Goal: Task Accomplishment & Management: Complete application form

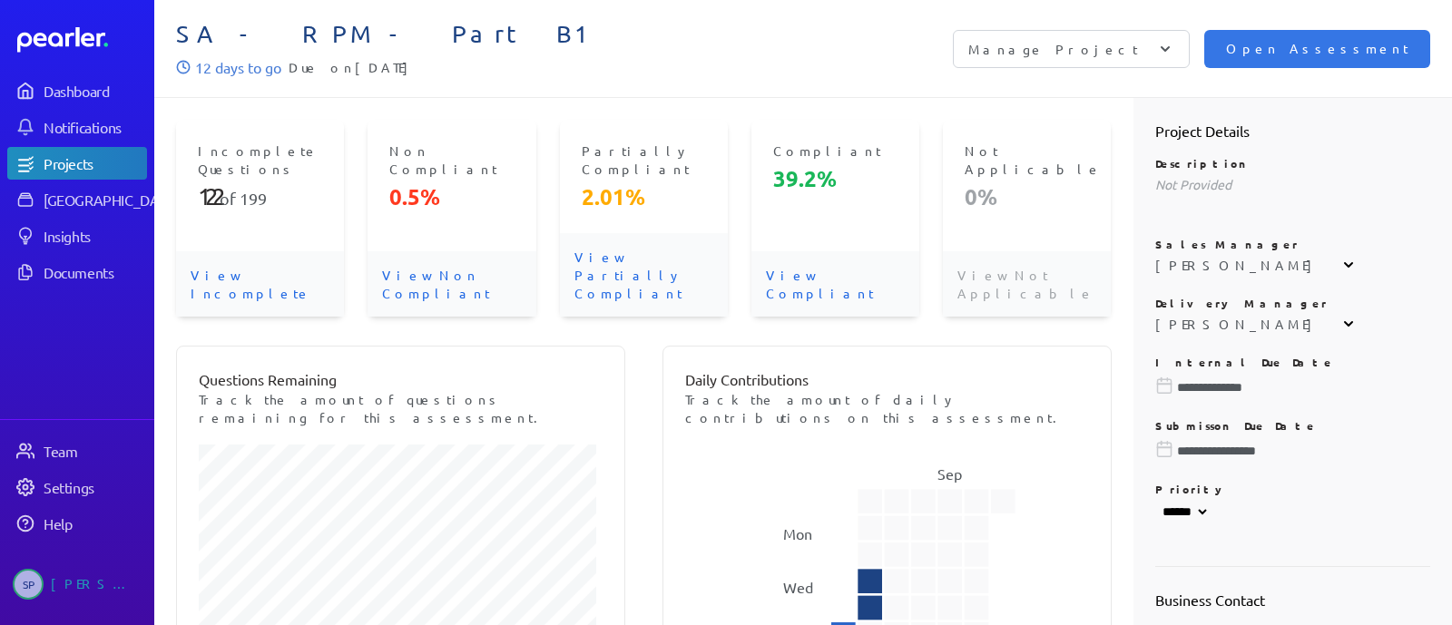
select select "******"
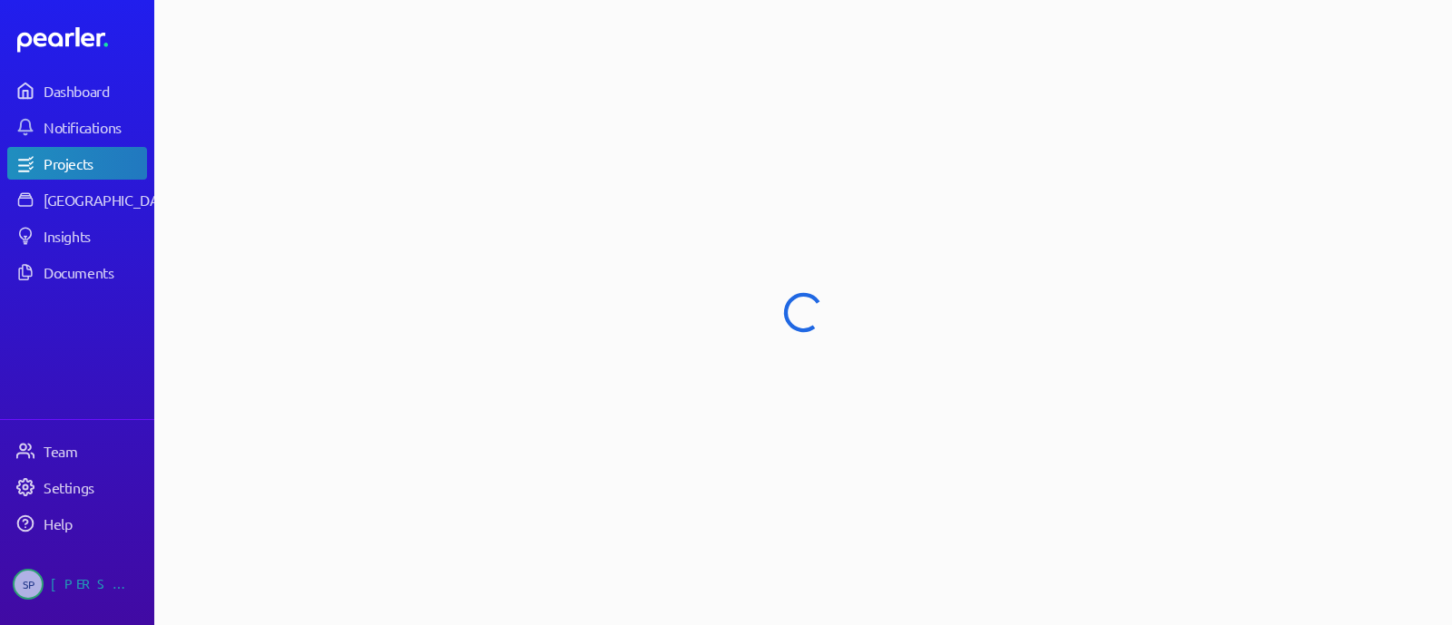
select select "******"
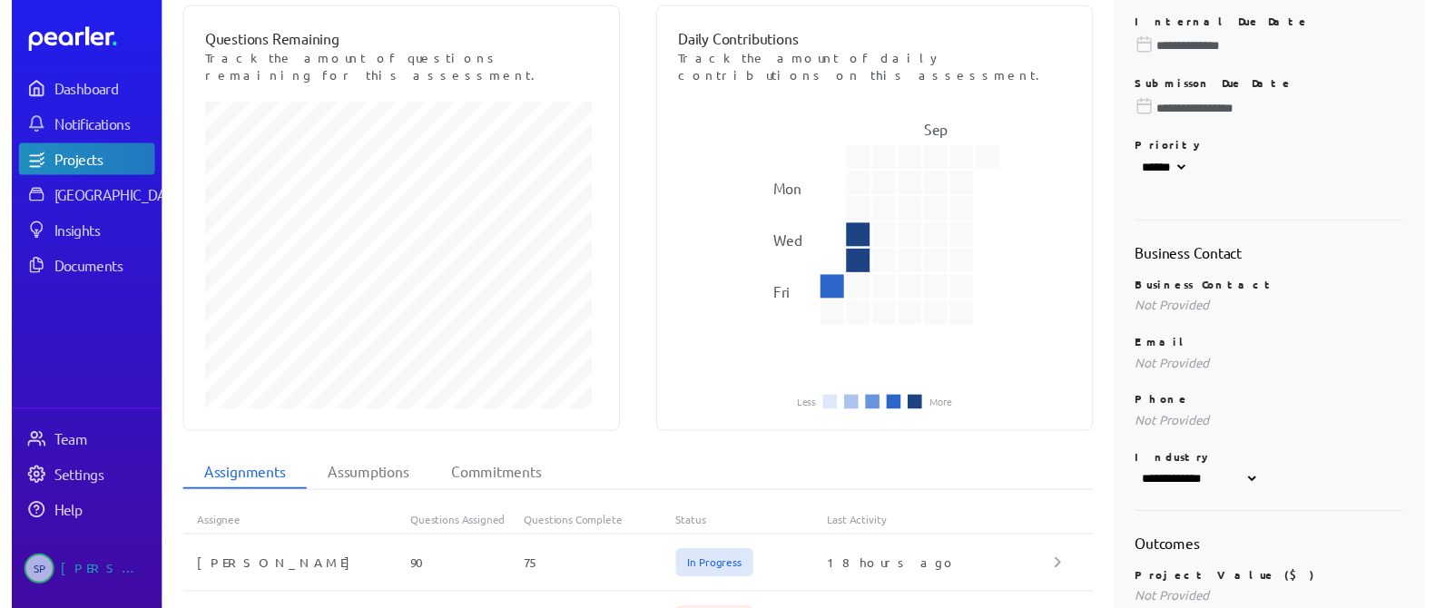
scroll to position [453, 0]
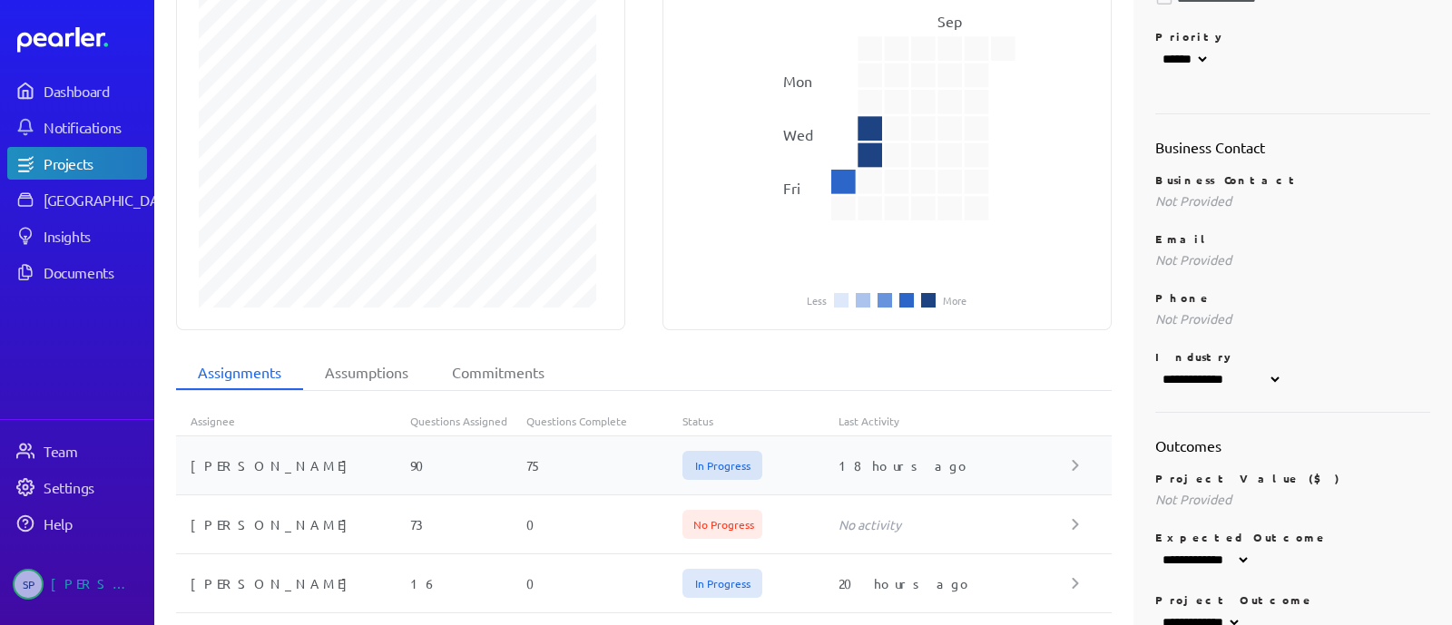
click at [565, 457] on div "75" at bounding box center [604, 466] width 156 height 18
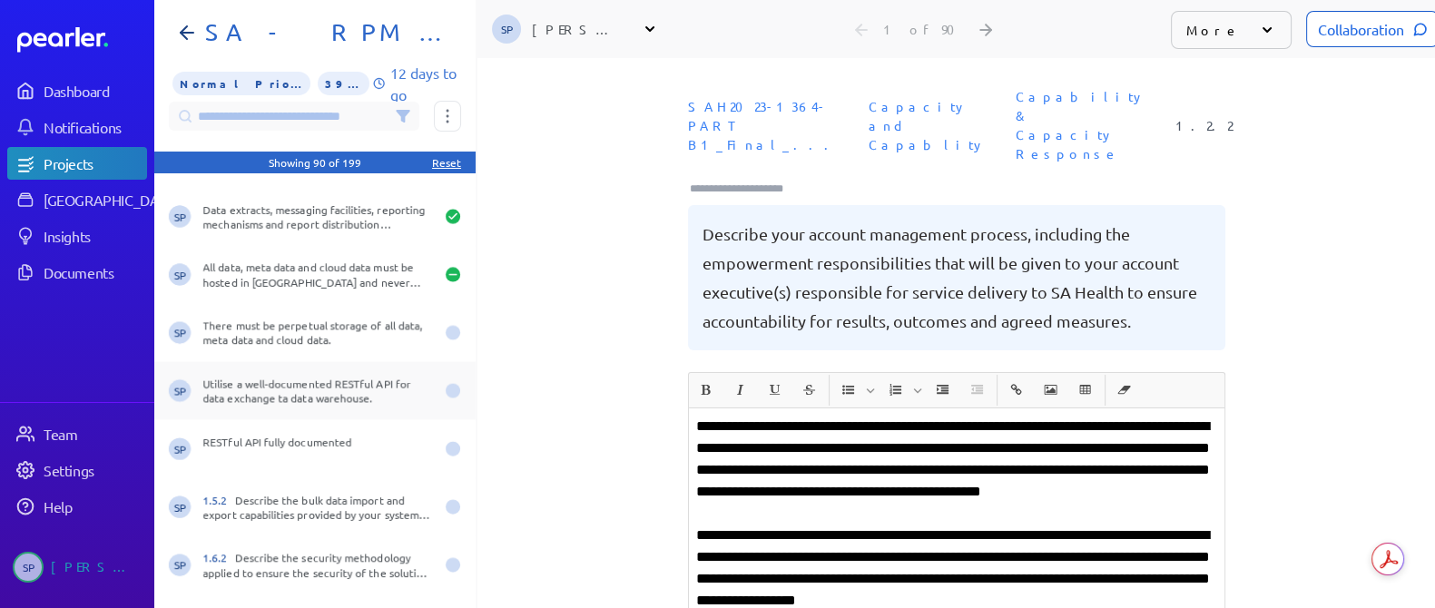
scroll to position [4538, 0]
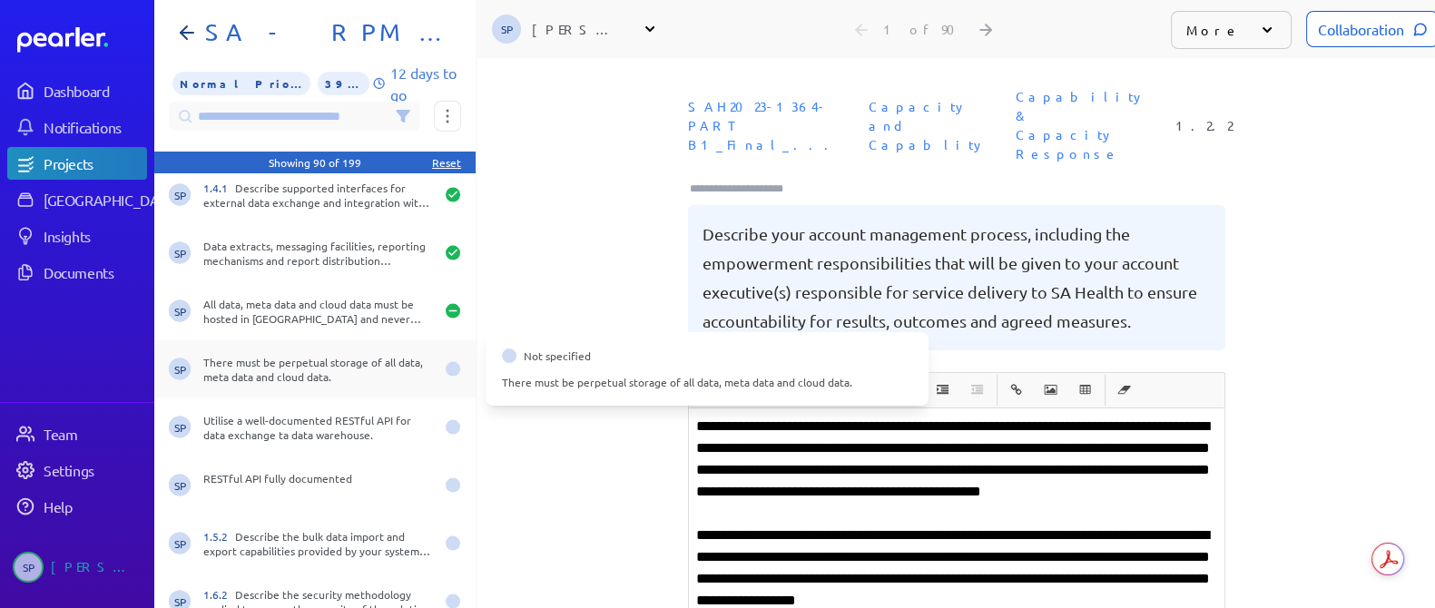
click at [342, 369] on div "There must be perpetual storage of all data, meta data and cloud data." at bounding box center [318, 369] width 231 height 29
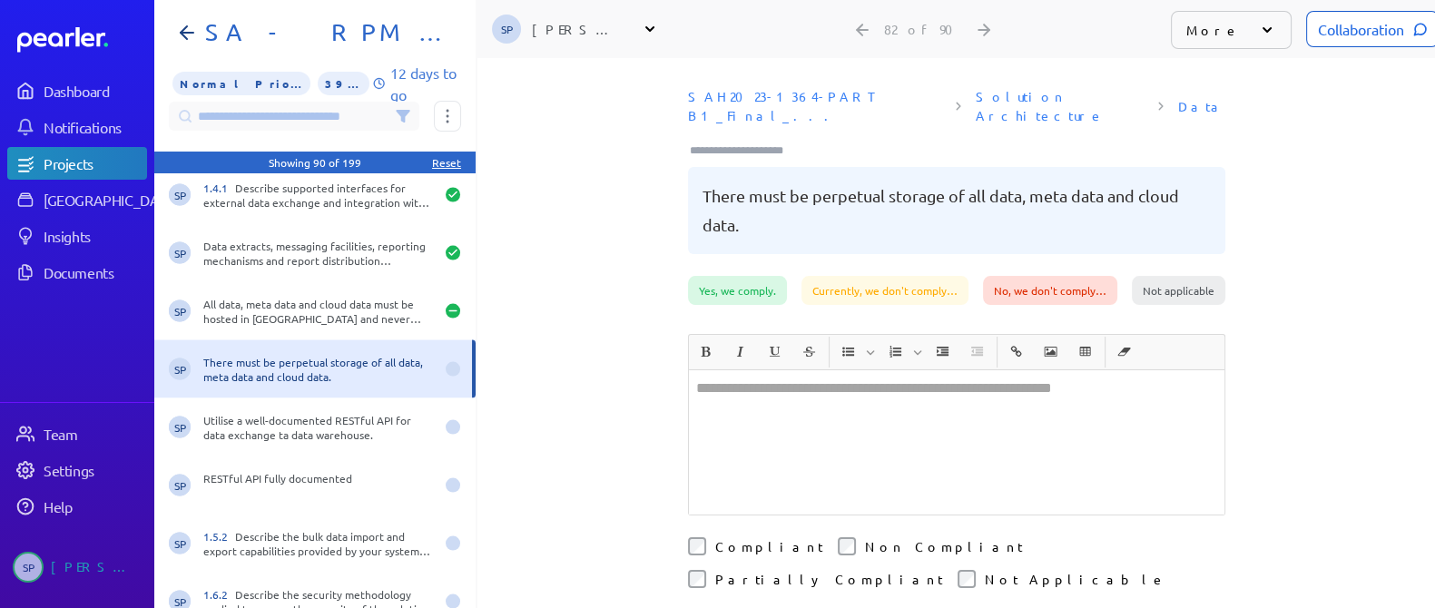
click at [748, 376] on div at bounding box center [957, 442] width 536 height 144
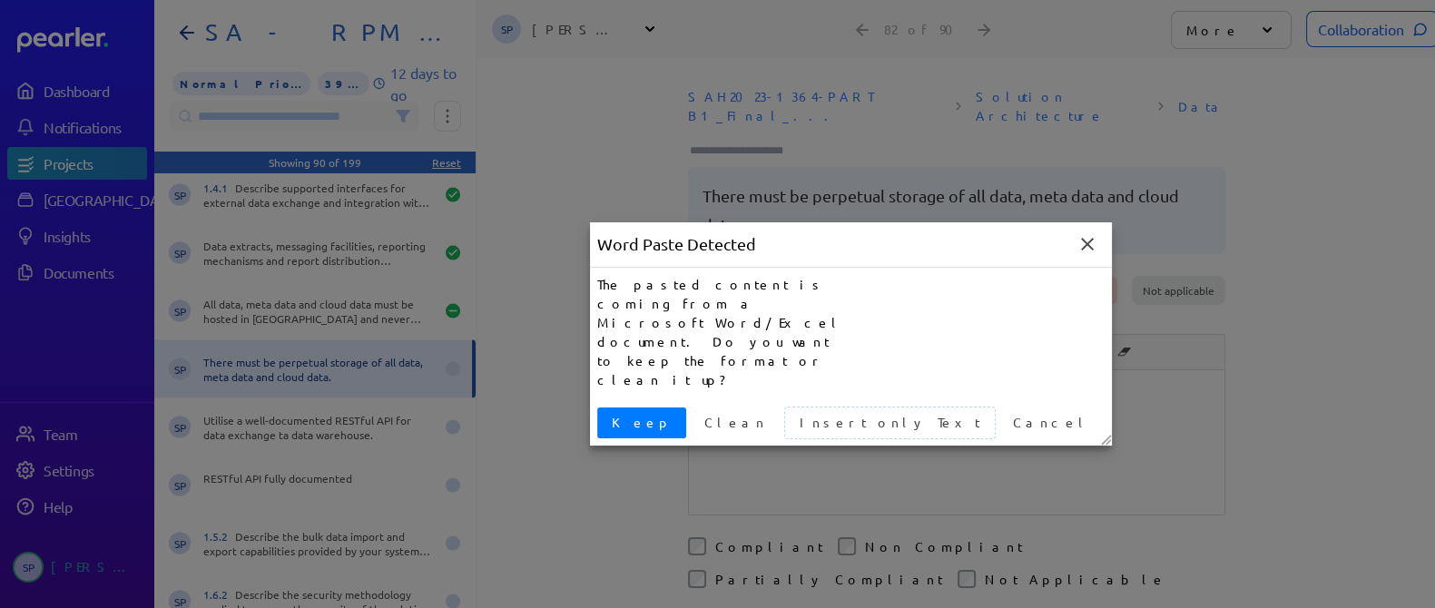
click at [792, 413] on span "Insert only Text" at bounding box center [889, 422] width 195 height 19
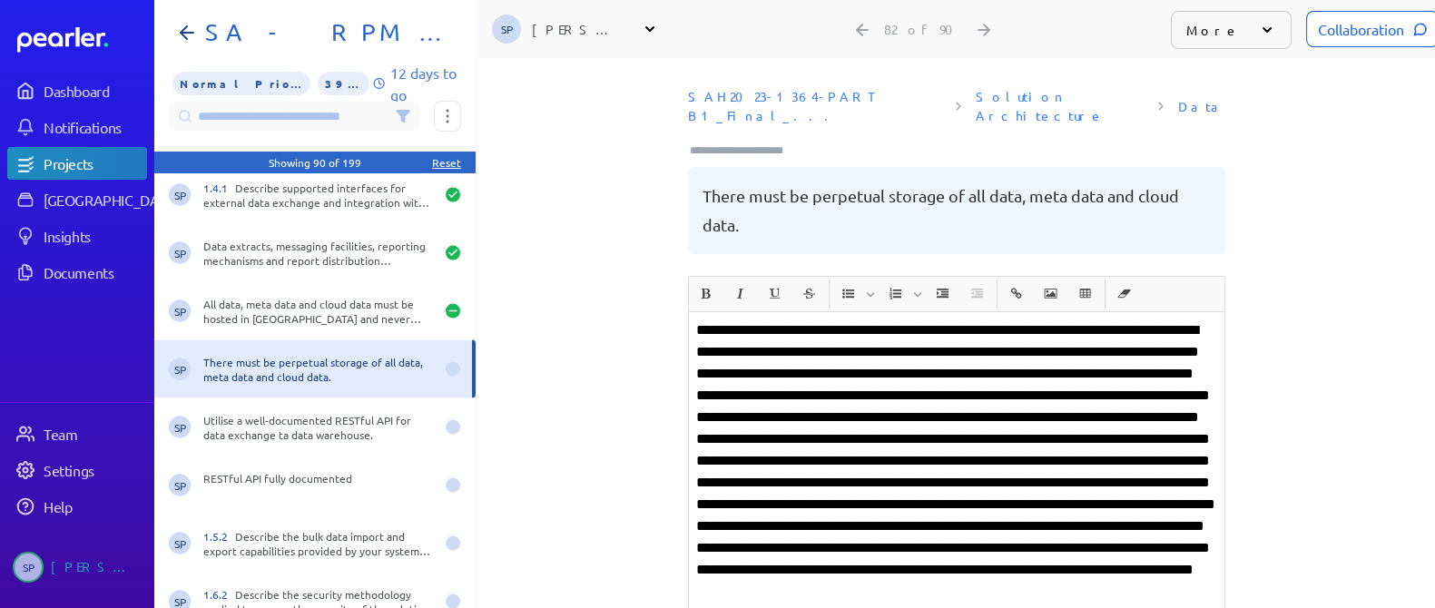
click at [753, 320] on p at bounding box center [956, 483] width 521 height 327
click at [984, 320] on p "****" at bounding box center [956, 483] width 521 height 327
drag, startPoint x: 963, startPoint y: 314, endPoint x: 850, endPoint y: 314, distance: 113.5
click at [850, 320] on p "****" at bounding box center [956, 483] width 521 height 327
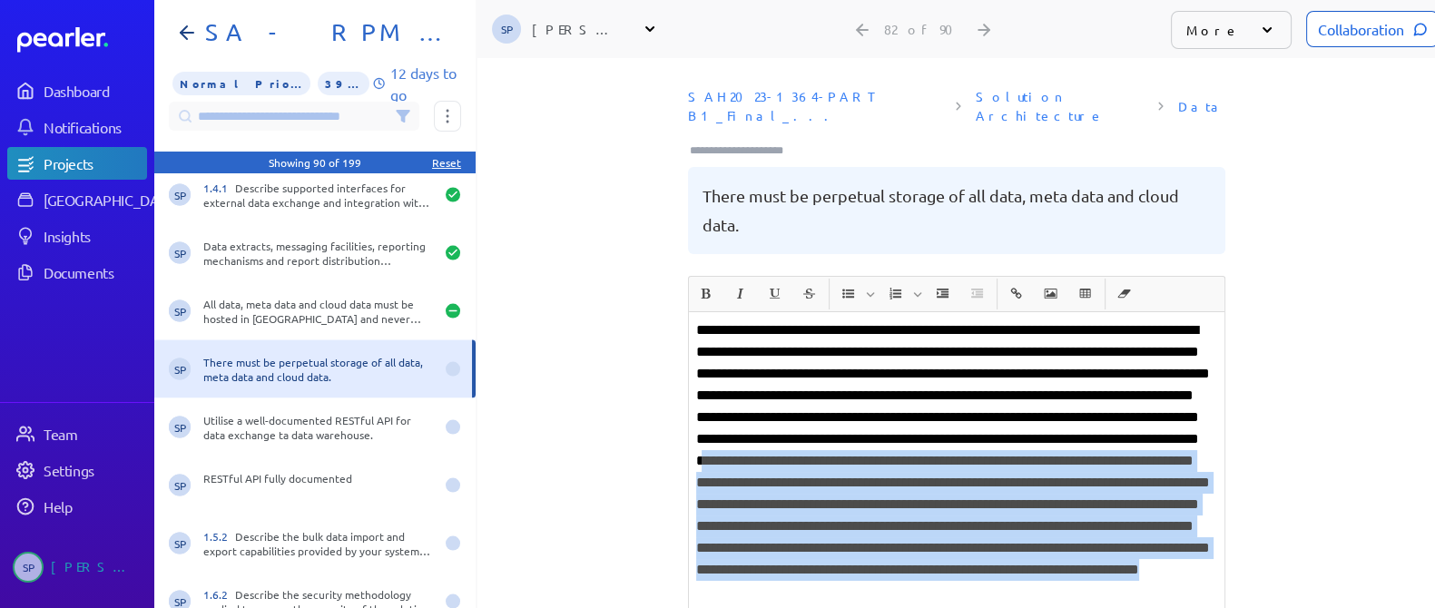
scroll to position [17, 0]
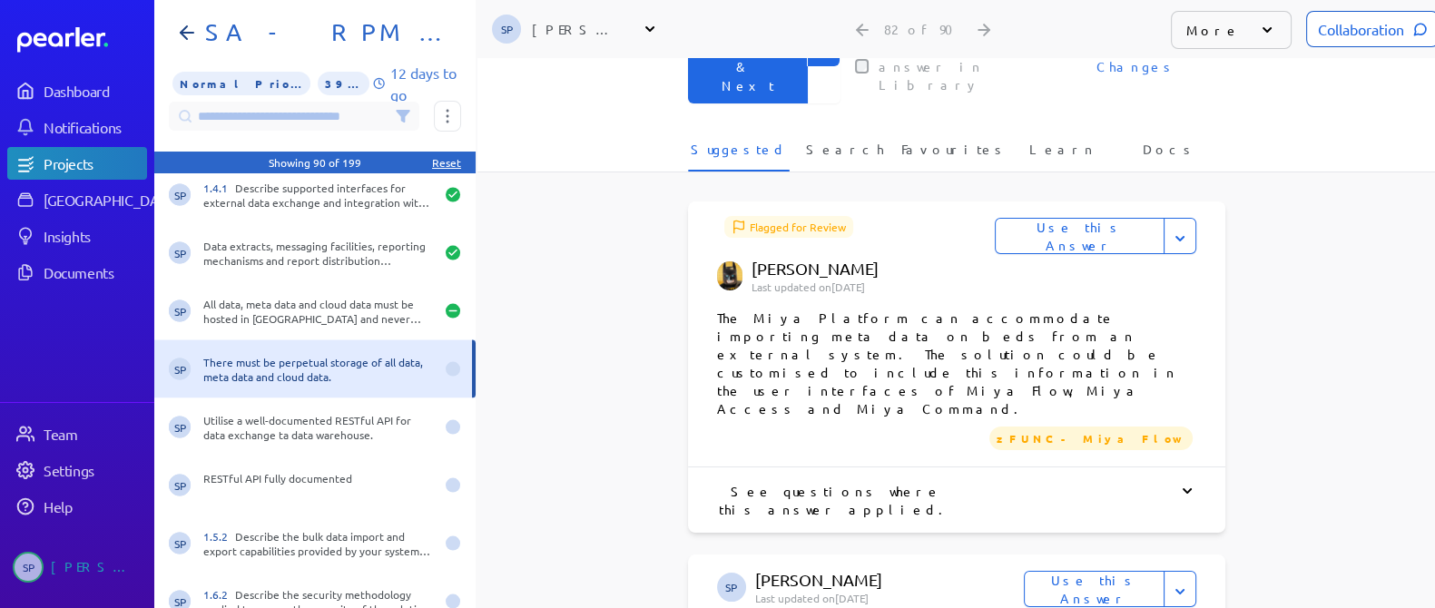
drag, startPoint x: 784, startPoint y: 462, endPoint x: 966, endPoint y: 251, distance: 278.0
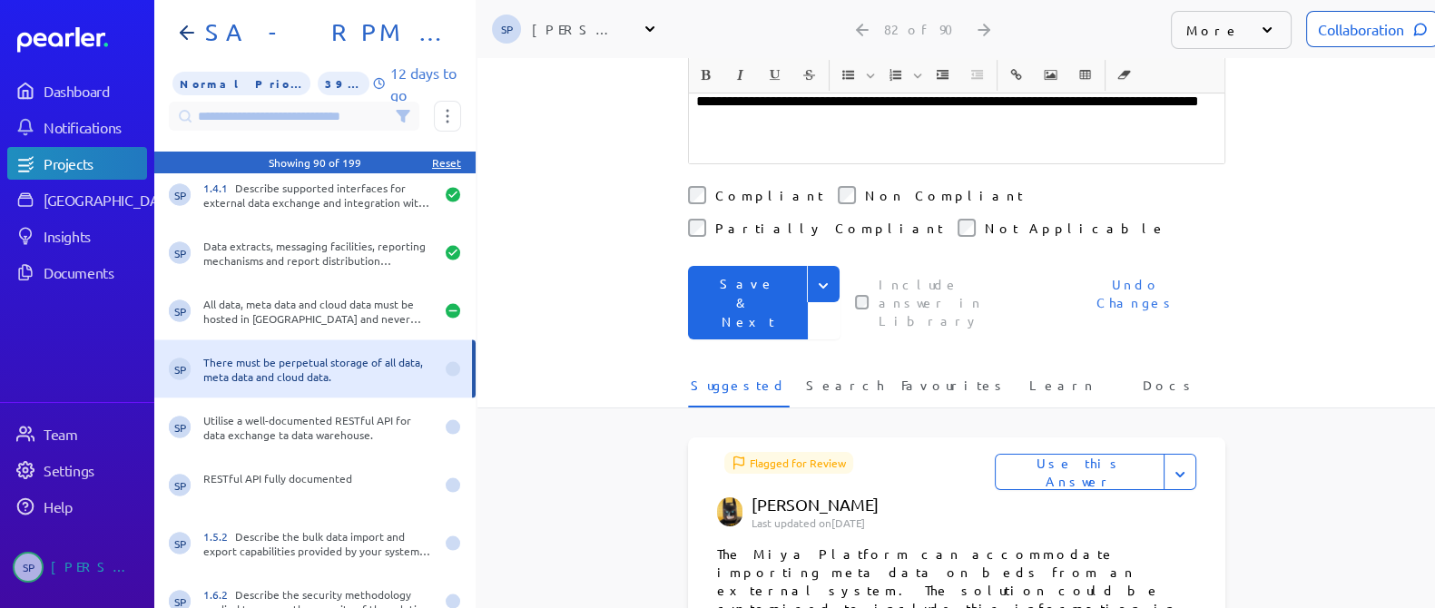
scroll to position [386, 0]
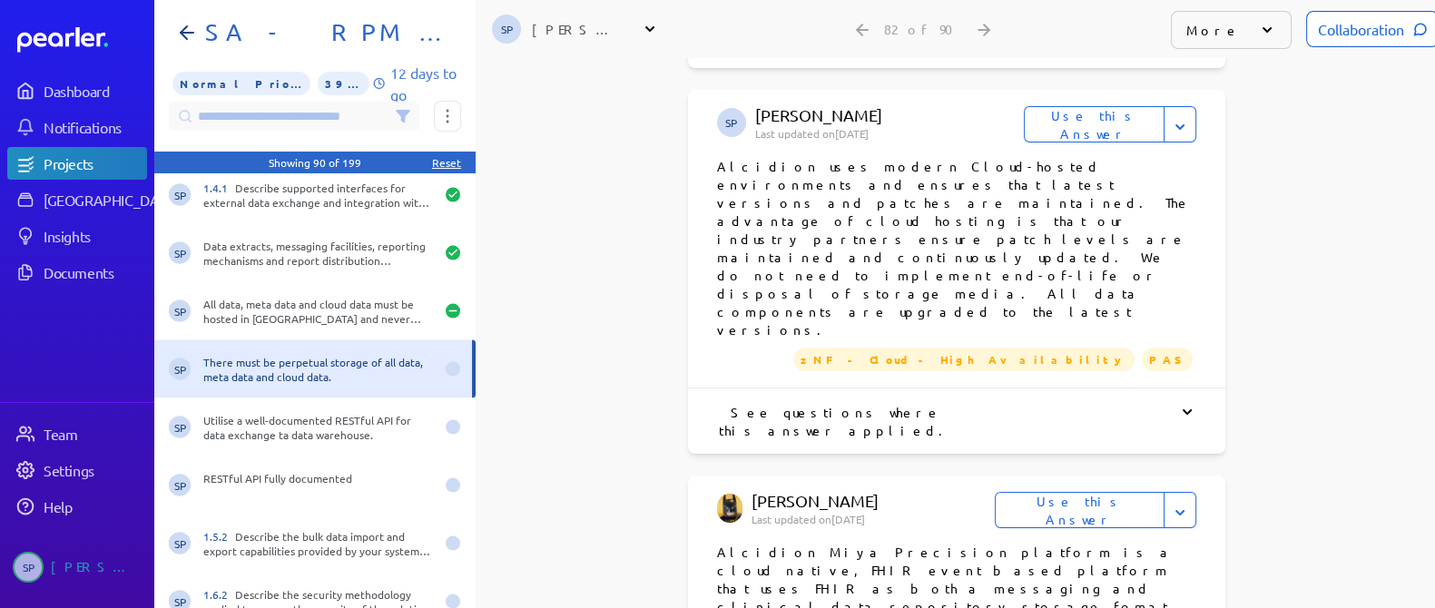
scroll to position [1293, 0]
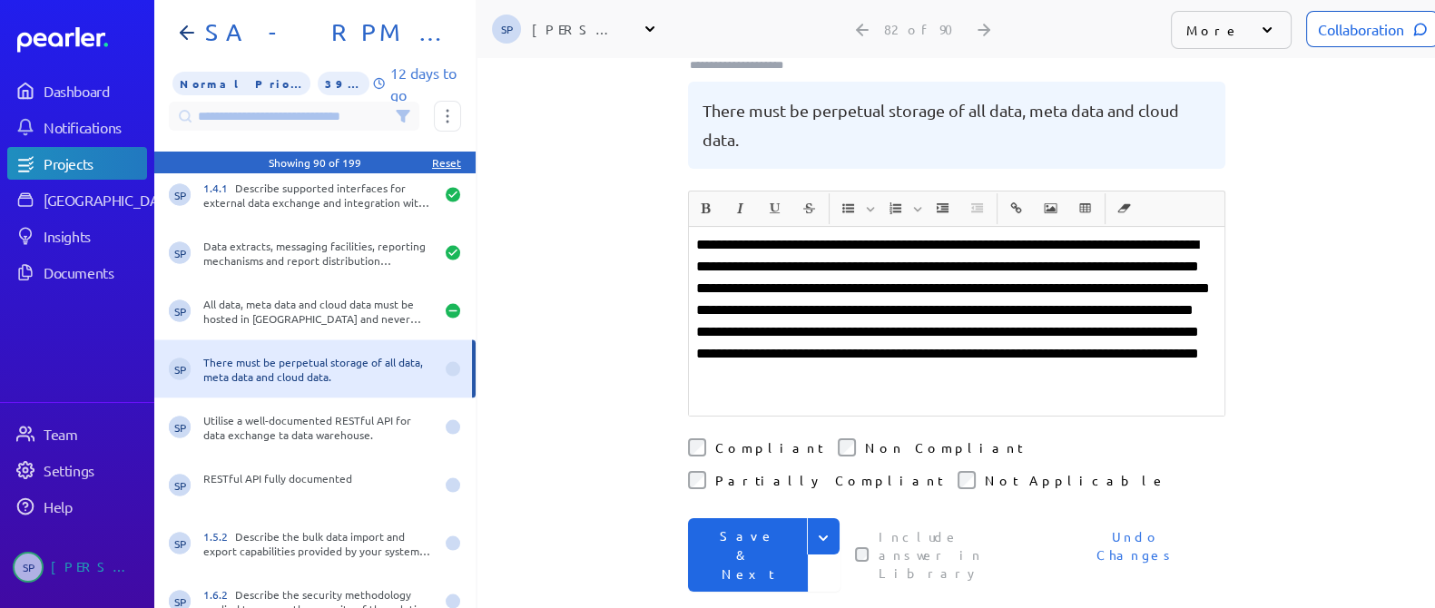
scroll to position [45, 0]
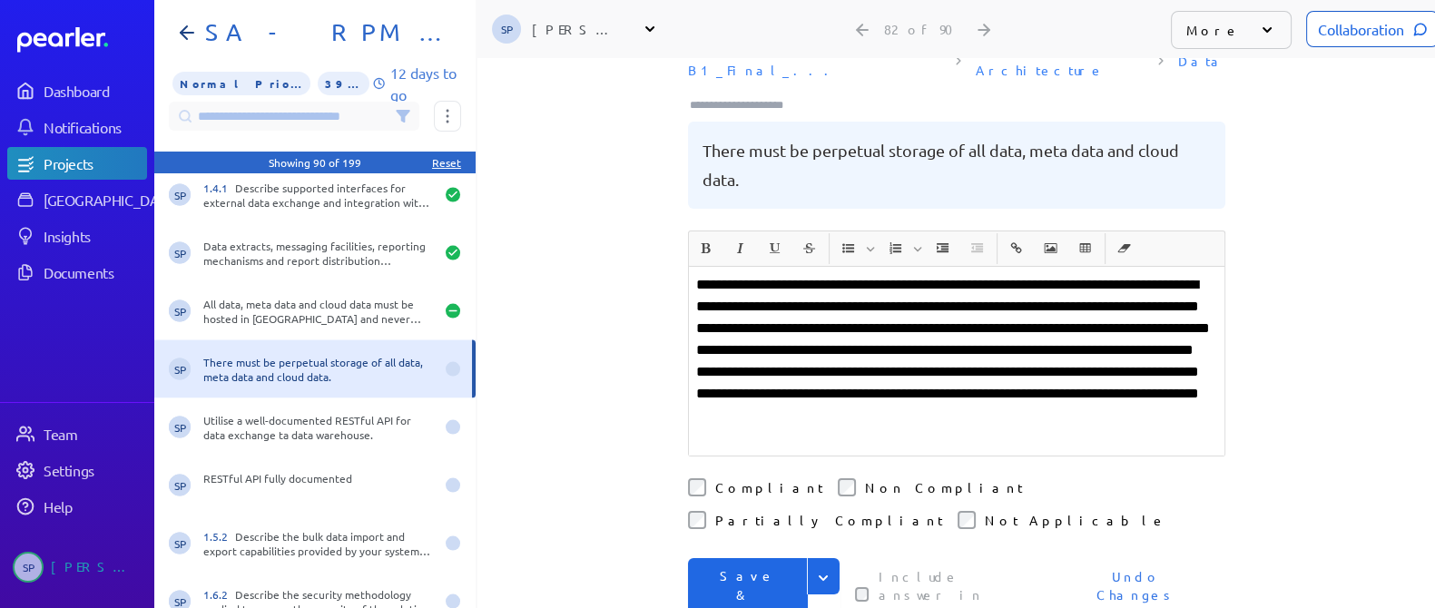
click at [764, 558] on button "Save & Next" at bounding box center [748, 595] width 120 height 74
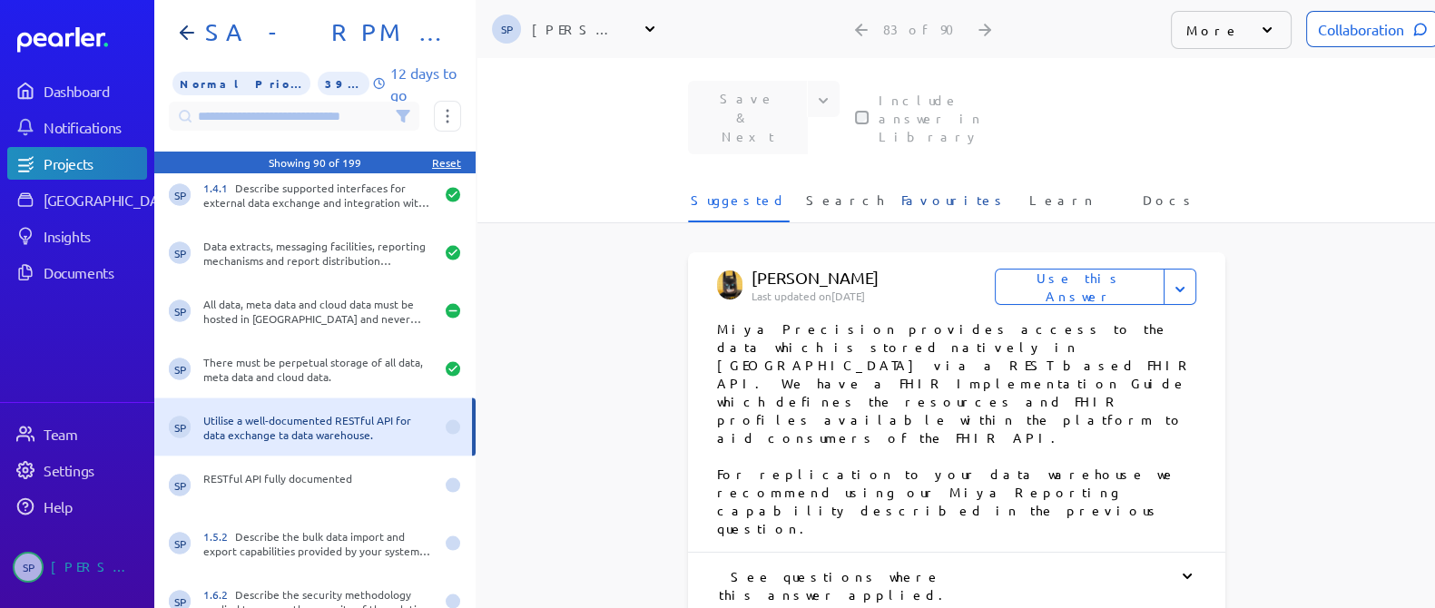
scroll to position [613, 0]
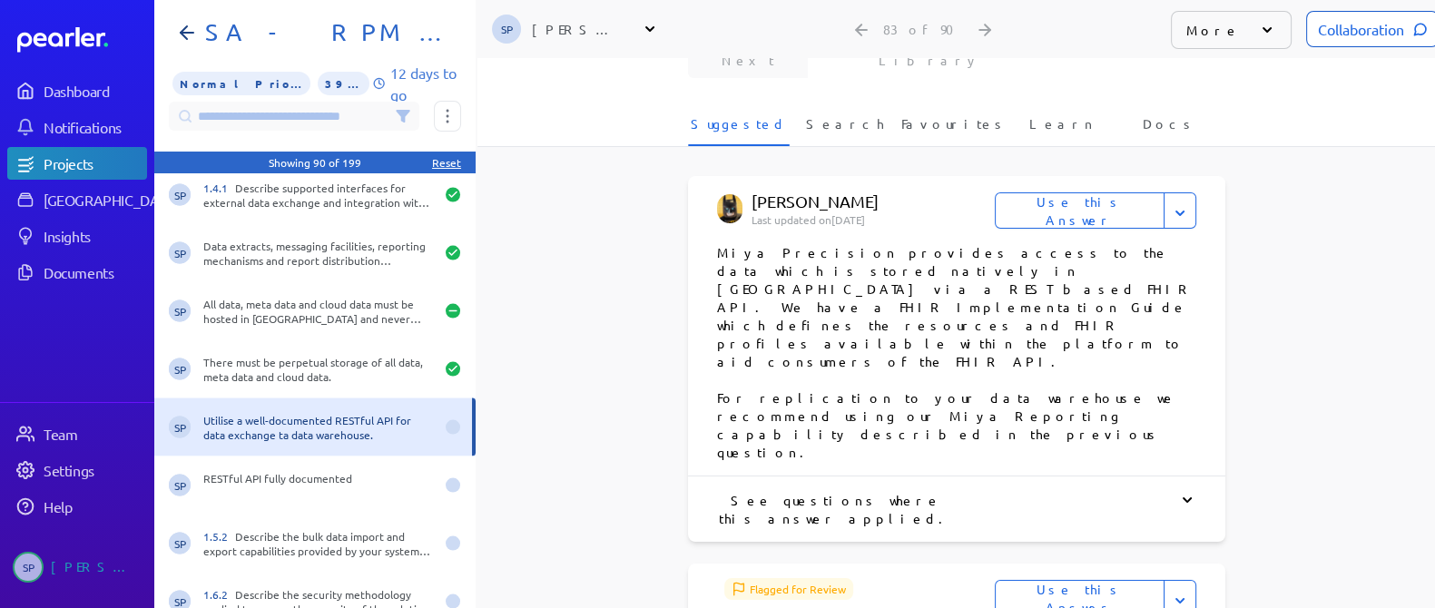
click at [857, 491] on div "See questions where this answer applied." at bounding box center [956, 509] width 479 height 36
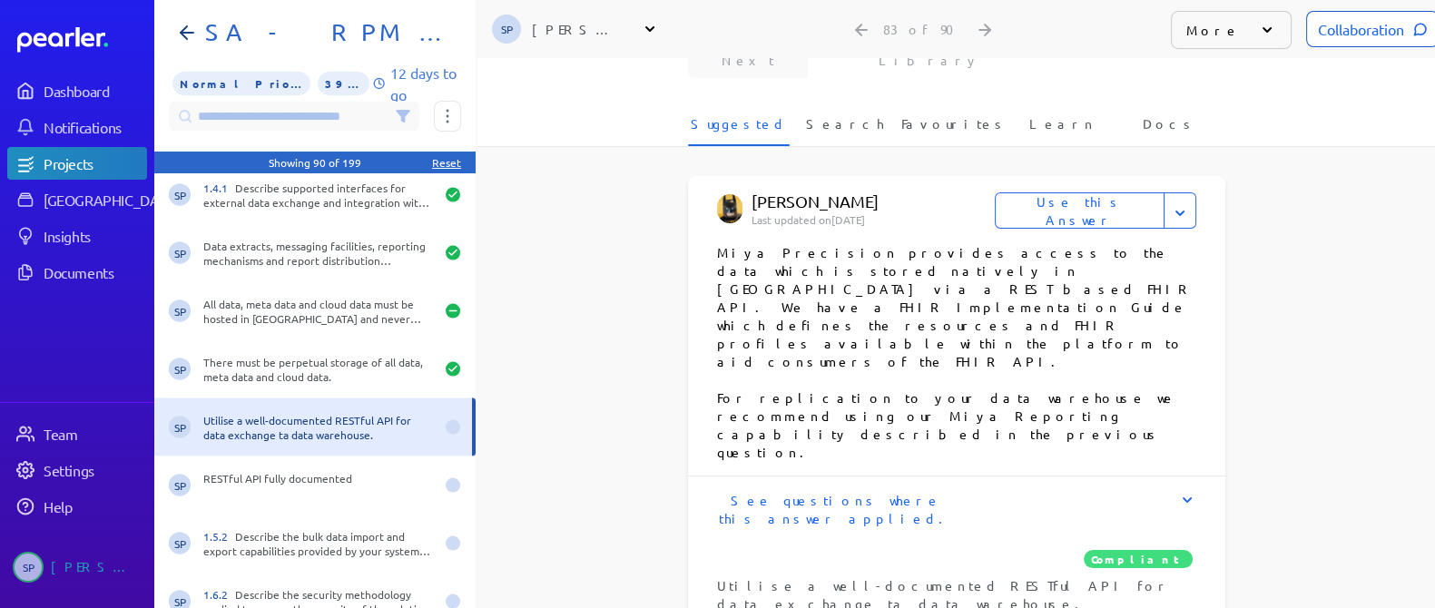
click at [1059, 192] on button "Use this Answer" at bounding box center [1080, 210] width 170 height 36
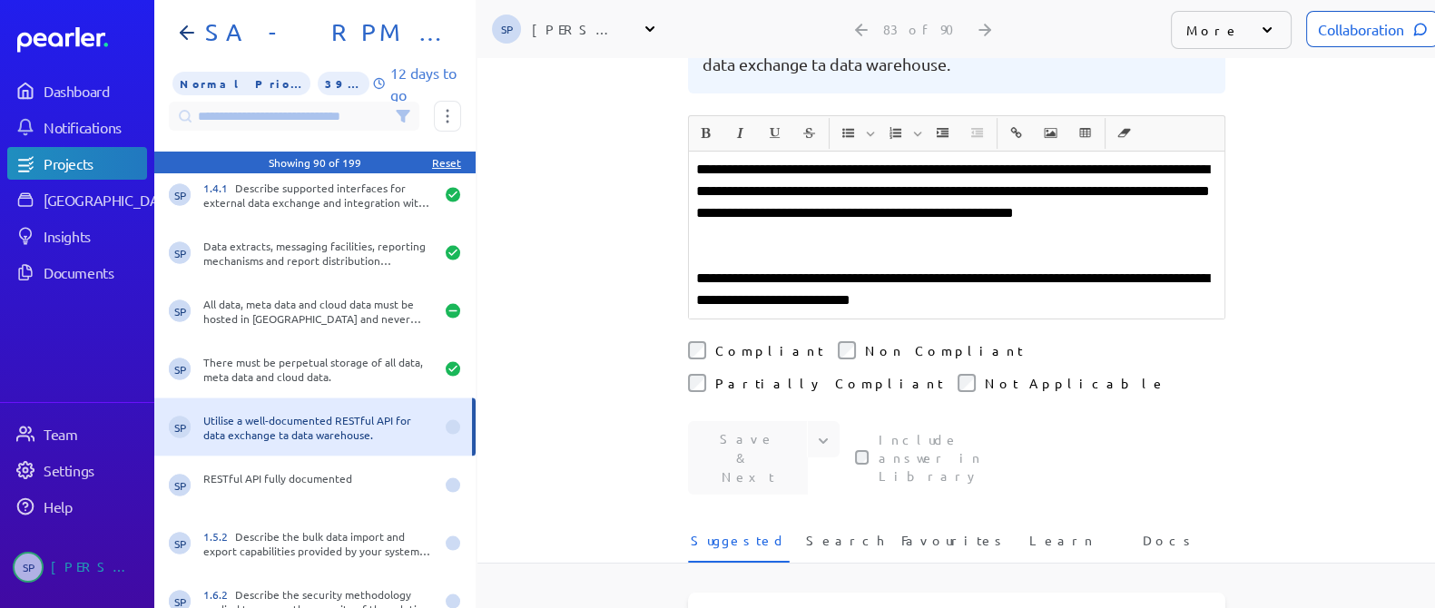
scroll to position [123, 0]
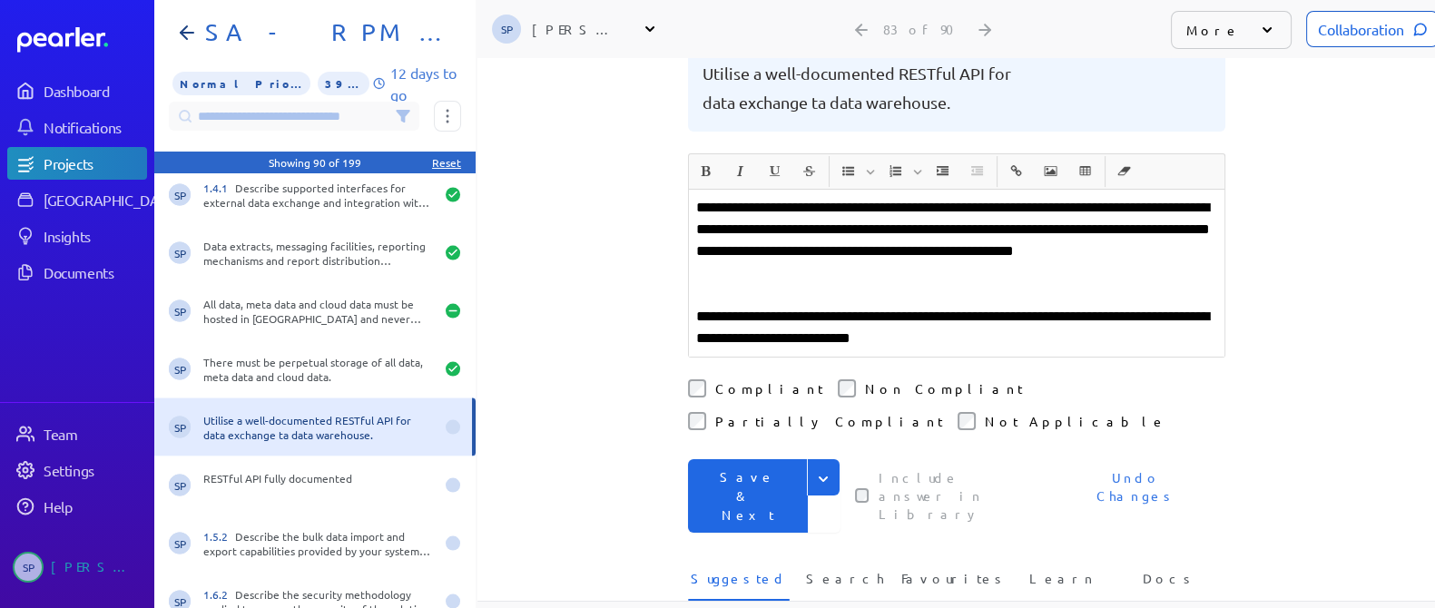
click at [723, 459] on button "Save & Next" at bounding box center [748, 496] width 120 height 74
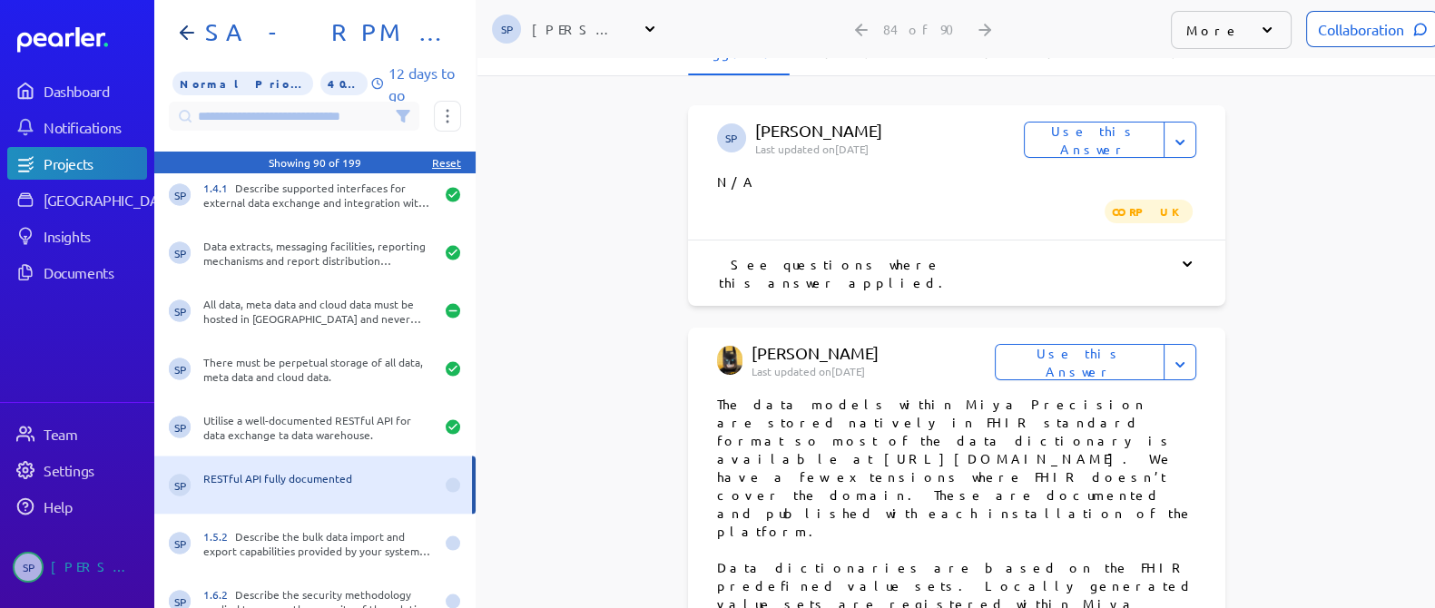
scroll to position [690, 0]
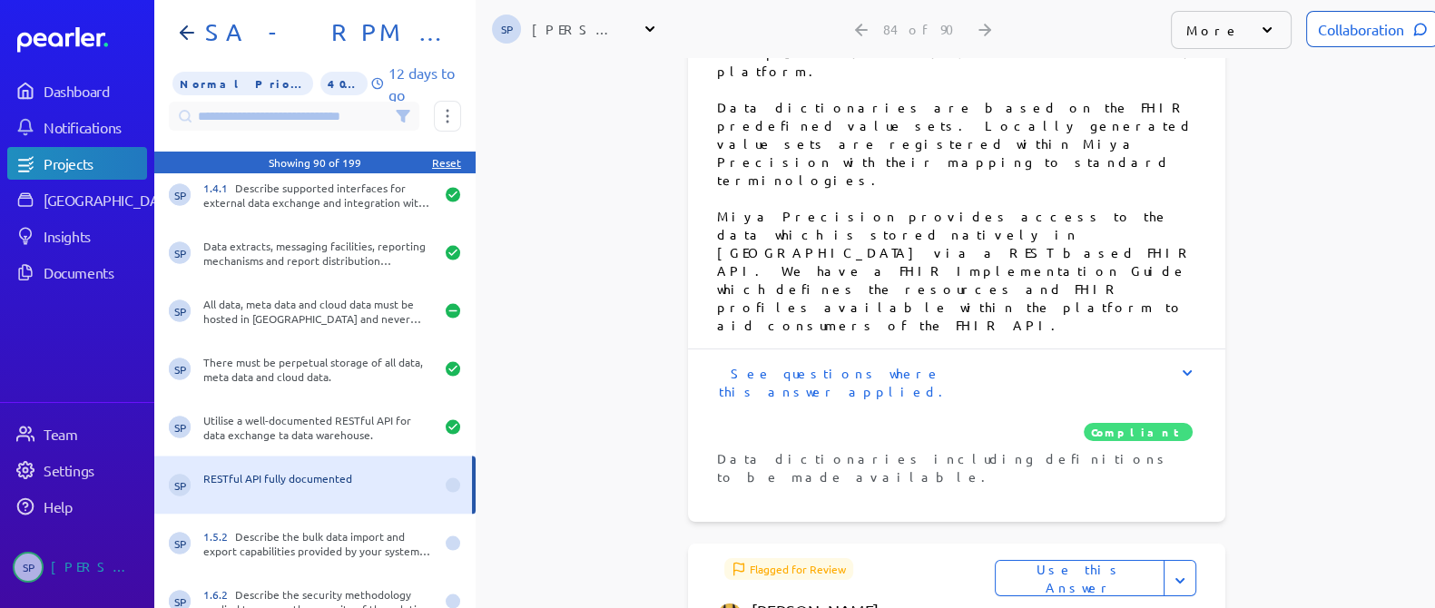
scroll to position [1144, 0]
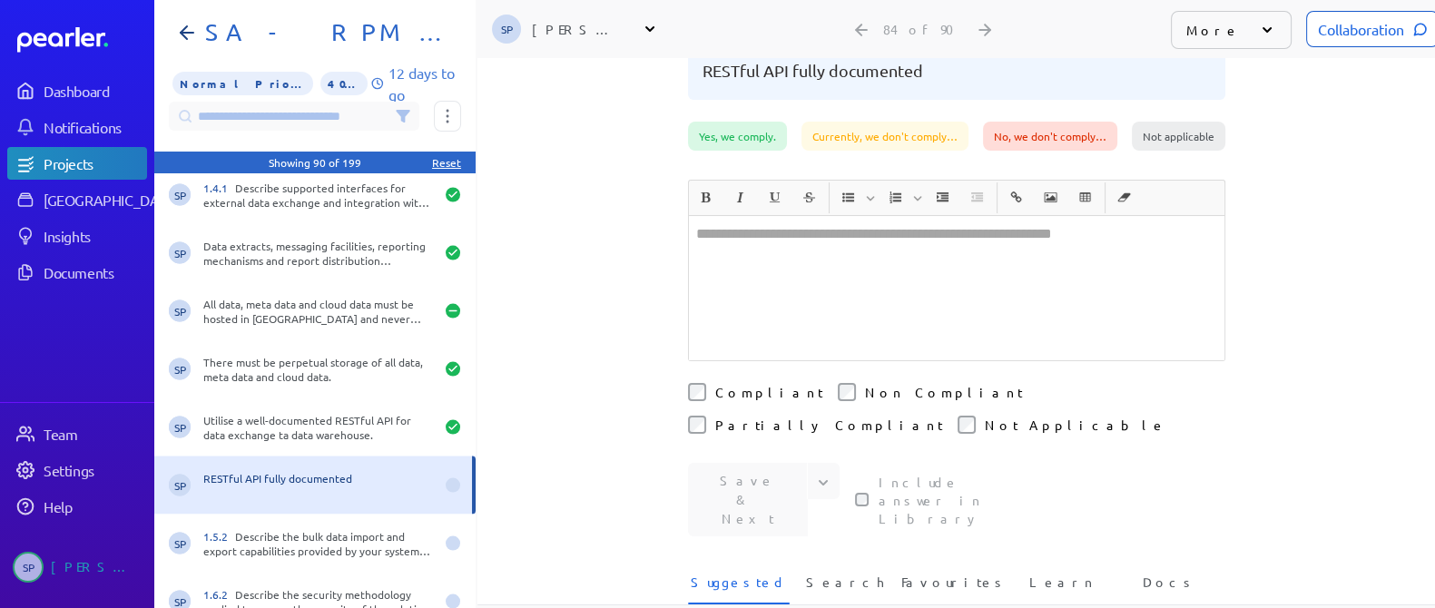
scroll to position [123, 0]
click at [838, 575] on span "Search" at bounding box center [845, 590] width 78 height 30
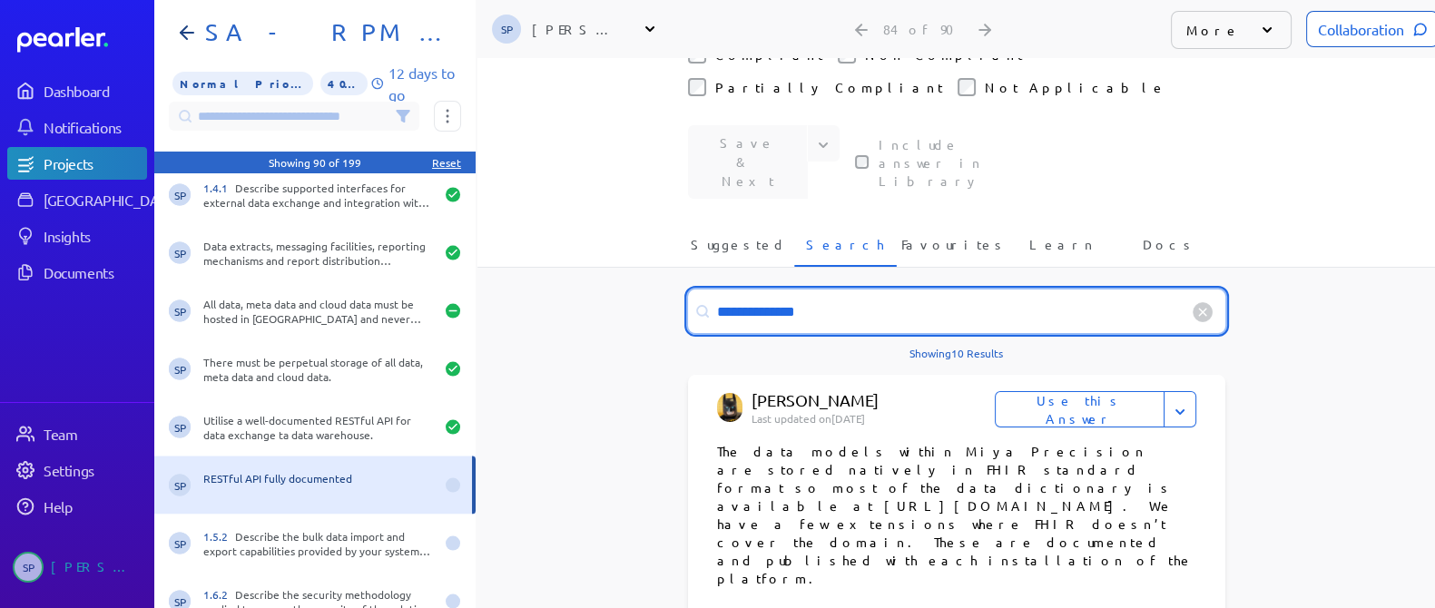
scroll to position [576, 0]
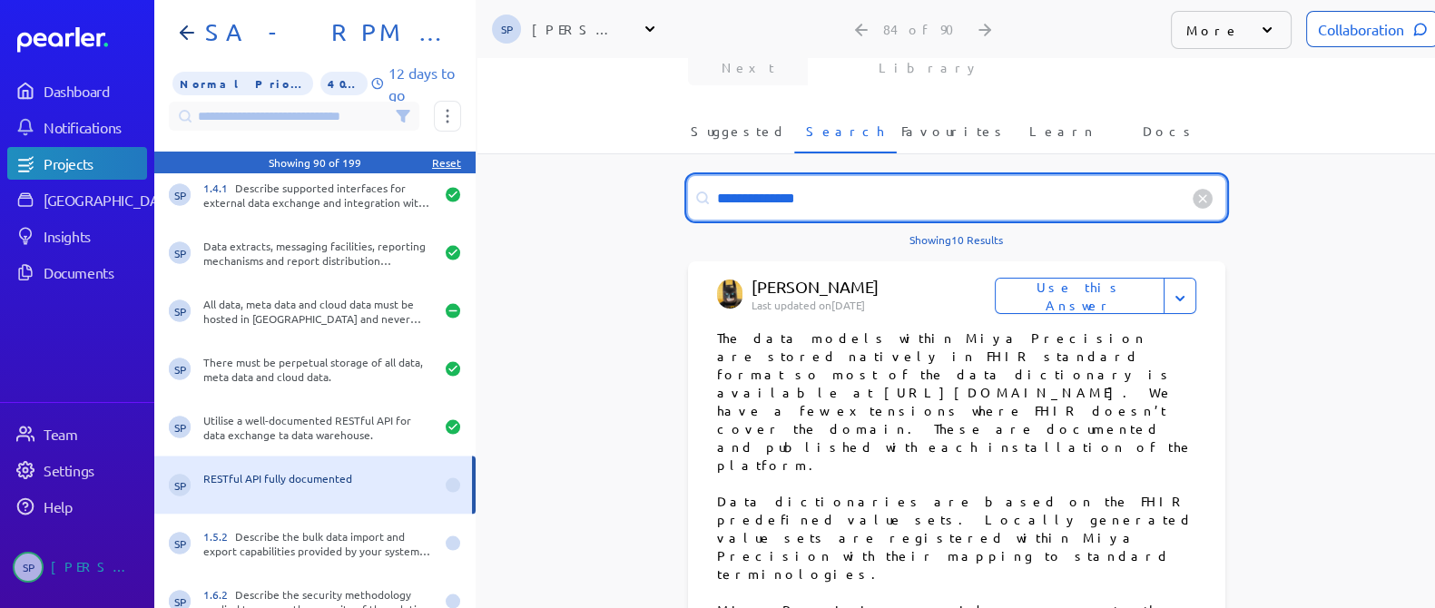
type input "**********"
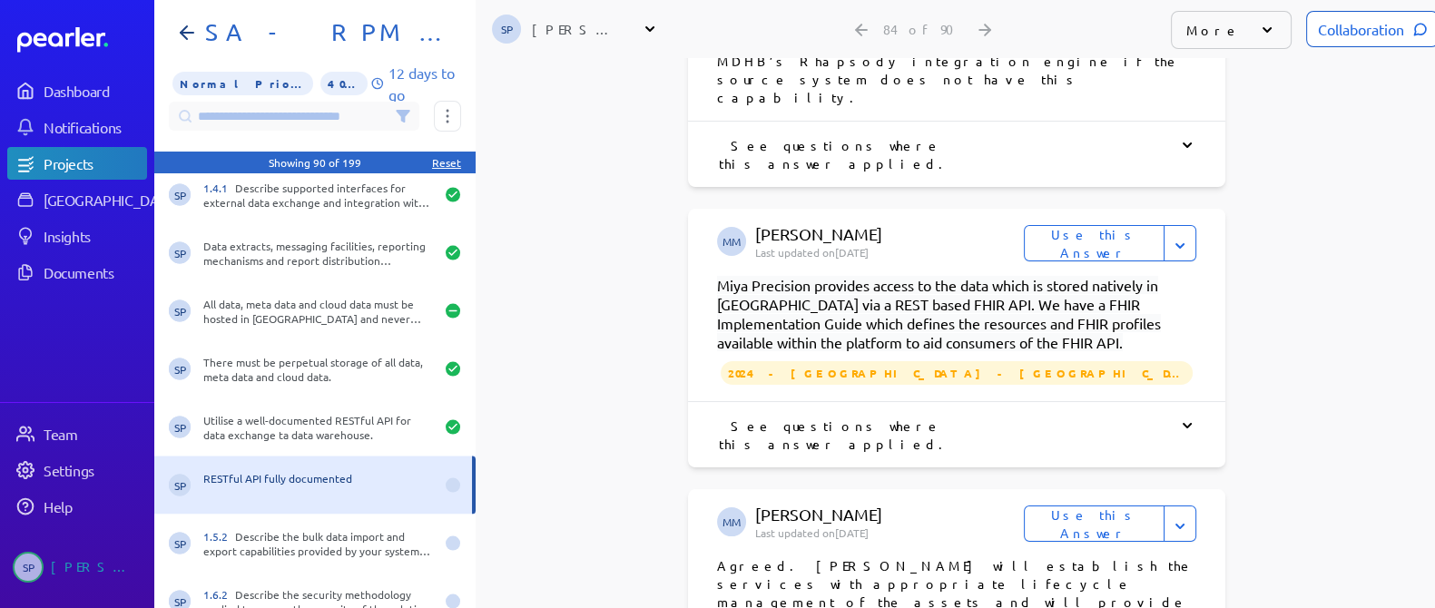
scroll to position [2278, 0]
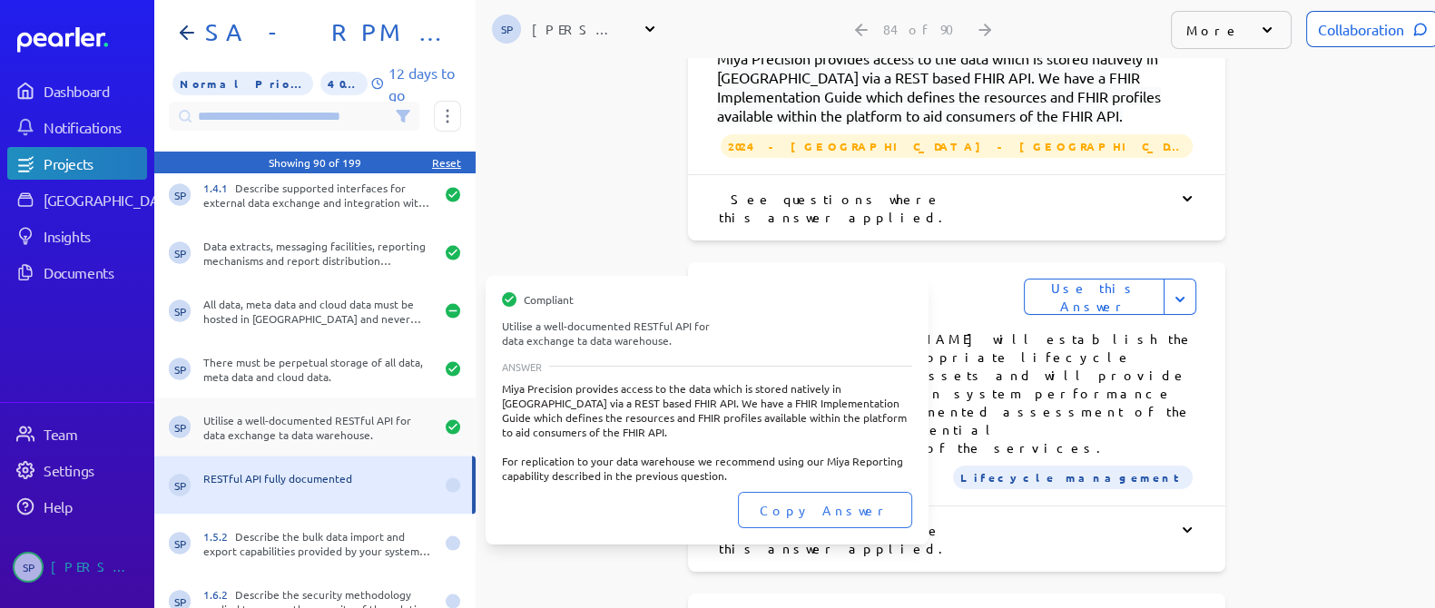
click at [295, 413] on div "Utilise a well-documented RESTful API for data exchange ta data warehouse." at bounding box center [318, 427] width 231 height 29
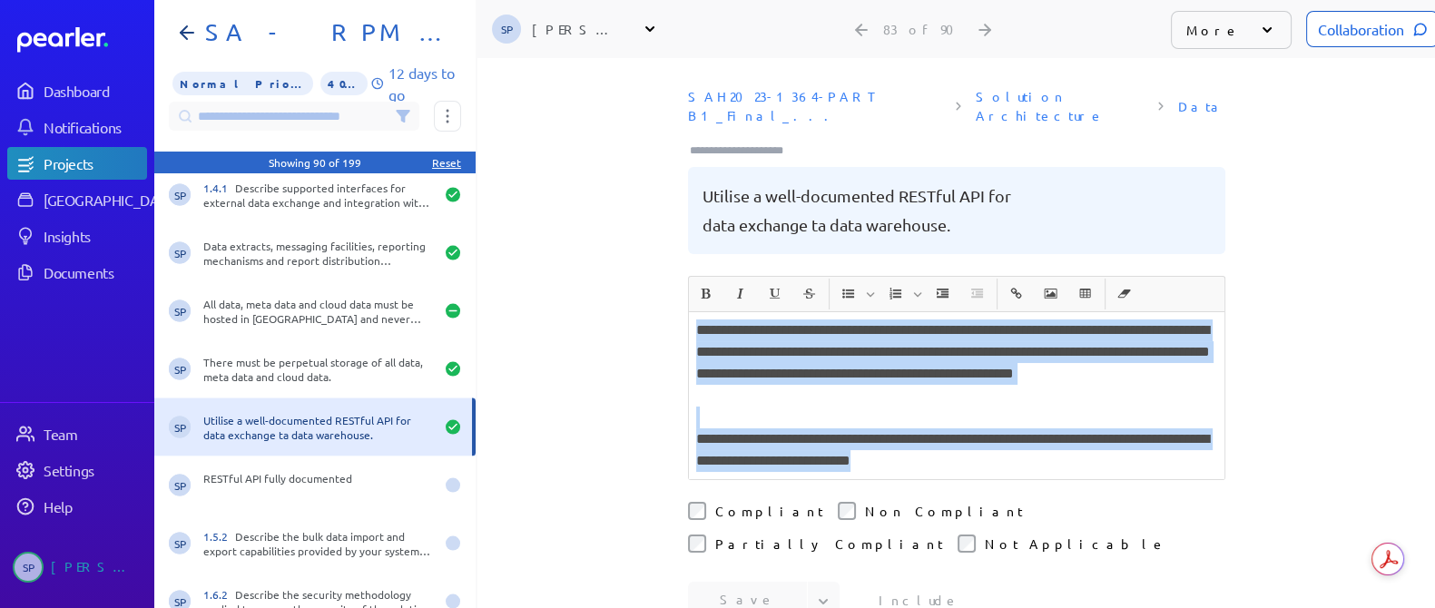
drag, startPoint x: 1077, startPoint y: 419, endPoint x: 677, endPoint y: 294, distance: 418.6
click at [677, 294] on div "**********" at bounding box center [956, 333] width 958 height 550
copy div "**********"
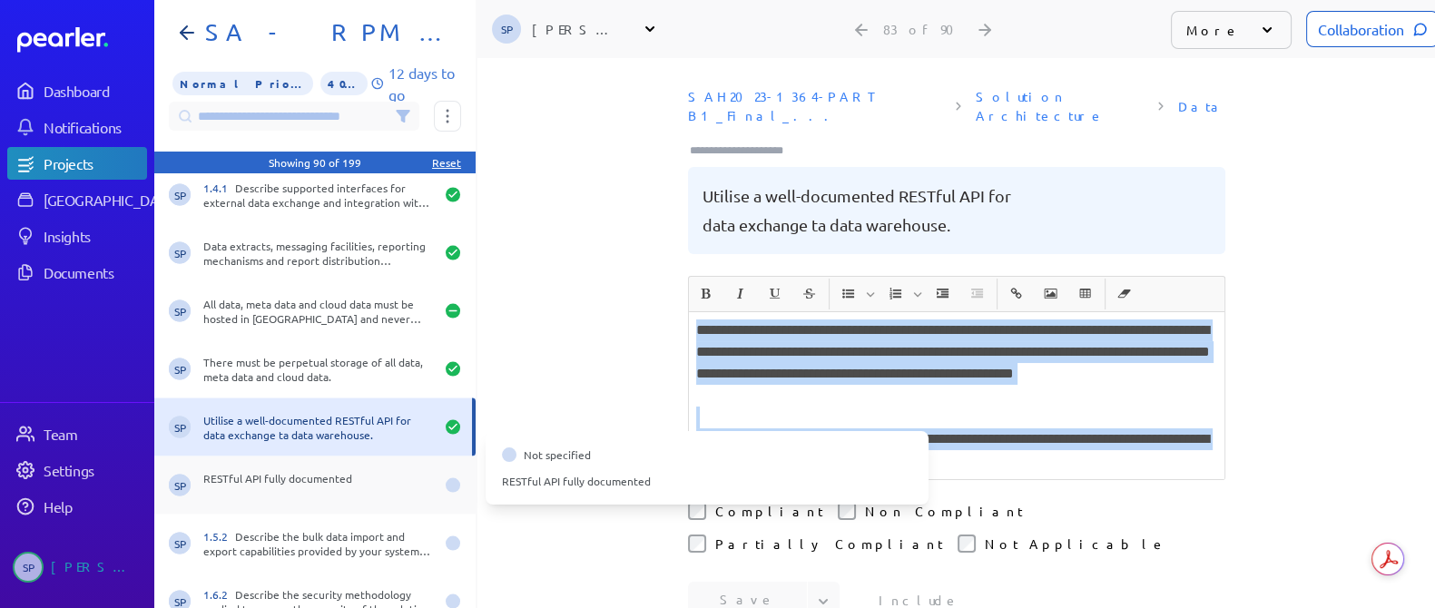
click at [339, 471] on div "RESTful API fully documented" at bounding box center [318, 485] width 231 height 29
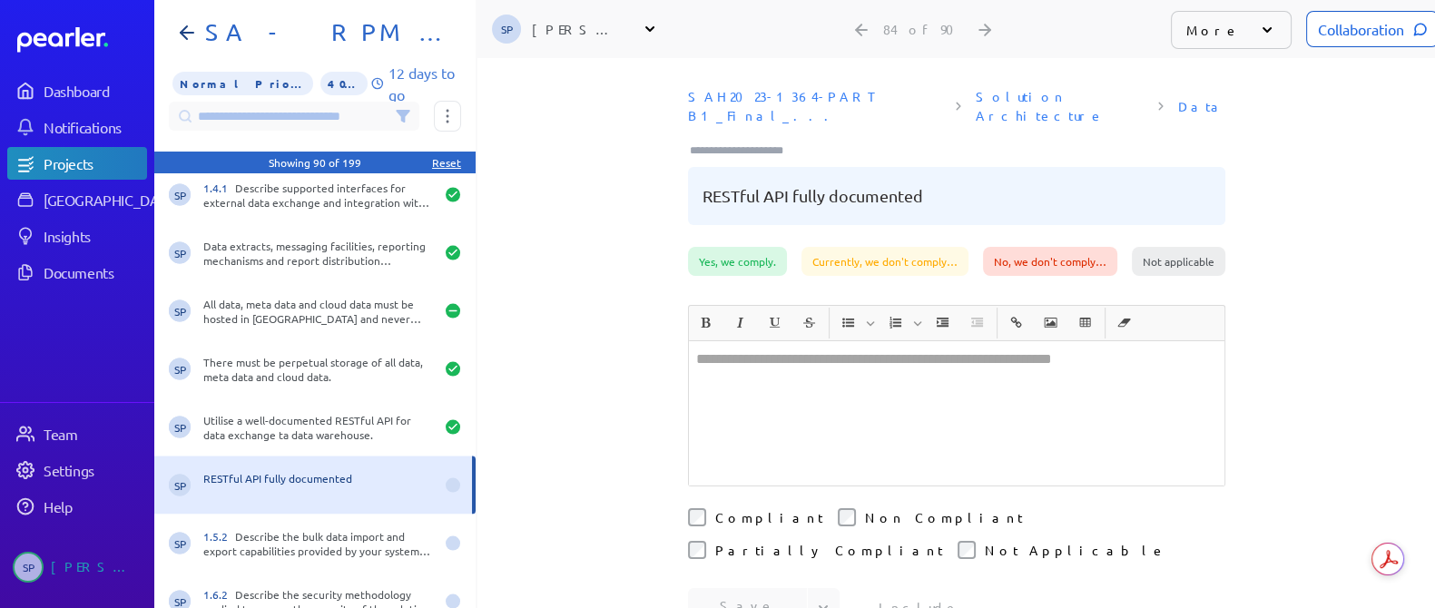
click at [856, 350] on div at bounding box center [957, 413] width 536 height 144
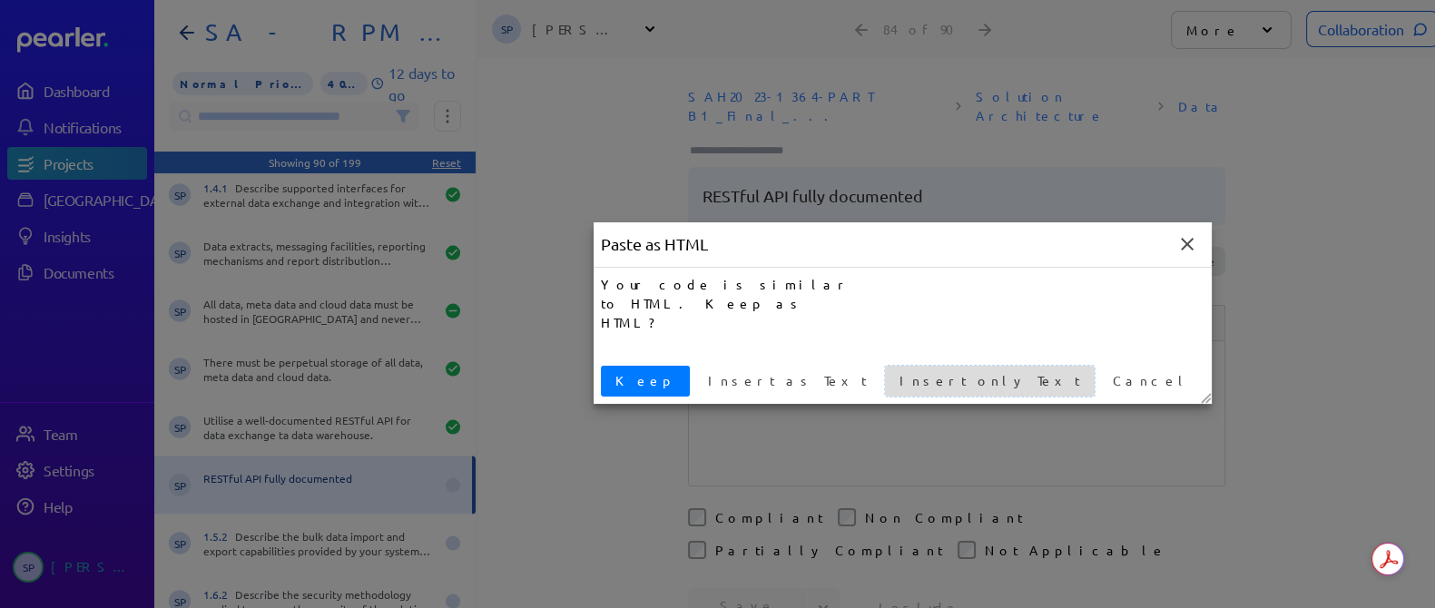
click at [892, 378] on span "Insert only Text" at bounding box center [989, 380] width 195 height 19
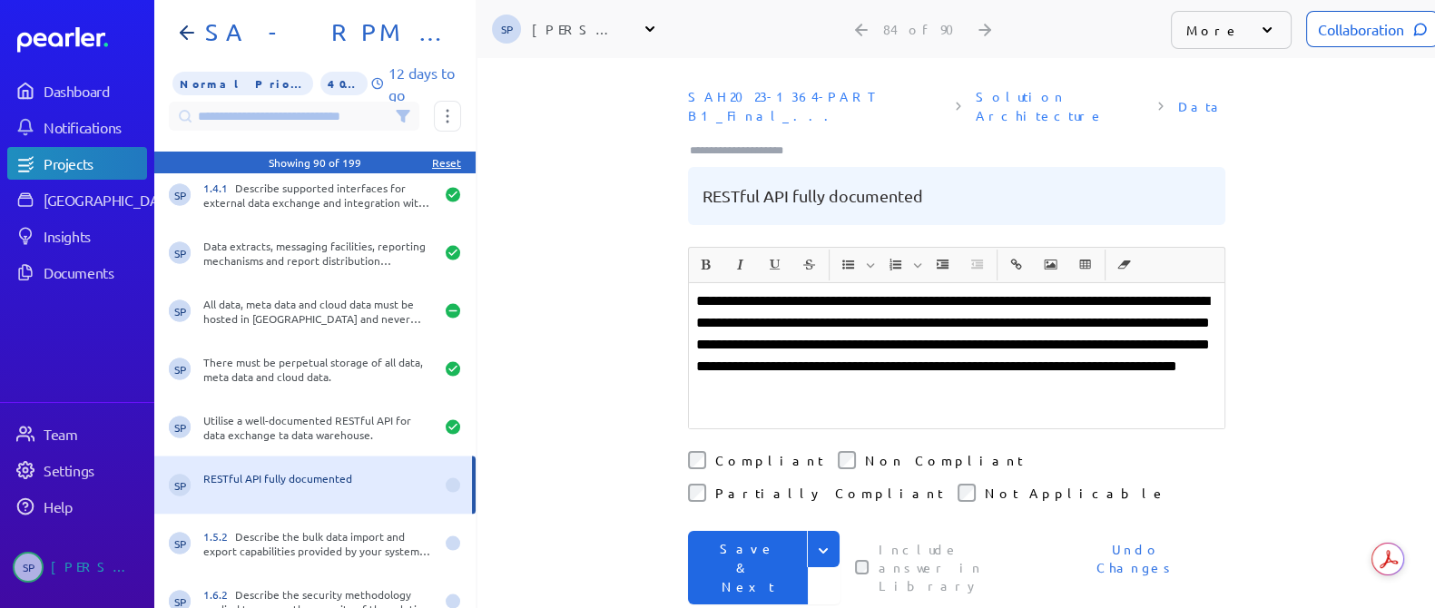
click at [739, 531] on button "Save & Next" at bounding box center [748, 568] width 120 height 74
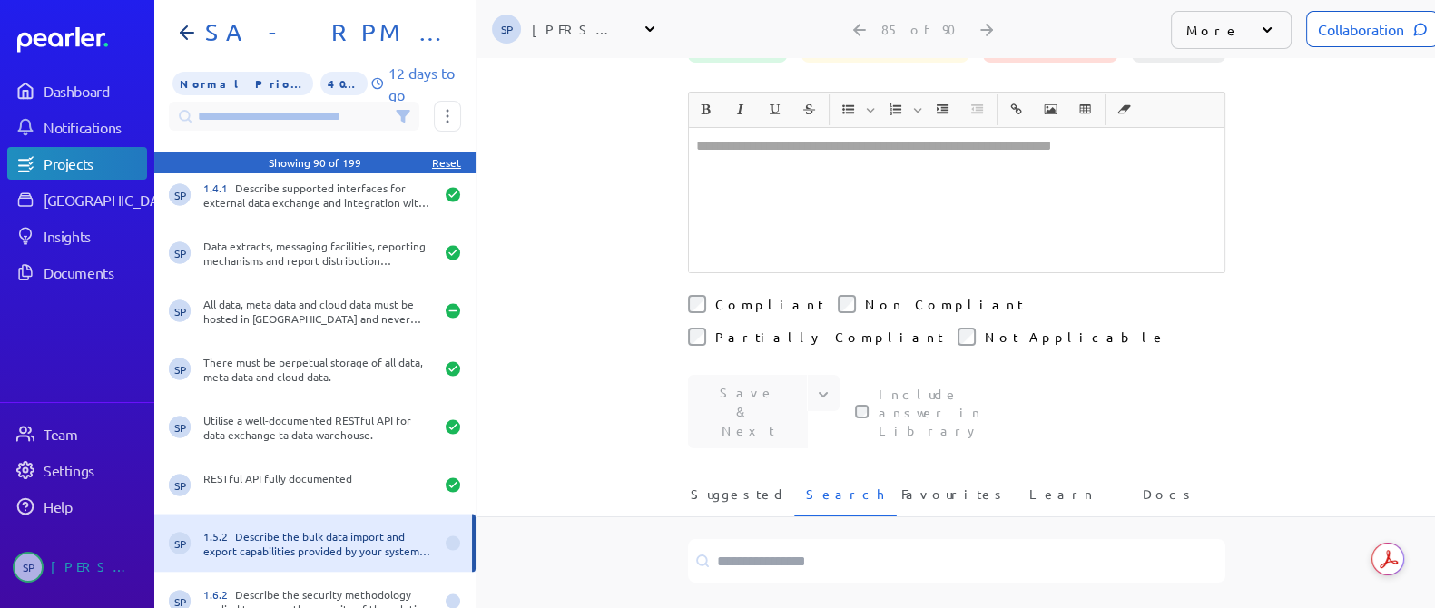
scroll to position [340, 0]
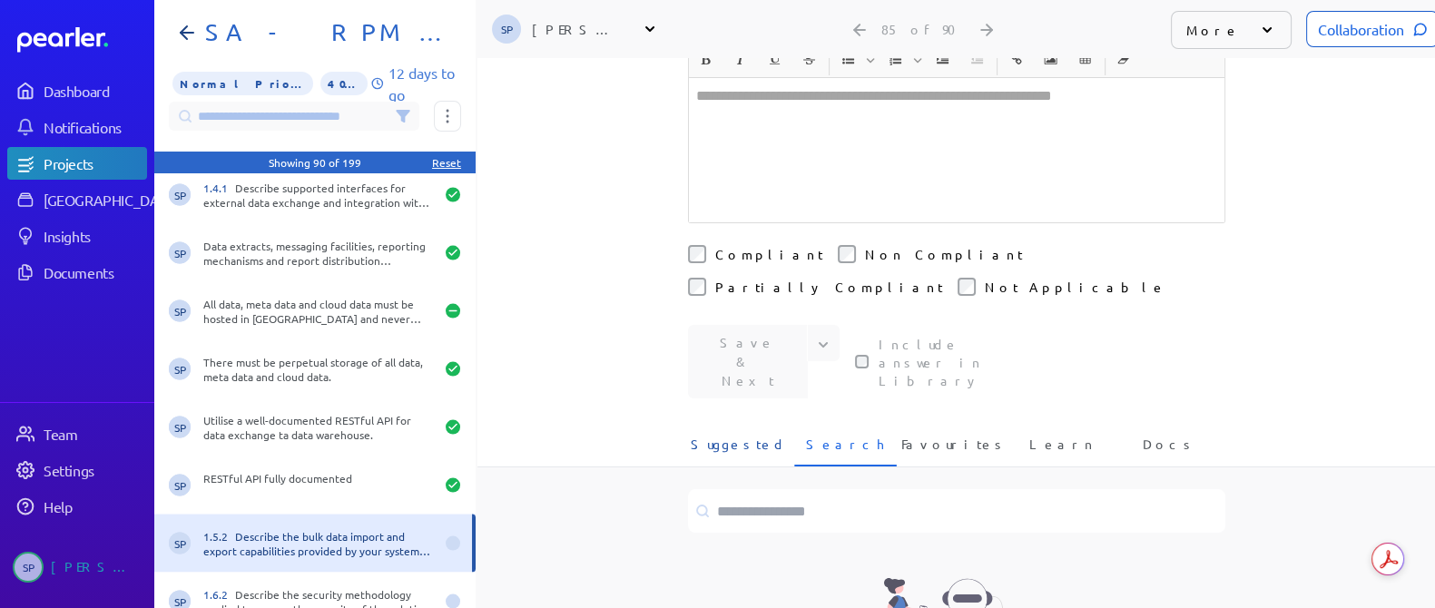
click at [740, 435] on span "Suggested" at bounding box center [739, 450] width 96 height 30
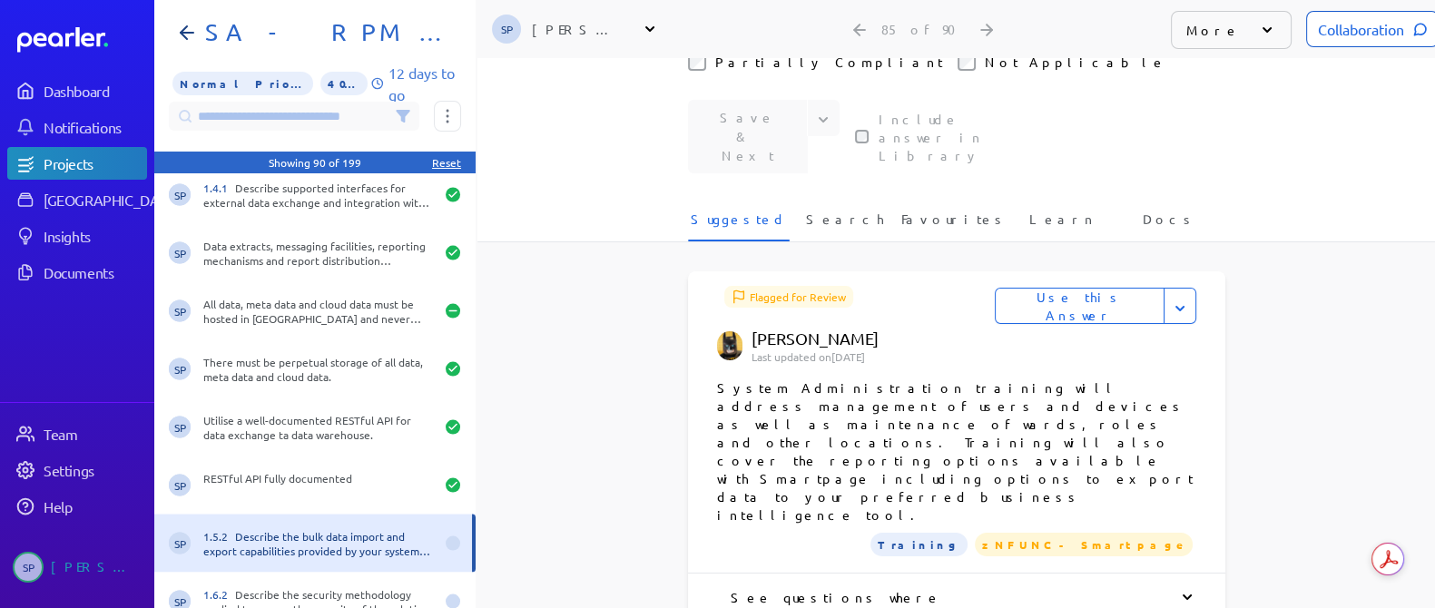
scroll to position [567, 0]
click at [919, 586] on div "See questions where this answer applied." at bounding box center [956, 604] width 479 height 36
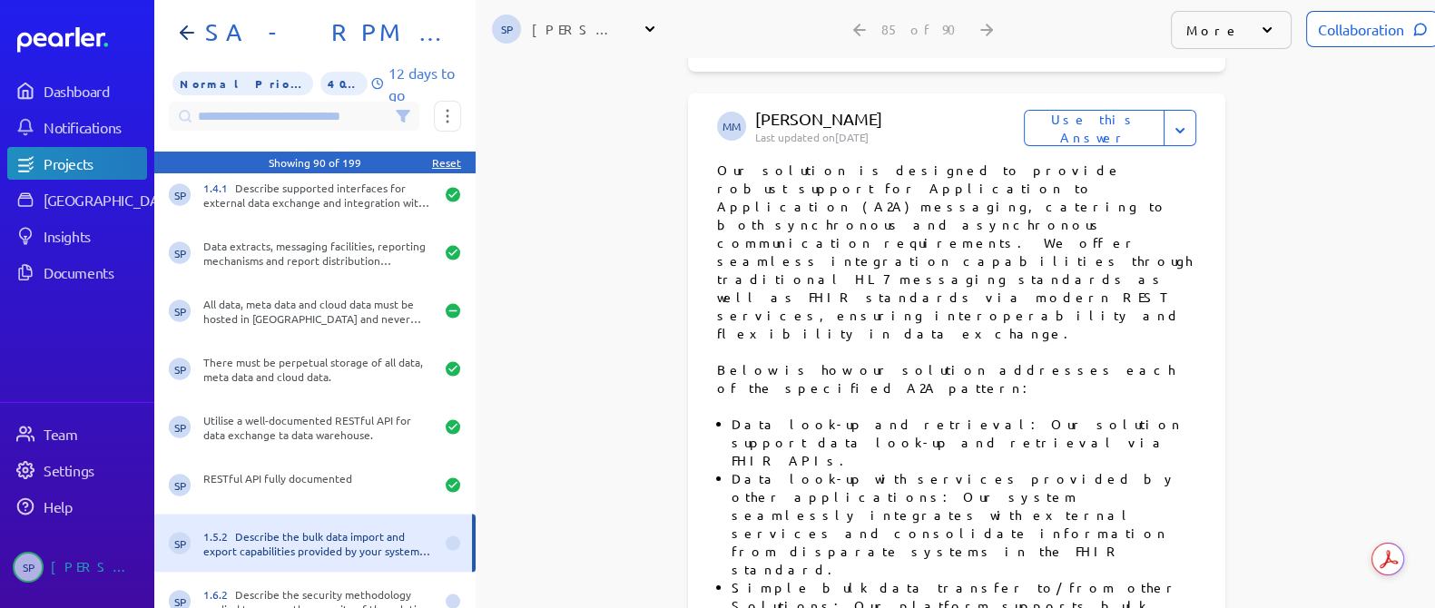
scroll to position [1135, 0]
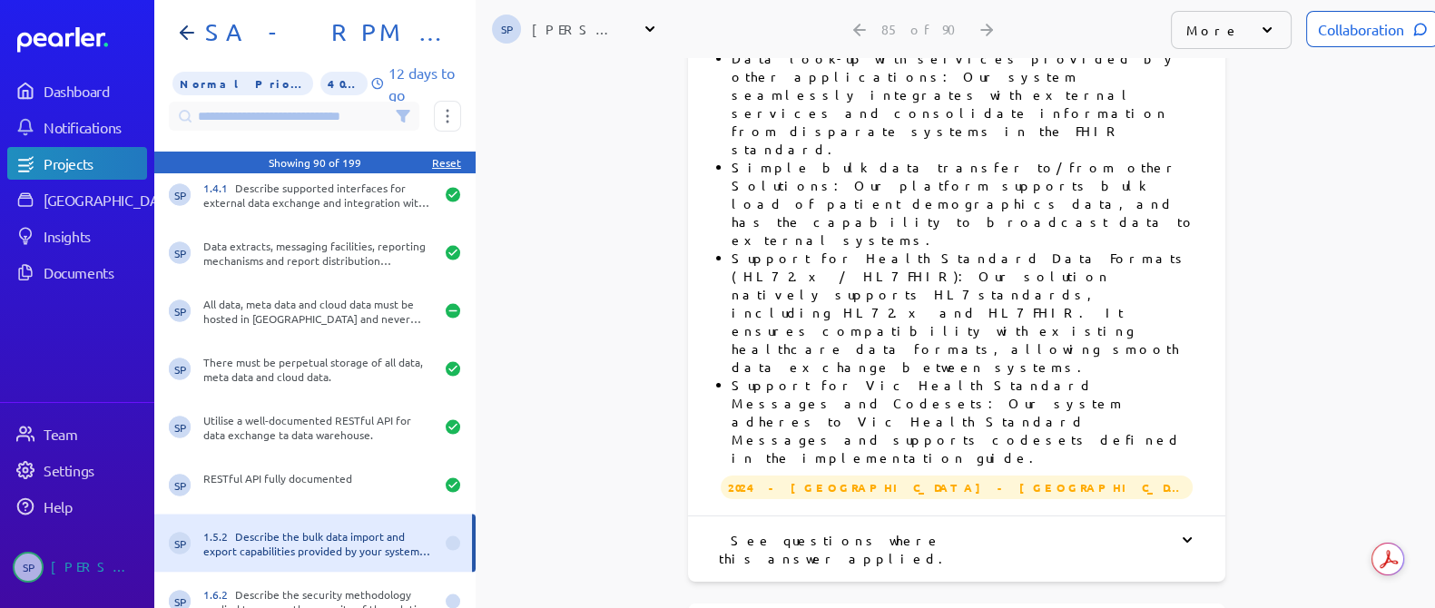
scroll to position [1588, 0]
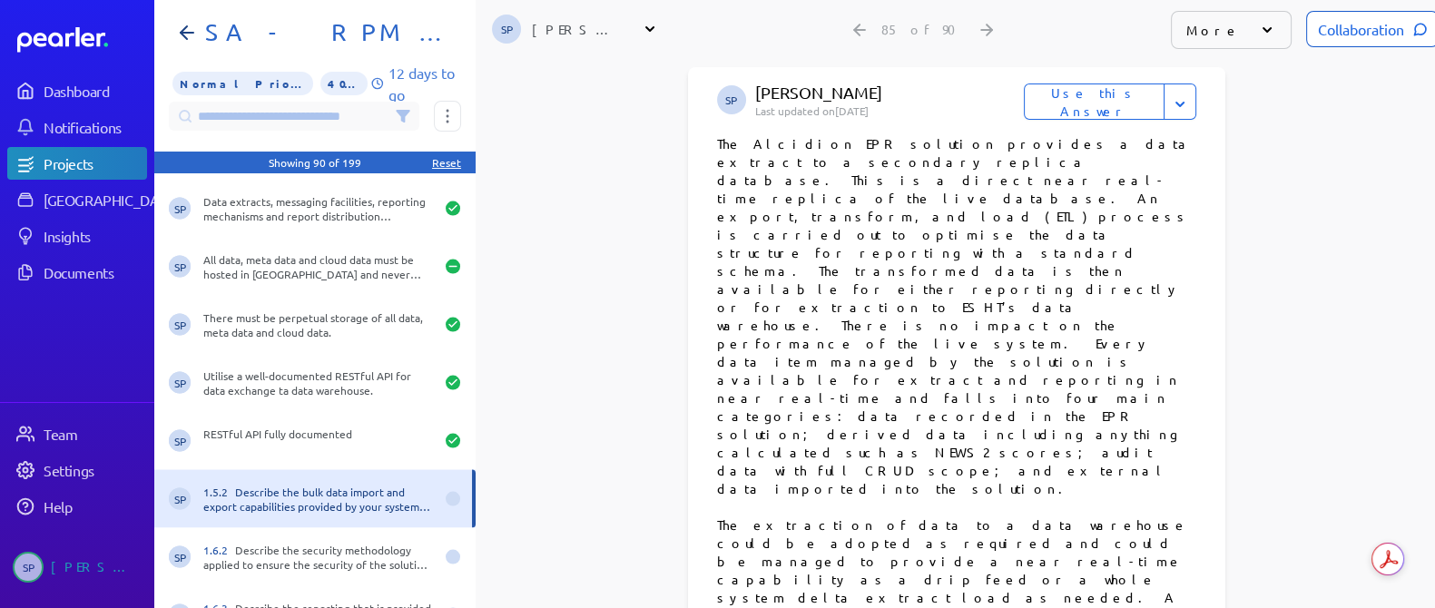
scroll to position [4652, 0]
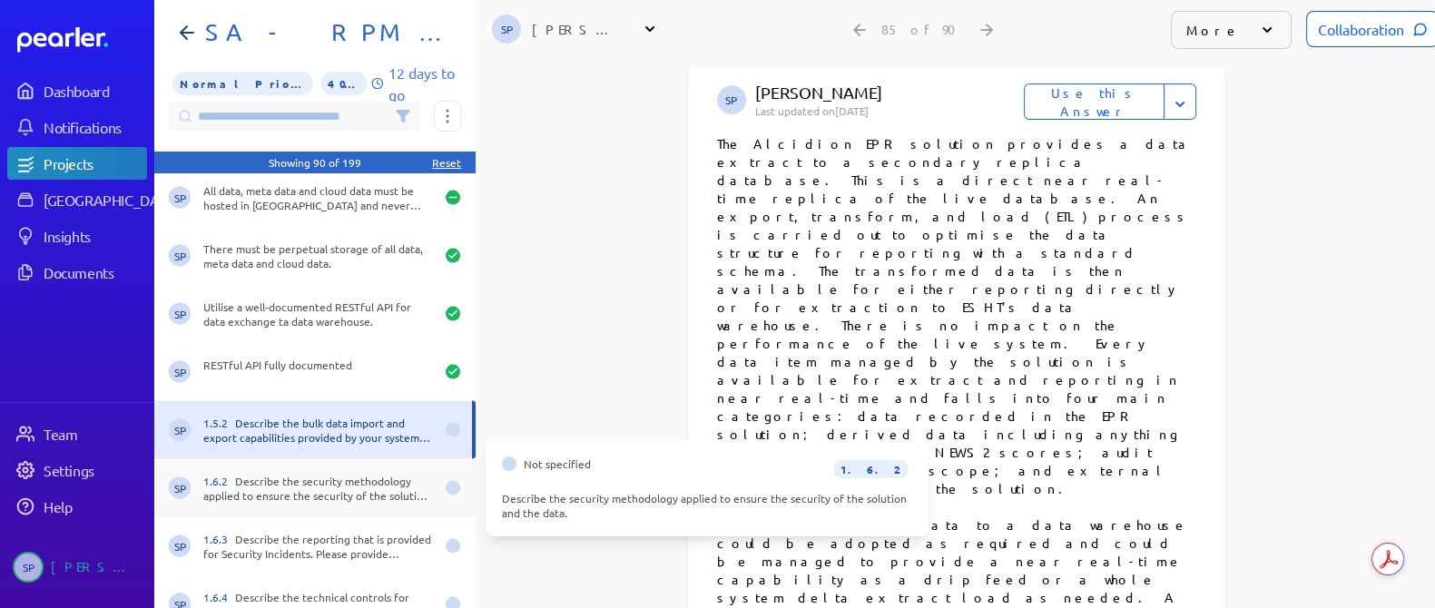
click at [283, 487] on div "1.6.2 Describe the security methodology applied to ensure the security of the s…" at bounding box center [318, 488] width 231 height 29
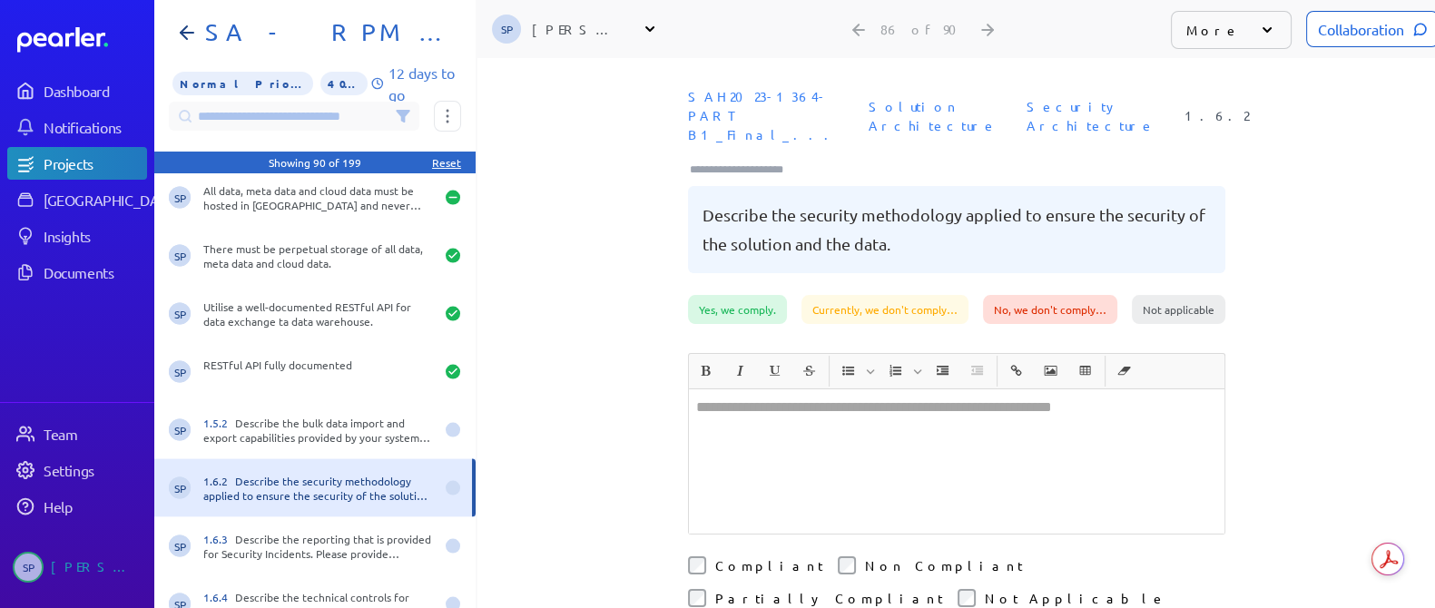
click at [835, 439] on div at bounding box center [957, 461] width 536 height 144
click at [841, 424] on div at bounding box center [957, 461] width 536 height 144
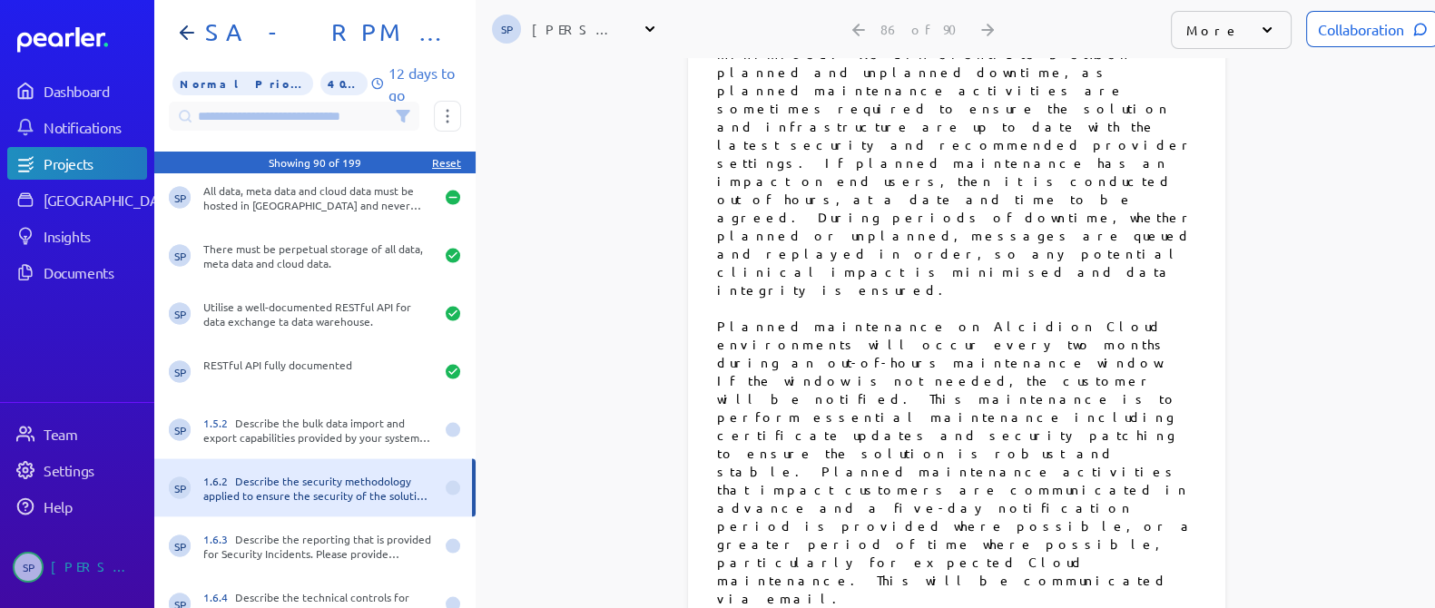
scroll to position [1362, 0]
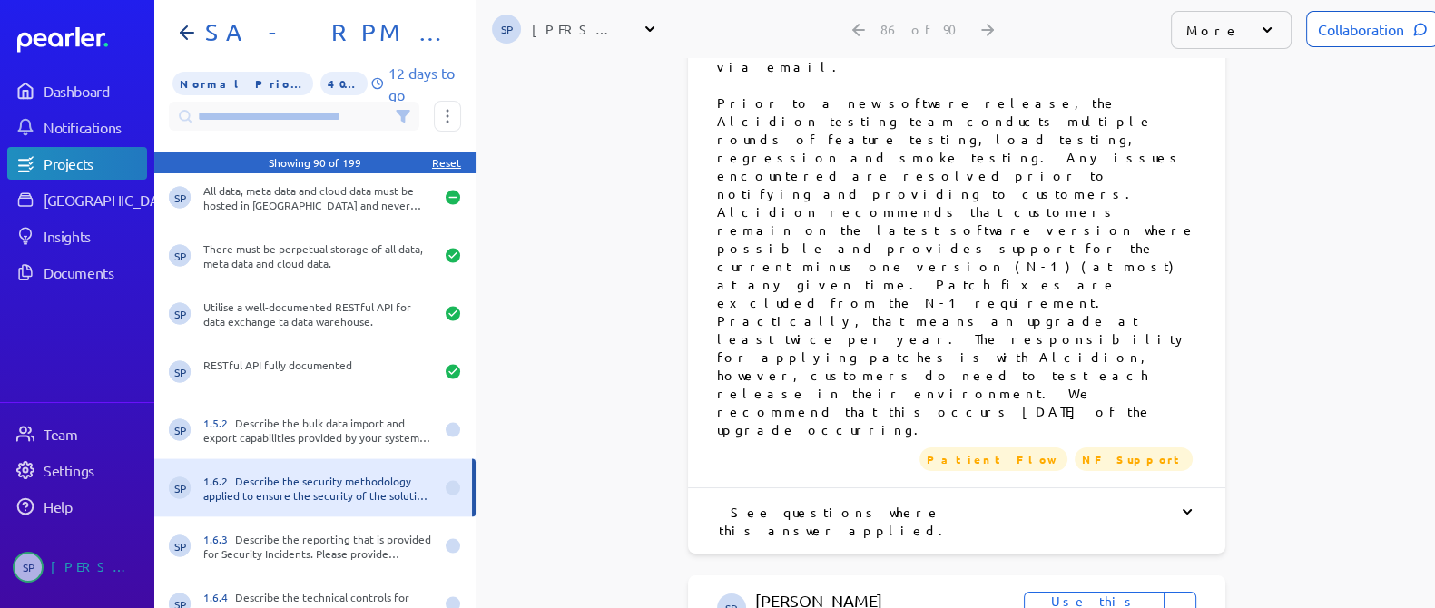
scroll to position [1911, 0]
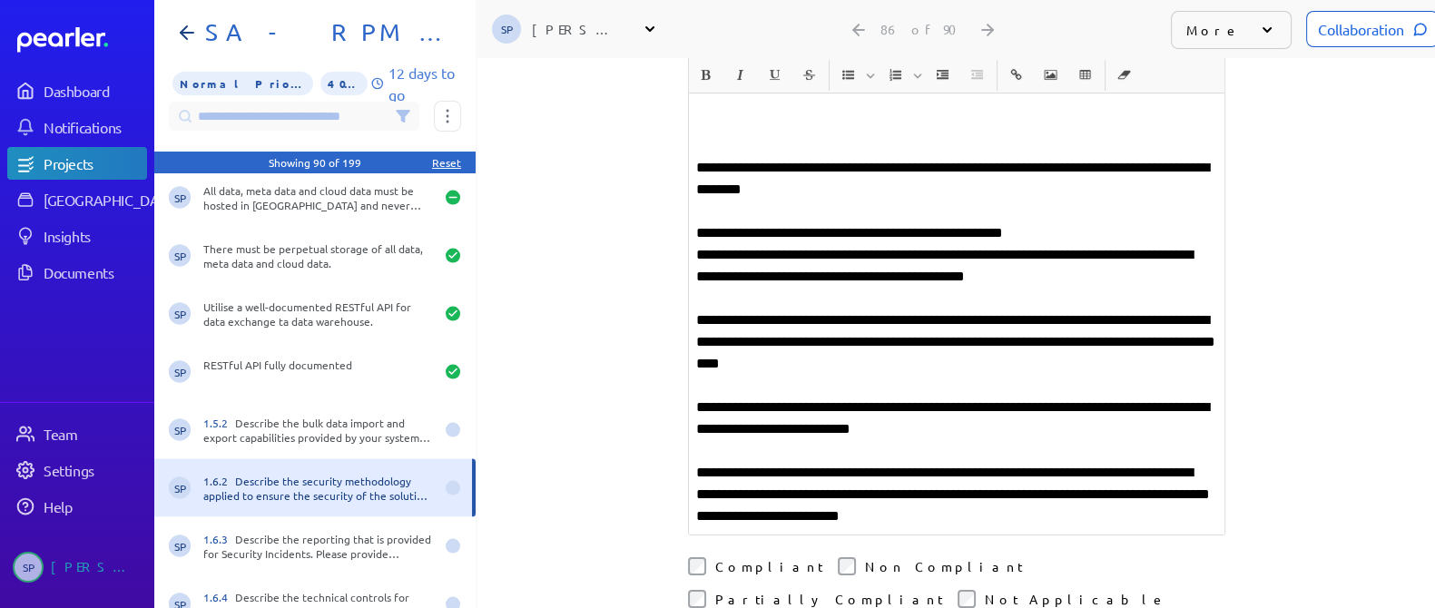
scroll to position [600, 0]
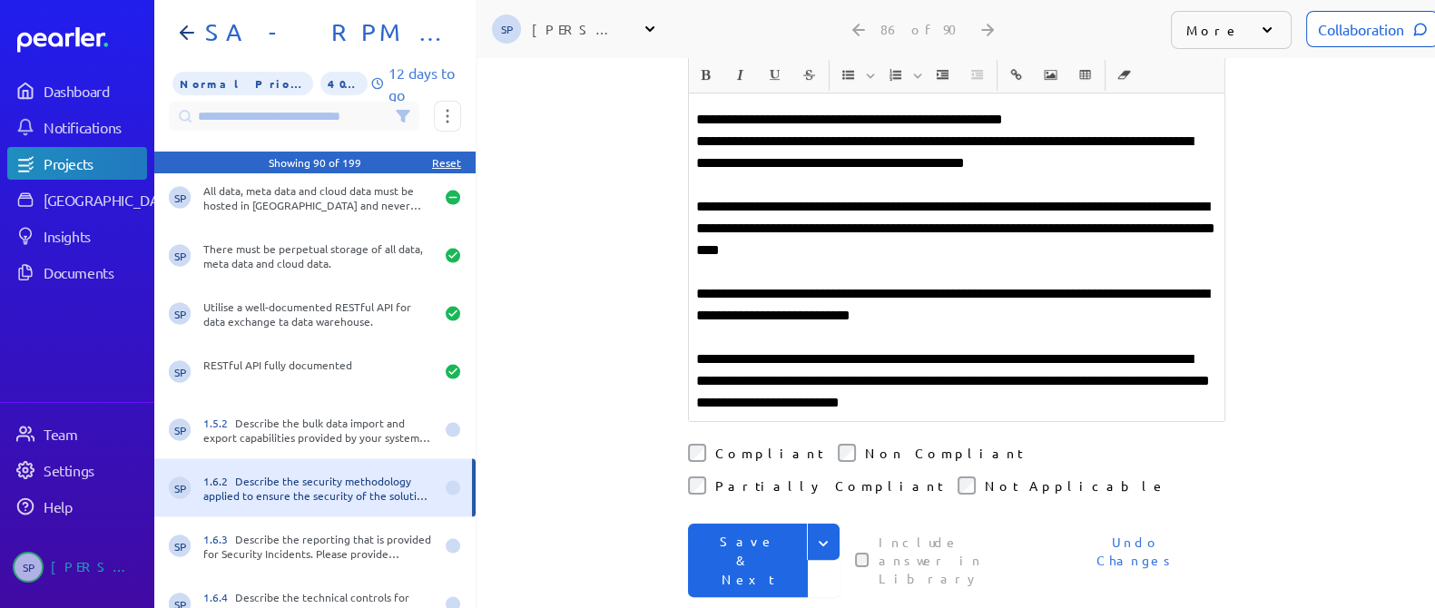
click at [767, 524] on button "Save & Next" at bounding box center [748, 561] width 120 height 74
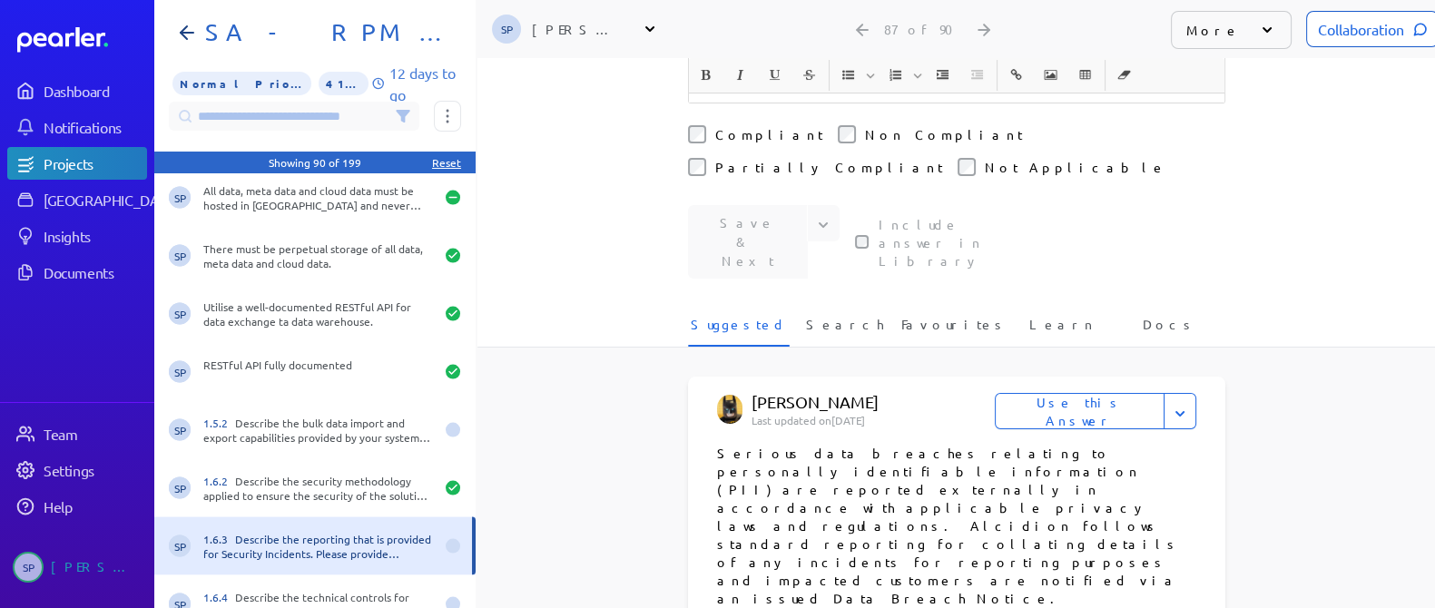
scroll to position [453, 0]
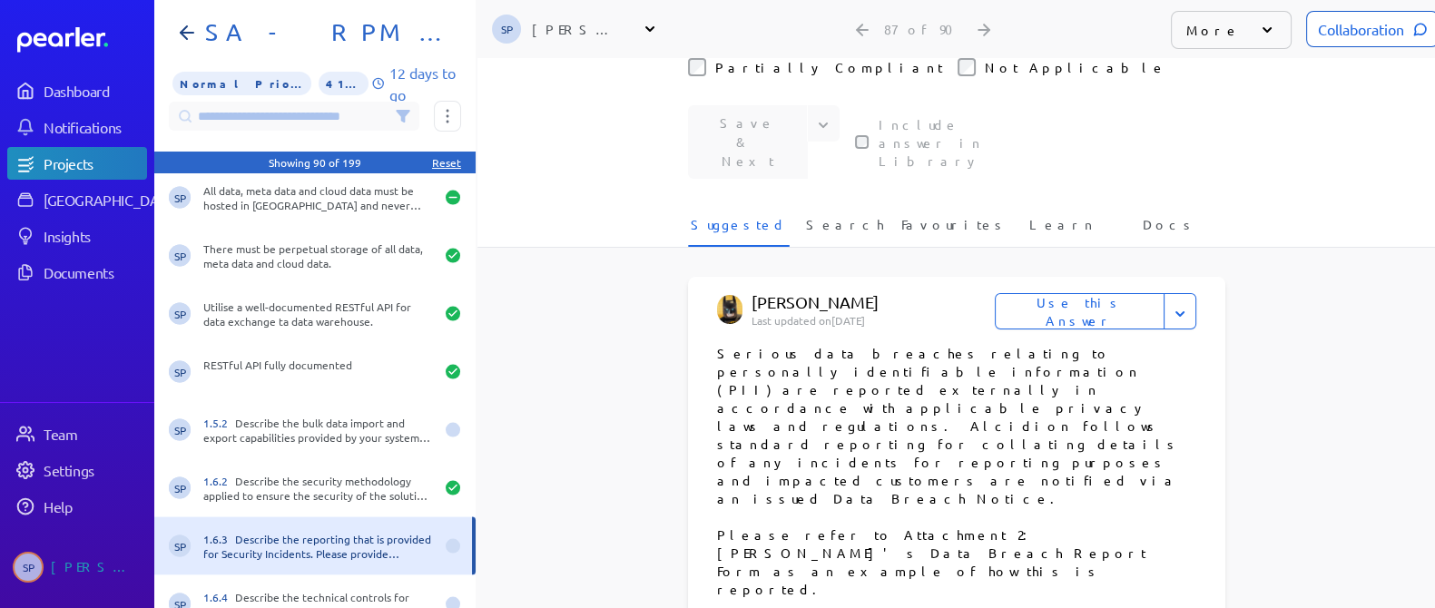
scroll to position [567, 0]
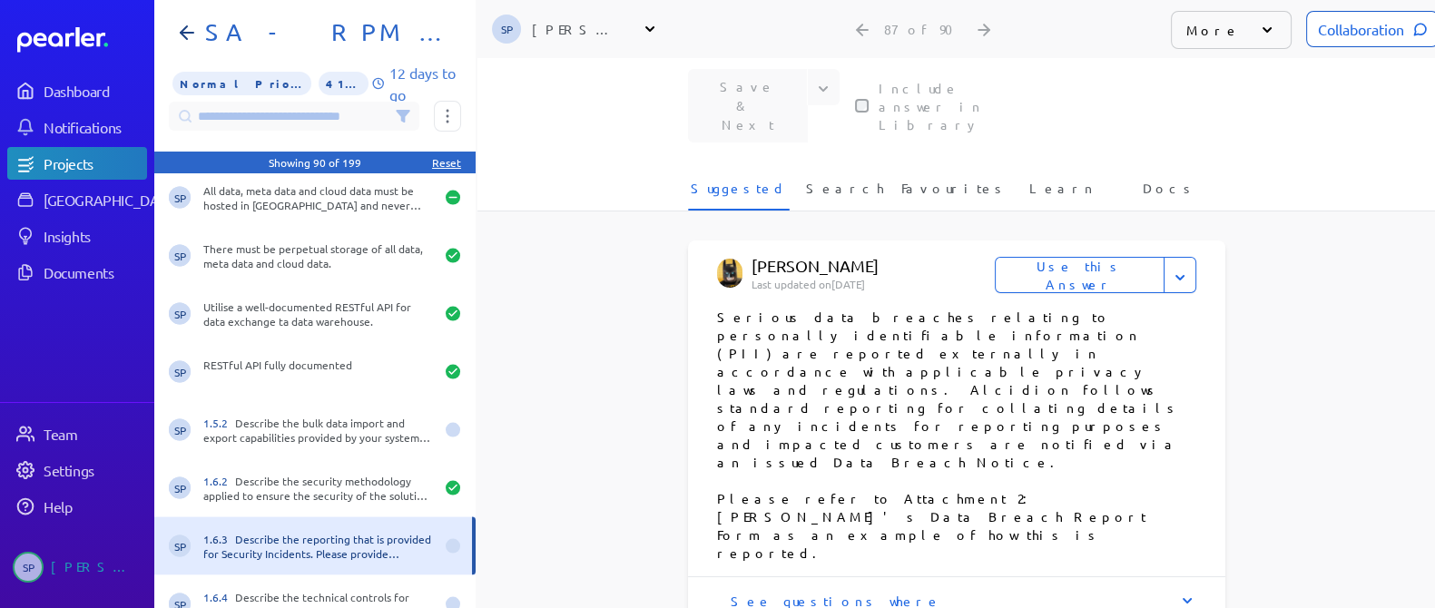
click at [1086, 257] on button "Use this Answer" at bounding box center [1080, 275] width 170 height 36
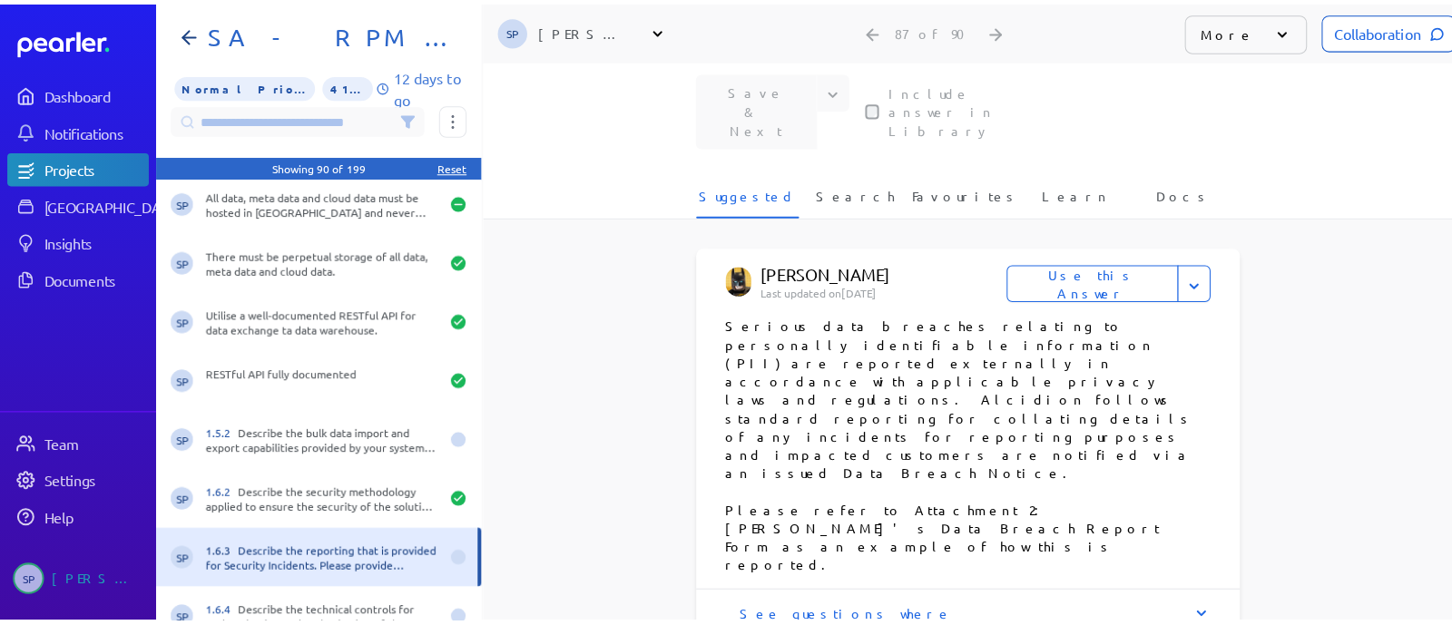
scroll to position [212, 0]
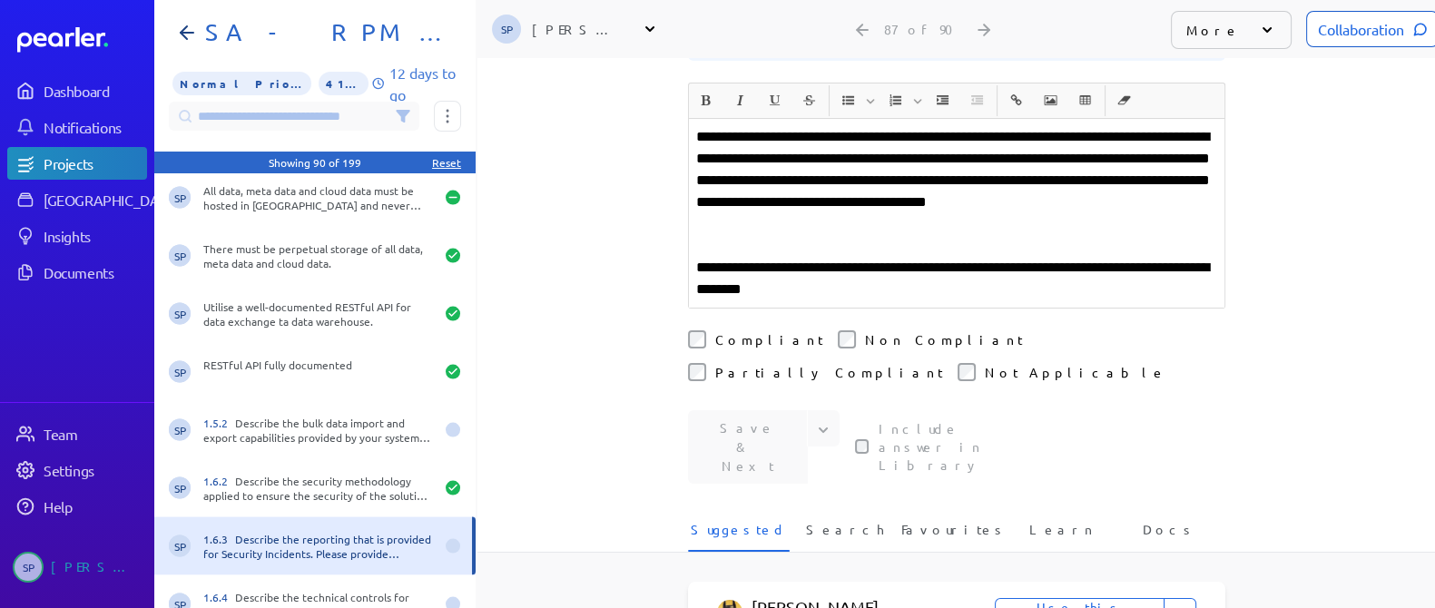
click at [1341, 27] on div "Collaboration" at bounding box center [1372, 29] width 133 height 36
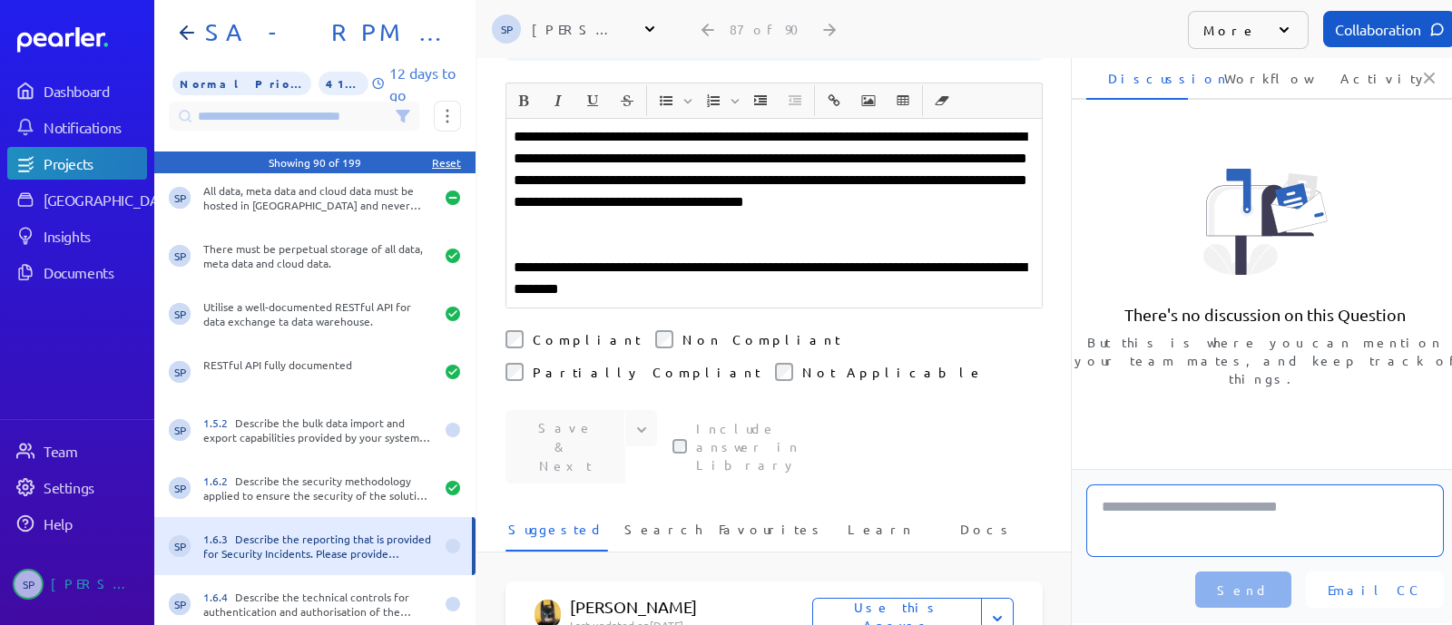
click at [1163, 520] on textarea at bounding box center [1265, 521] width 358 height 73
type textarea "********"
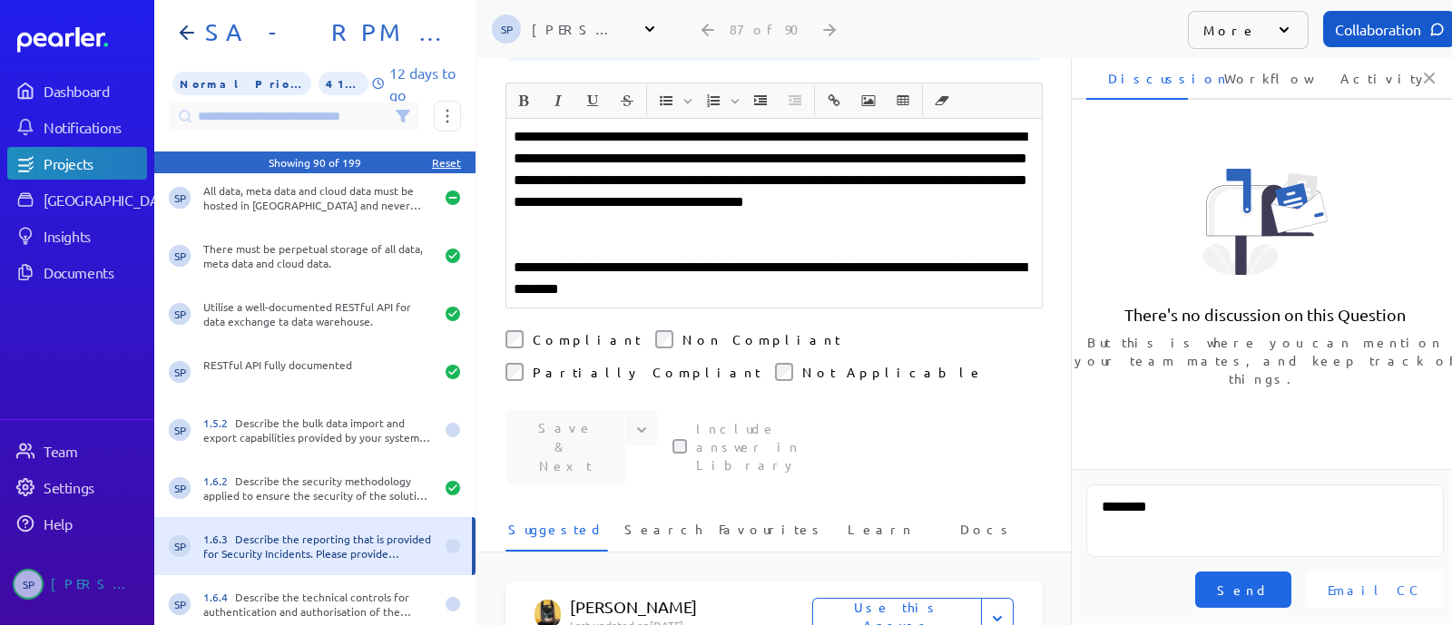
click at [1270, 596] on span "Send" at bounding box center [1243, 590] width 53 height 18
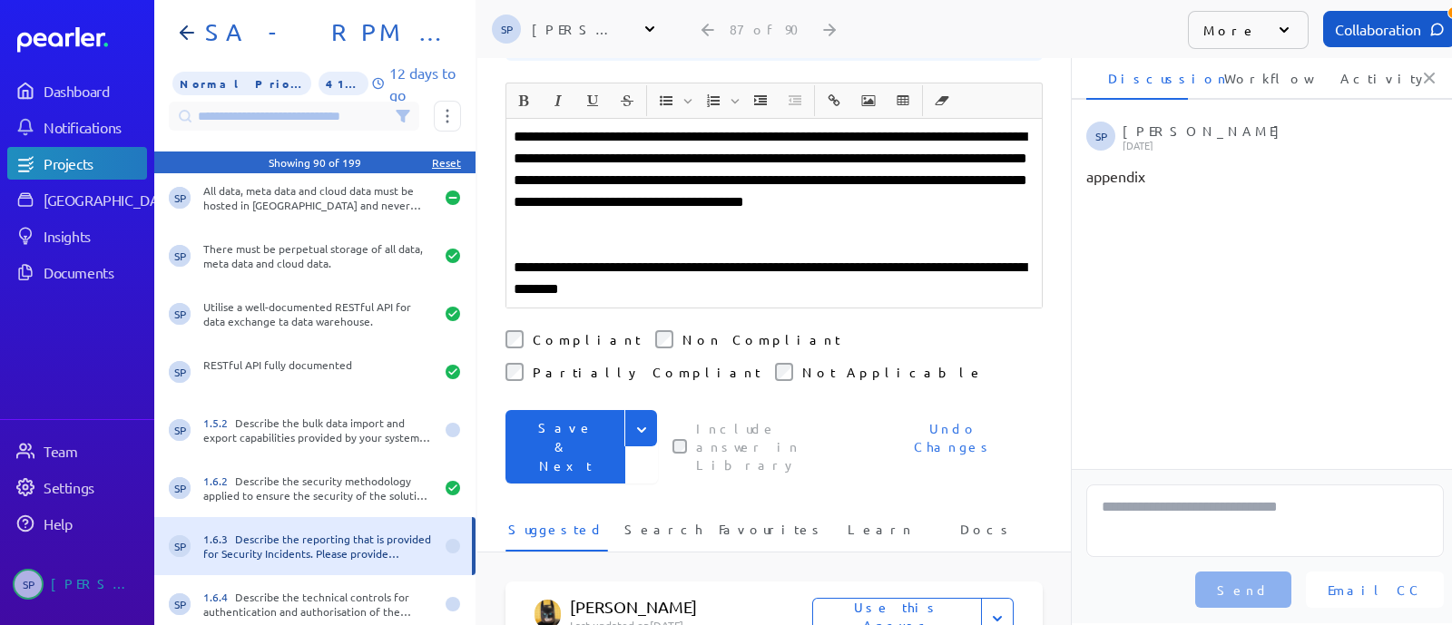
click at [565, 410] on button "Save & Next" at bounding box center [566, 447] width 120 height 74
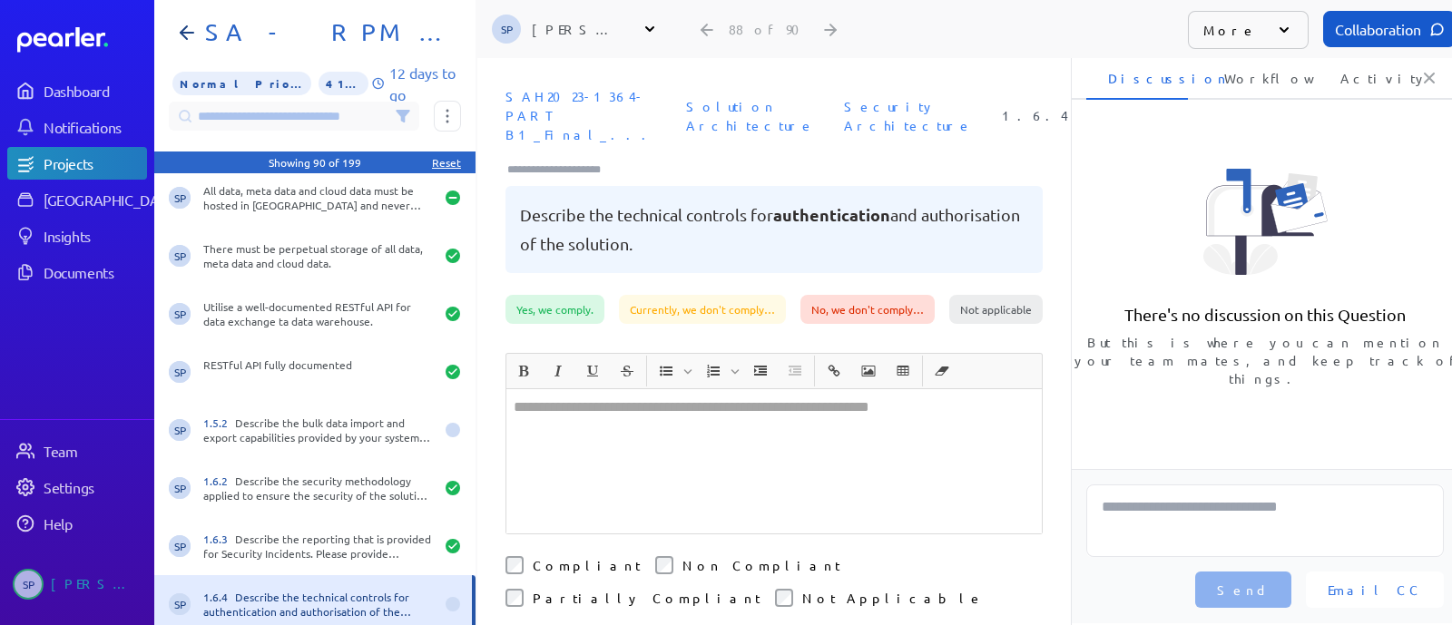
click at [1430, 80] on icon at bounding box center [1430, 78] width 18 height 18
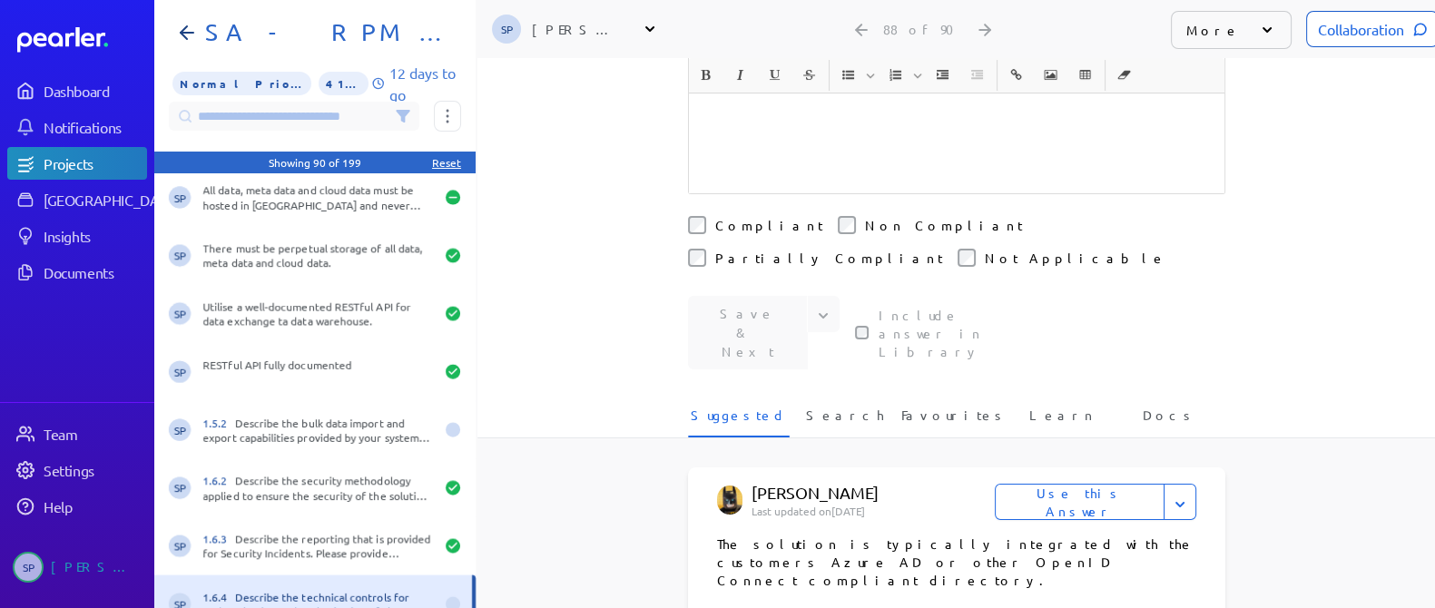
scroll to position [453, 0]
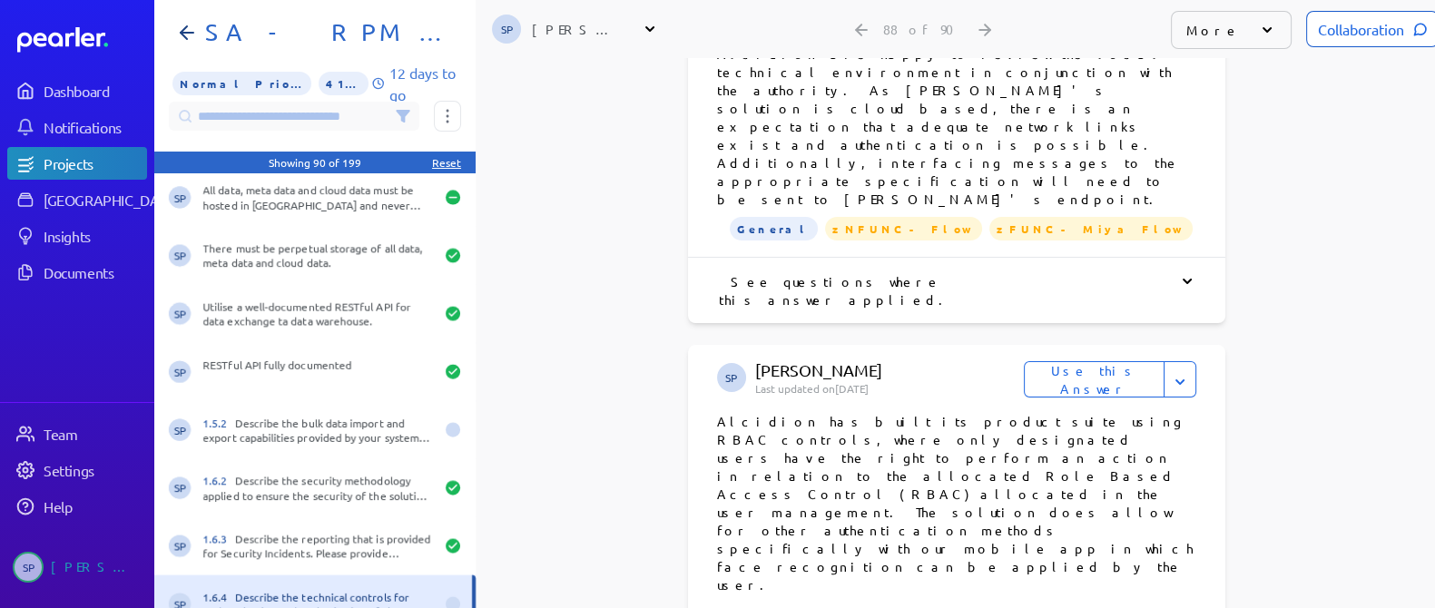
scroll to position [1248, 0]
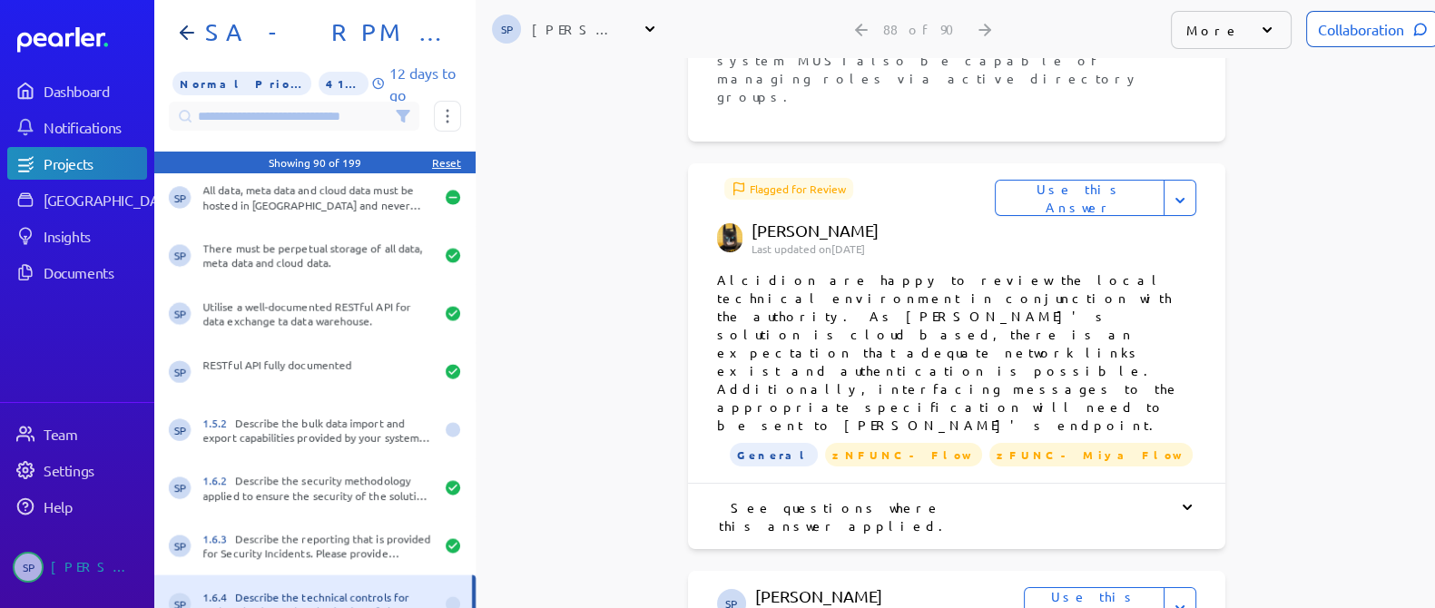
click at [1116, 587] on button "Use this Answer" at bounding box center [1094, 605] width 141 height 36
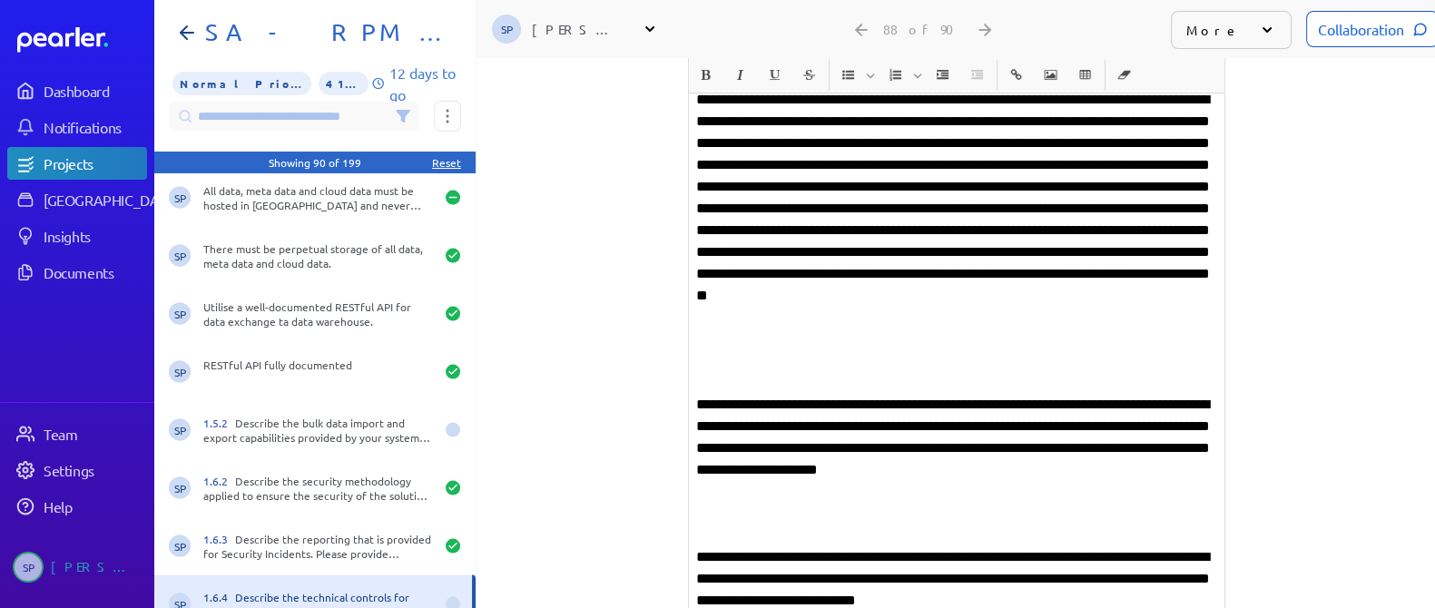
scroll to position [163, 0]
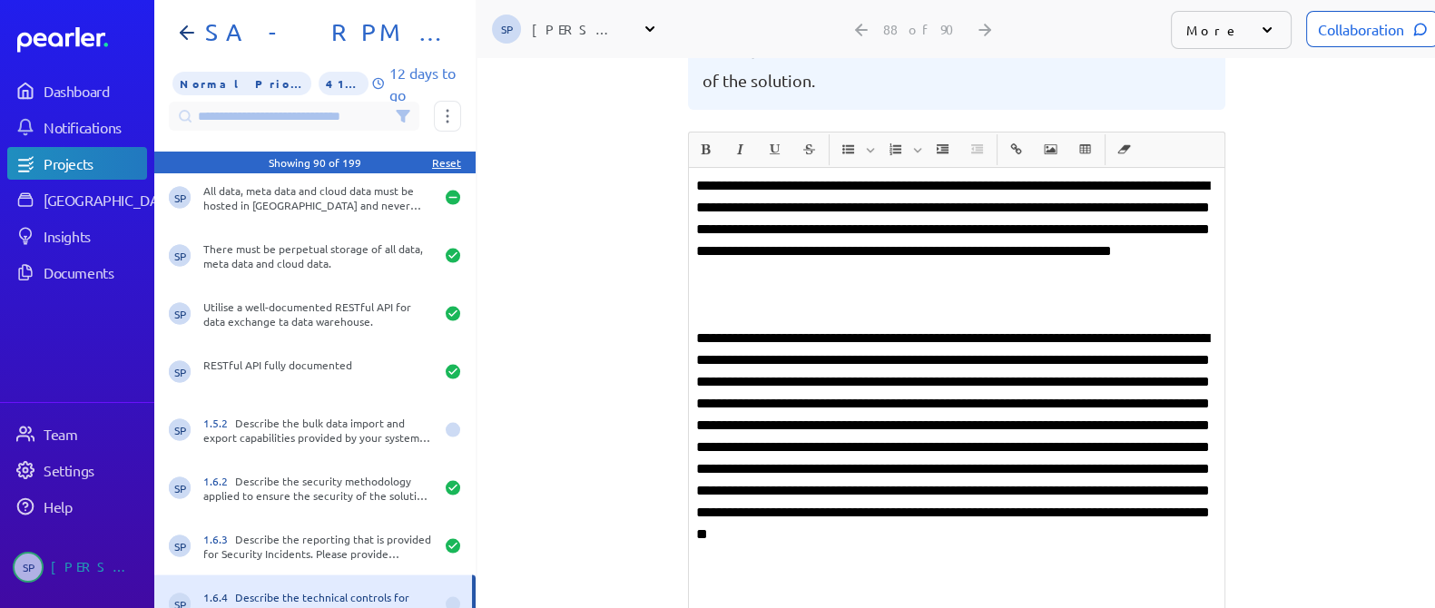
click at [753, 287] on div "**********" at bounding box center [957, 578] width 536 height 821
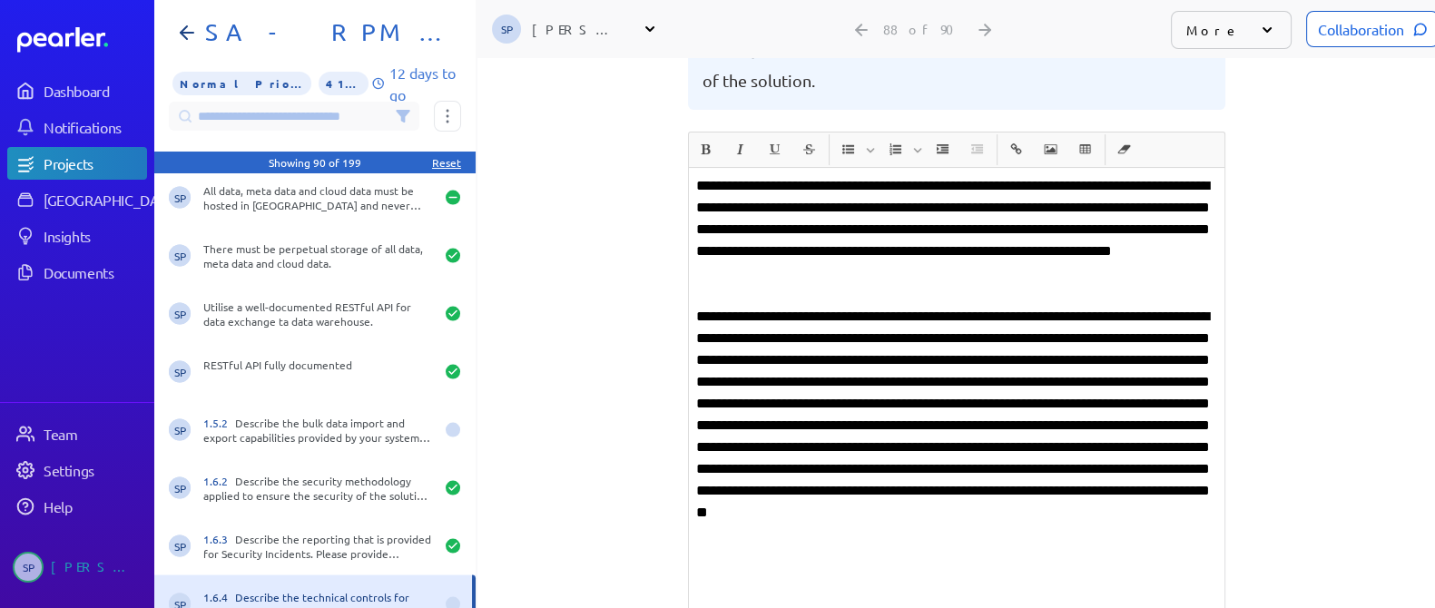
click at [924, 330] on p "**********" at bounding box center [956, 436] width 521 height 261
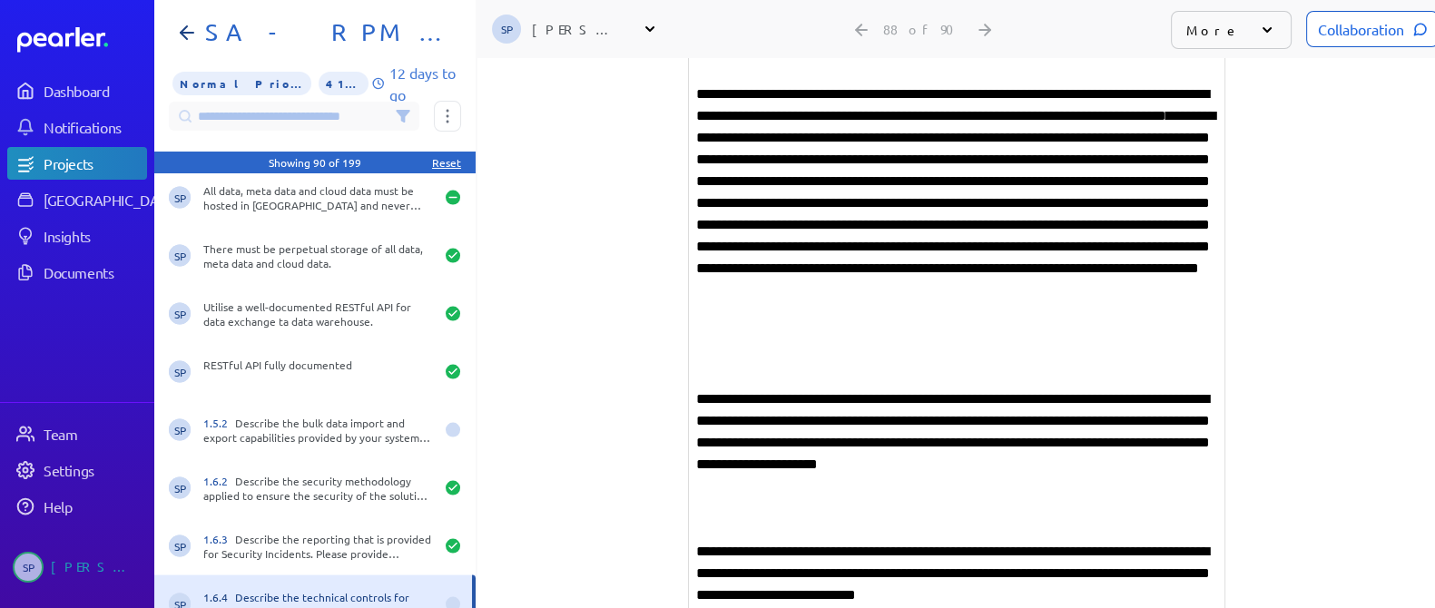
scroll to position [390, 0]
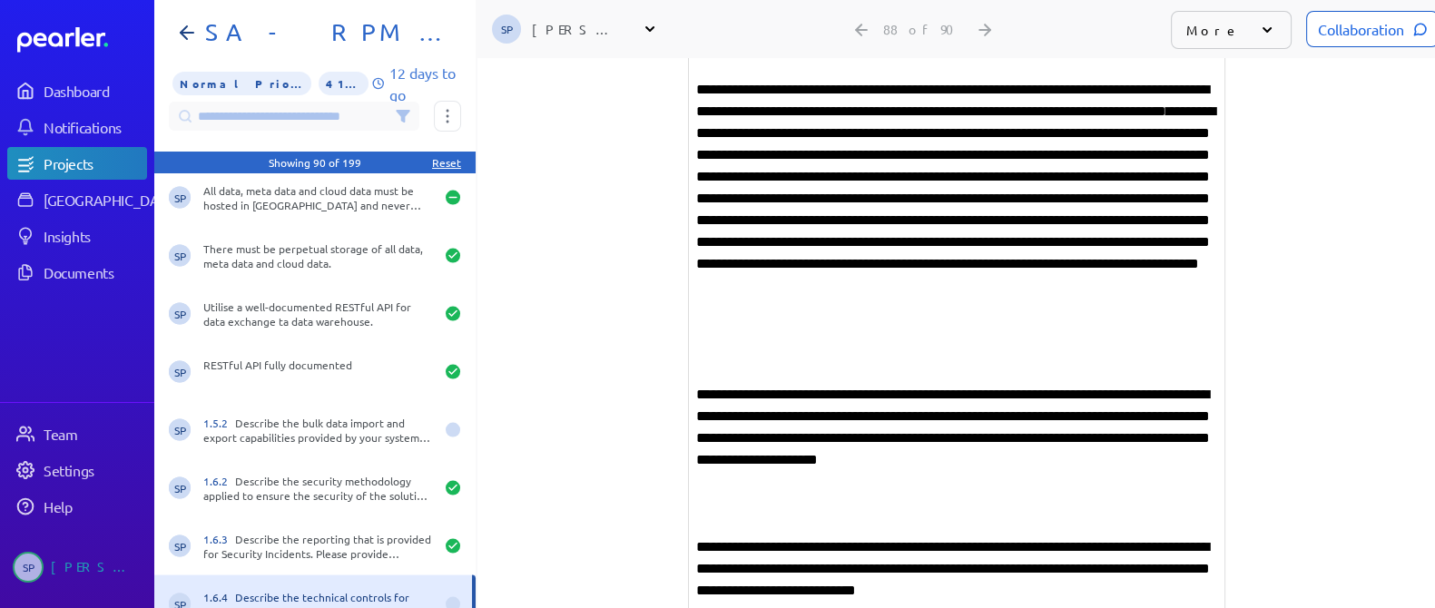
click at [787, 325] on div "**********" at bounding box center [957, 340] width 536 height 799
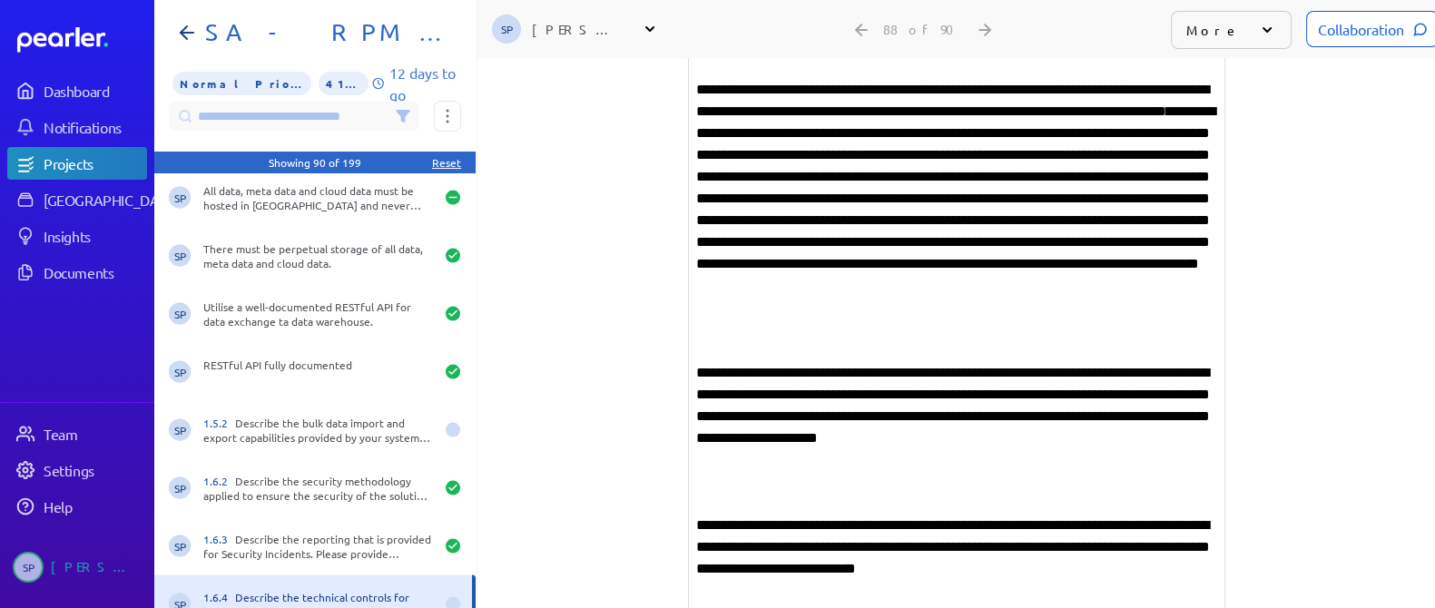
click at [782, 461] on div "**********" at bounding box center [957, 329] width 536 height 777
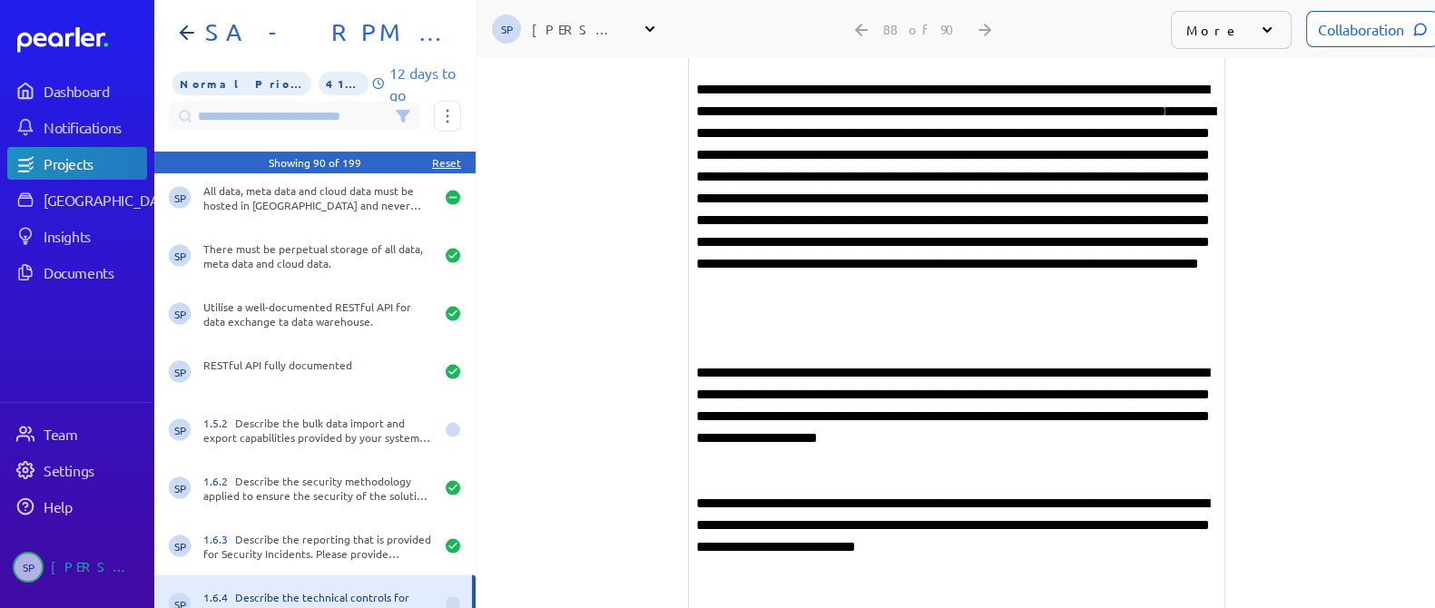
scroll to position [504, 0]
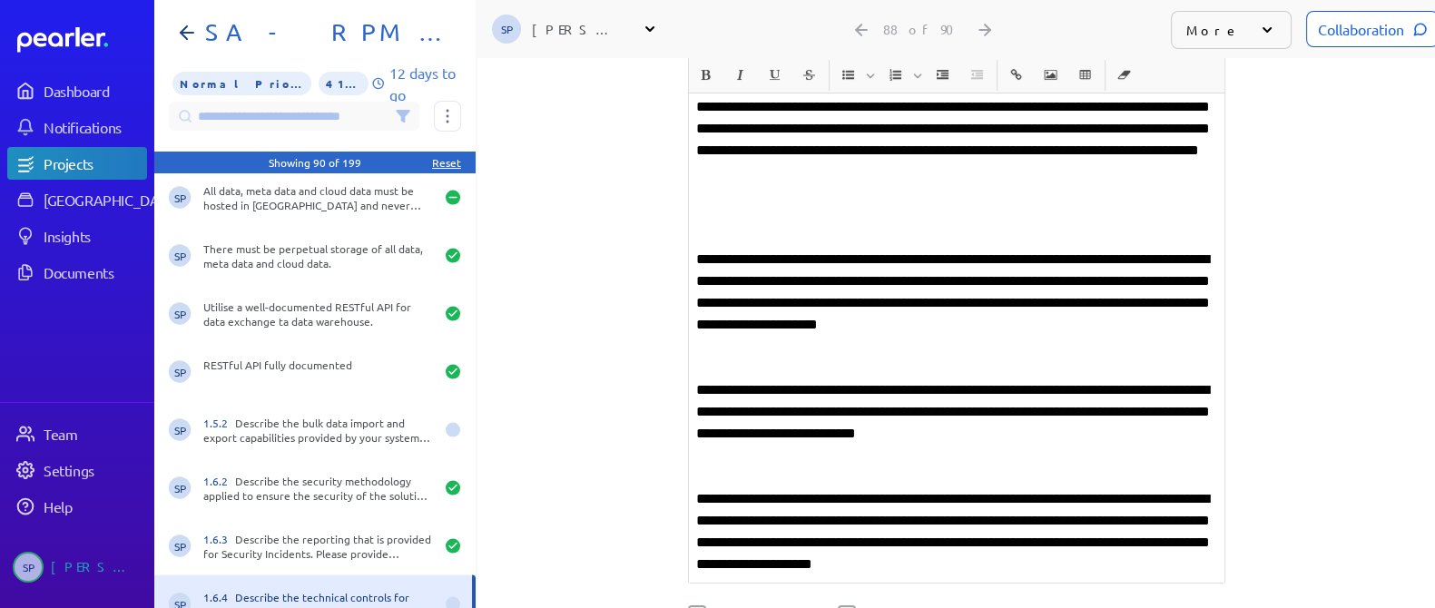
click at [701, 435] on div "**********" at bounding box center [957, 205] width 536 height 755
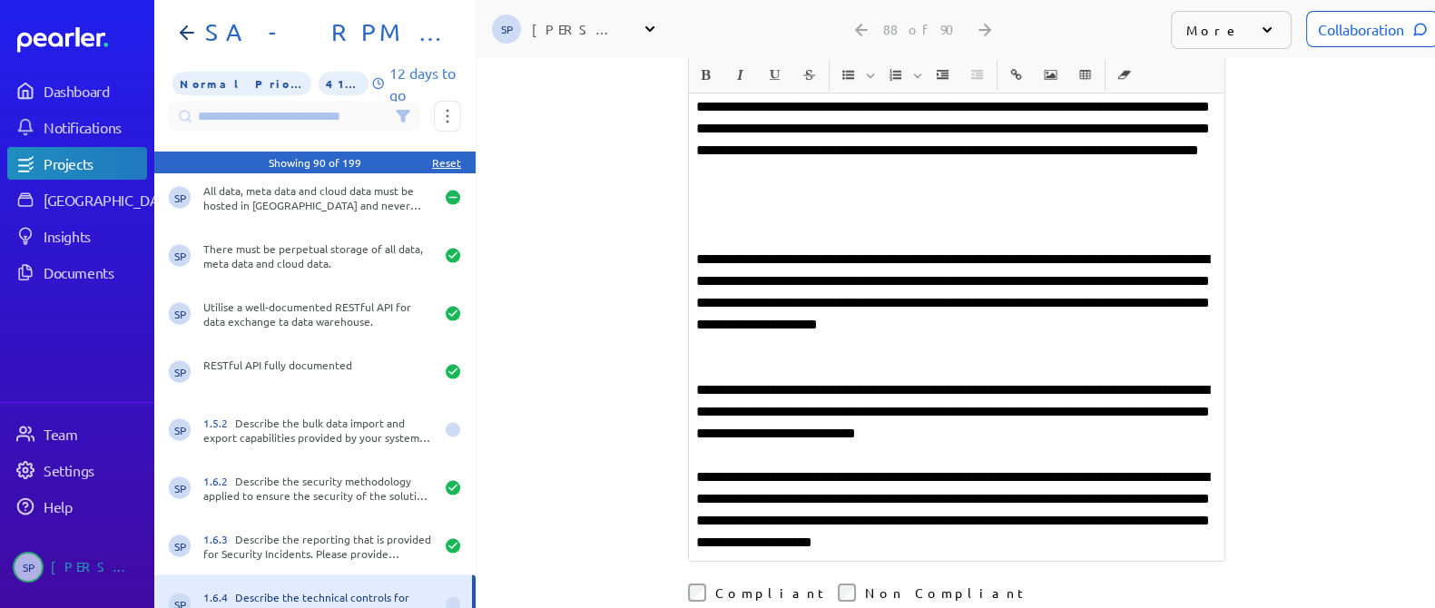
click at [858, 493] on p "**********" at bounding box center [956, 510] width 521 height 87
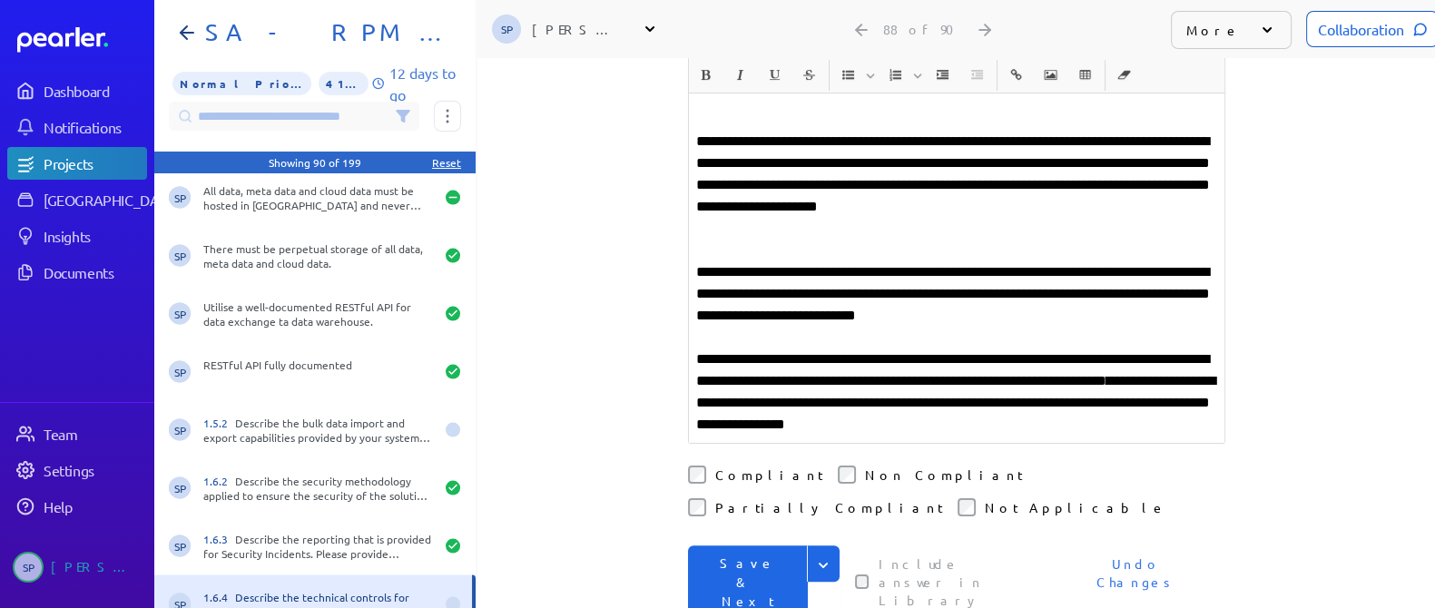
scroll to position [731, 0]
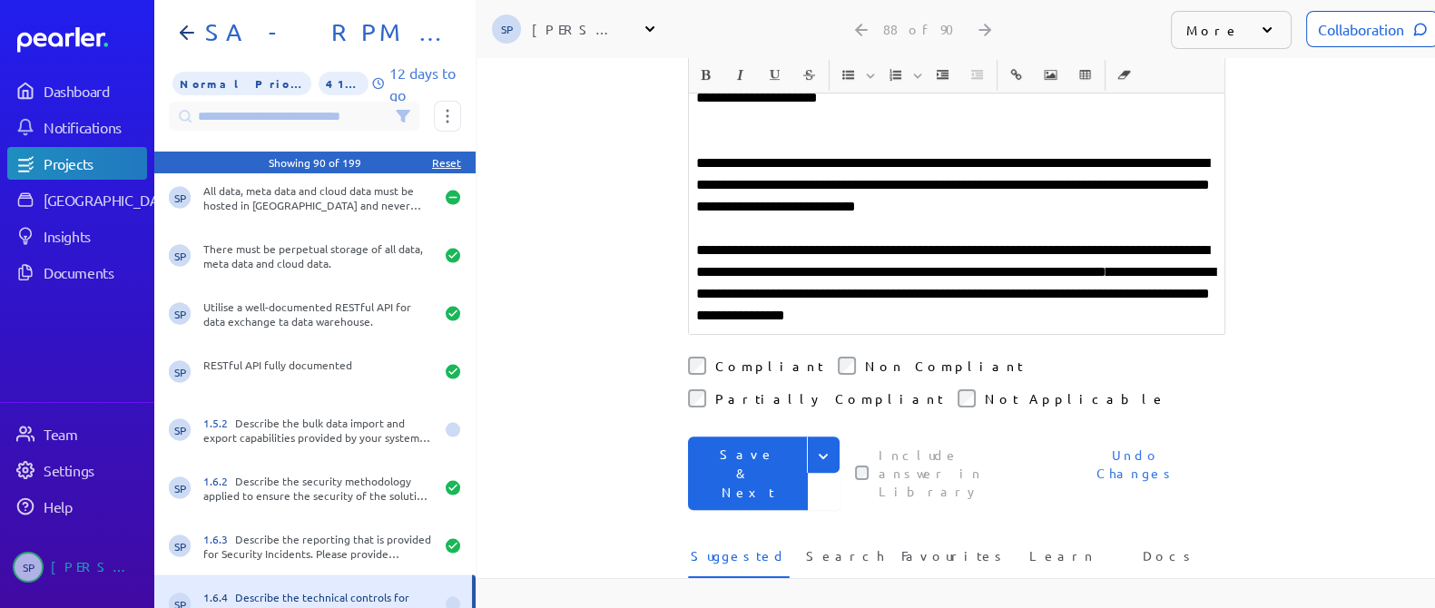
click at [760, 437] on button "Save & Next" at bounding box center [748, 474] width 120 height 74
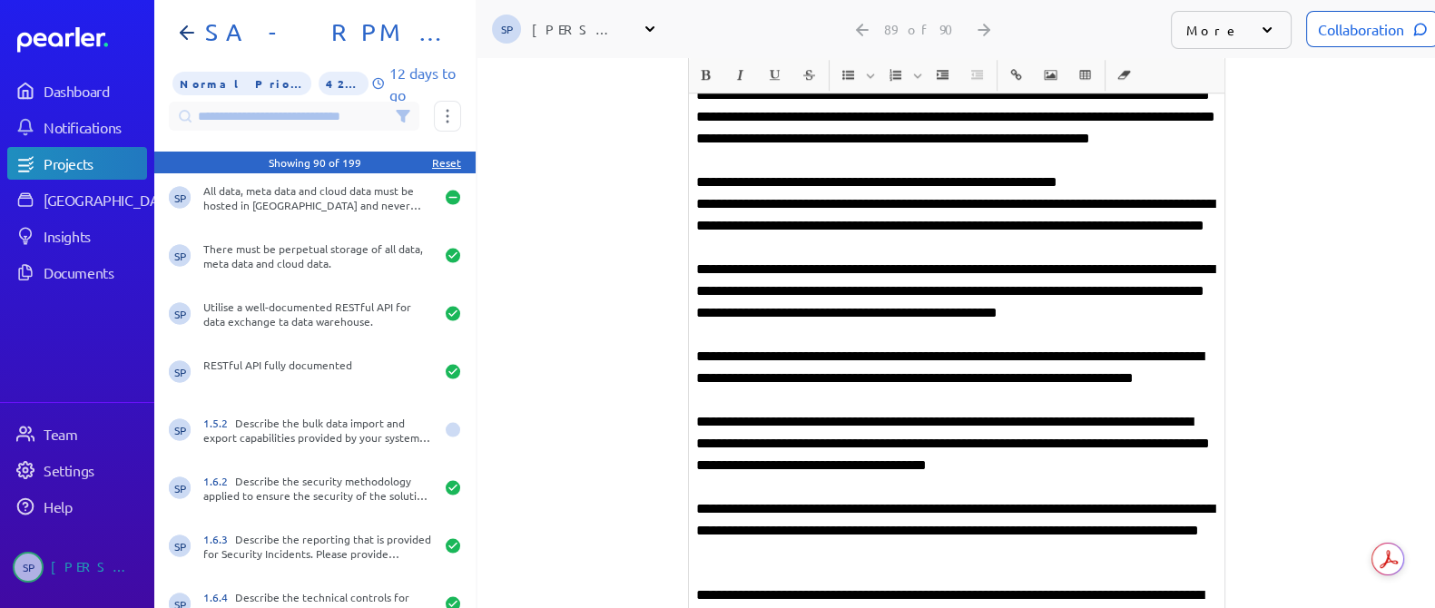
scroll to position [2442, 0]
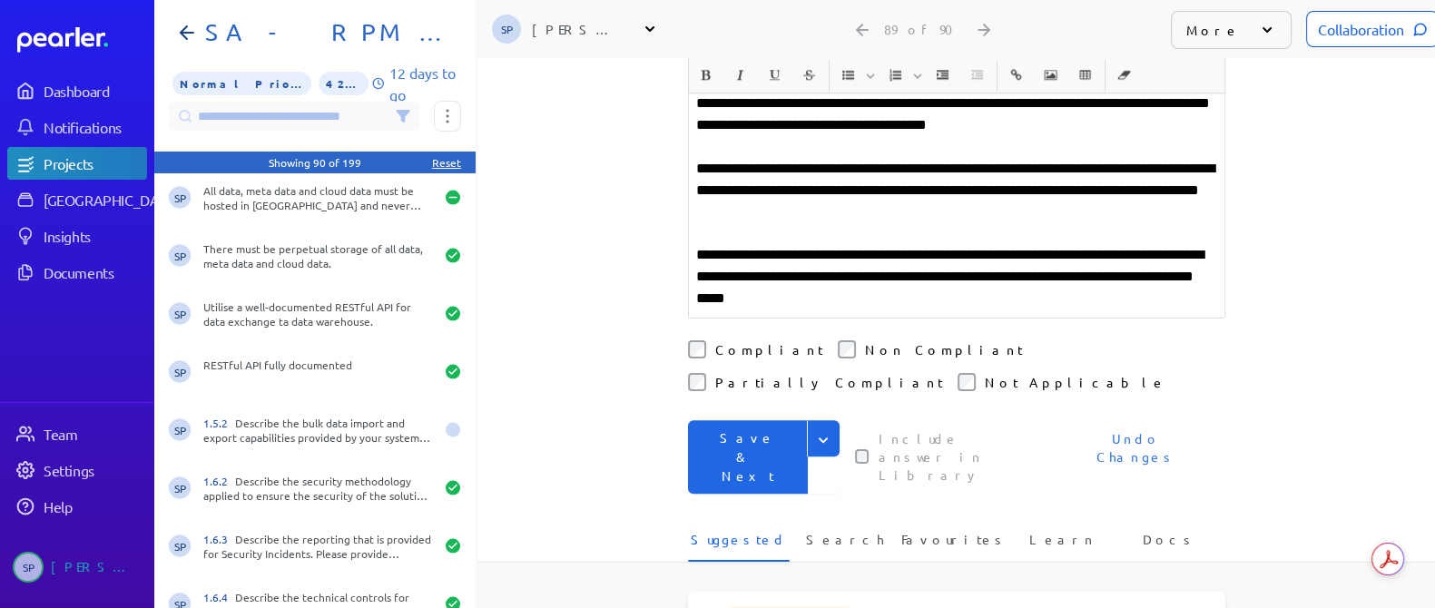
click at [739, 420] on button "Save & Next" at bounding box center [748, 457] width 120 height 74
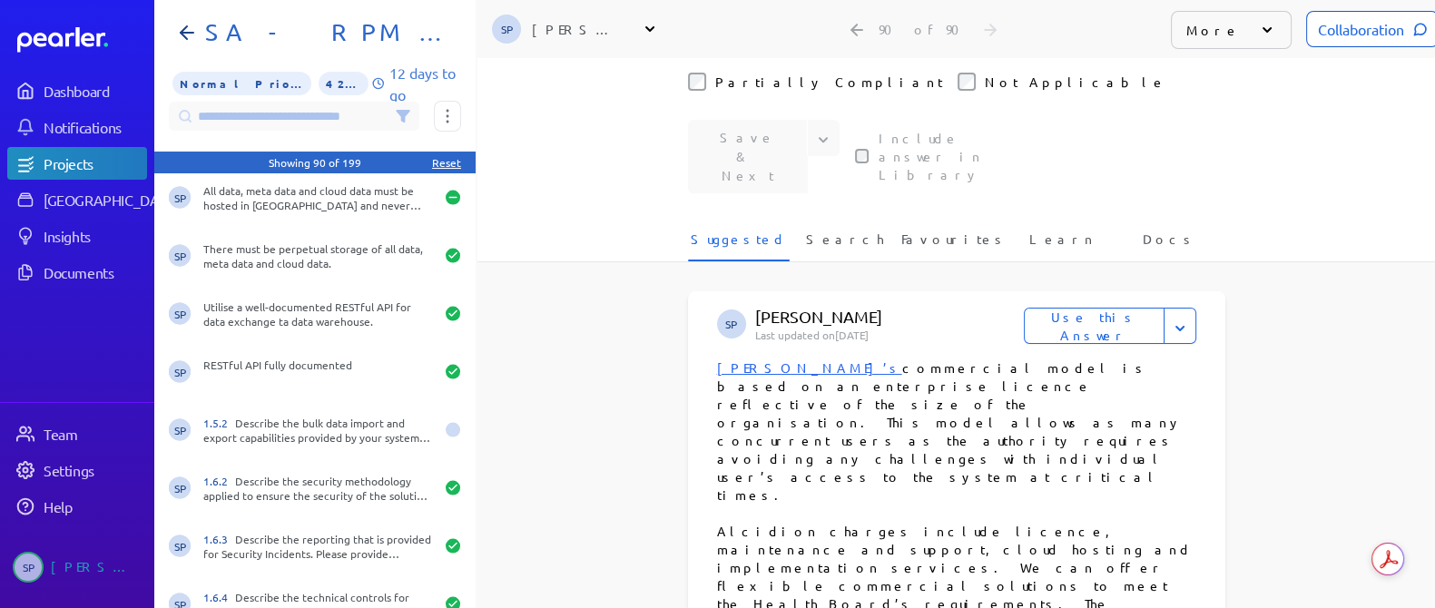
scroll to position [2463, 0]
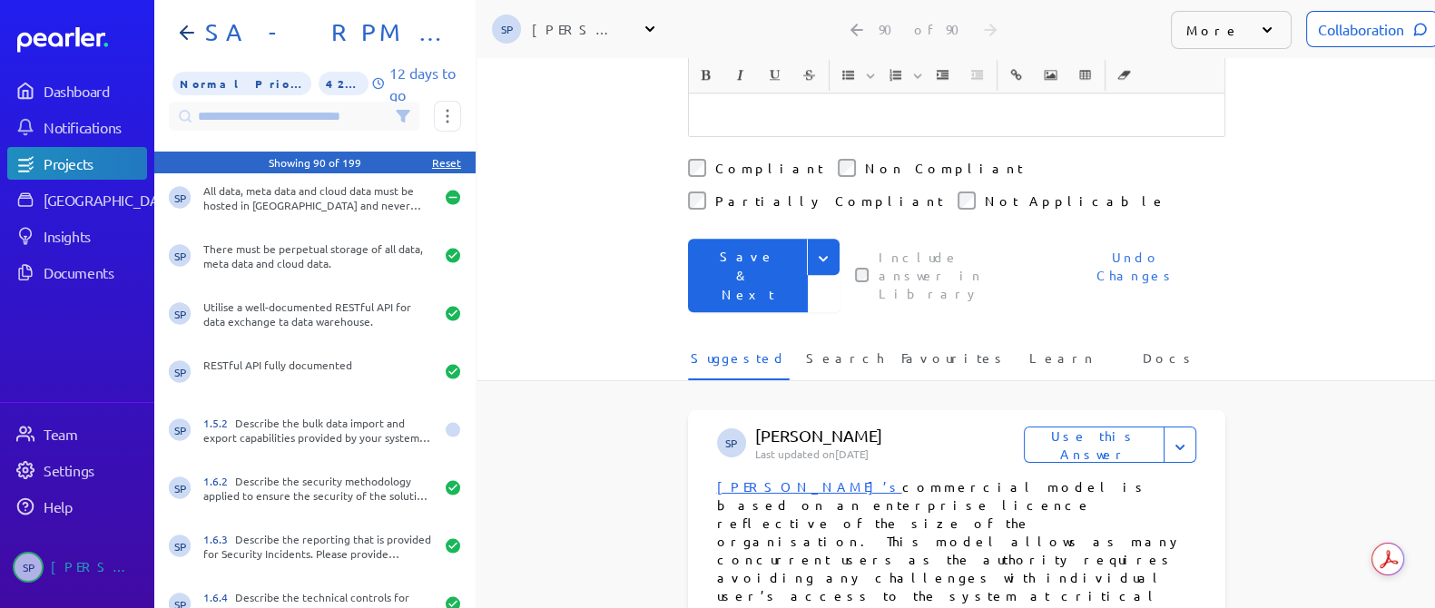
click at [753, 239] on button "Save & Next" at bounding box center [748, 276] width 120 height 74
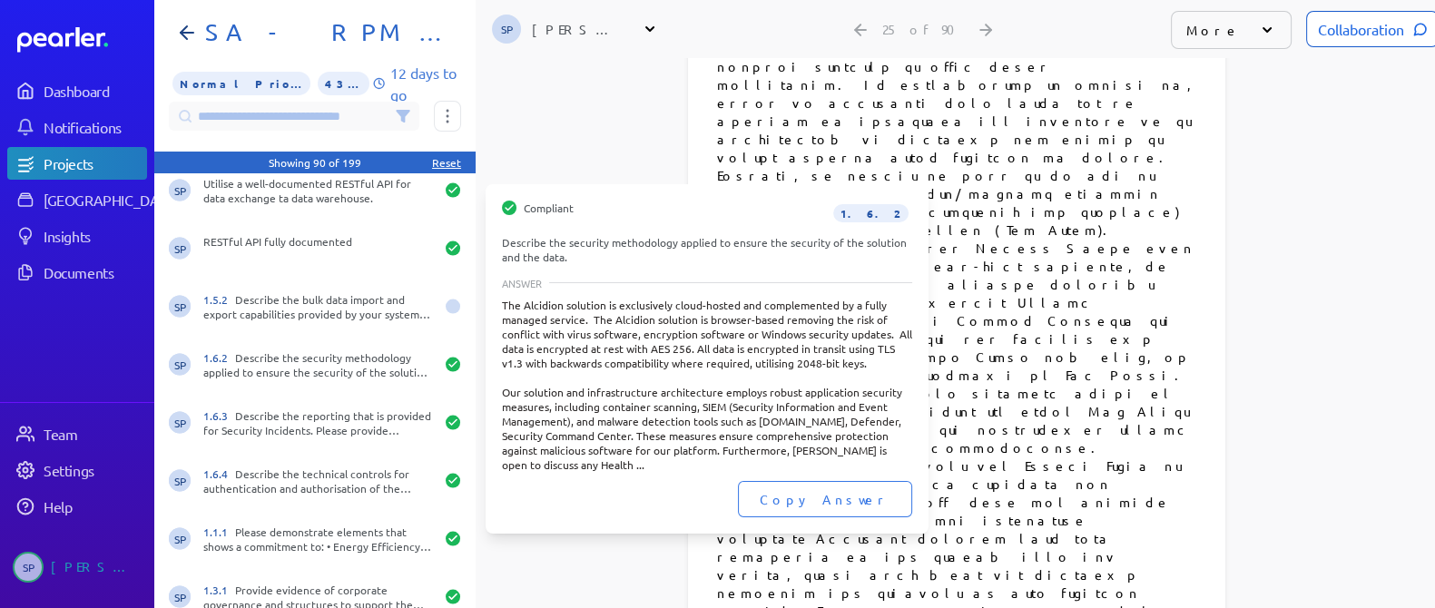
scroll to position [17, 0]
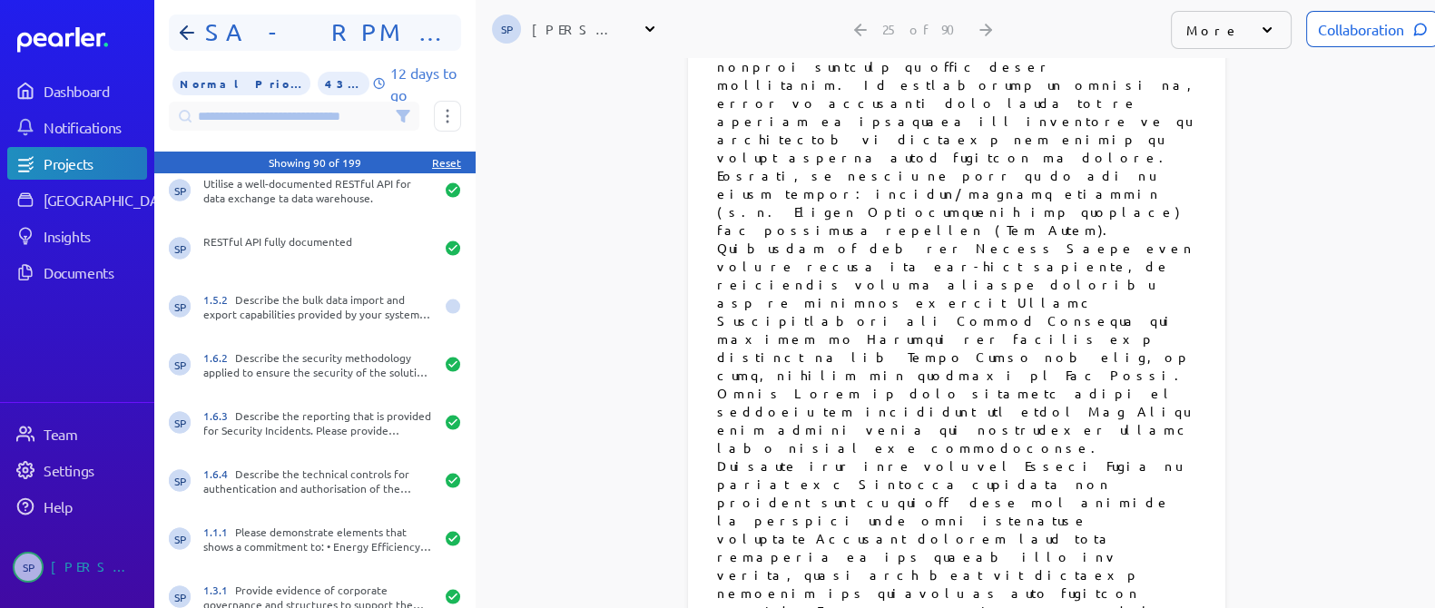
click at [358, 21] on h1 "SA - RPM - Part B1" at bounding box center [322, 32] width 249 height 29
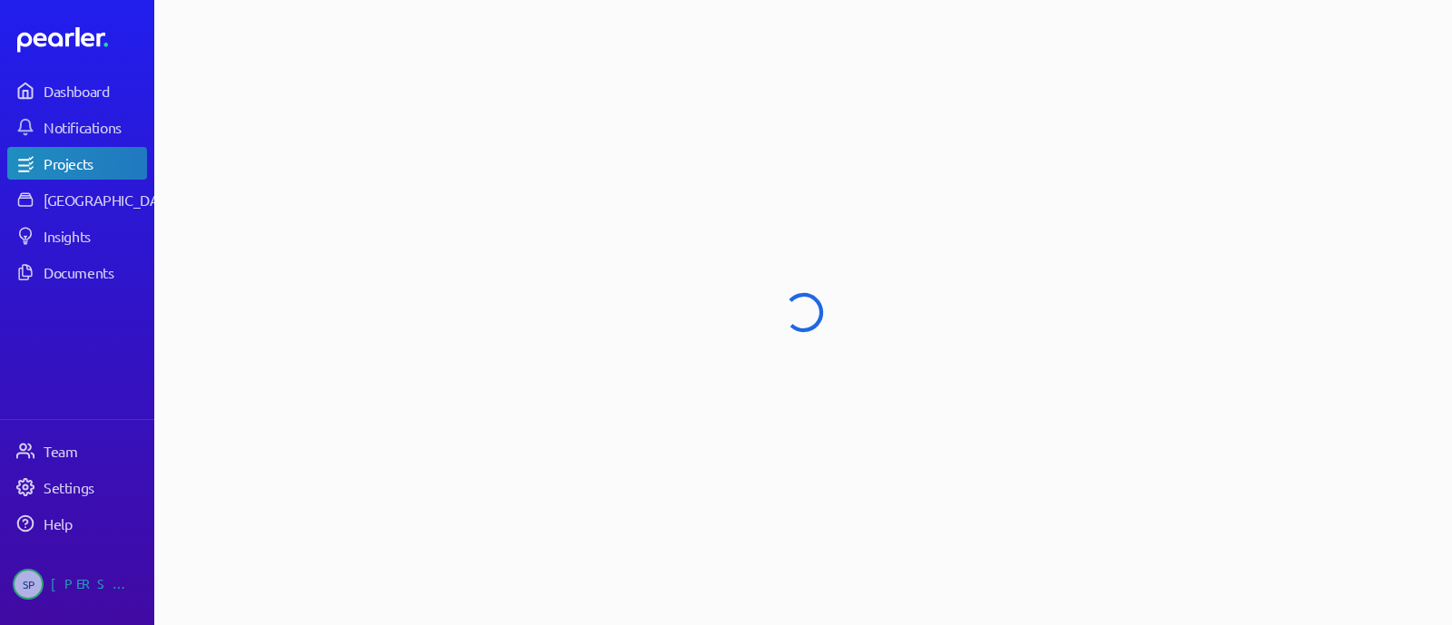
select select "******"
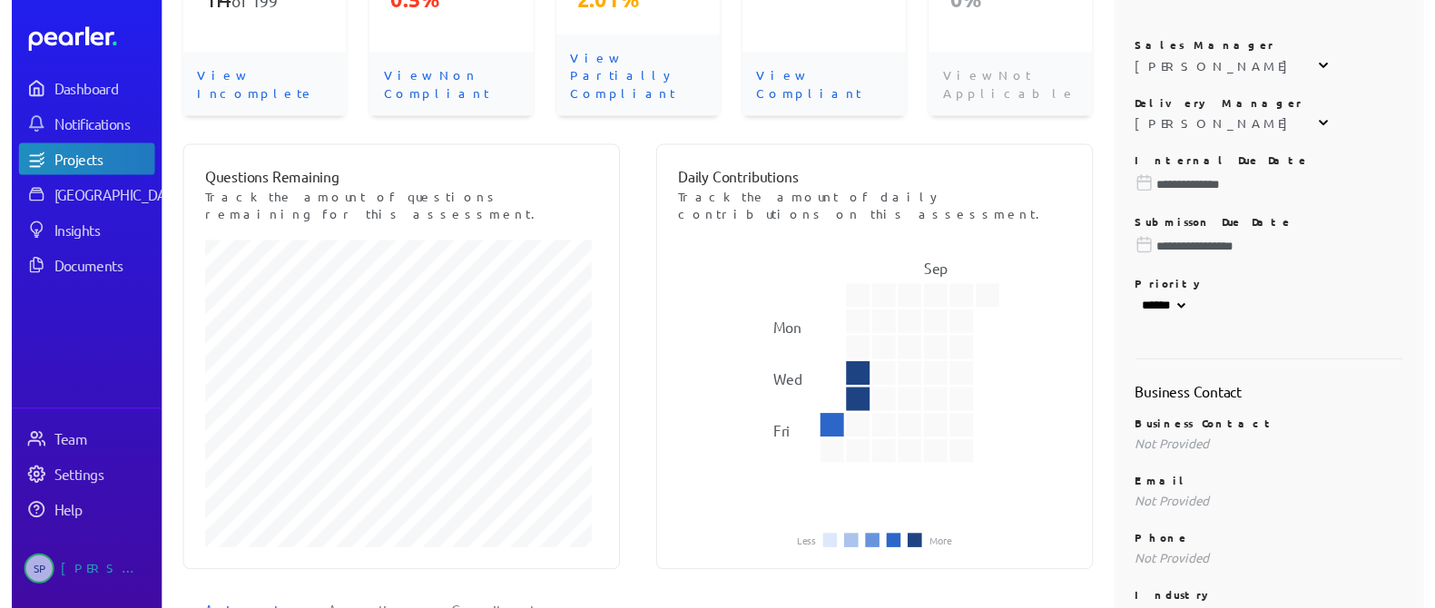
scroll to position [340, 0]
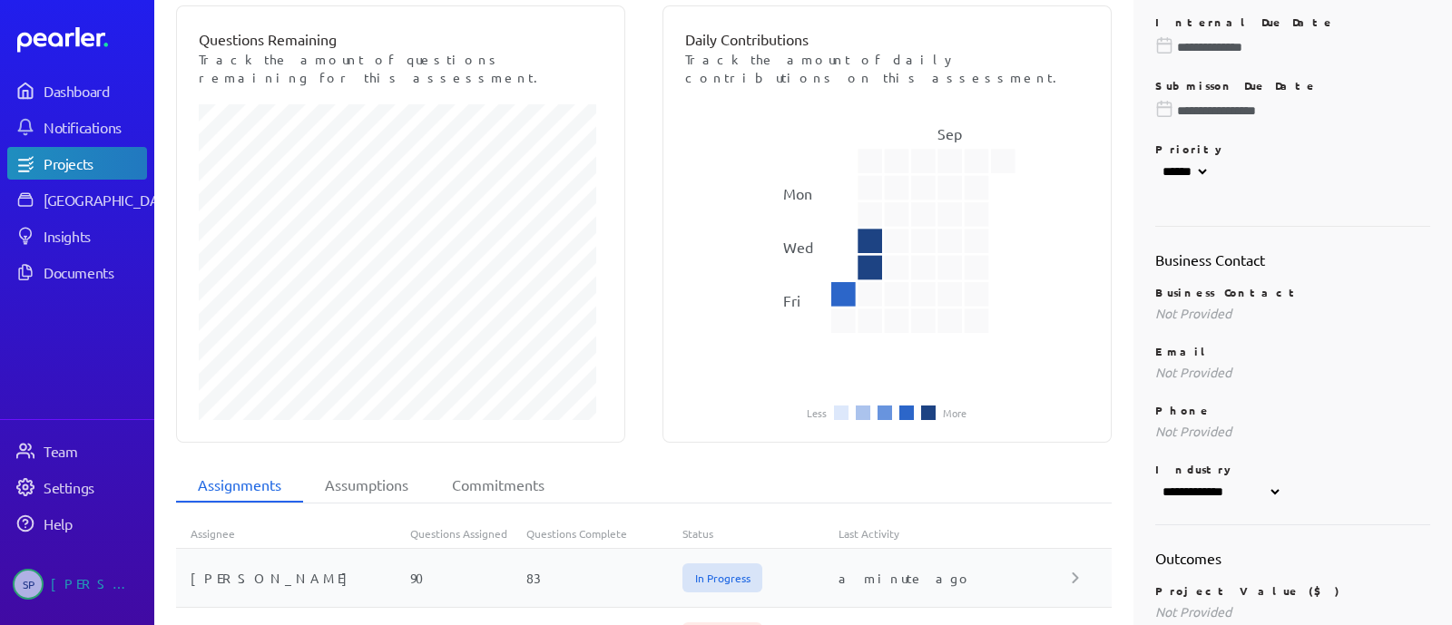
click at [513, 569] on div "90" at bounding box center [468, 578] width 117 height 18
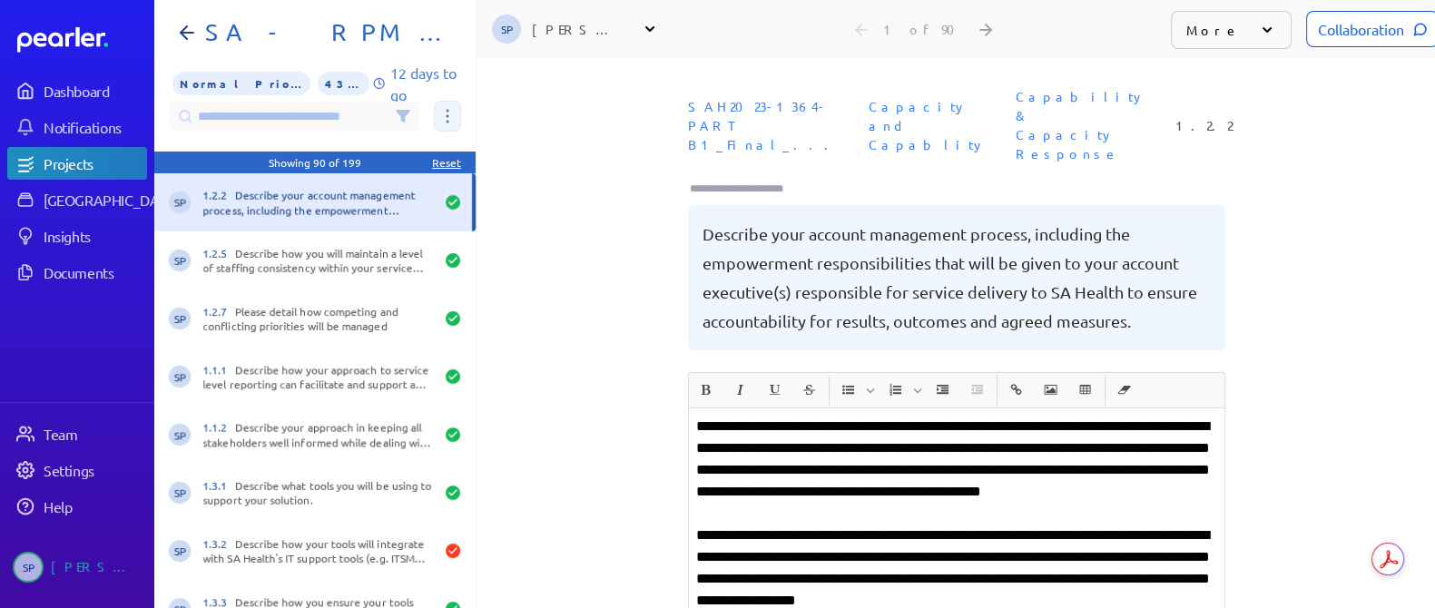
click at [445, 117] on button at bounding box center [447, 116] width 27 height 31
click at [549, 95] on div "SAH2023-1364-PART B1_Final_... Capacity and Capablity Capability & Capacity Res…" at bounding box center [956, 226] width 958 height 292
click at [402, 113] on icon at bounding box center [403, 116] width 12 height 11
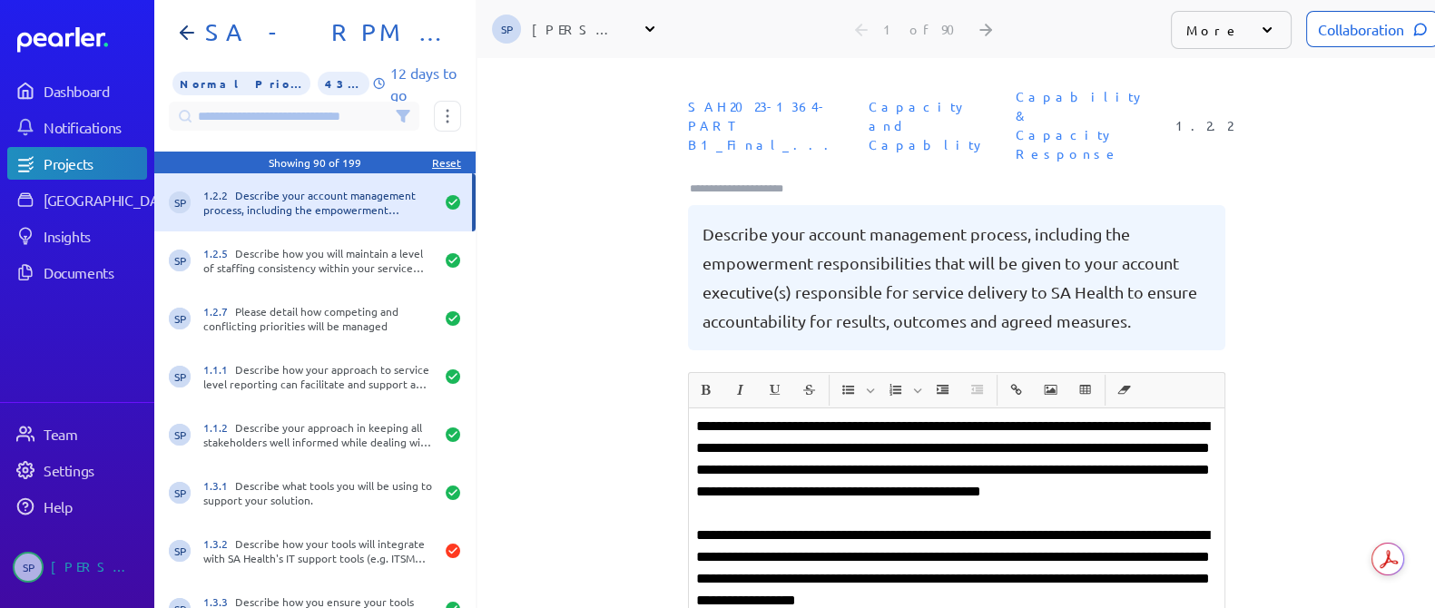
click at [402, 113] on icon at bounding box center [403, 116] width 12 height 11
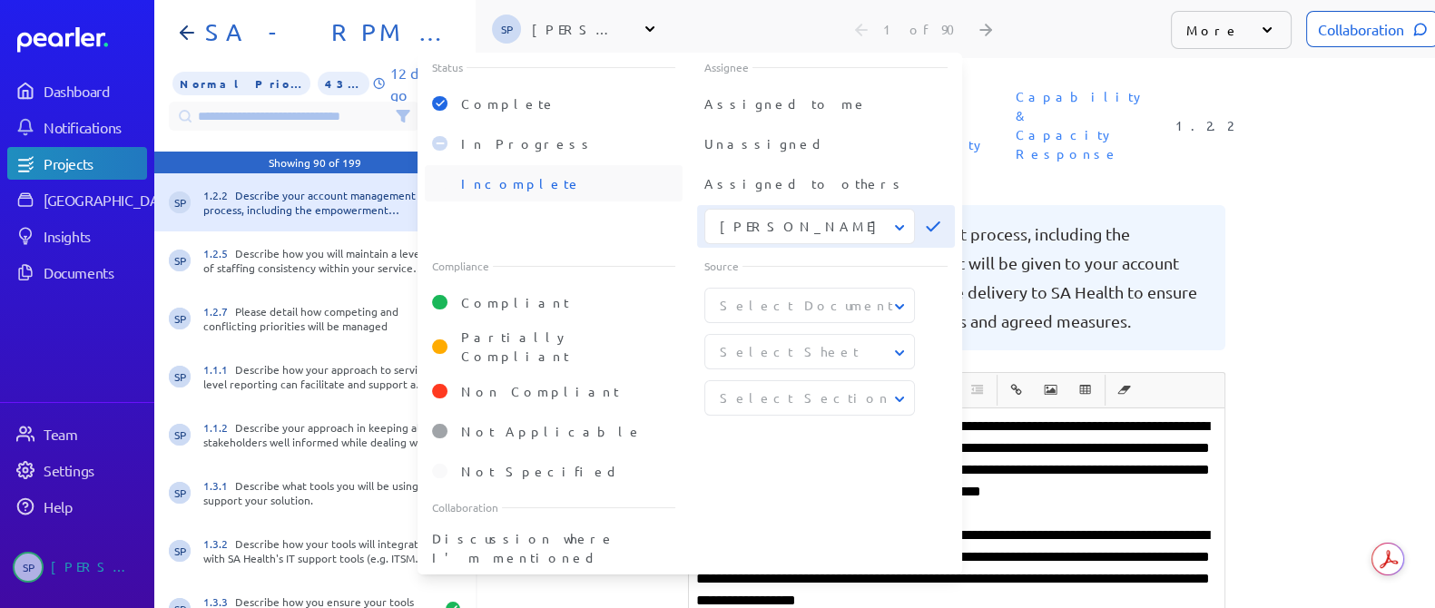
click at [475, 178] on span "Incomplete" at bounding box center [521, 183] width 121 height 16
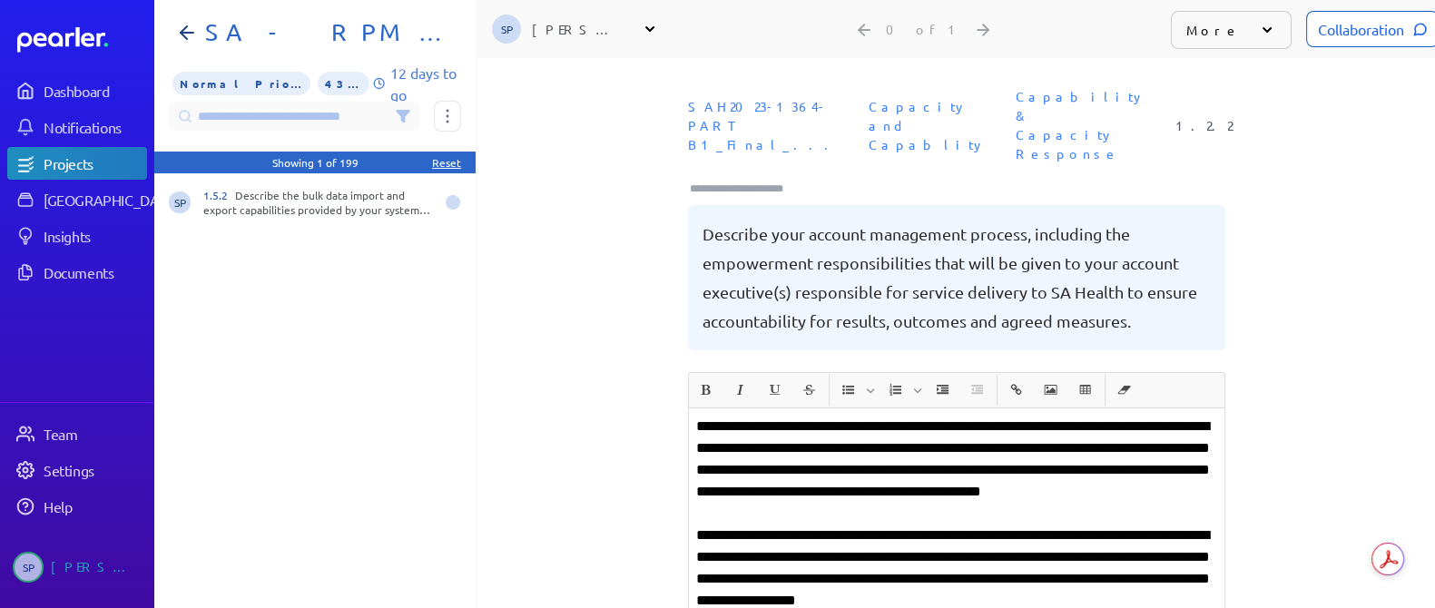
click at [285, 403] on div "SP 1.5.2 Describe the bulk data import and export capabilities provided by your…" at bounding box center [314, 399] width 321 height 452
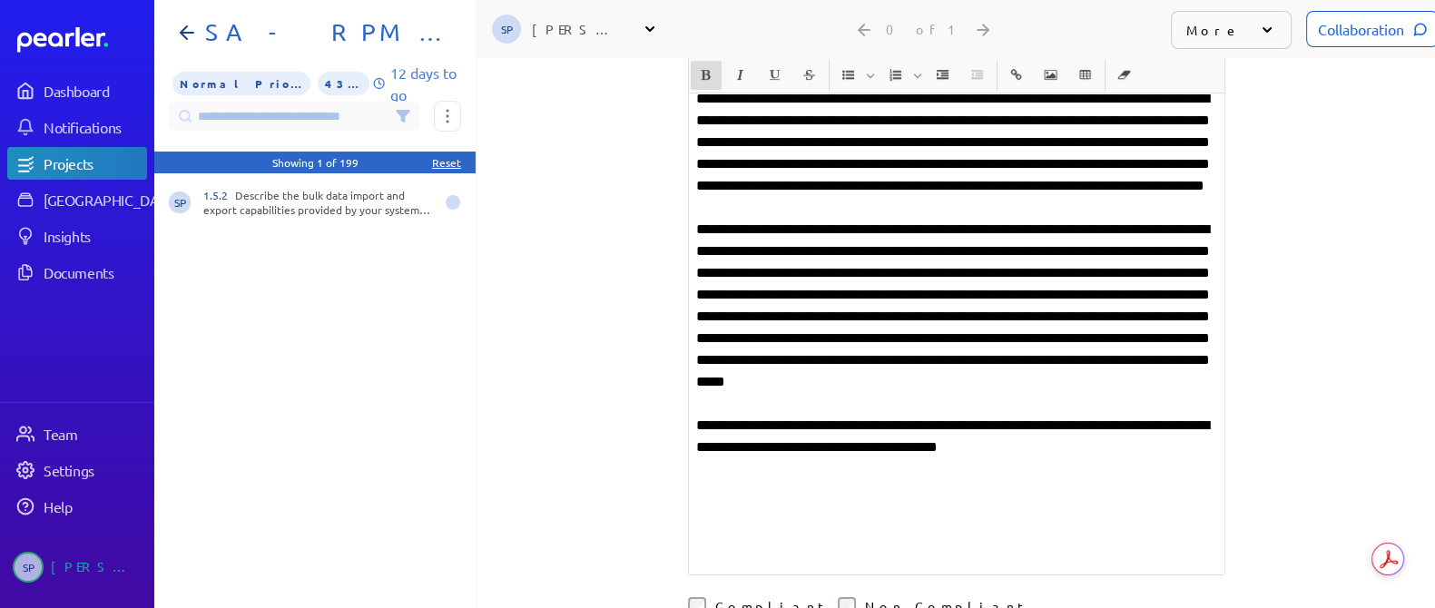
scroll to position [793, 0]
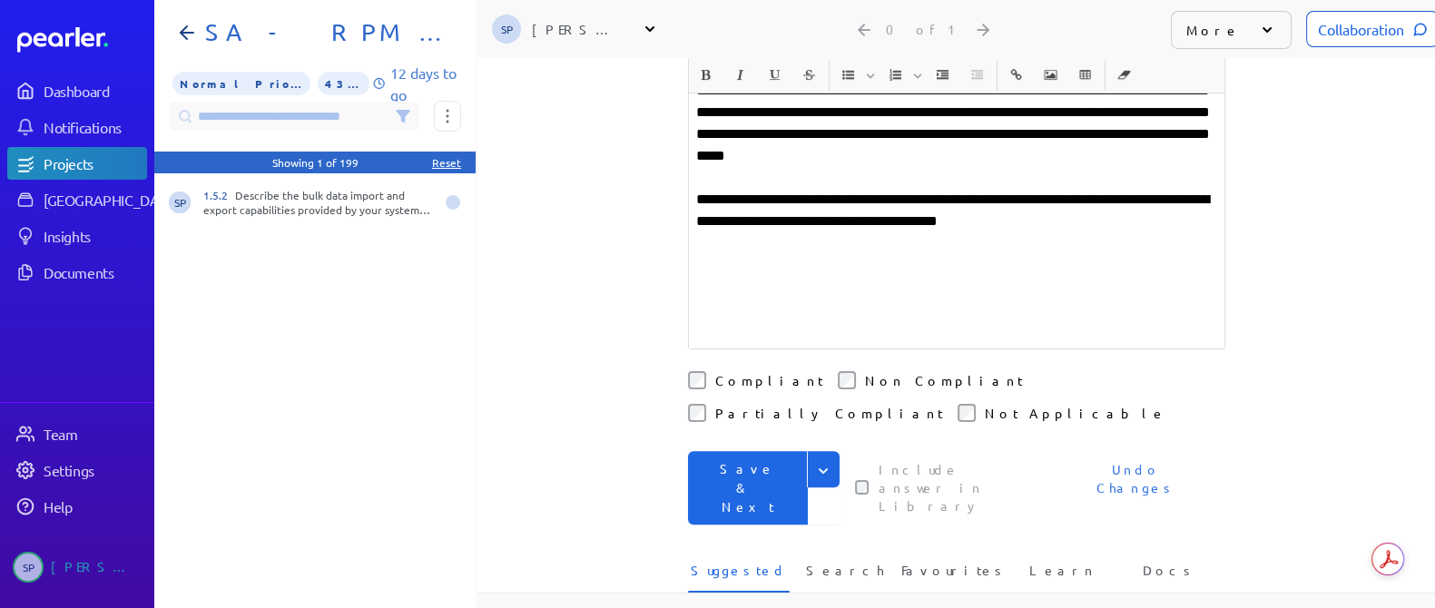
click at [766, 451] on button "Save & Next" at bounding box center [748, 488] width 120 height 74
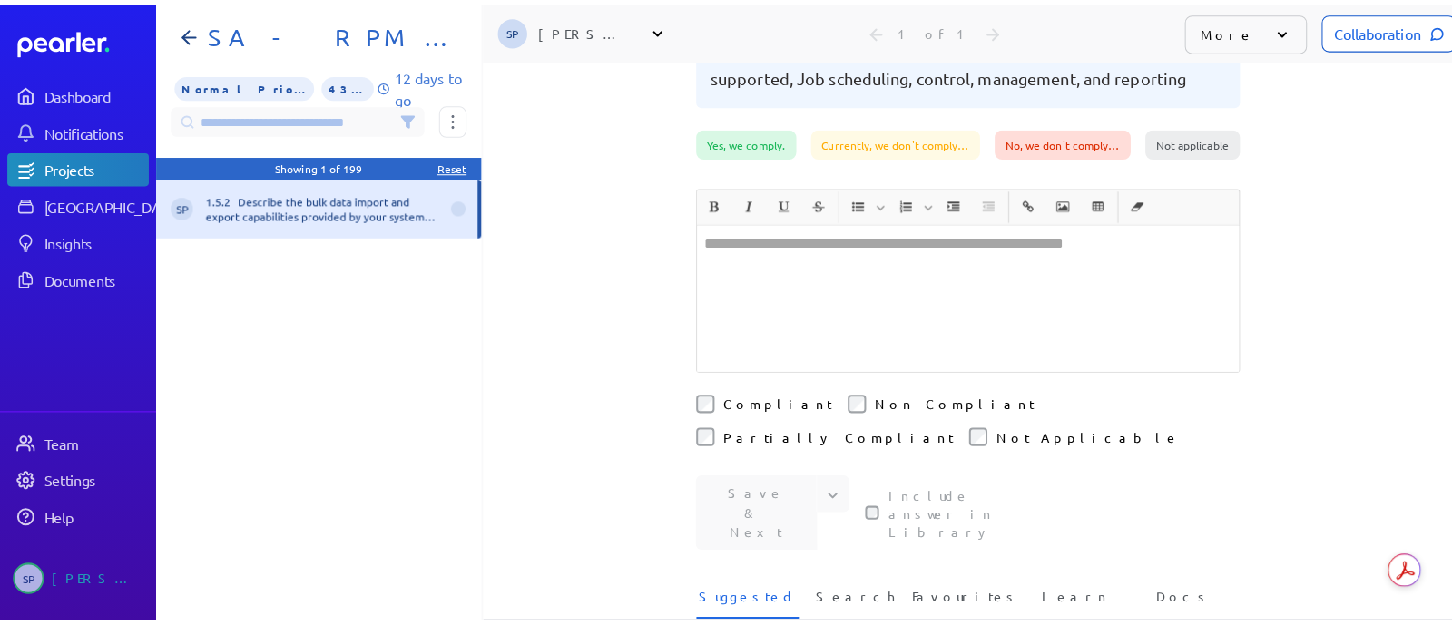
scroll to position [789, 0]
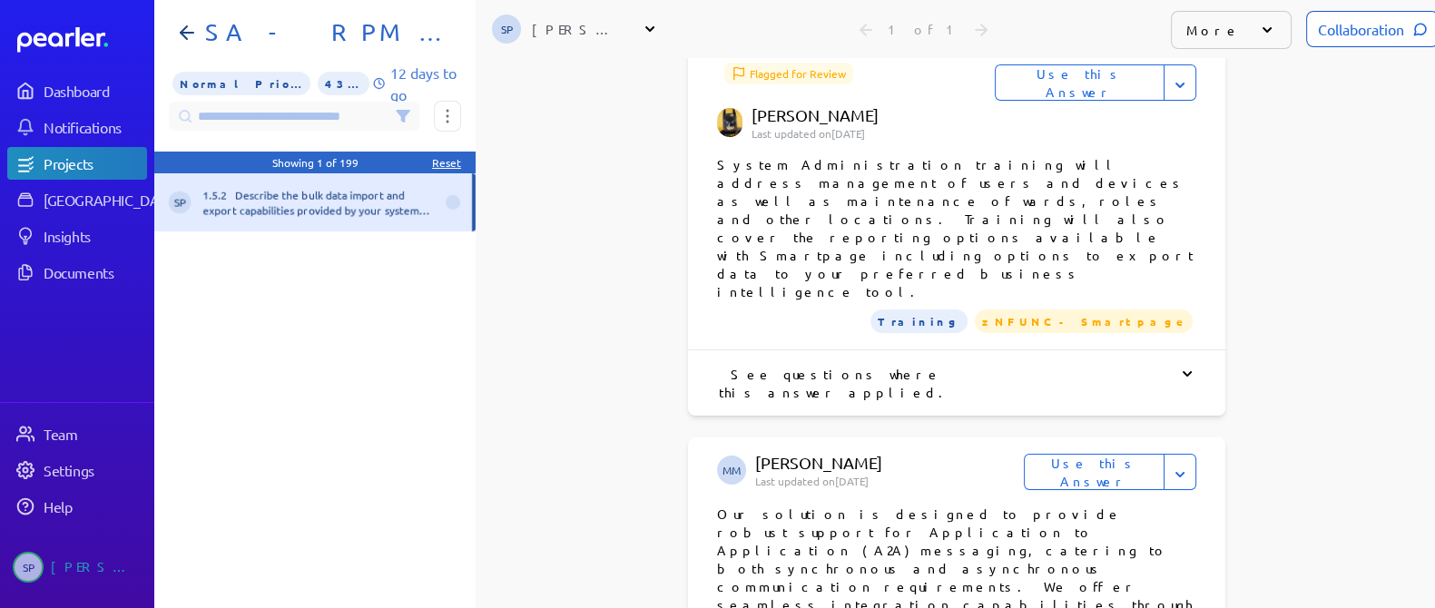
click at [403, 120] on icon at bounding box center [403, 116] width 12 height 11
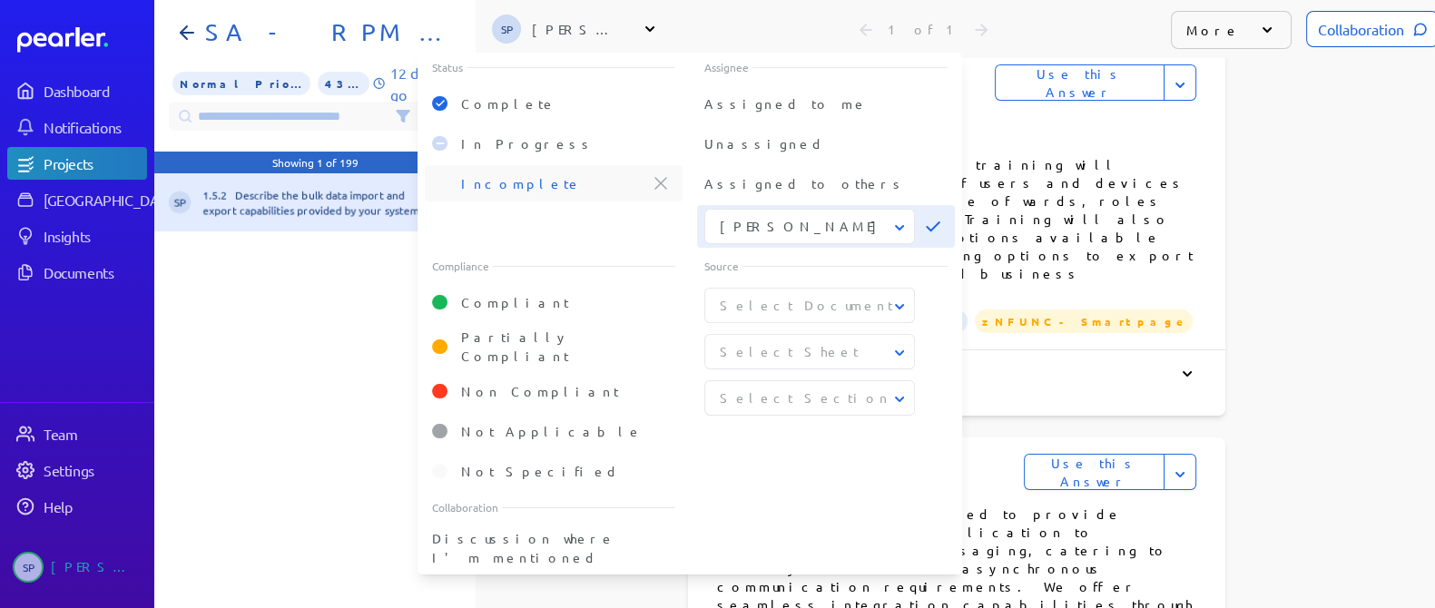
click at [489, 182] on span "Incomplete" at bounding box center [521, 183] width 121 height 16
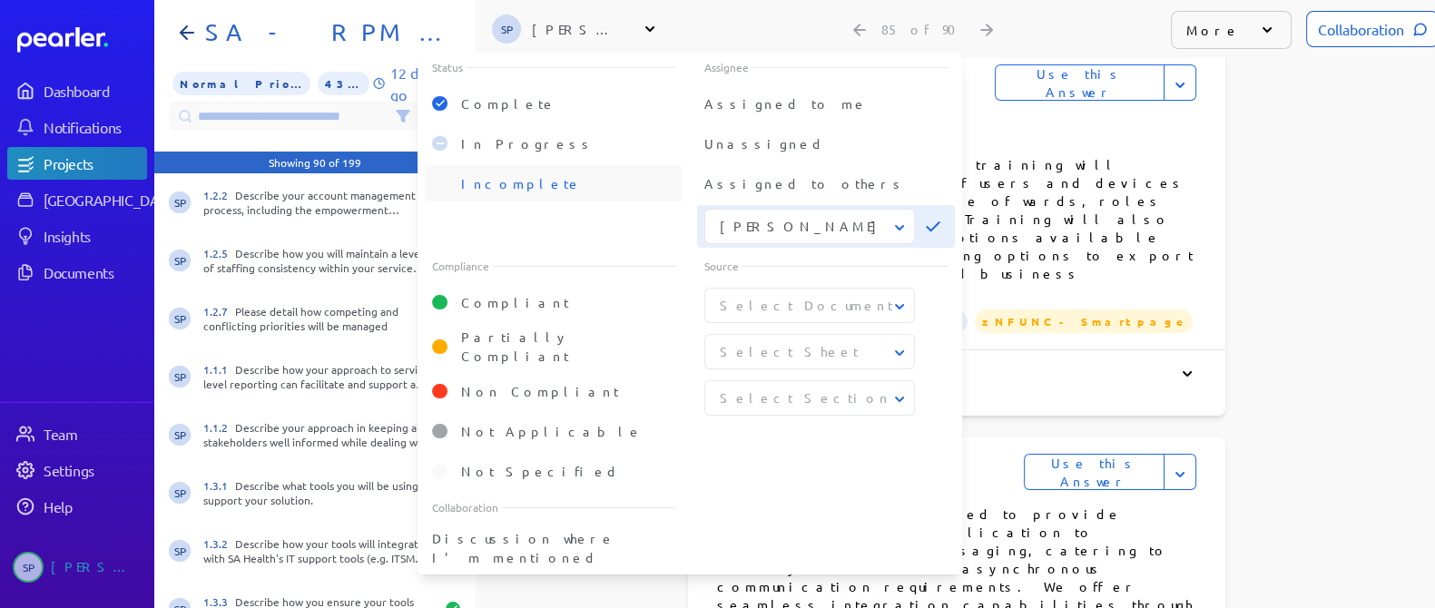
click at [499, 183] on span "Incomplete" at bounding box center [521, 183] width 121 height 16
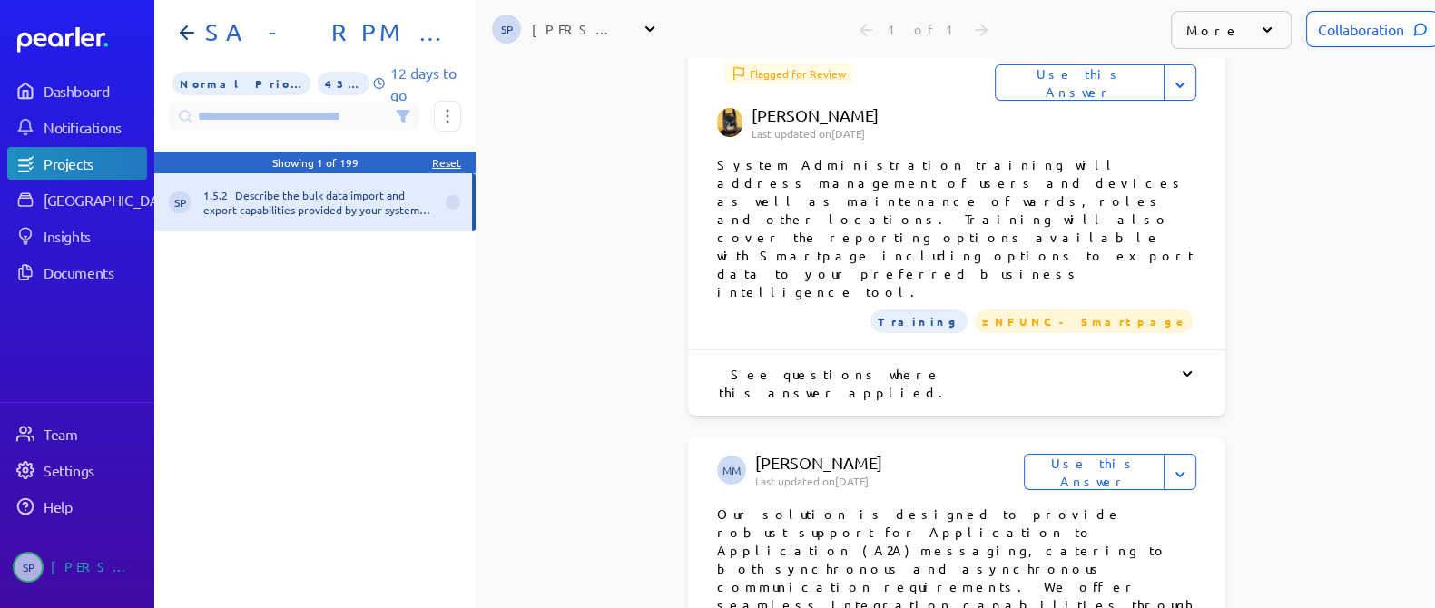
click at [274, 333] on div "SP 1.5.2 Describe the bulk data import and export capabilities provided by your…" at bounding box center [314, 399] width 321 height 452
click at [281, 34] on h1 "SA - RPM - Part B1" at bounding box center [322, 32] width 249 height 29
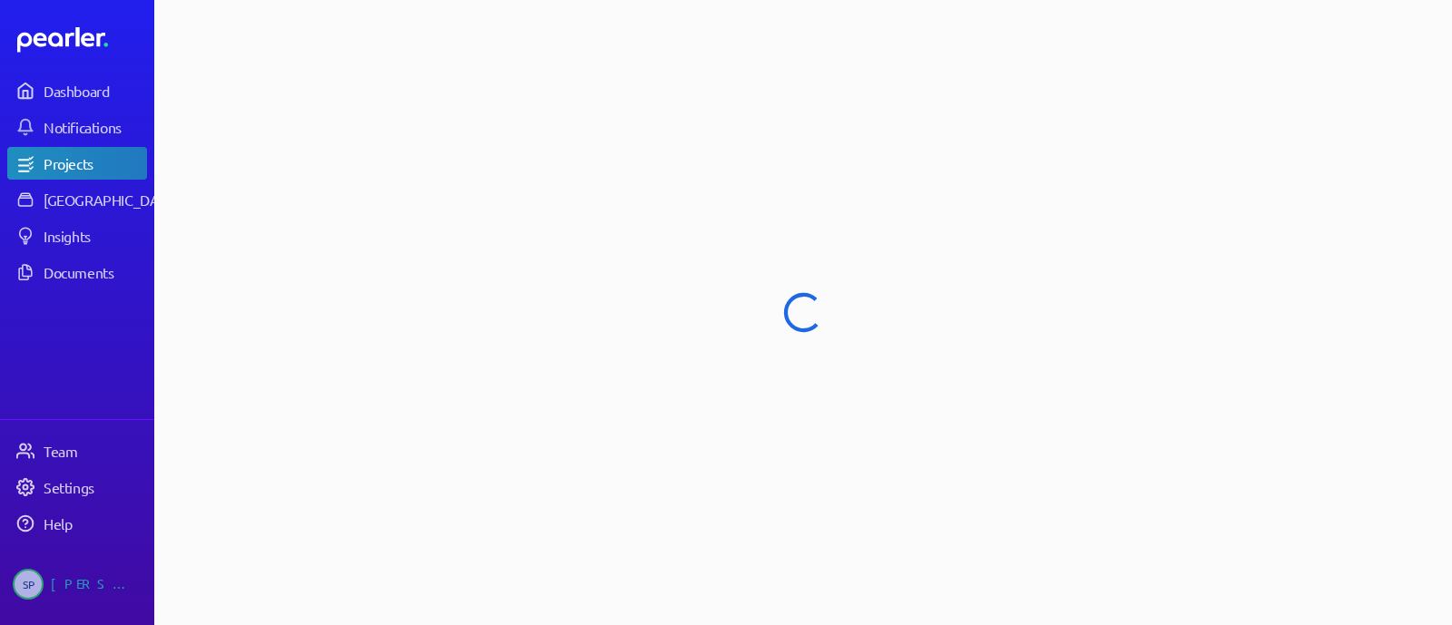
select select "******"
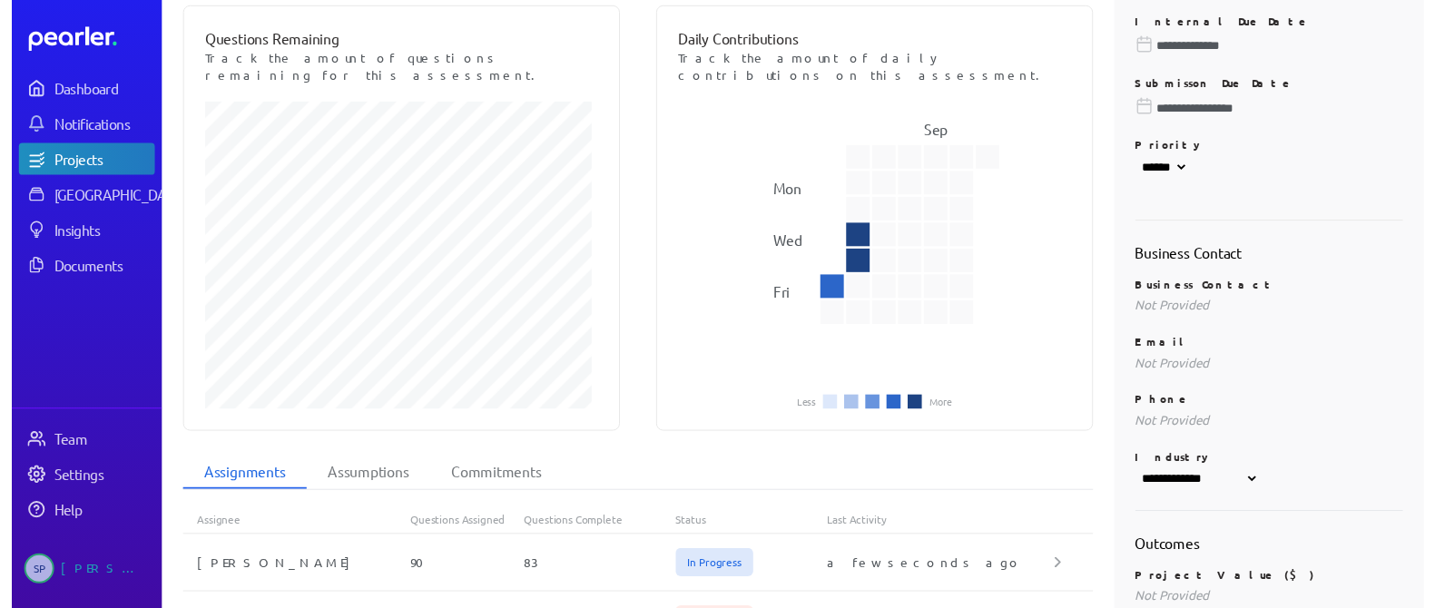
scroll to position [453, 0]
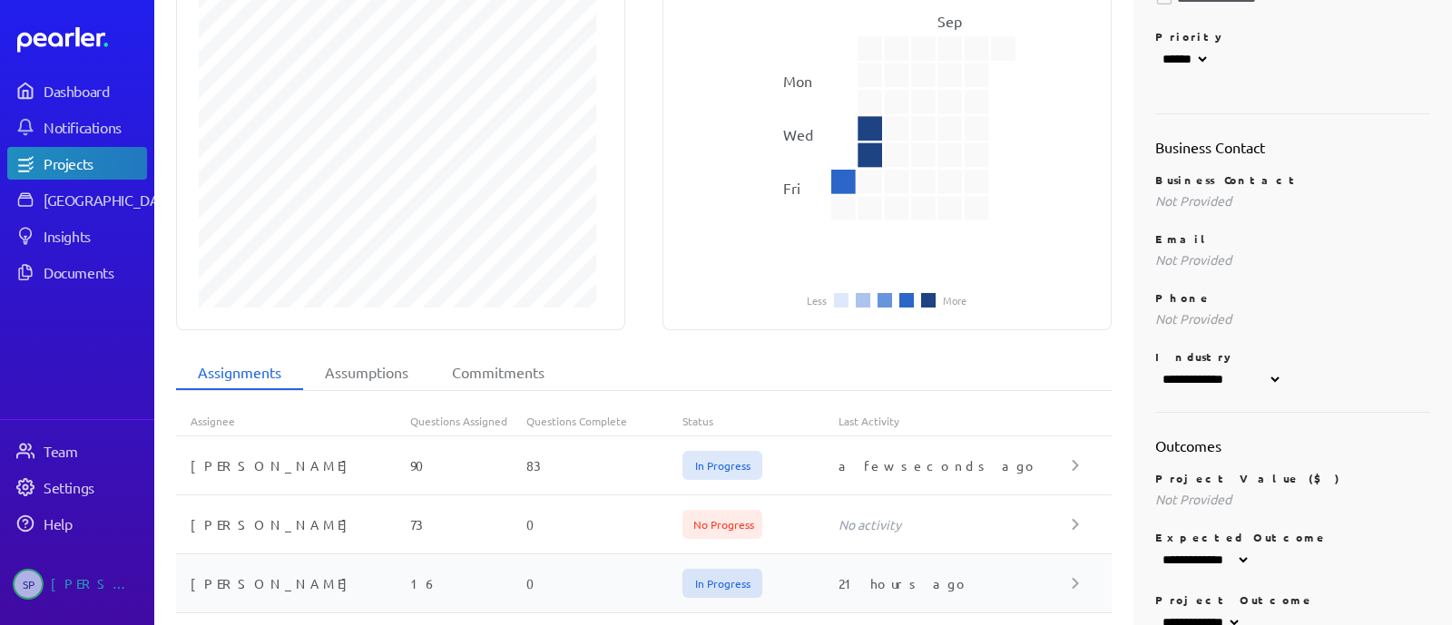
click at [529, 575] on div "0" at bounding box center [604, 584] width 156 height 18
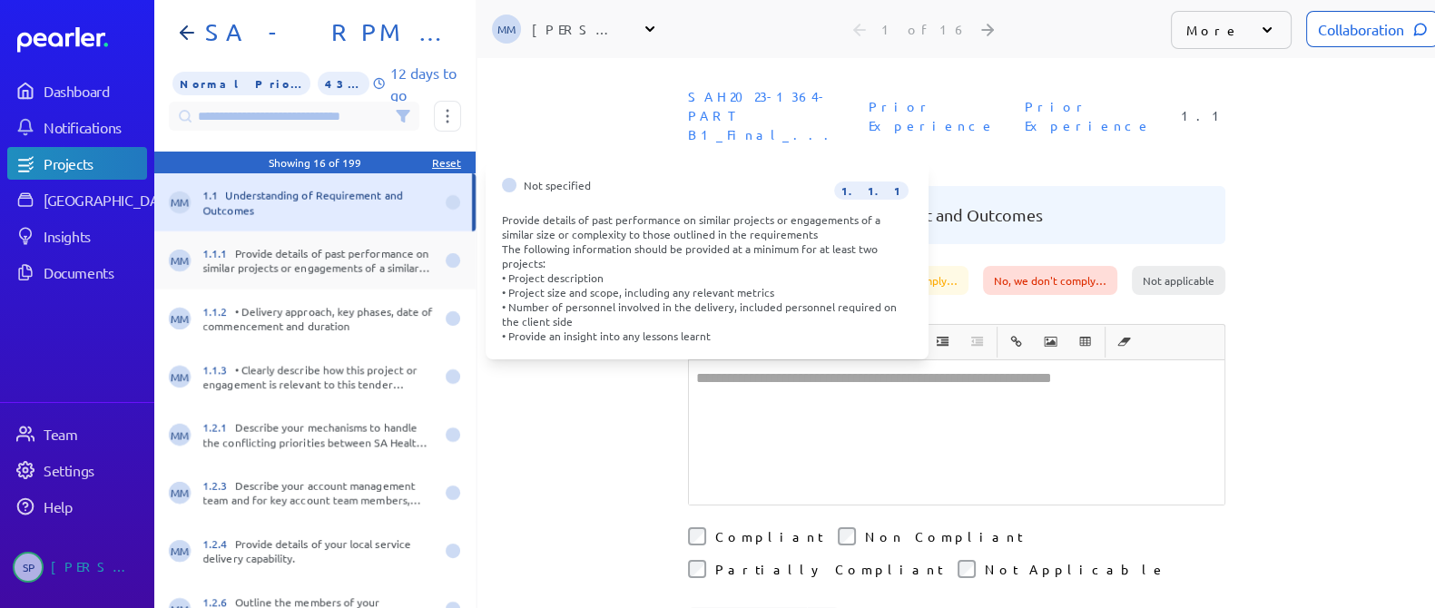
click at [357, 270] on div "1.1.1 Provide details of past performance on similar projects or engagements of…" at bounding box center [318, 260] width 231 height 29
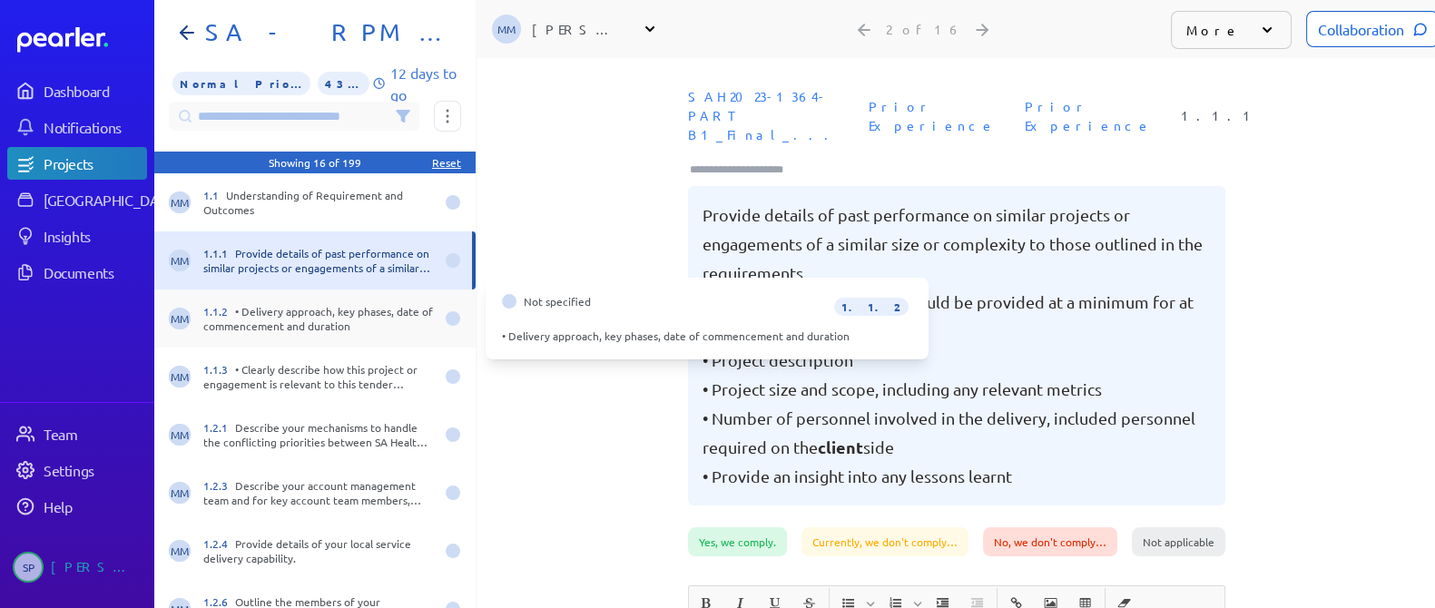
click at [336, 339] on div "MM 1.1.2 • Delivery approach, key phases, date of commencement and duration" at bounding box center [314, 319] width 321 height 58
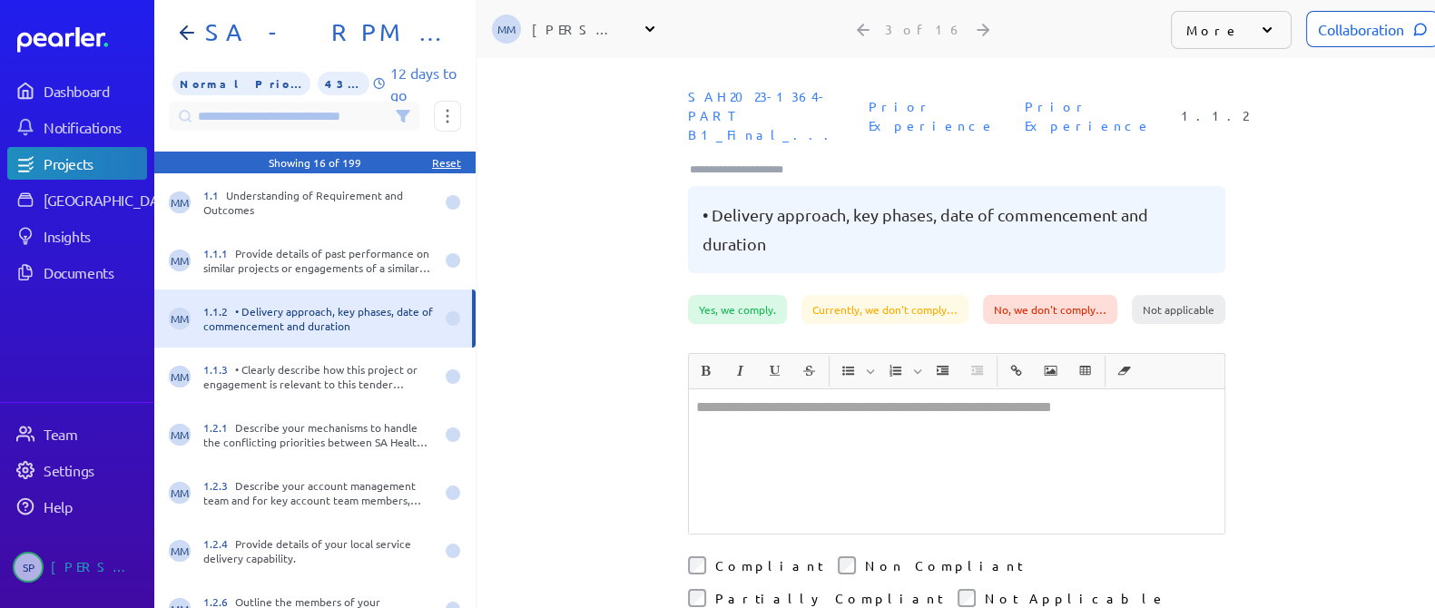
scroll to position [0, 14]
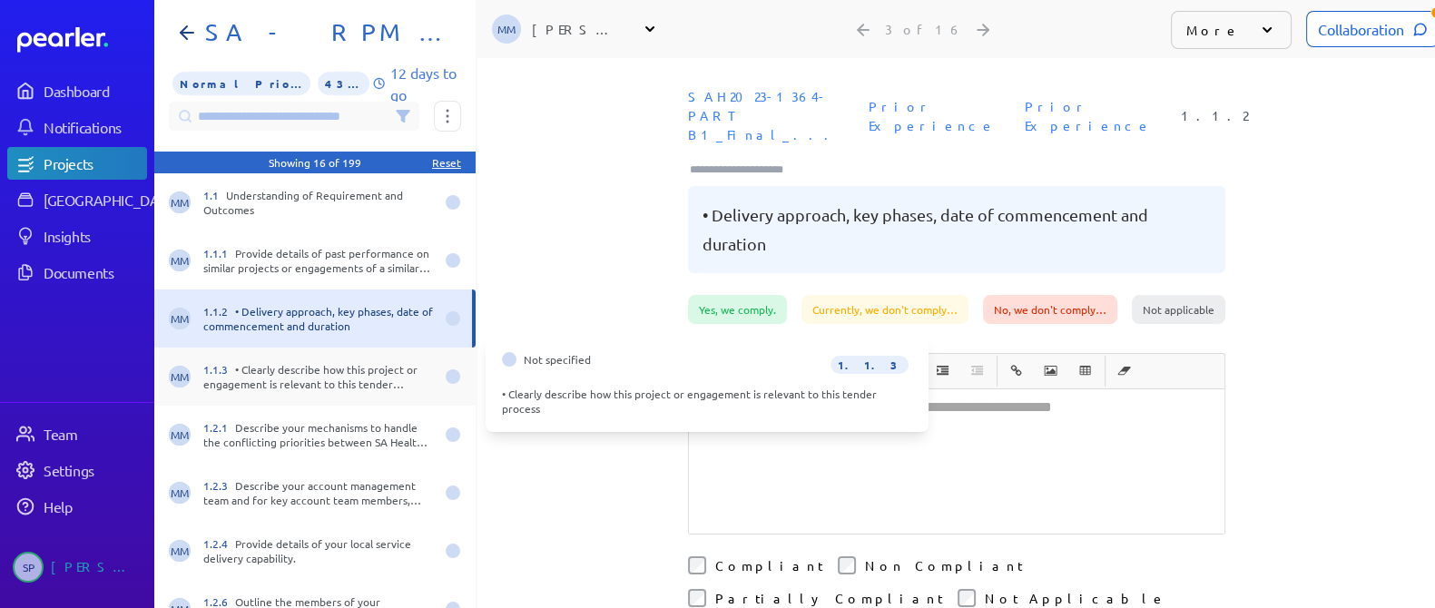
click at [328, 359] on div "MM 1.1.3 • Clearly describe how this project or engagement is relevant to this …" at bounding box center [314, 377] width 321 height 58
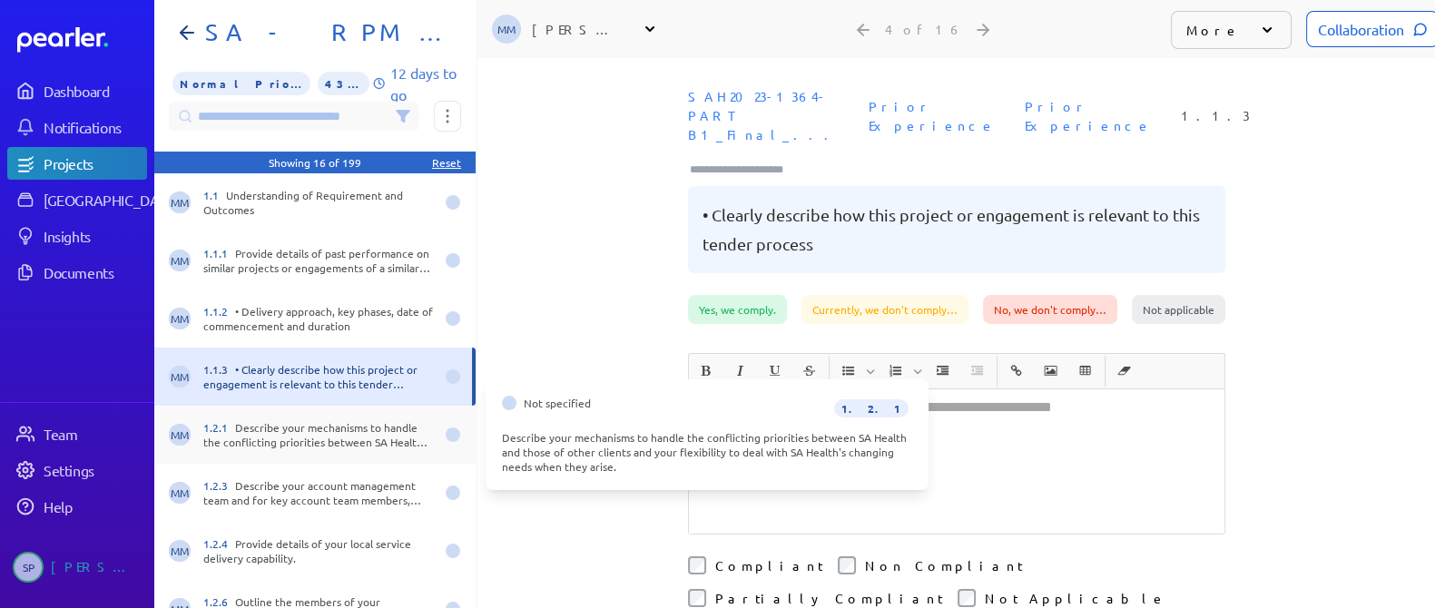
click at [307, 431] on div "1.2.1 Describe your mechanisms to handle the conflicting priorities between SA …" at bounding box center [318, 434] width 231 height 29
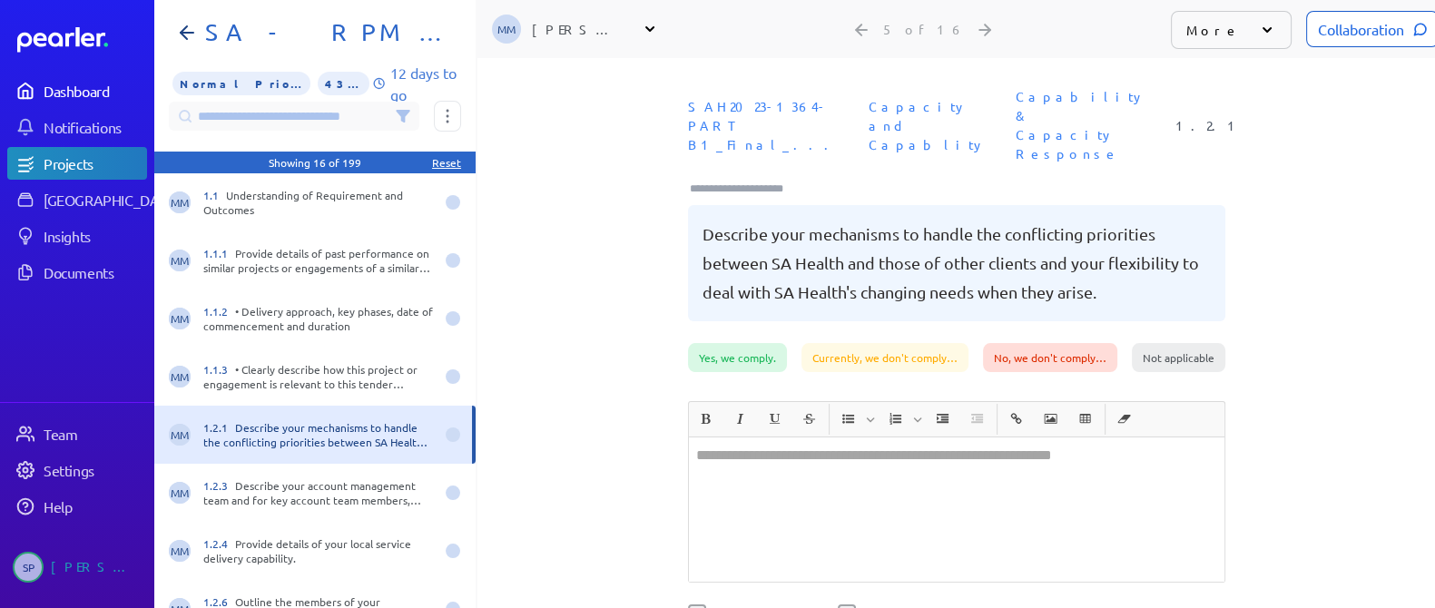
click at [61, 88] on div "Dashboard" at bounding box center [95, 91] width 102 height 18
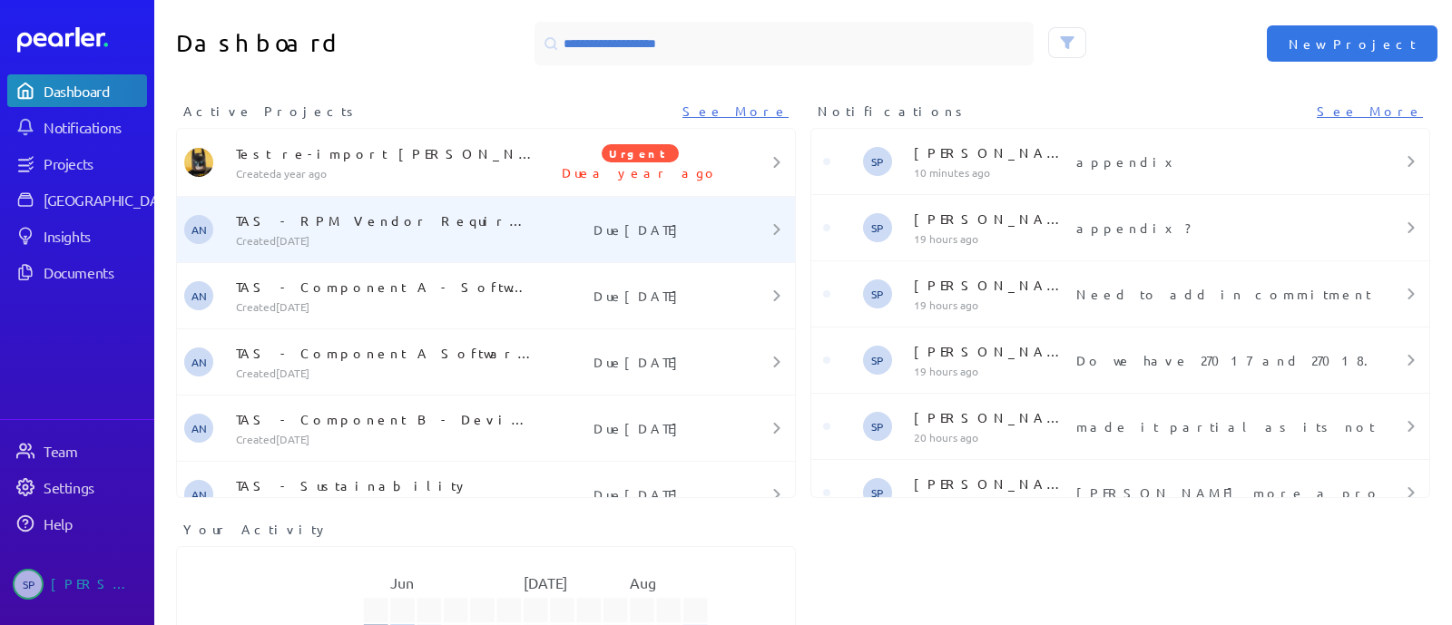
click at [457, 219] on p "TAS - RPM Vendor Requirements" at bounding box center [387, 220] width 302 height 18
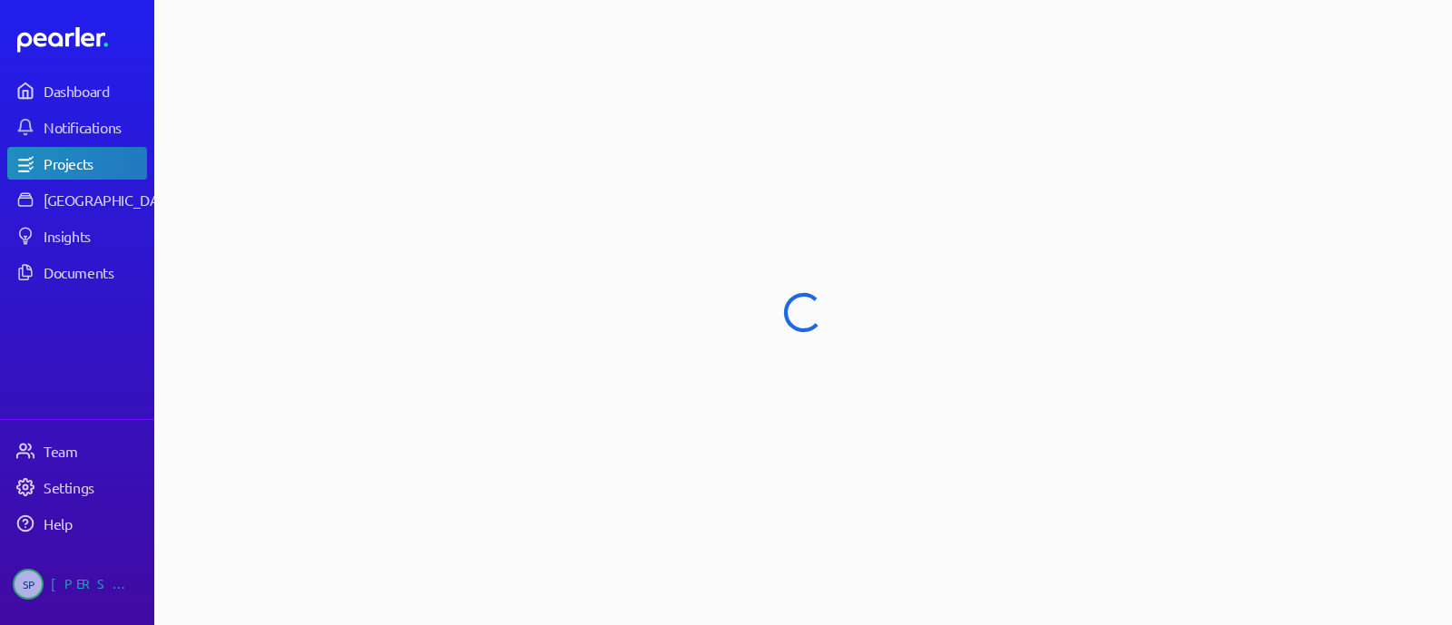
select select "******"
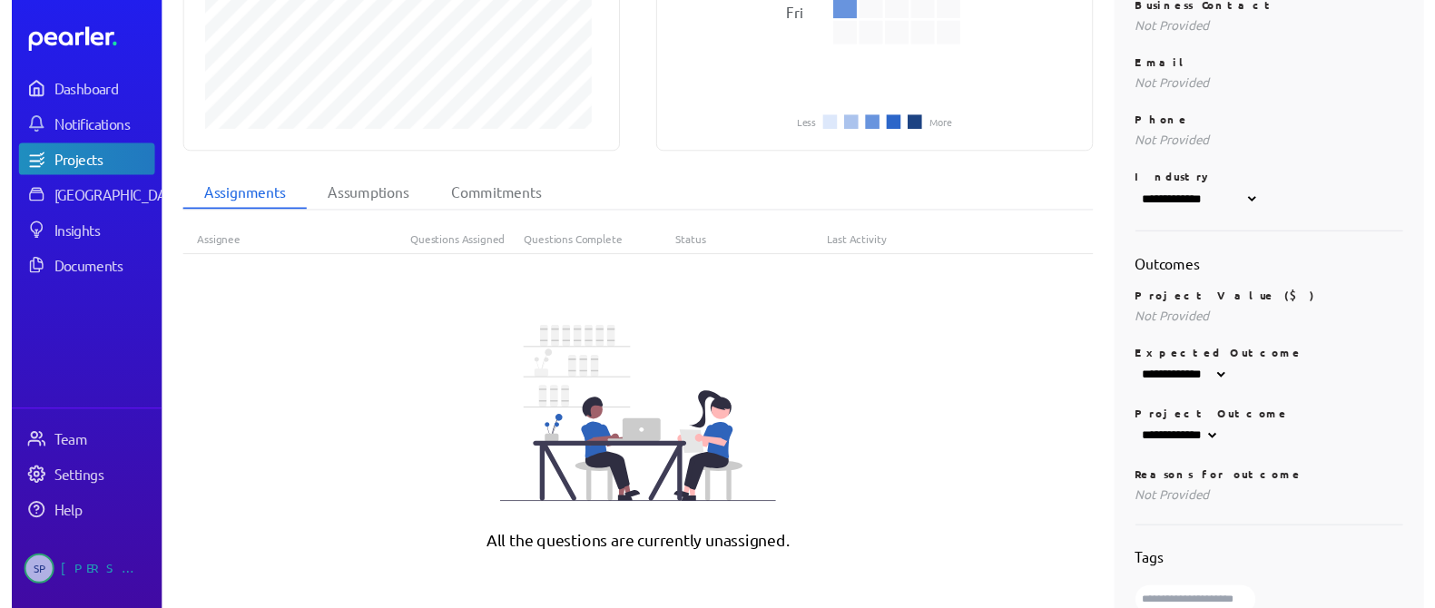
scroll to position [658, 0]
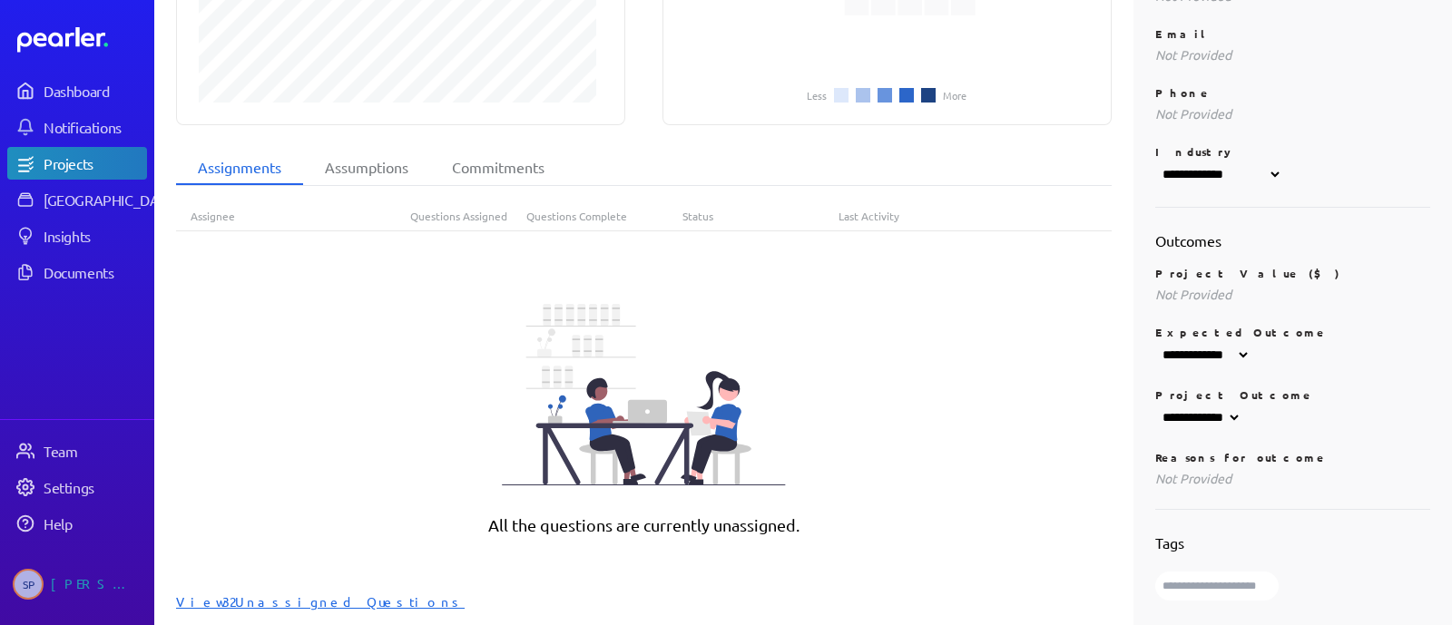
click at [278, 593] on div "View 32 Unassigned Questions" at bounding box center [644, 602] width 936 height 18
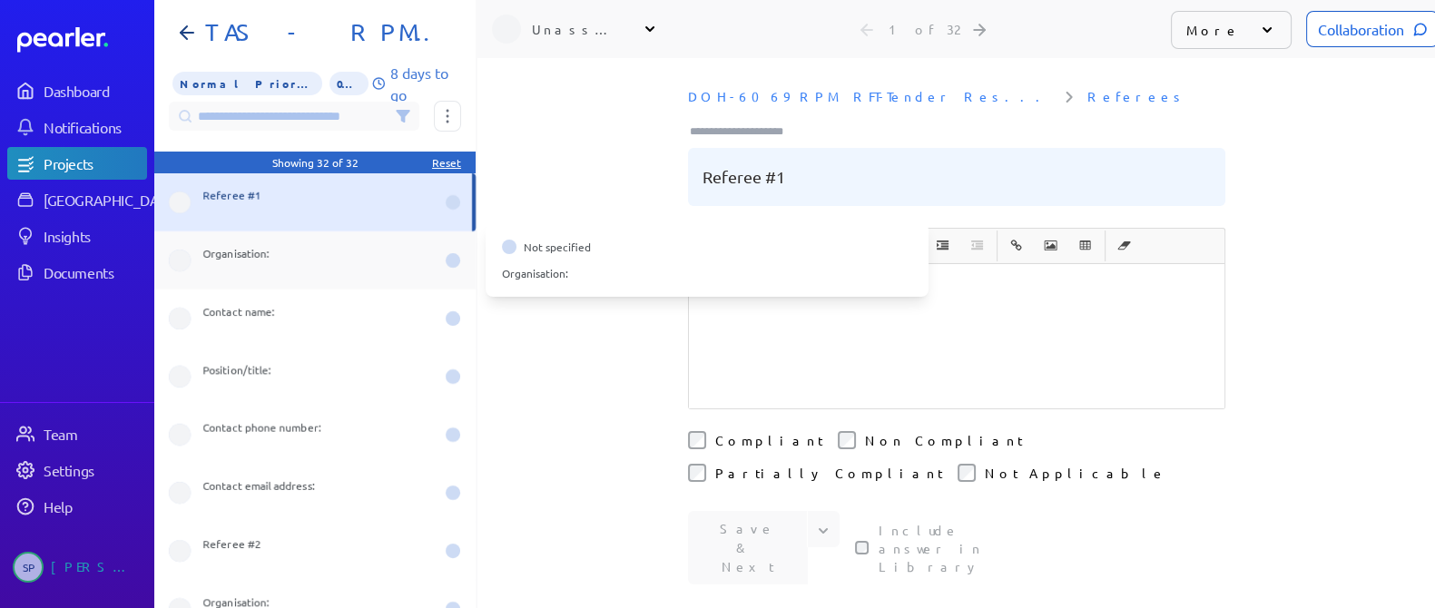
click at [333, 261] on div "Organisation:" at bounding box center [318, 260] width 231 height 29
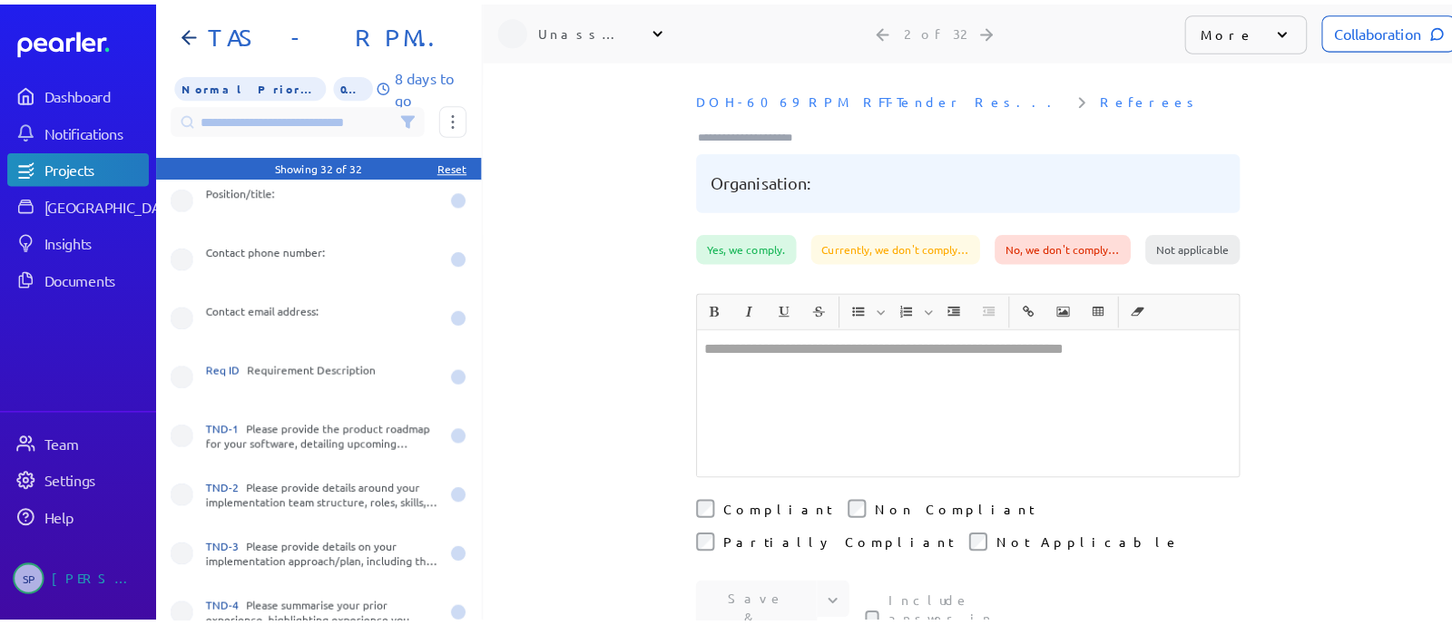
scroll to position [567, 0]
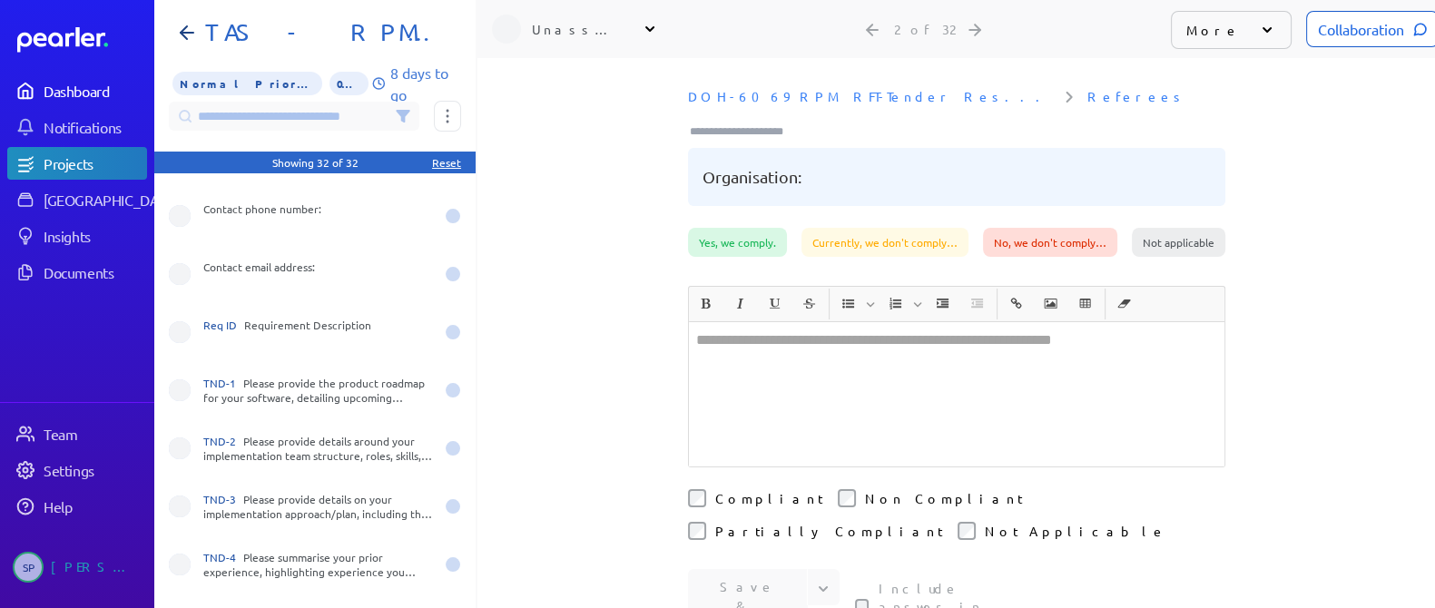
click at [83, 97] on div "Dashboard" at bounding box center [95, 91] width 102 height 18
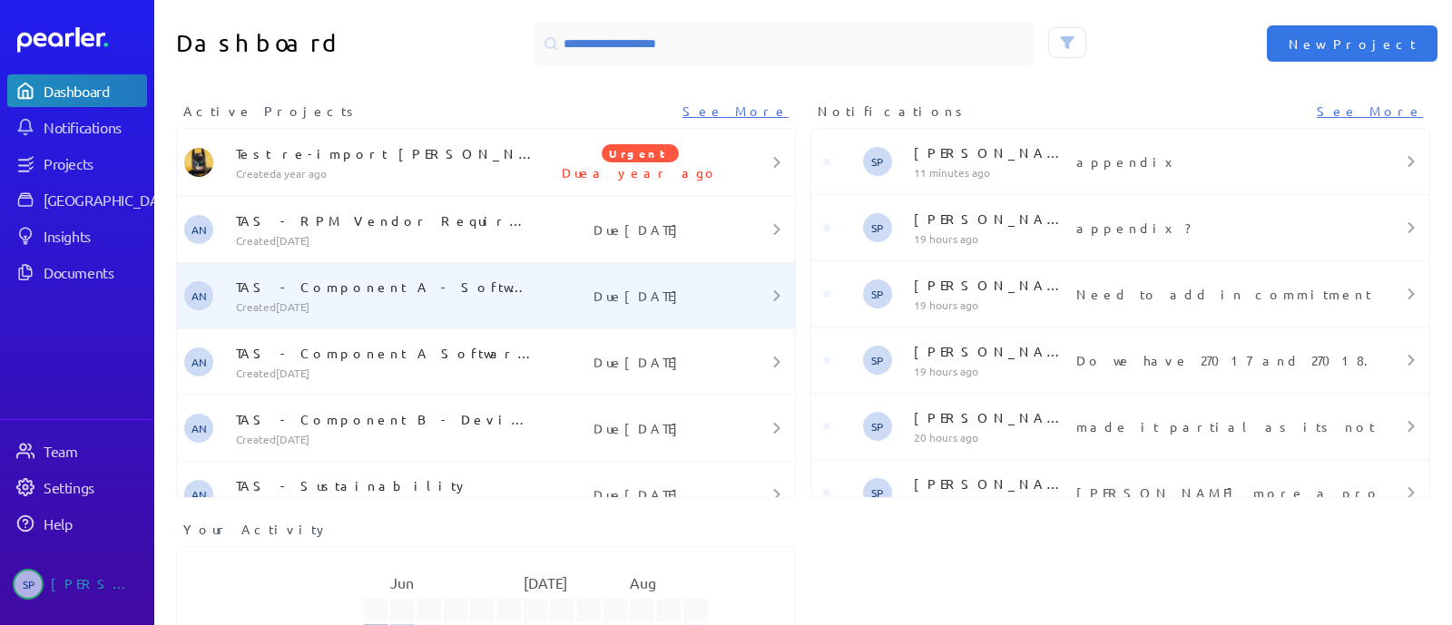
scroll to position [113, 0]
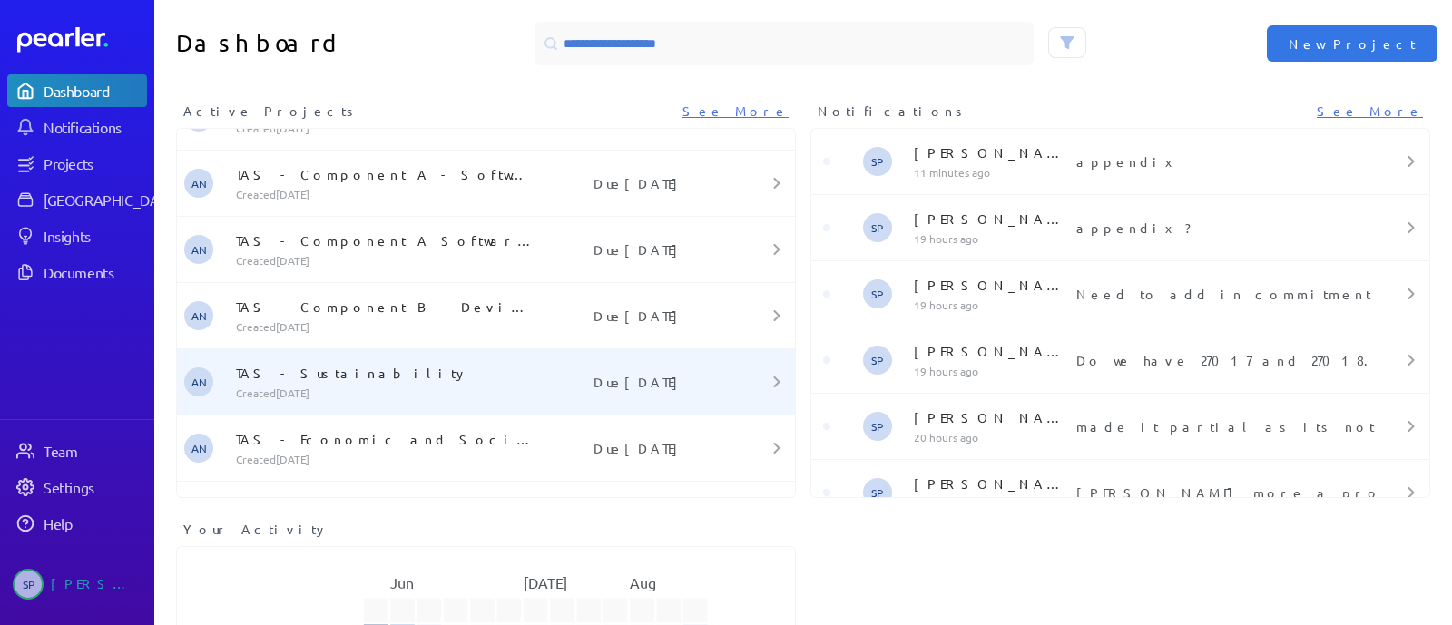
click at [411, 380] on div "TAS - Sustainability Created [DATE]" at bounding box center [384, 382] width 310 height 36
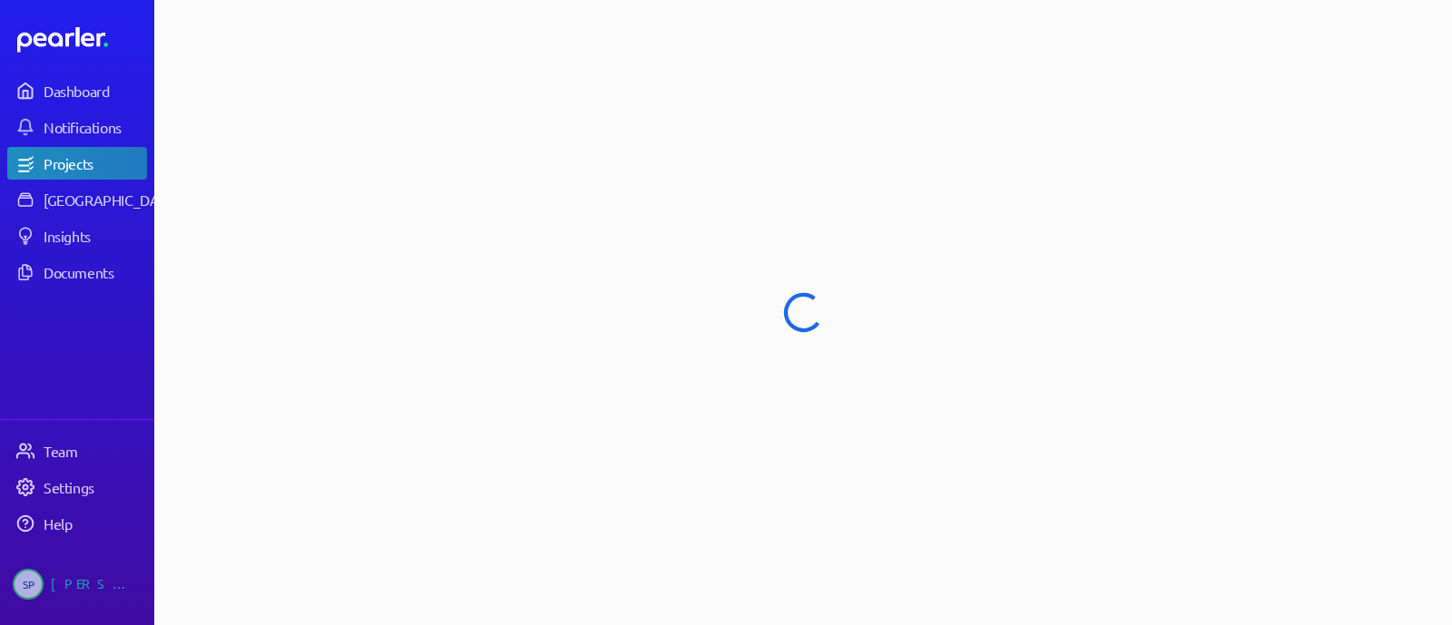
select select "******"
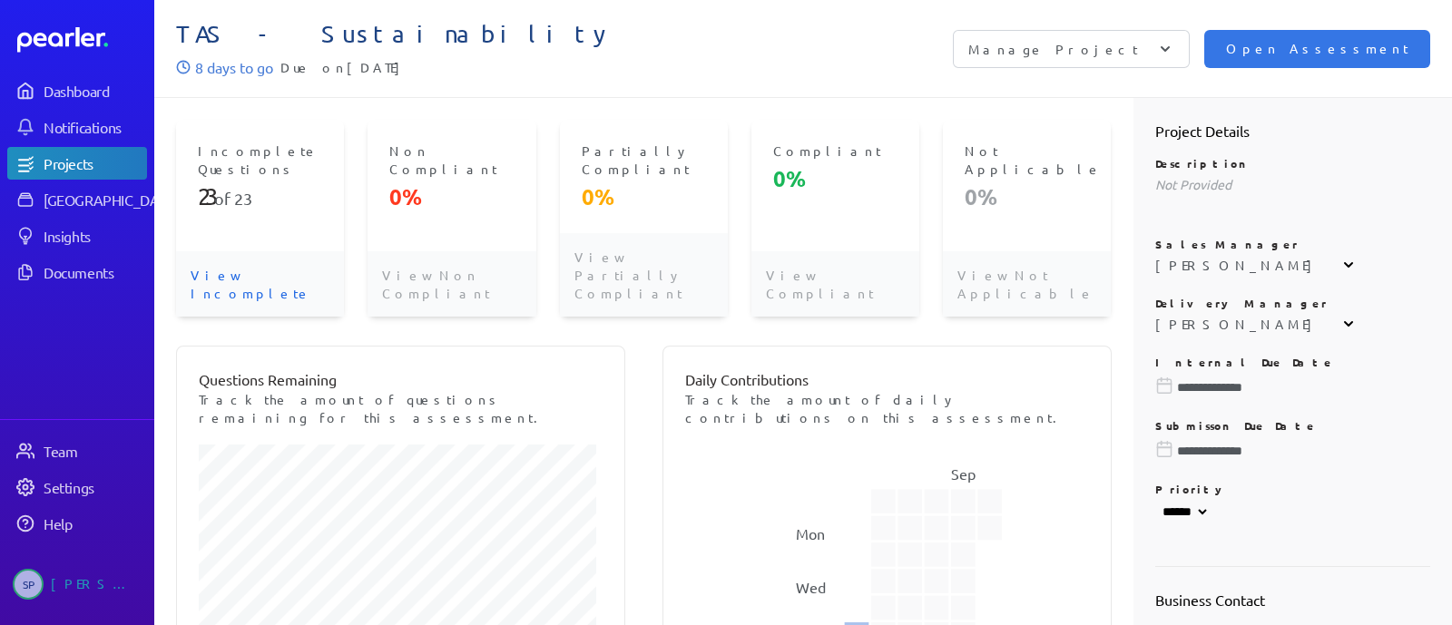
click at [236, 260] on p "View Incomplete" at bounding box center [260, 283] width 168 height 65
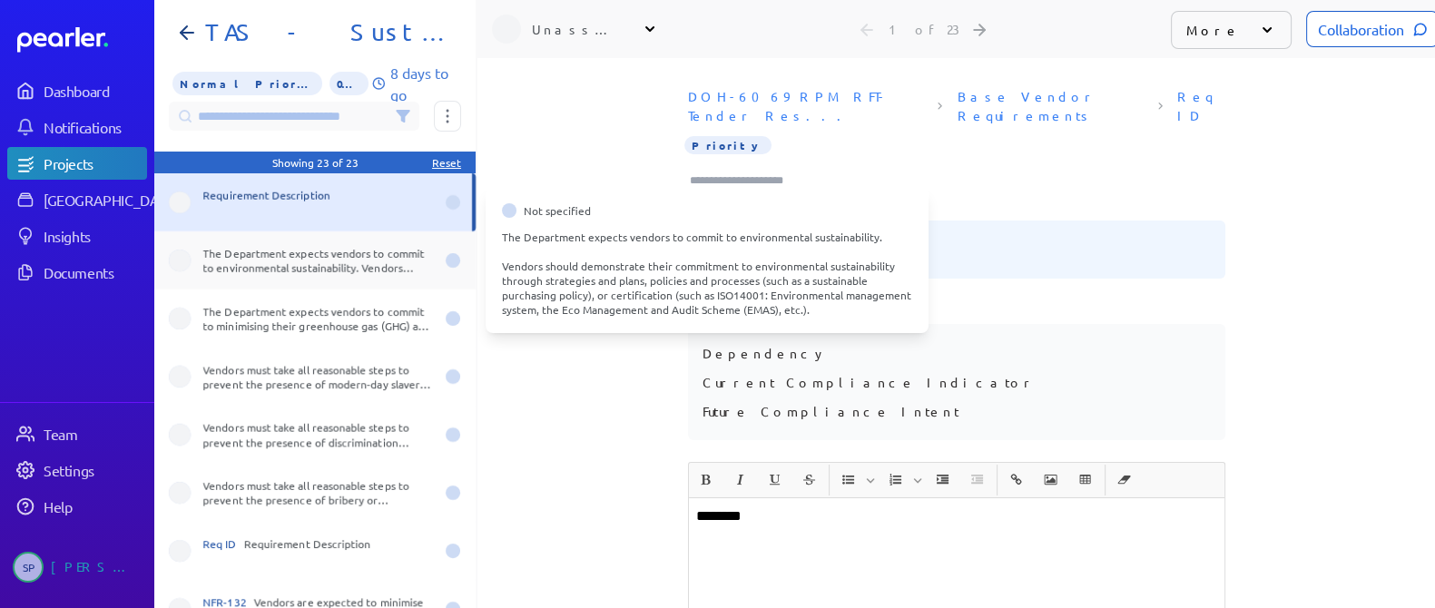
click at [356, 268] on div "The Department expects vendors to commit to environmental sustainability. Vendo…" at bounding box center [318, 260] width 231 height 29
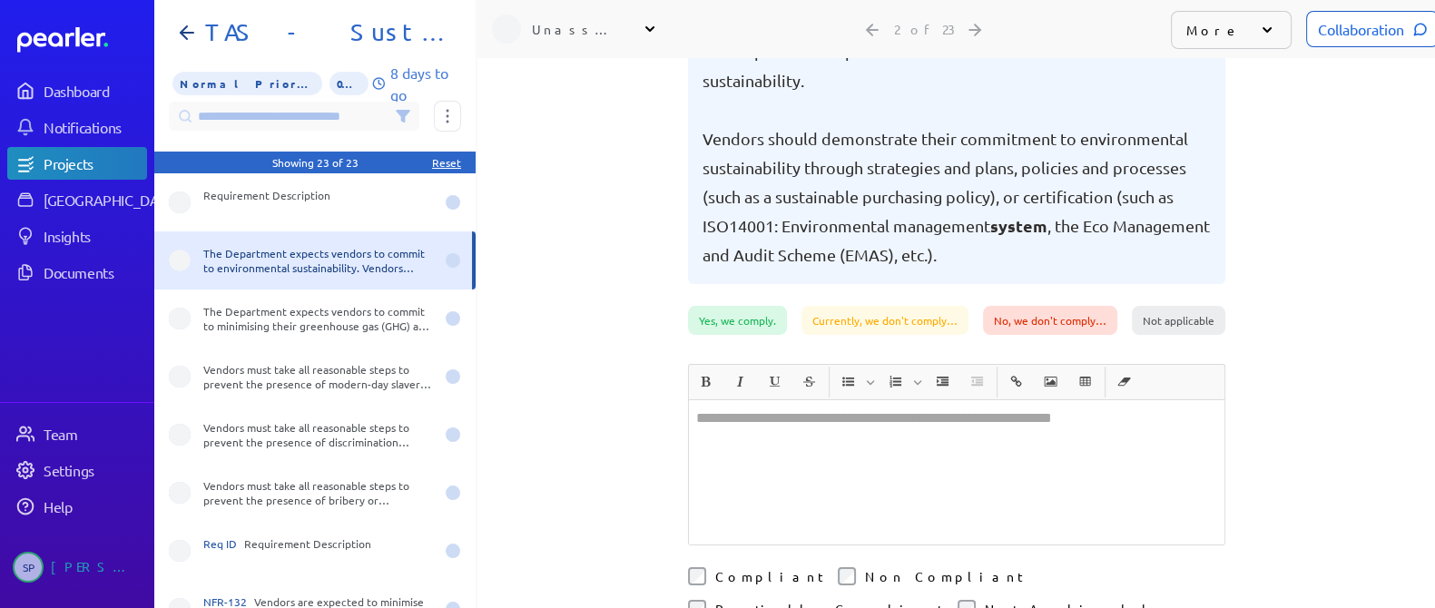
scroll to position [340, 0]
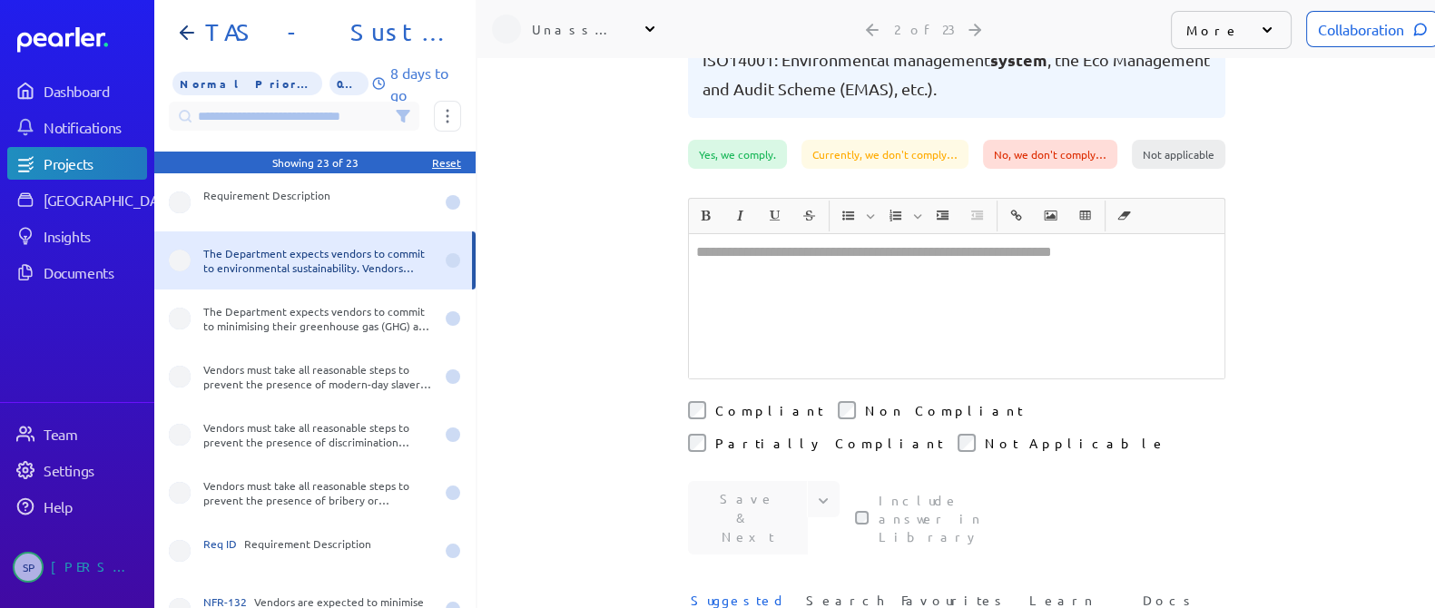
click at [736, 280] on div at bounding box center [957, 306] width 536 height 144
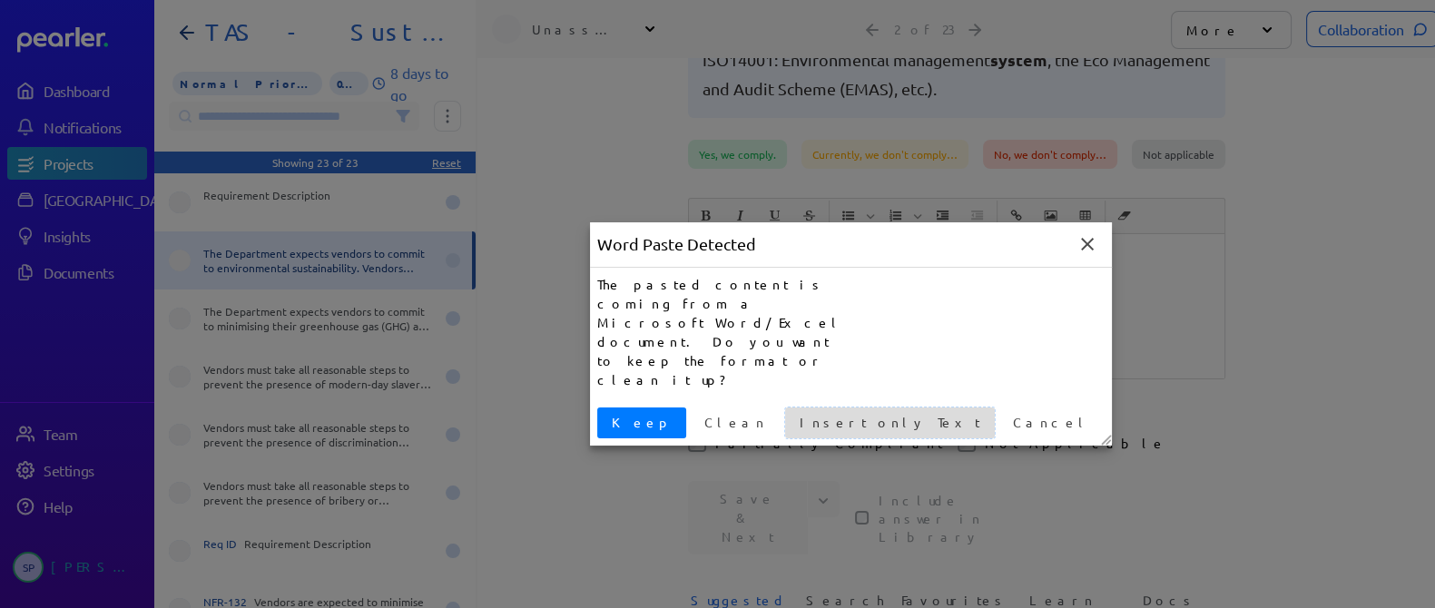
click at [792, 413] on span "Insert only Text" at bounding box center [889, 422] width 195 height 19
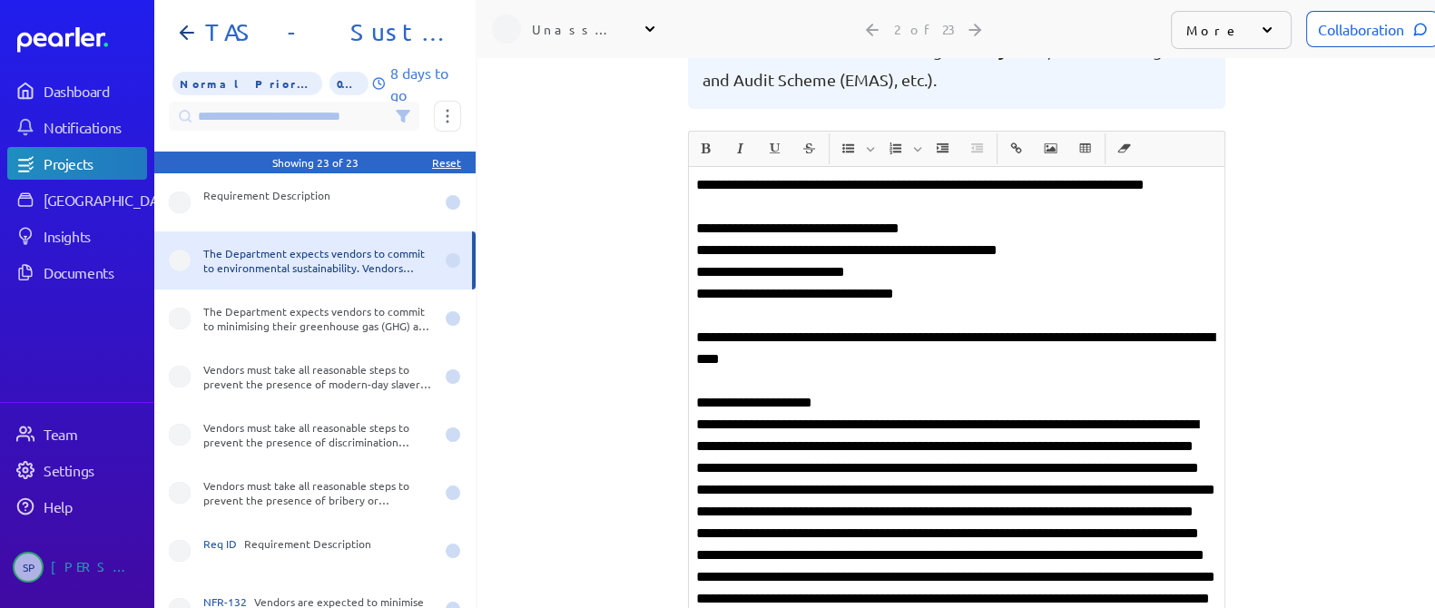
scroll to position [395, 0]
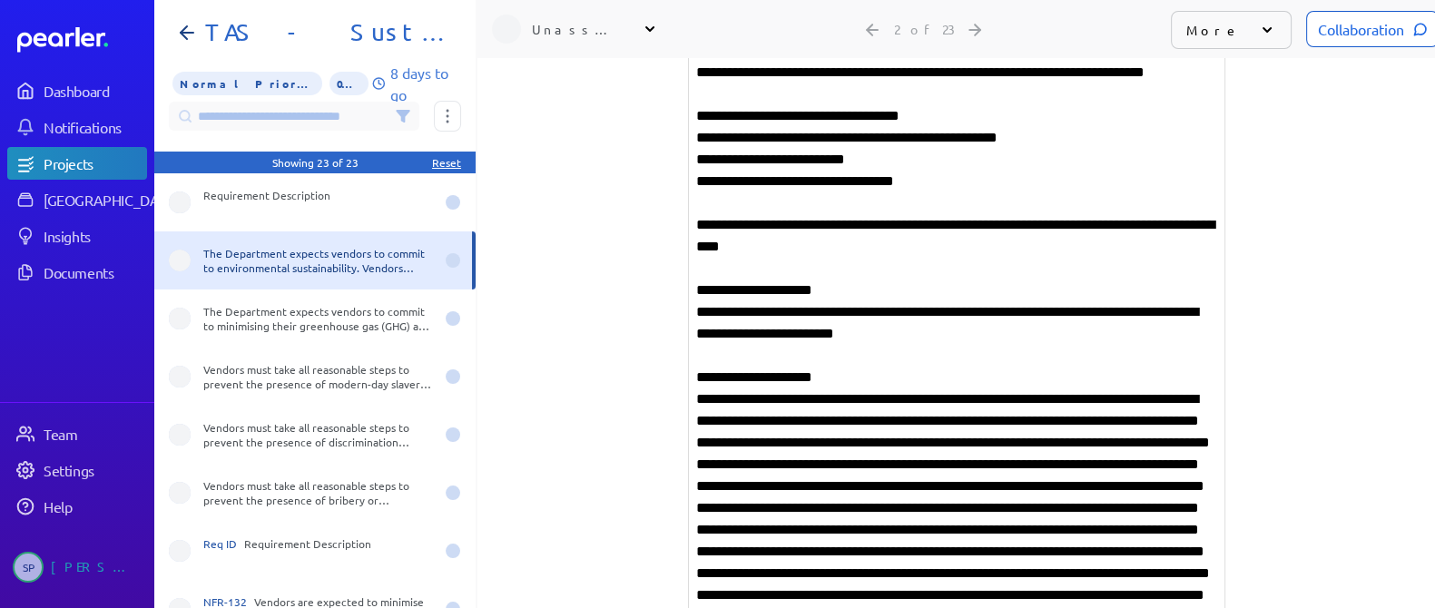
scroll to position [508, 0]
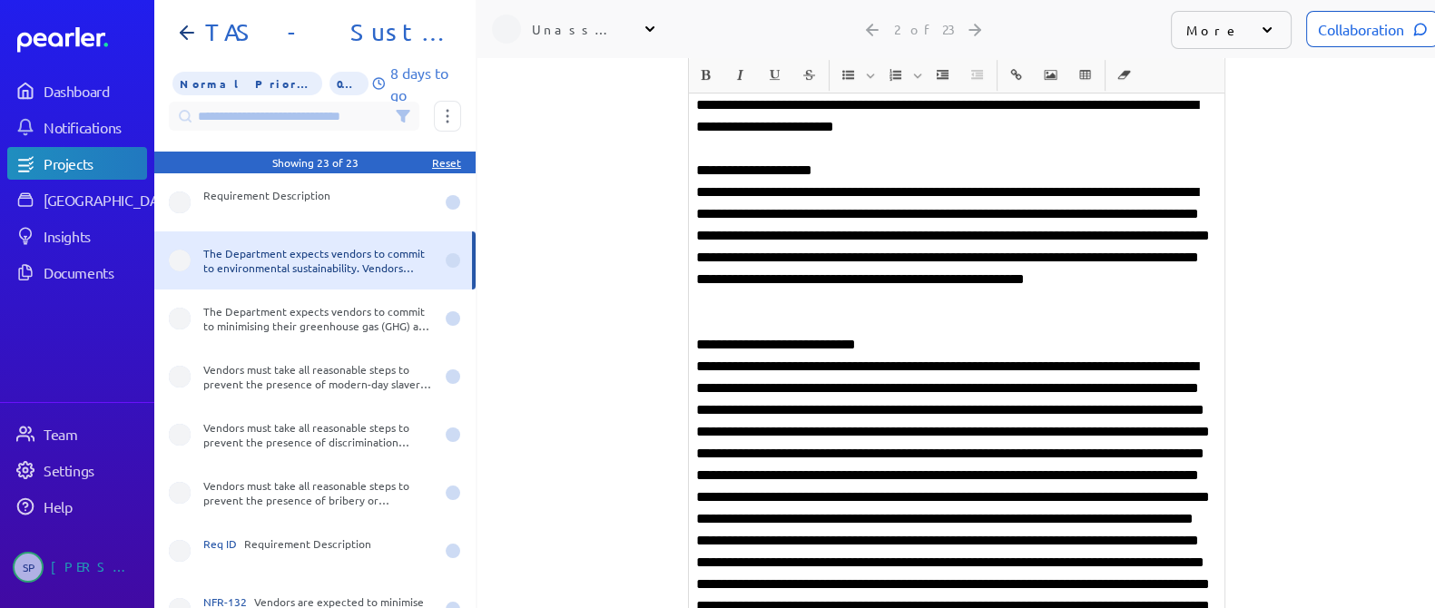
scroll to position [735, 0]
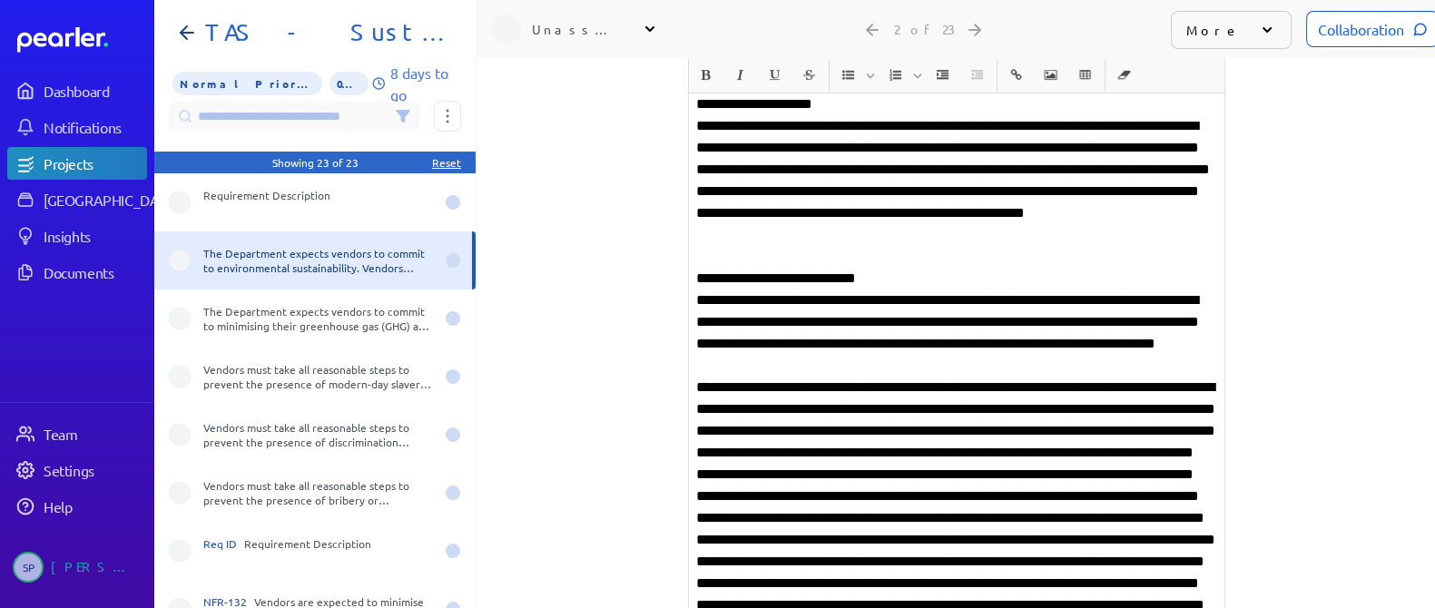
scroll to position [849, 0]
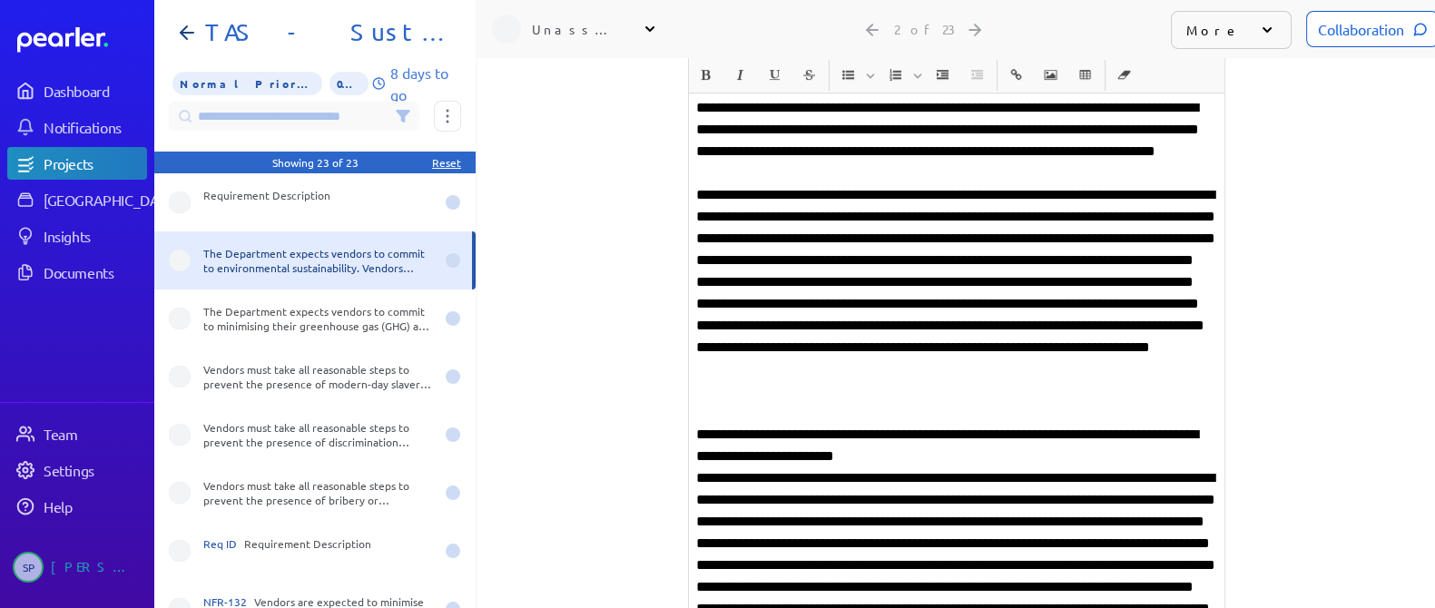
scroll to position [962, 0]
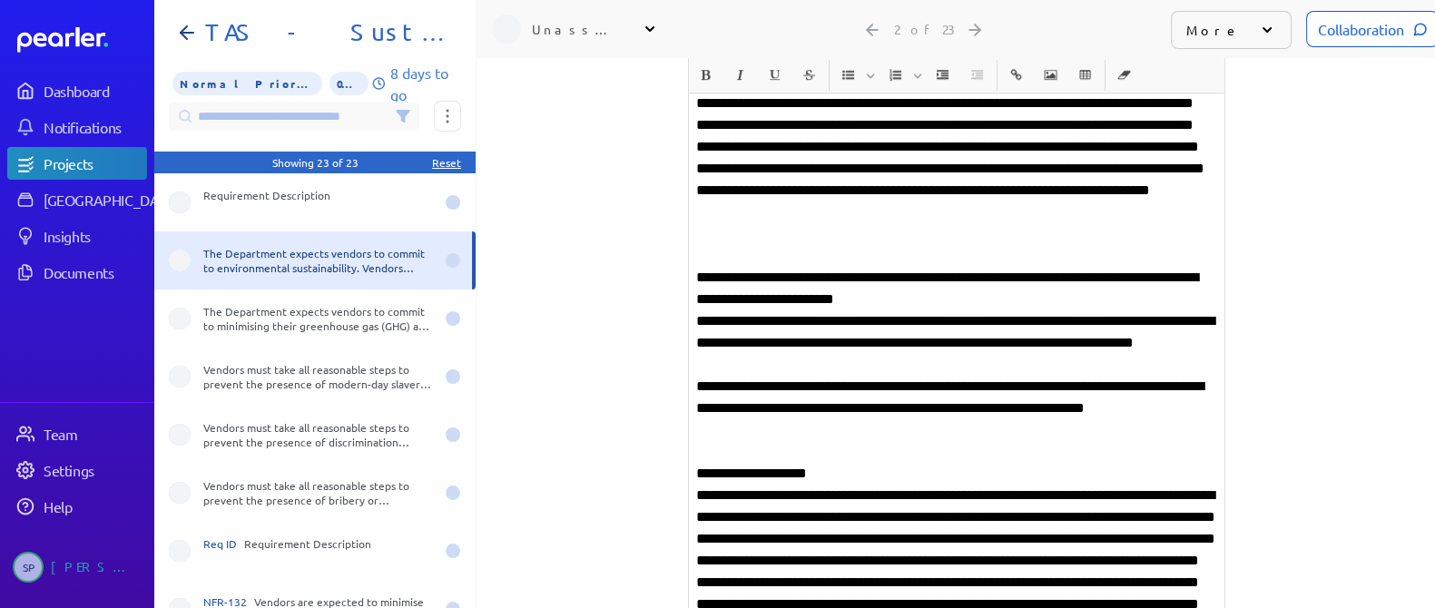
scroll to position [1189, 0]
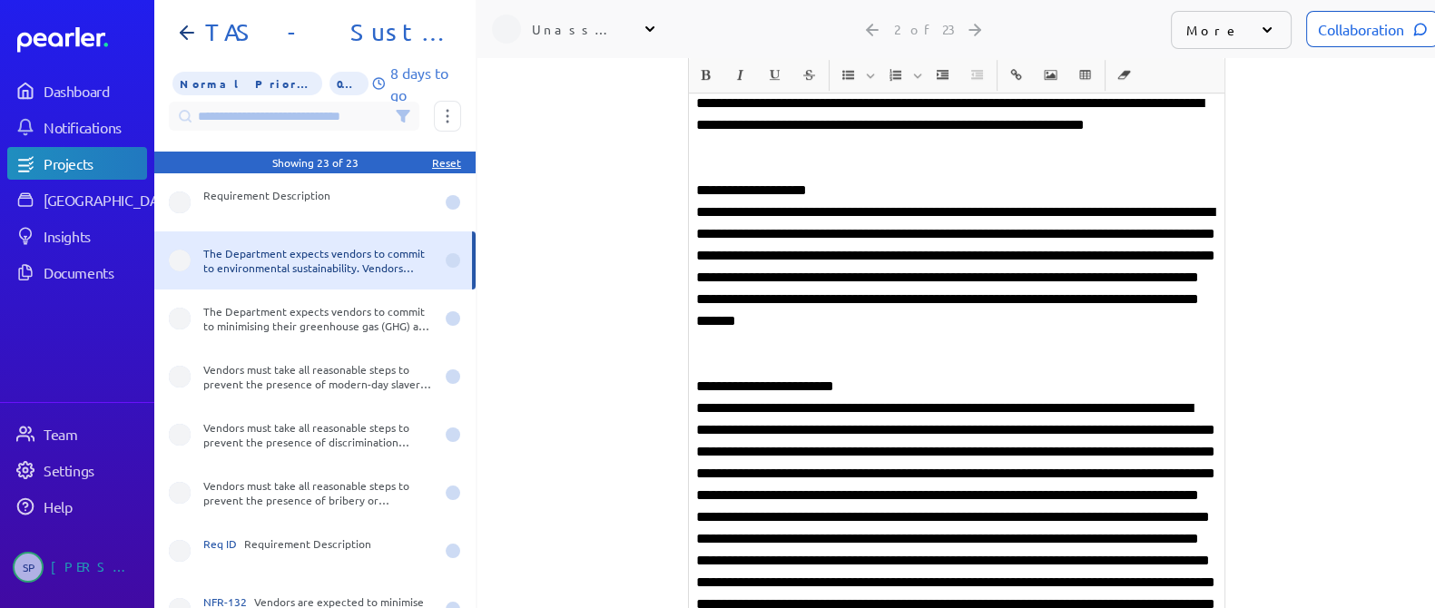
scroll to position [1416, 0]
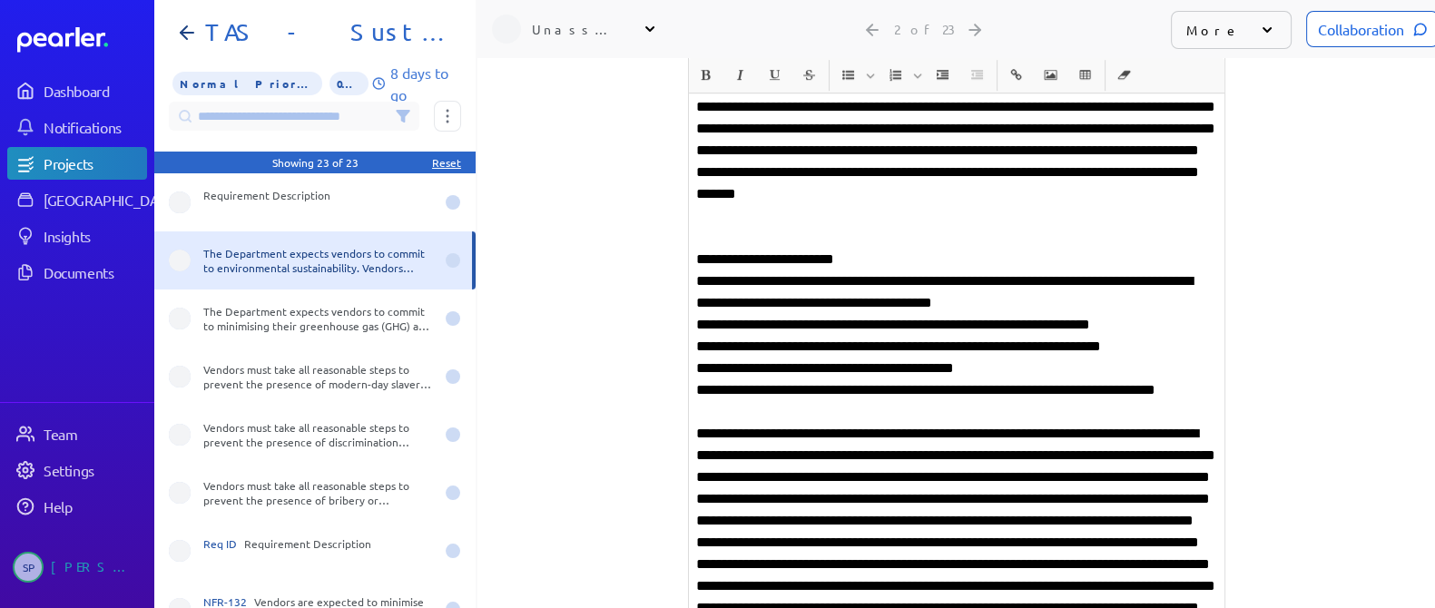
scroll to position [1529, 0]
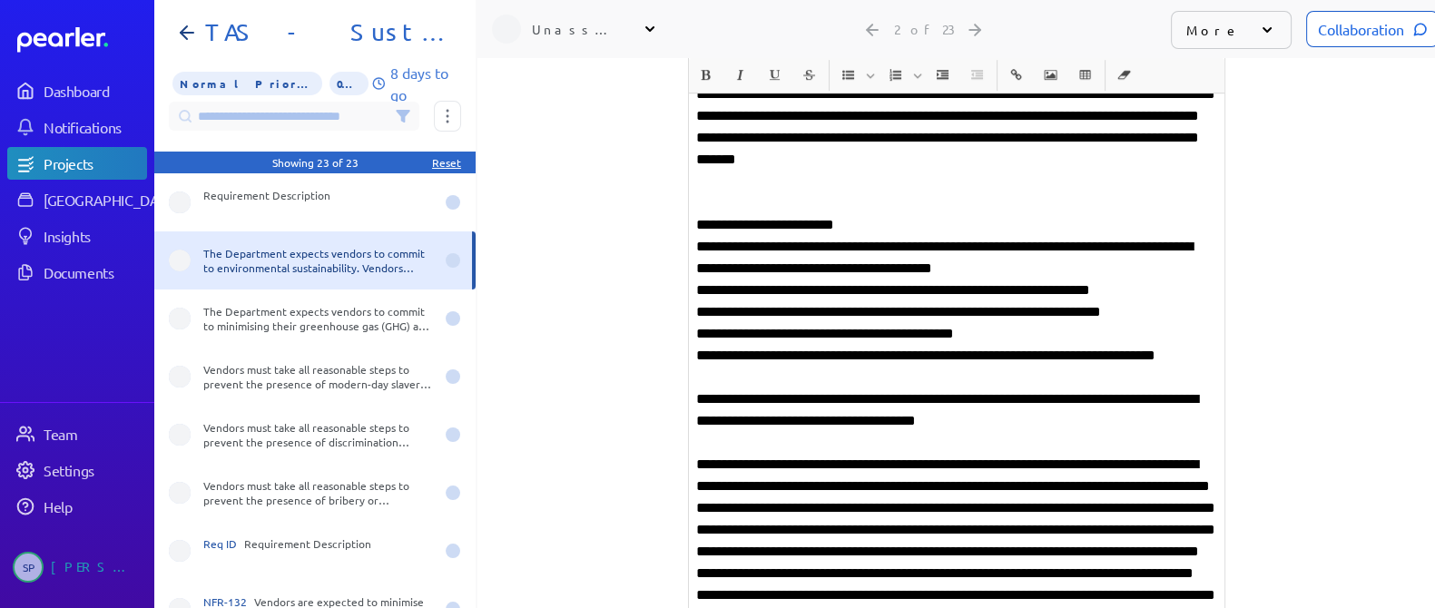
scroll to position [1643, 0]
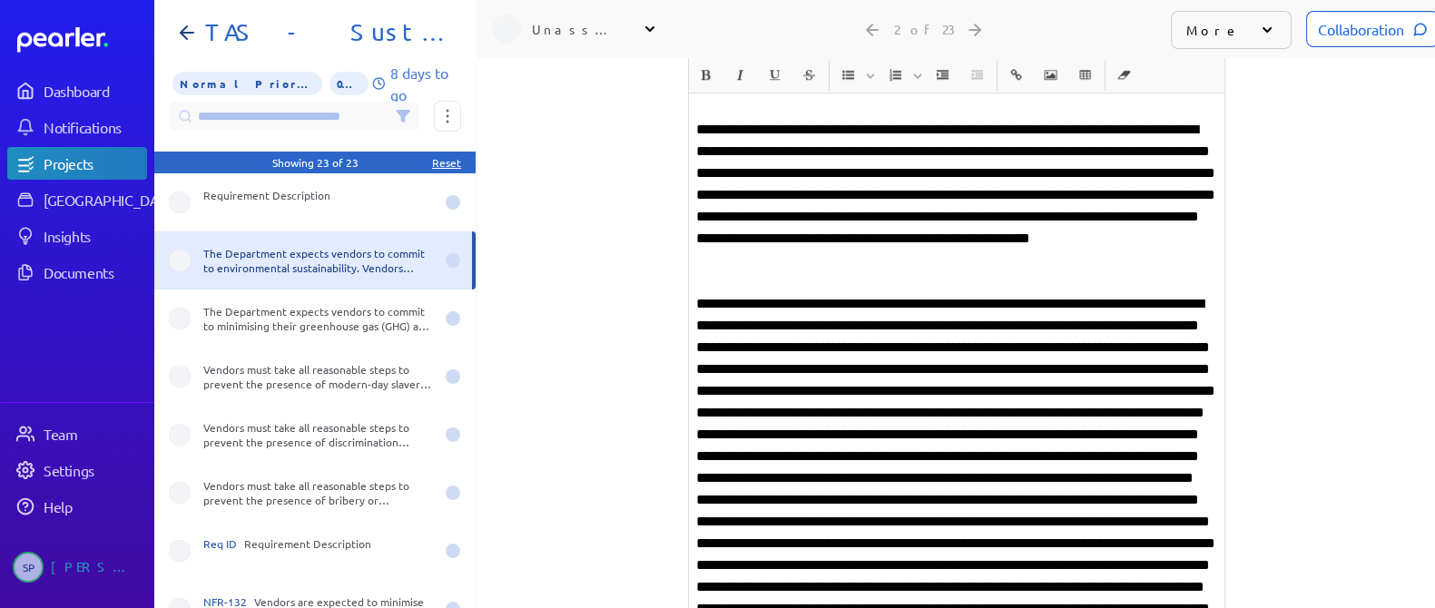
scroll to position [1870, 0]
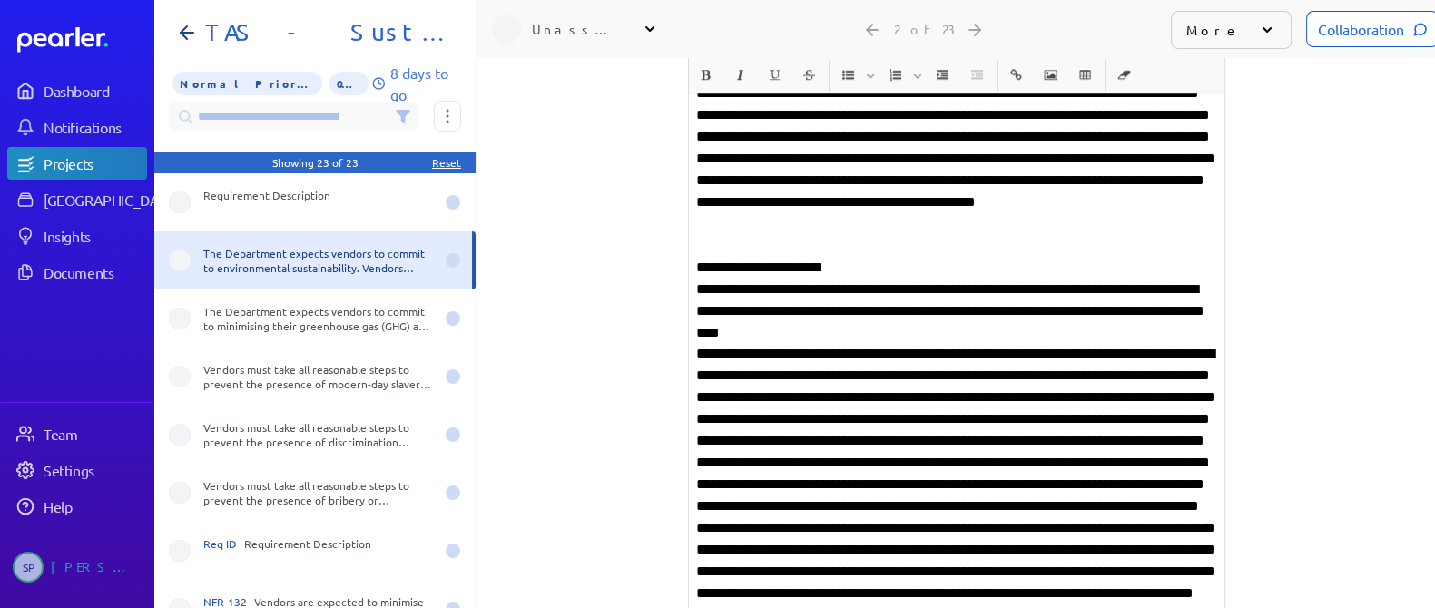
scroll to position [2097, 0]
click at [858, 375] on p at bounding box center [956, 582] width 521 height 479
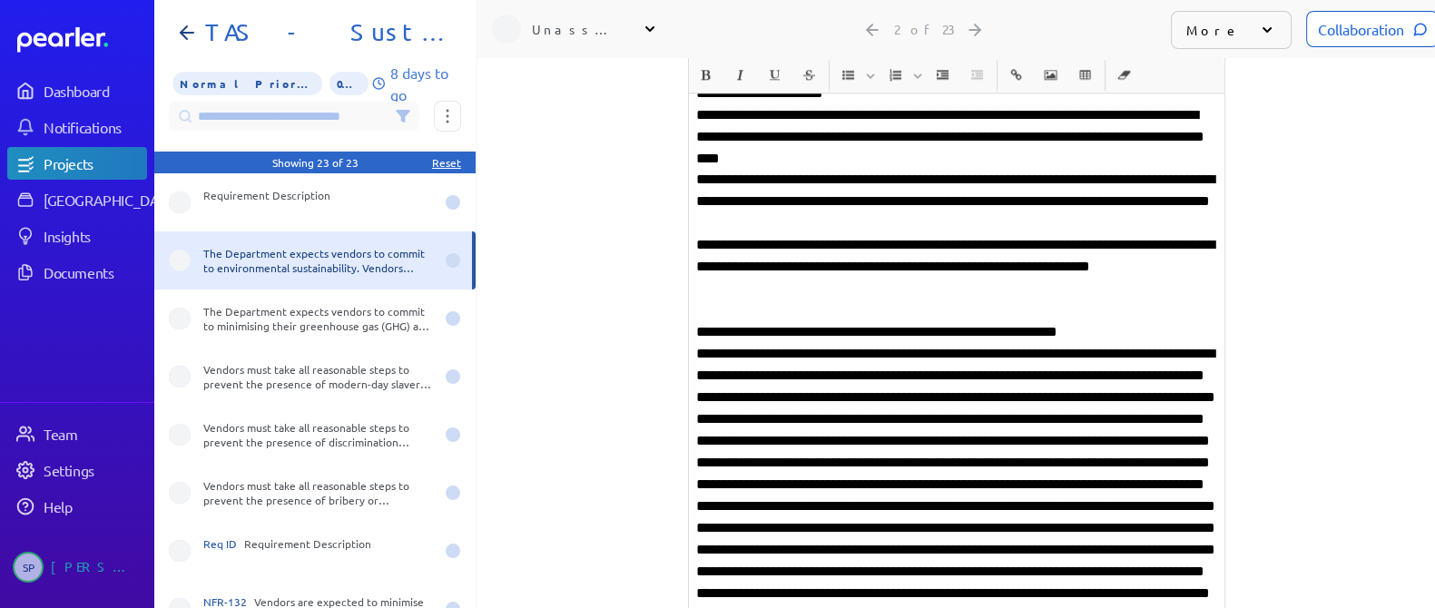
scroll to position [2324, 0]
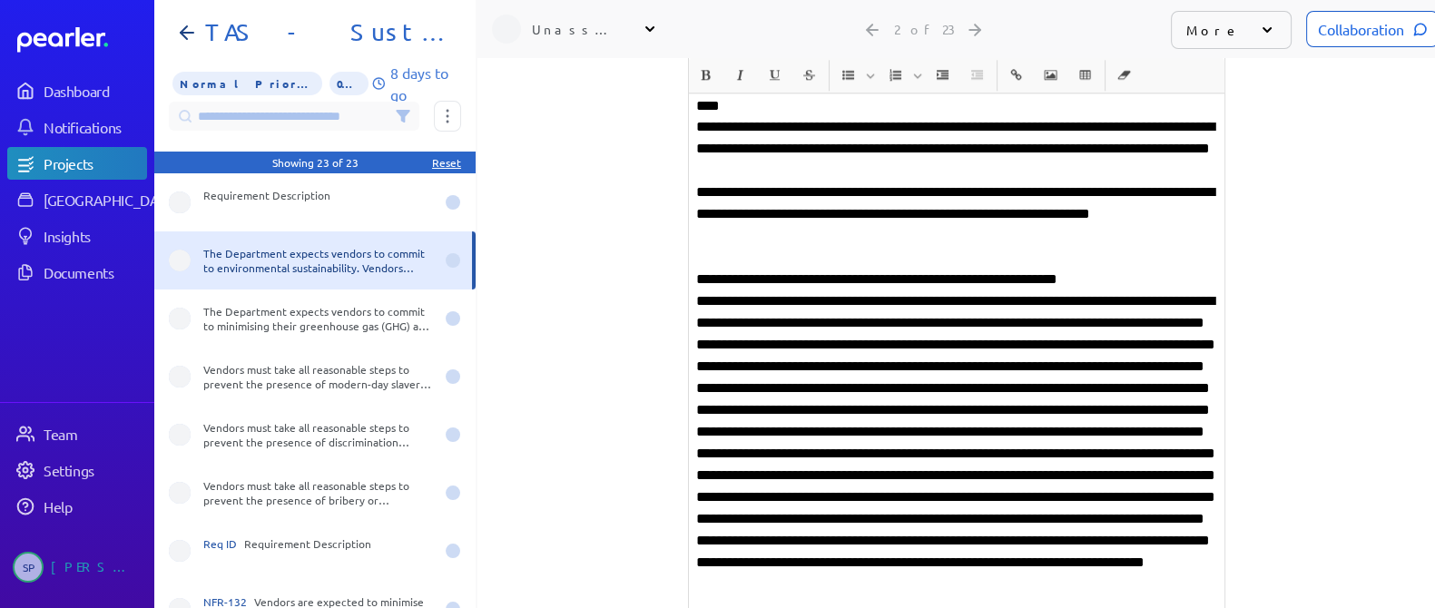
click at [988, 323] on p at bounding box center [956, 475] width 521 height 370
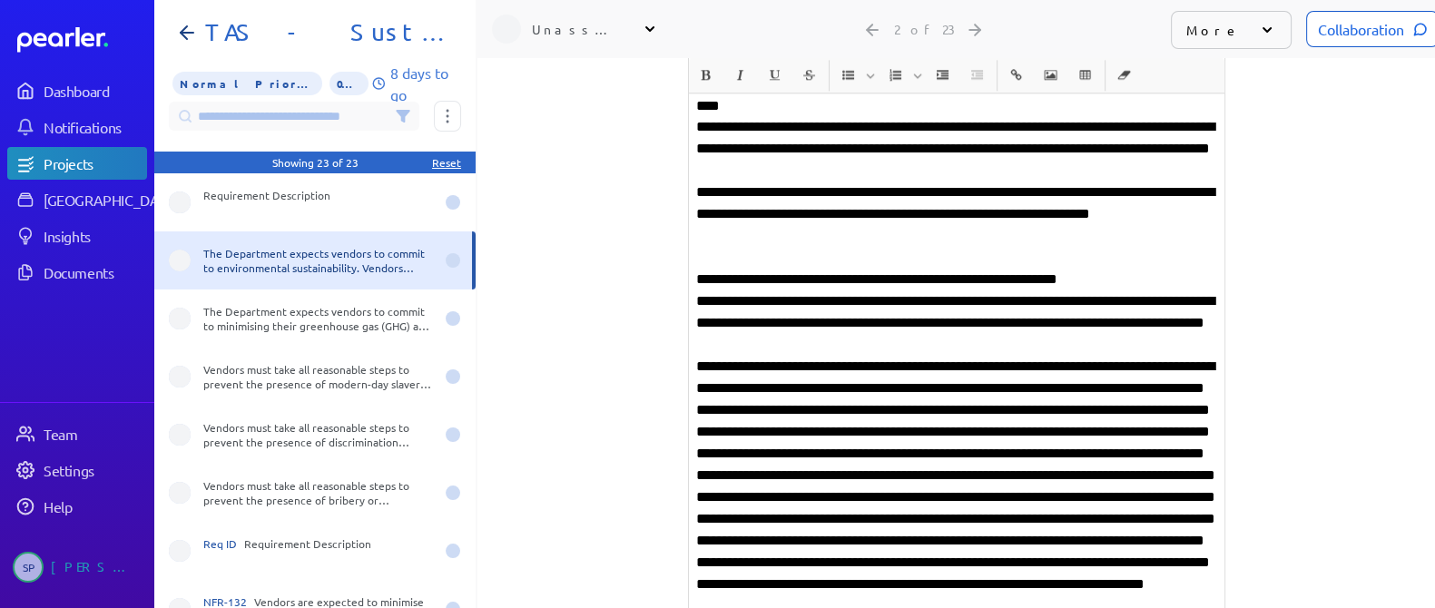
click at [920, 388] on p at bounding box center [956, 508] width 521 height 305
click at [839, 411] on p at bounding box center [956, 508] width 521 height 305
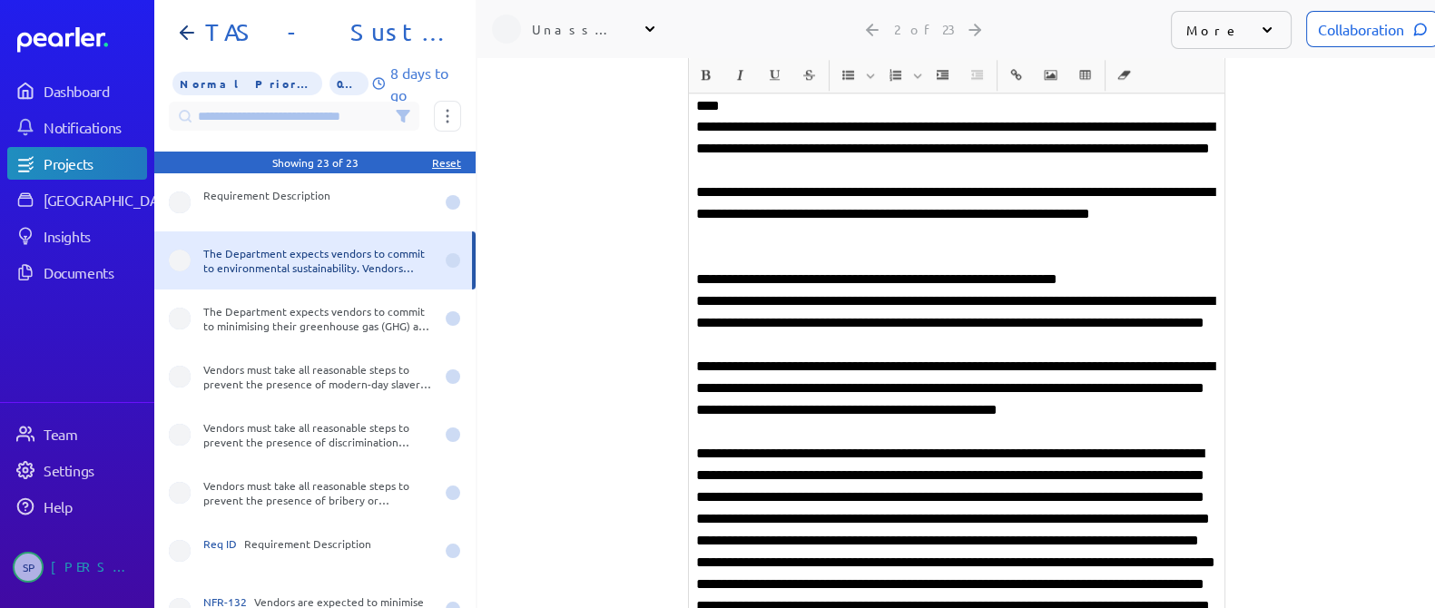
click at [817, 475] on p "**********" at bounding box center [956, 563] width 521 height 240
click at [813, 476] on p "**********" at bounding box center [956, 563] width 521 height 240
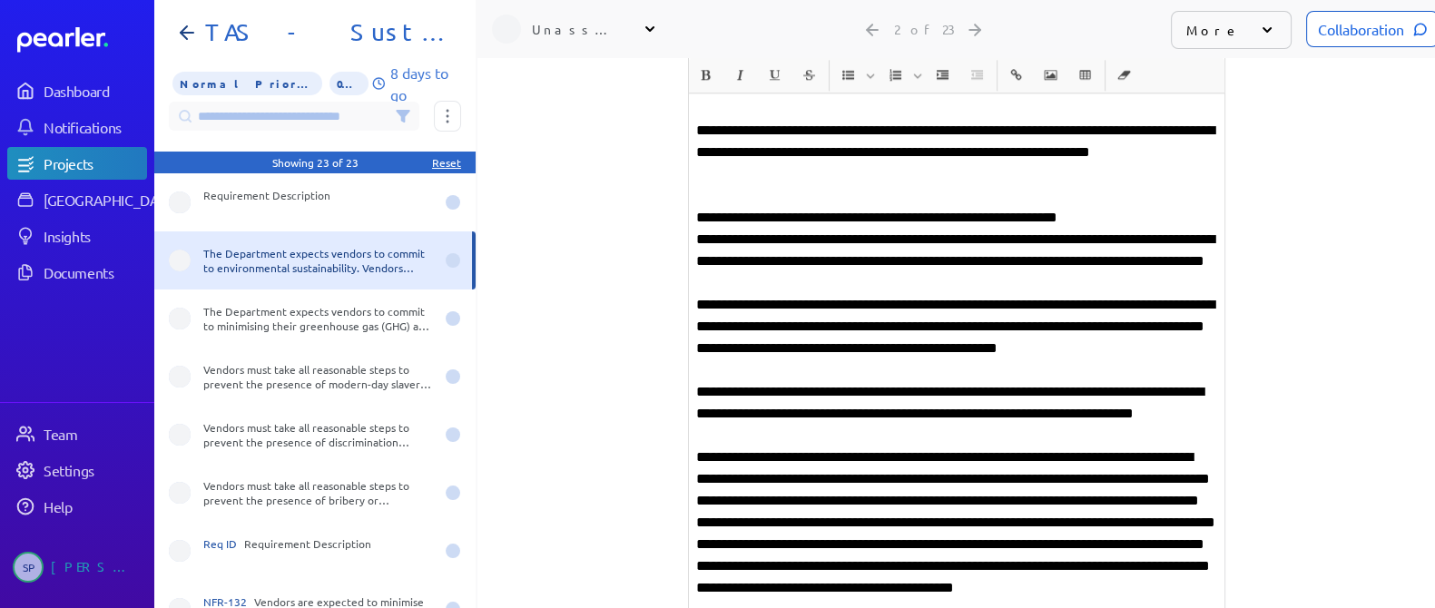
scroll to position [2437, 0]
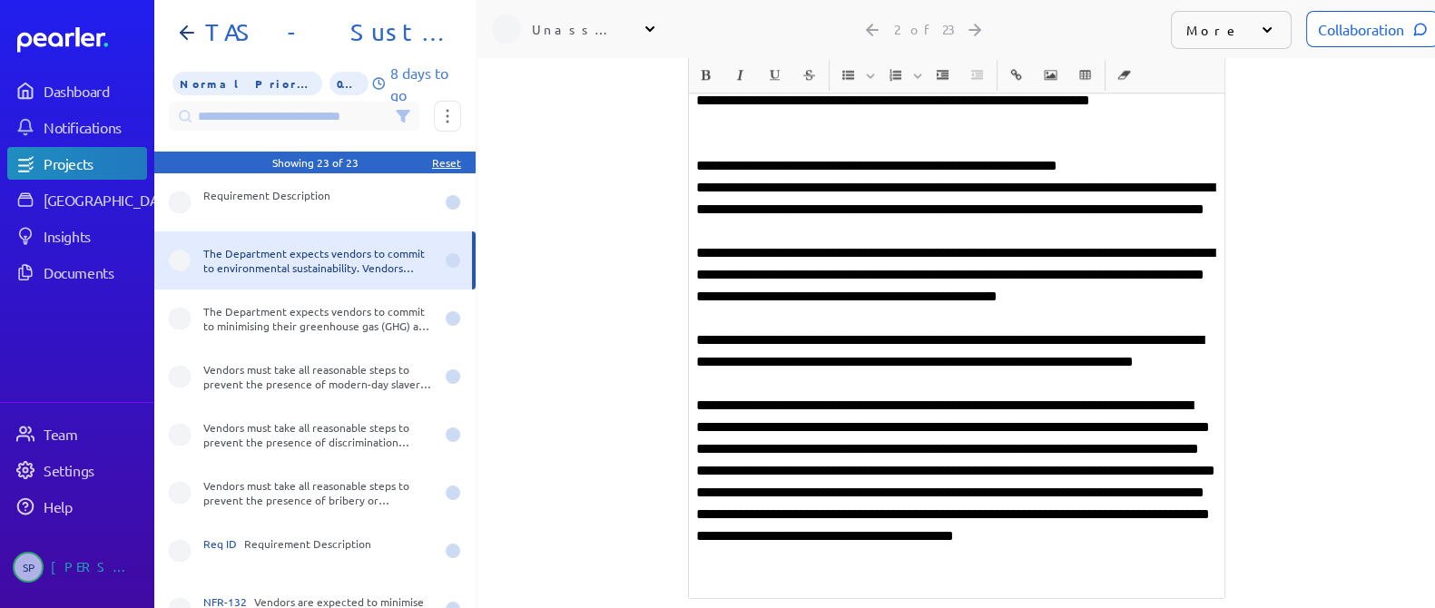
click at [722, 450] on p "**********" at bounding box center [956, 493] width 521 height 196
click at [720, 451] on p "**********" at bounding box center [956, 493] width 521 height 196
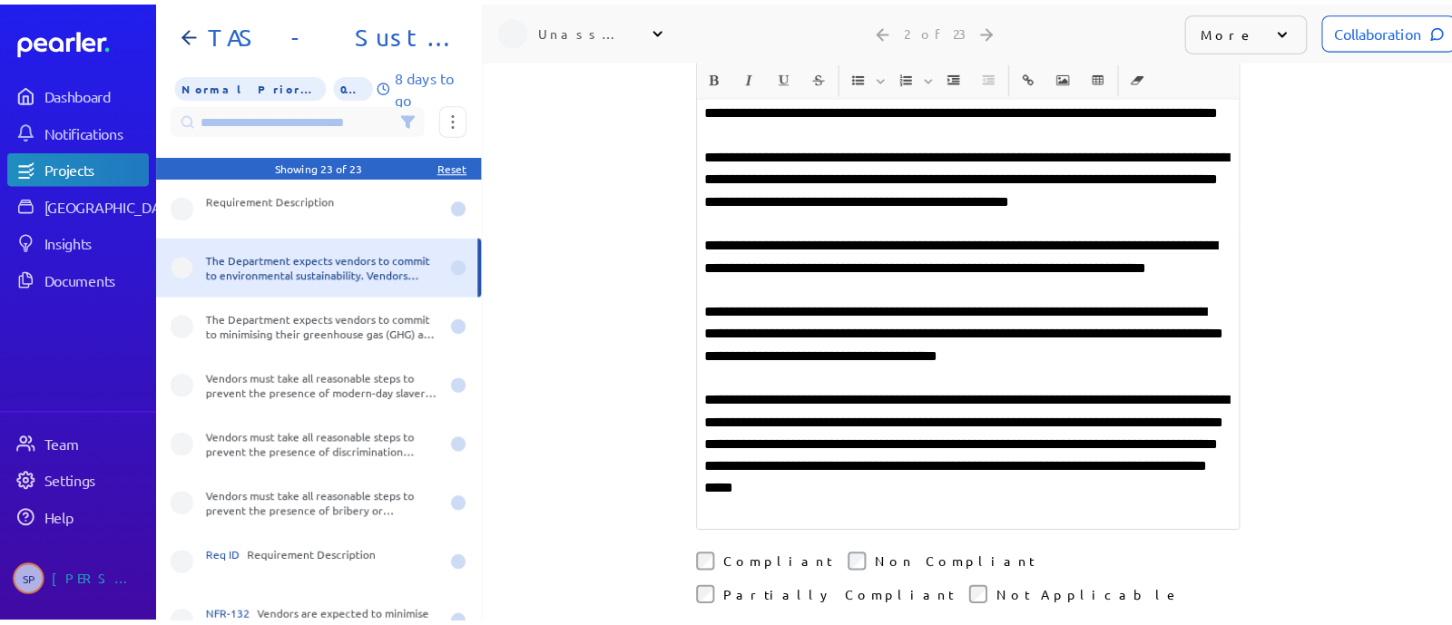
scroll to position [2664, 0]
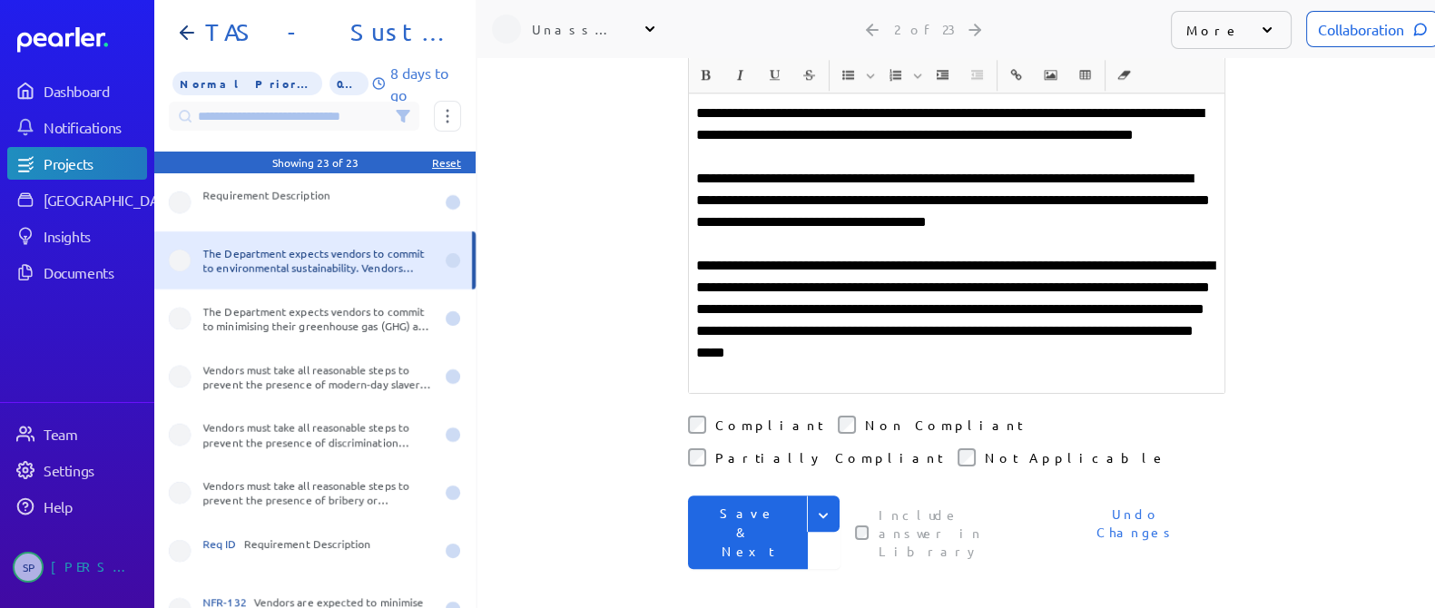
click at [1358, 37] on div "Collaboration" at bounding box center [1372, 29] width 133 height 36
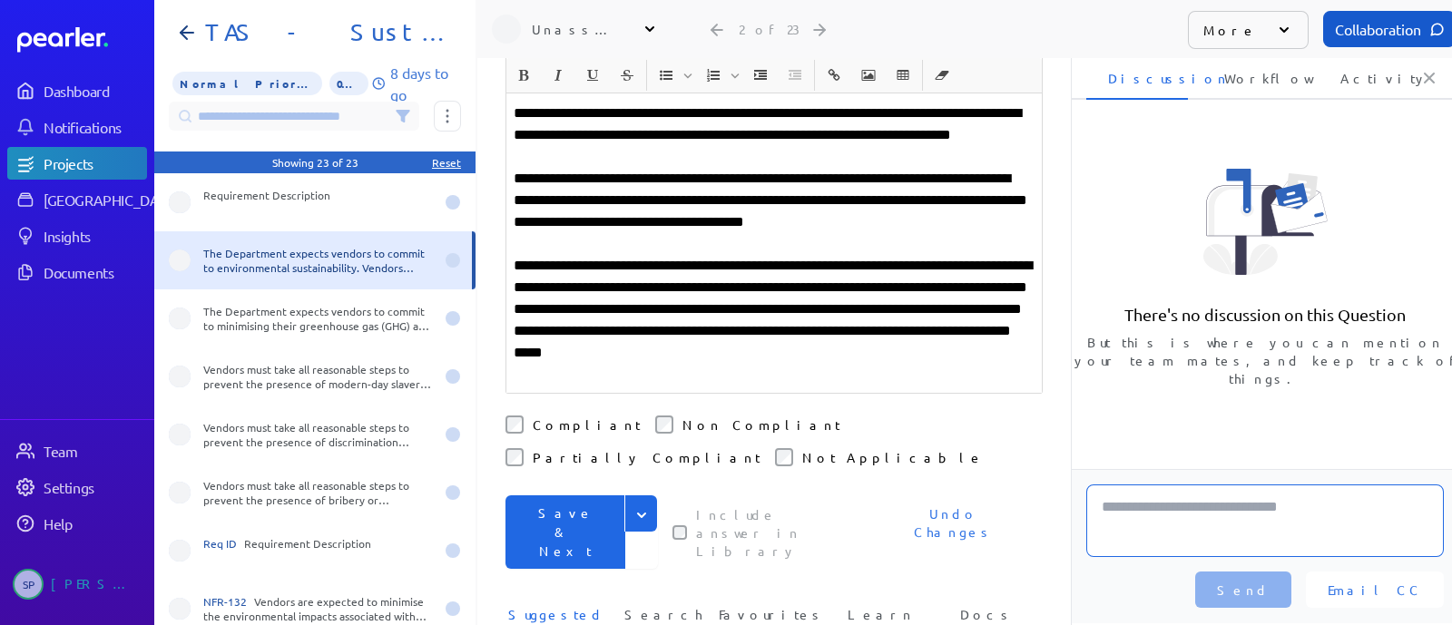
click at [1184, 502] on textarea at bounding box center [1265, 521] width 358 height 73
type textarea "**********"
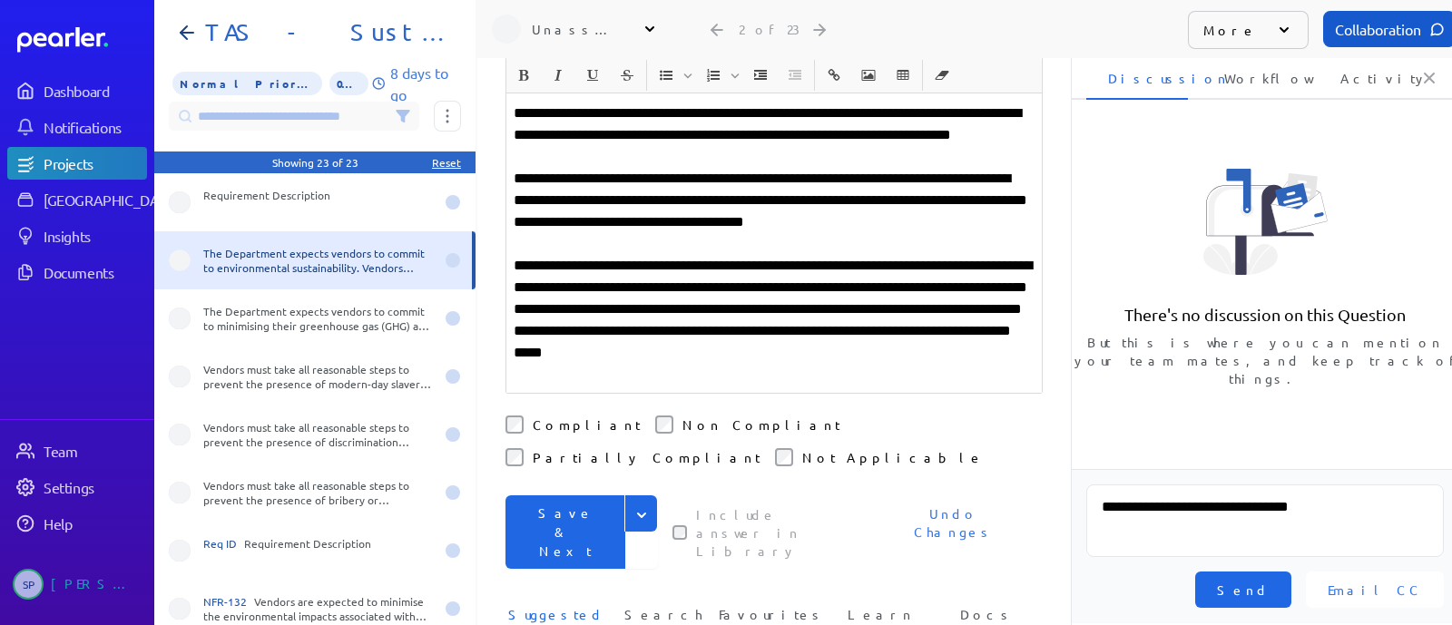
click at [1275, 593] on button "Send" at bounding box center [1243, 590] width 96 height 36
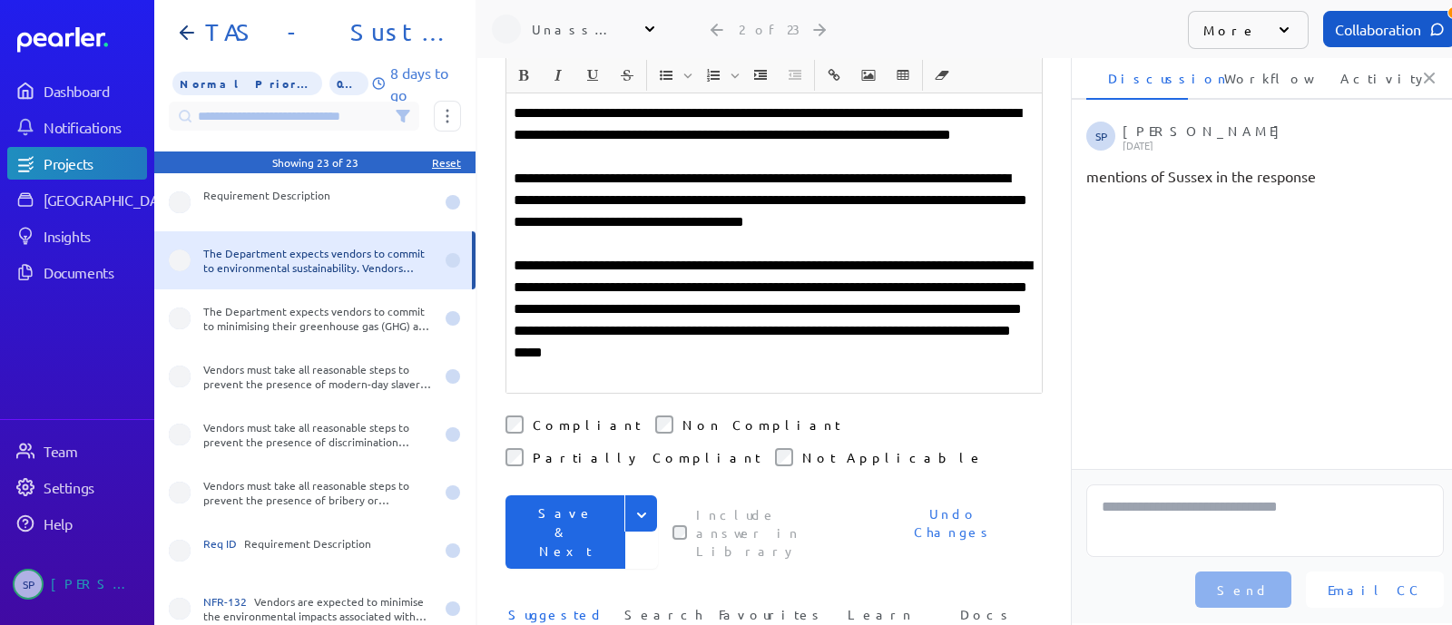
click at [587, 496] on button "Save & Next" at bounding box center [566, 533] width 120 height 74
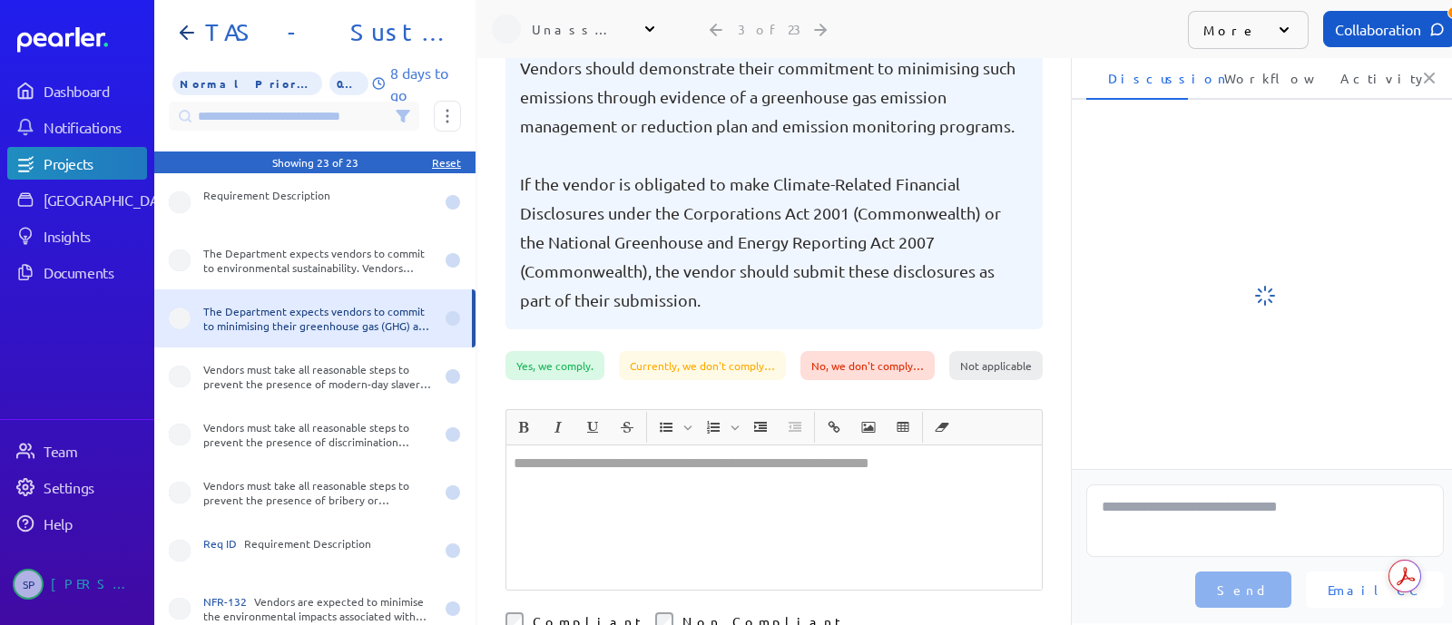
scroll to position [18, 0]
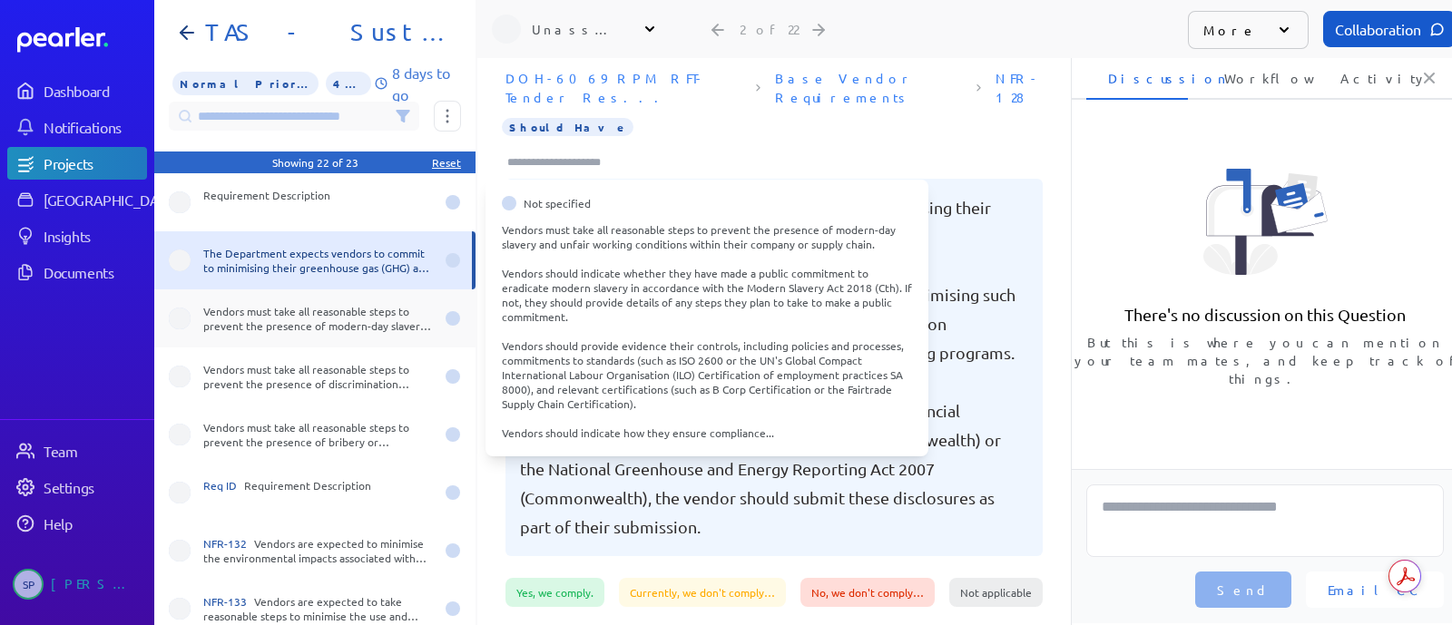
click at [333, 330] on div "Vendors must take all reasonable steps to prevent the presence of modern-day sl…" at bounding box center [318, 318] width 231 height 29
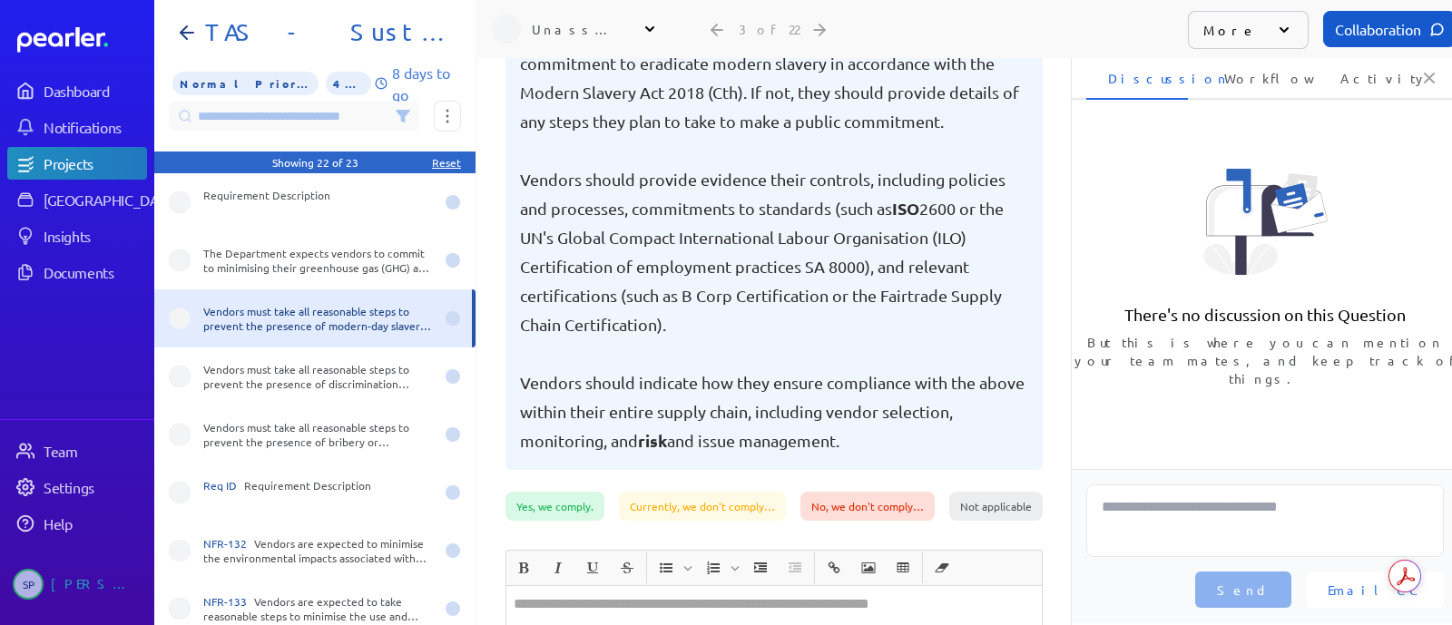
scroll to position [358, 0]
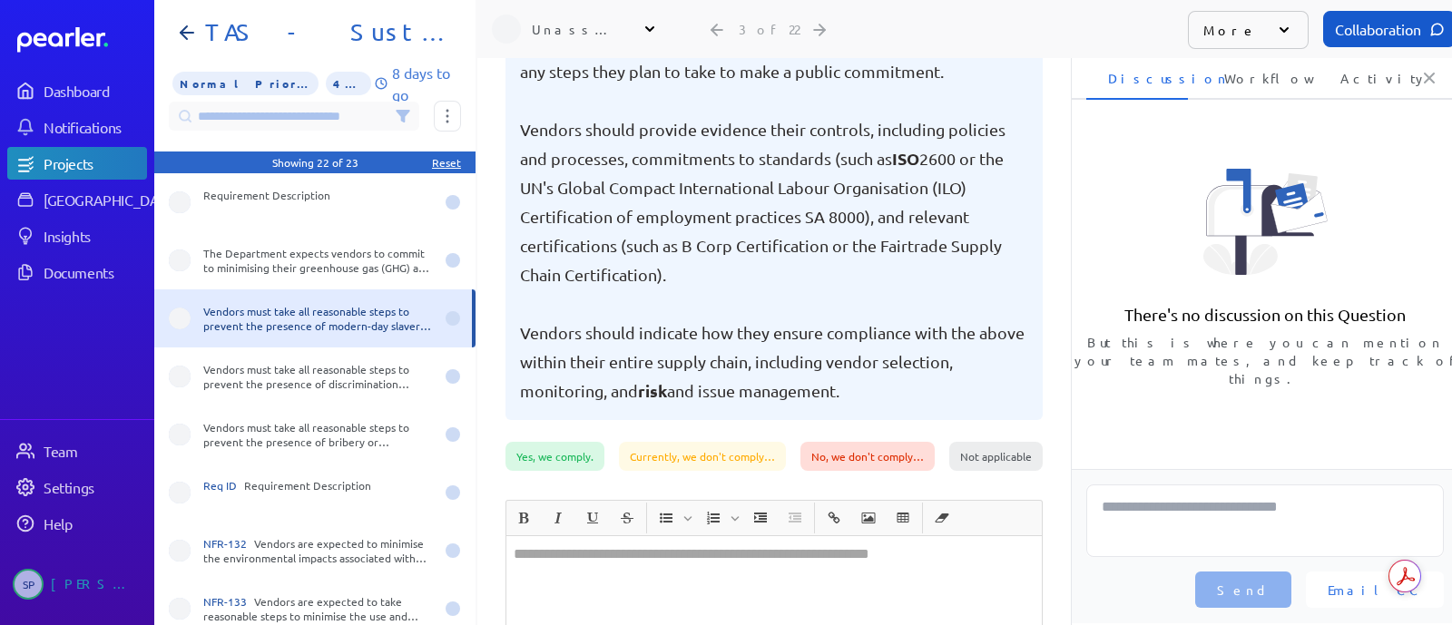
click at [581, 549] on div at bounding box center [774, 608] width 536 height 144
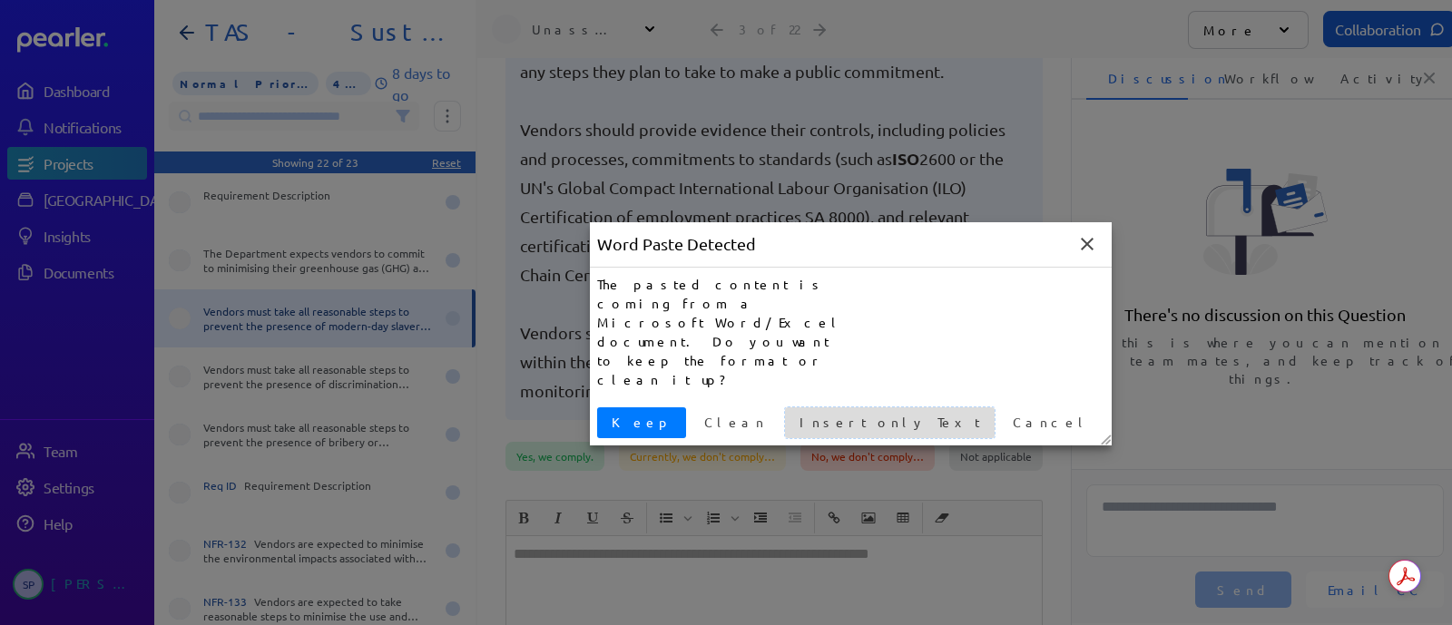
click at [792, 413] on span "Insert only Text" at bounding box center [889, 422] width 195 height 19
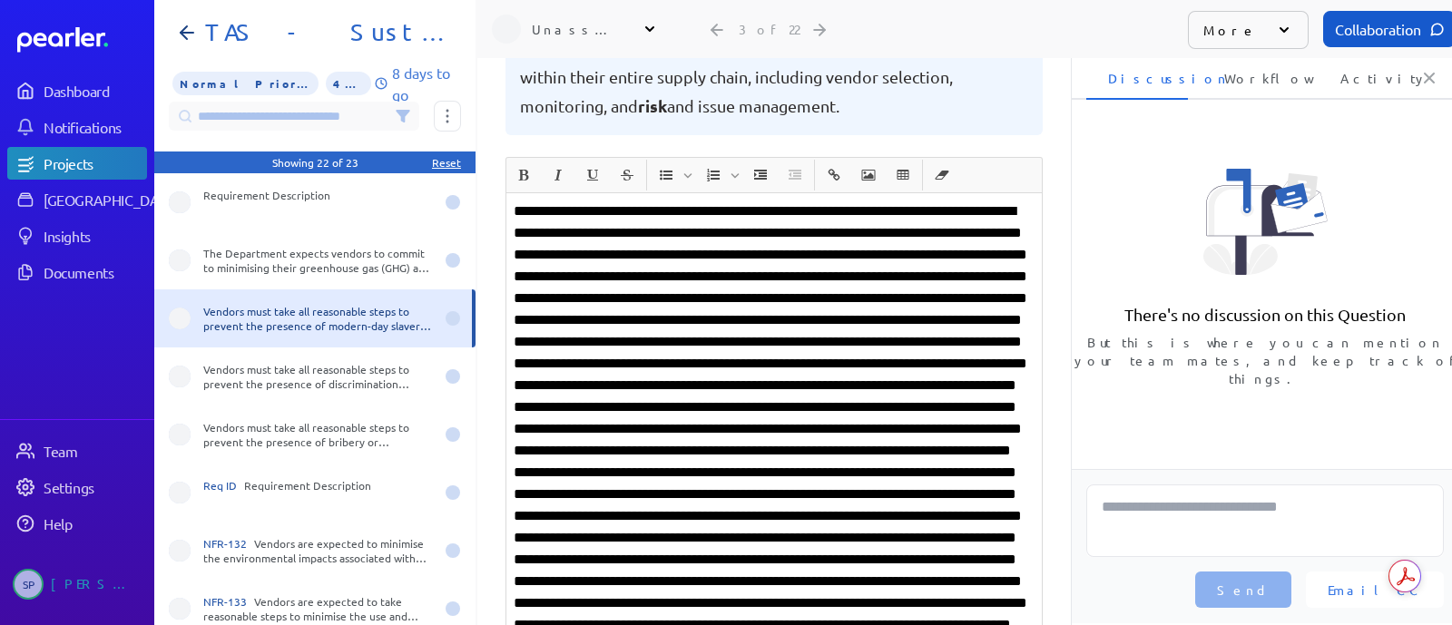
scroll to position [753, 0]
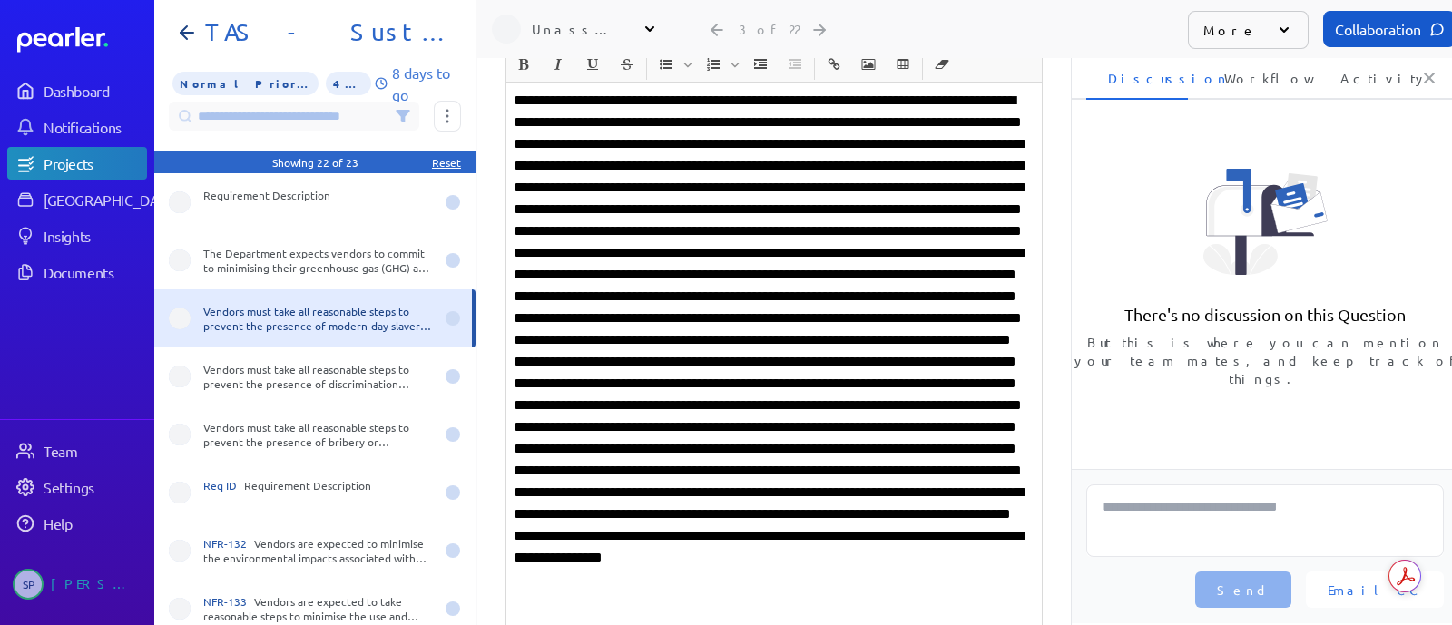
click at [949, 206] on p at bounding box center [774, 373] width 521 height 566
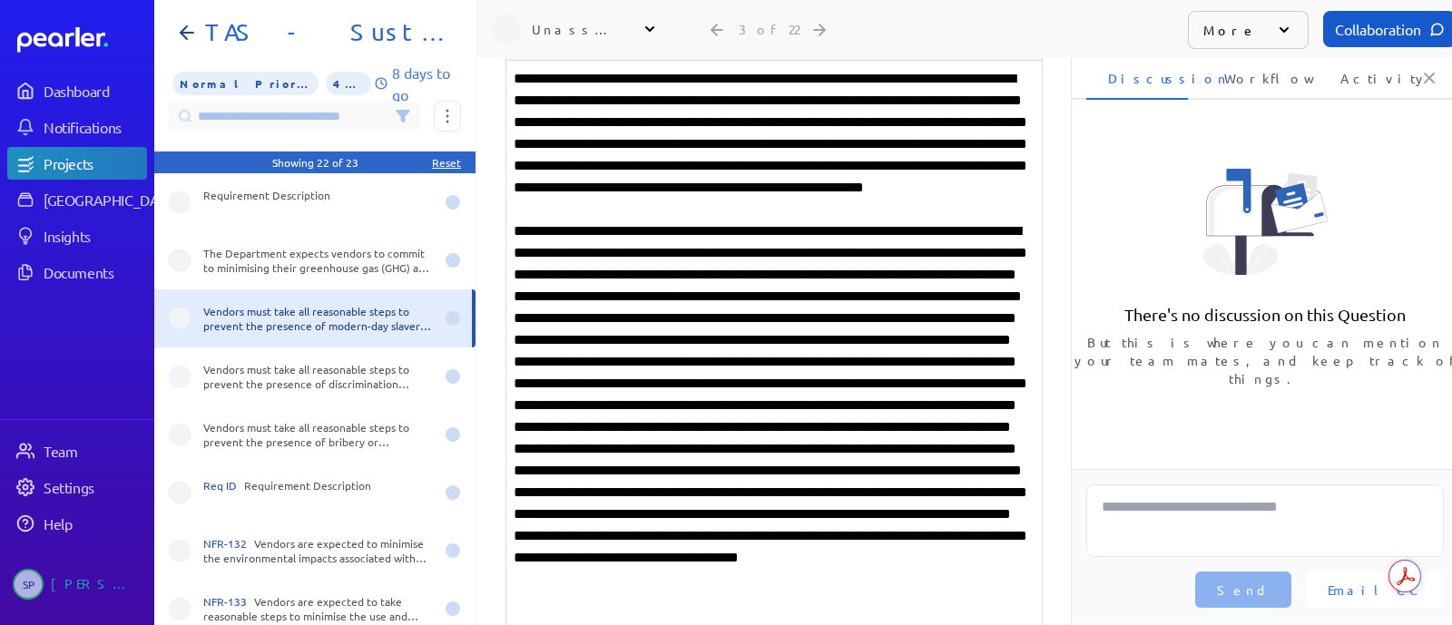
scroll to position [798, 0]
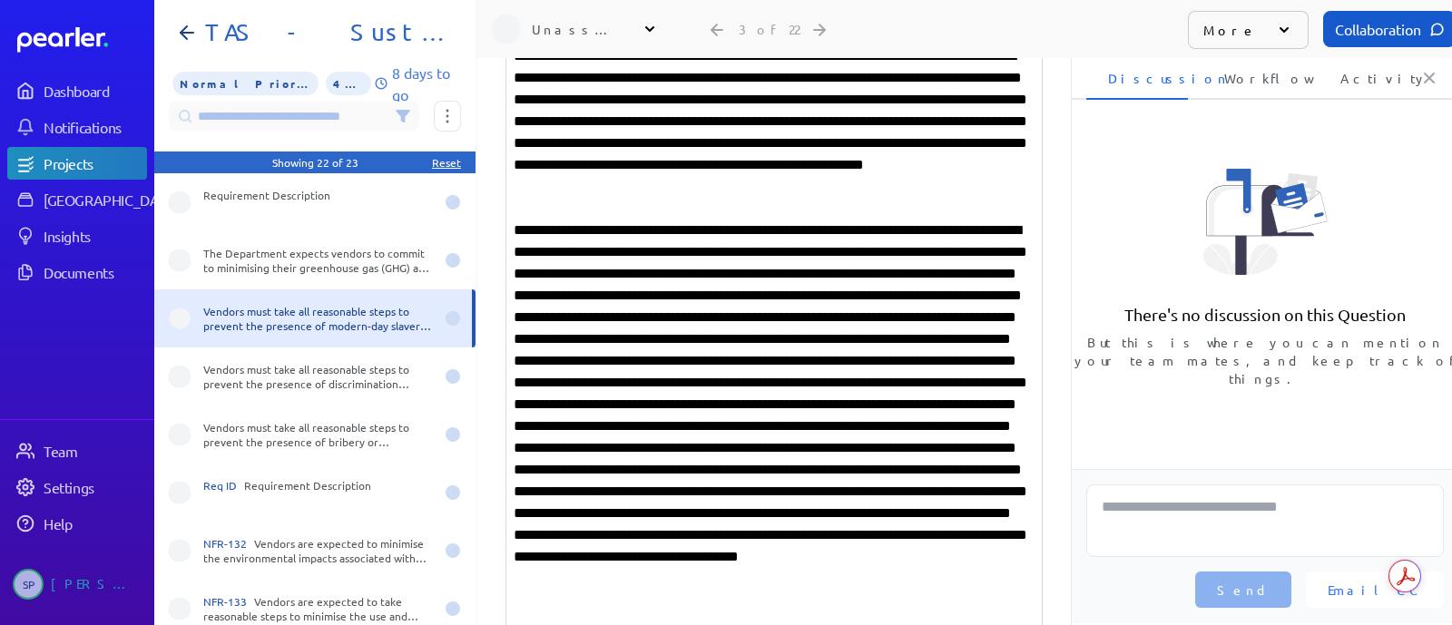
click at [514, 408] on p at bounding box center [774, 438] width 521 height 436
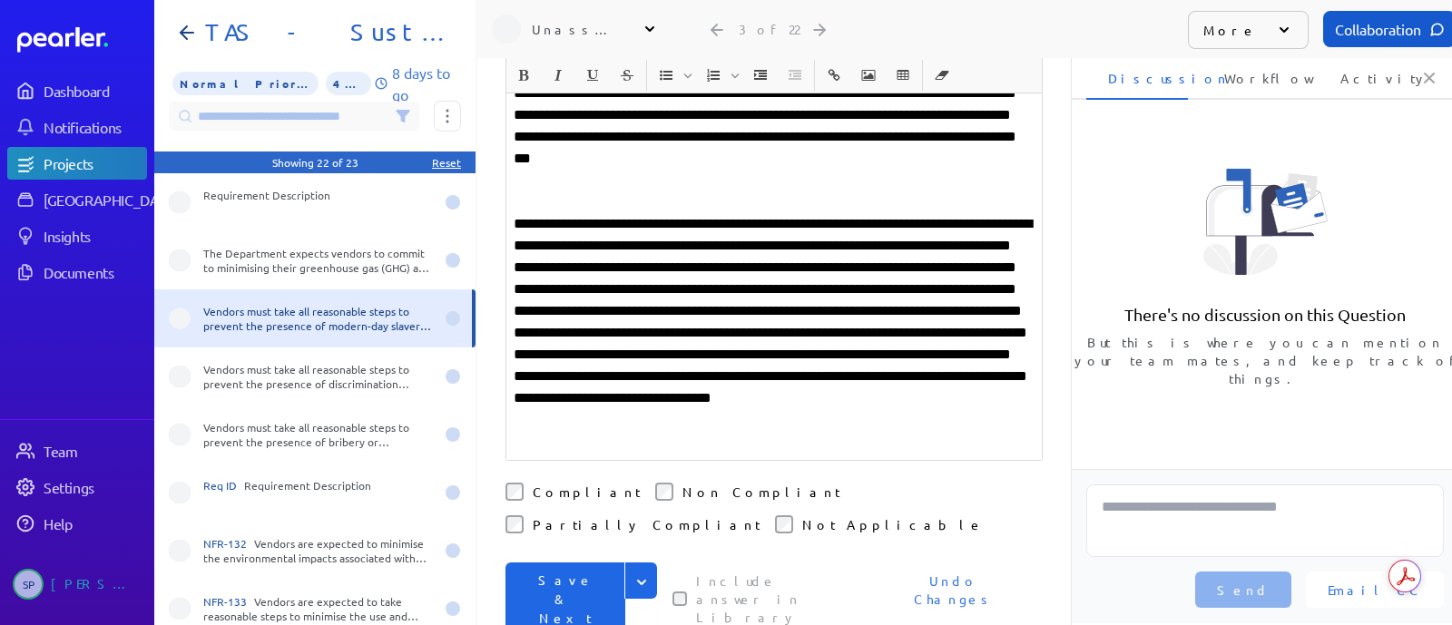
scroll to position [1025, 0]
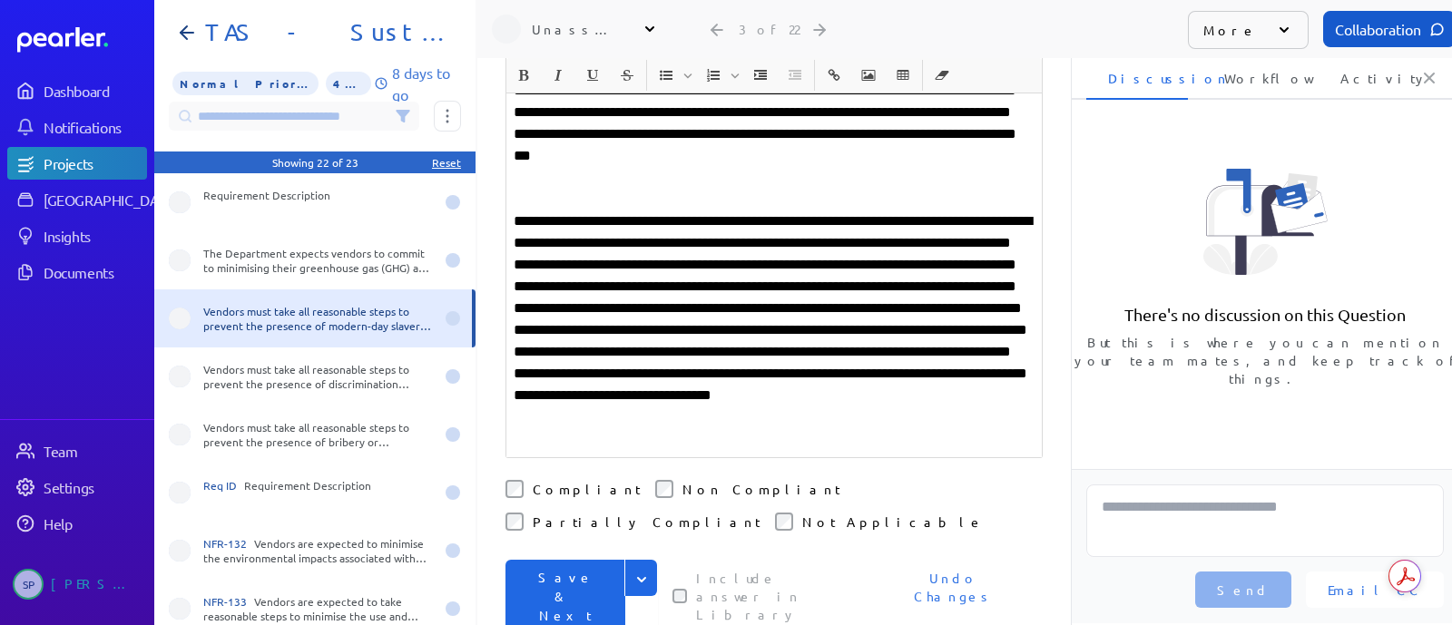
click at [568, 560] on button "Save & Next" at bounding box center [566, 597] width 120 height 74
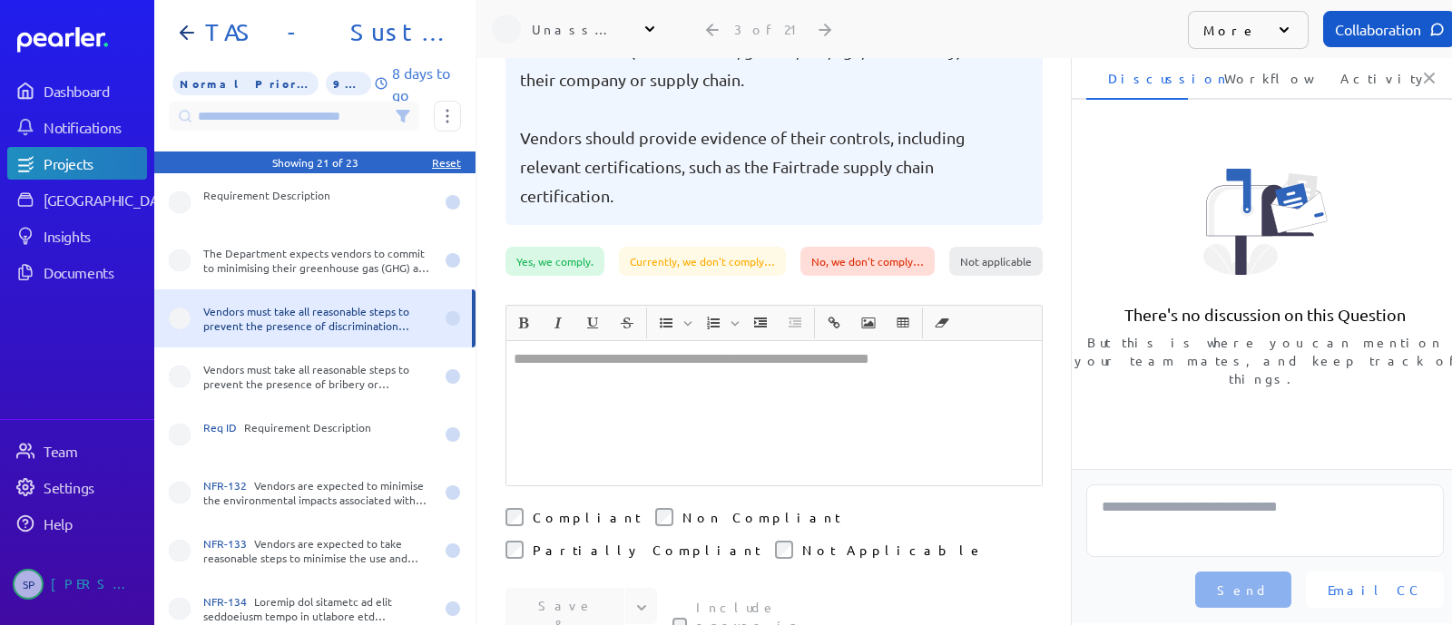
scroll to position [226, 0]
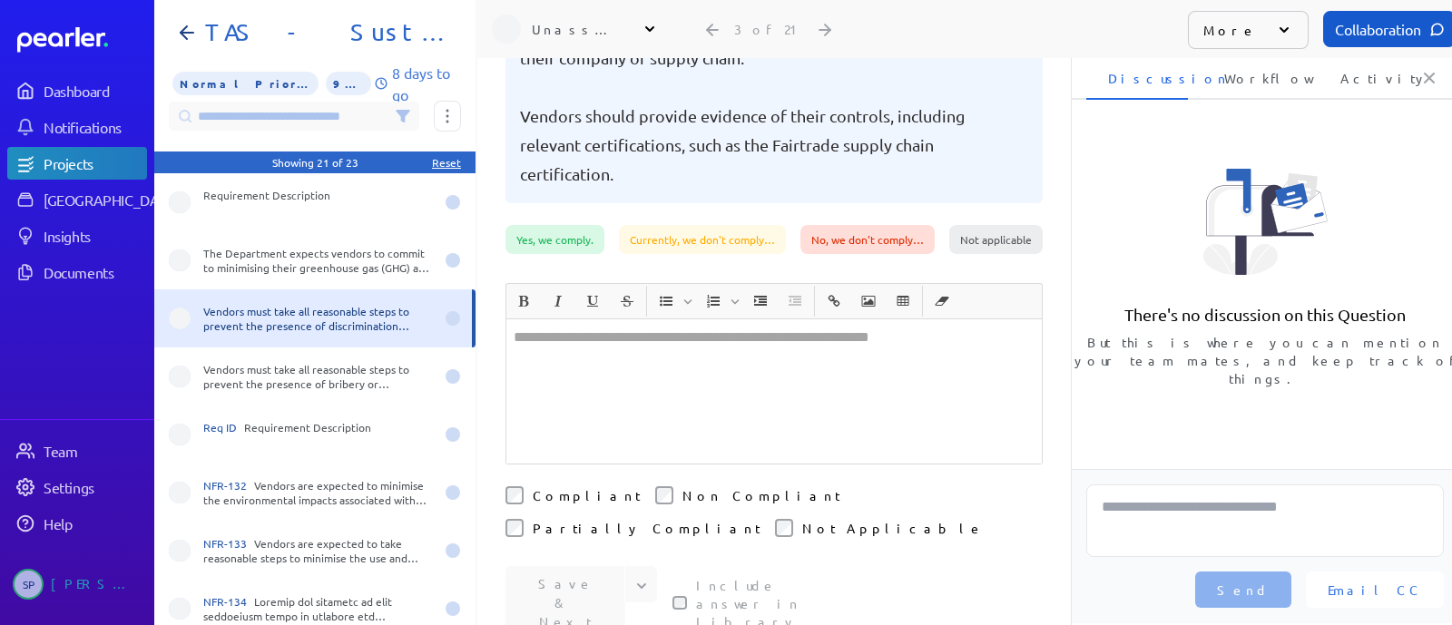
click at [565, 320] on div at bounding box center [774, 392] width 536 height 144
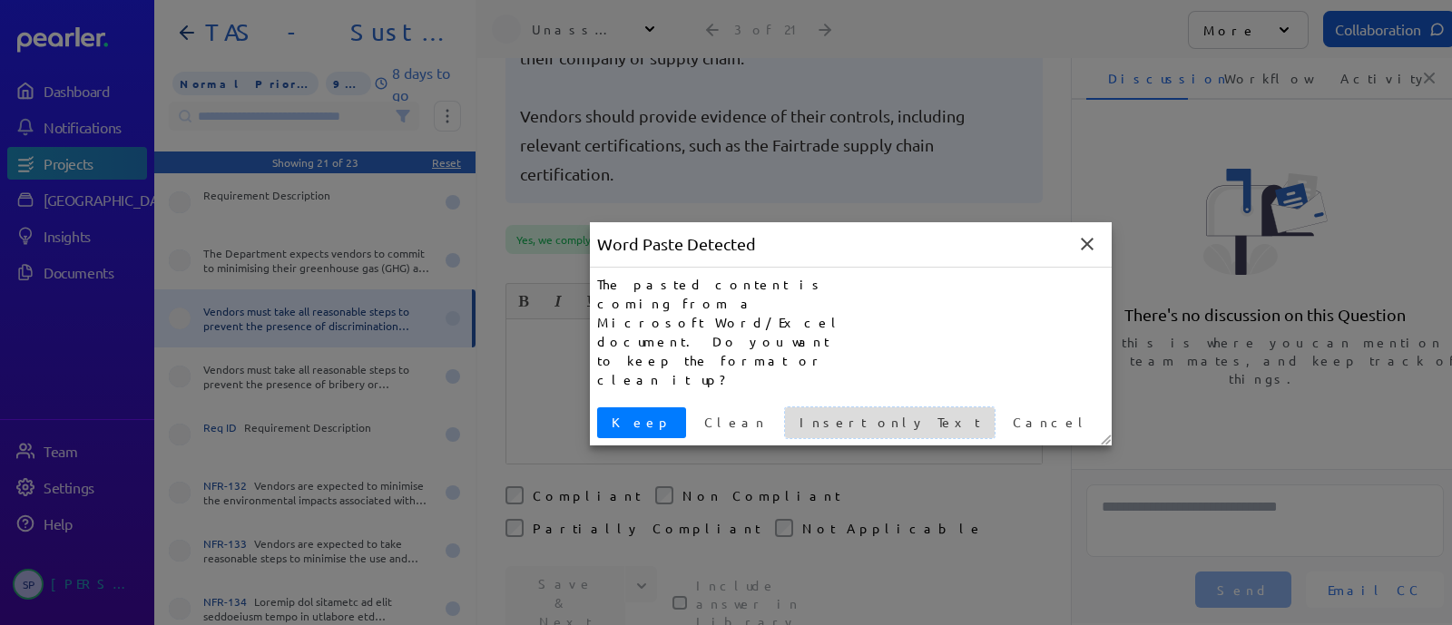
click at [792, 413] on span "Insert only Text" at bounding box center [889, 422] width 195 height 19
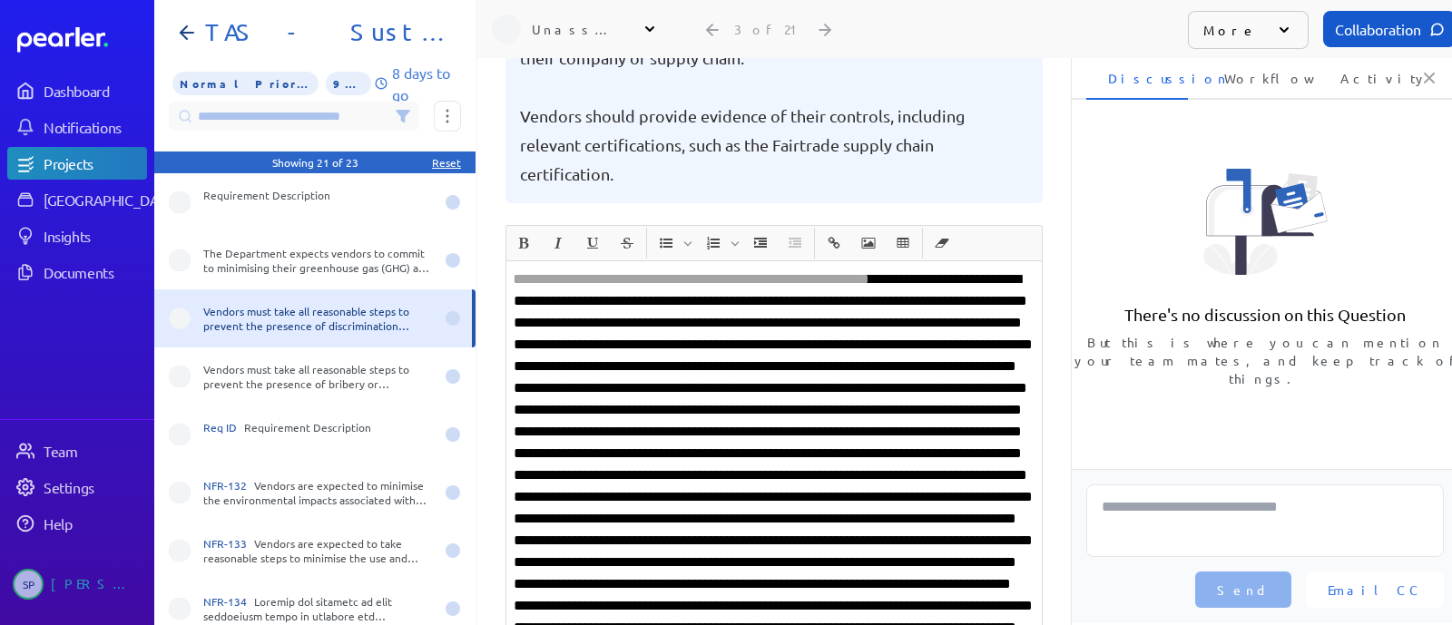
scroll to position [168, 0]
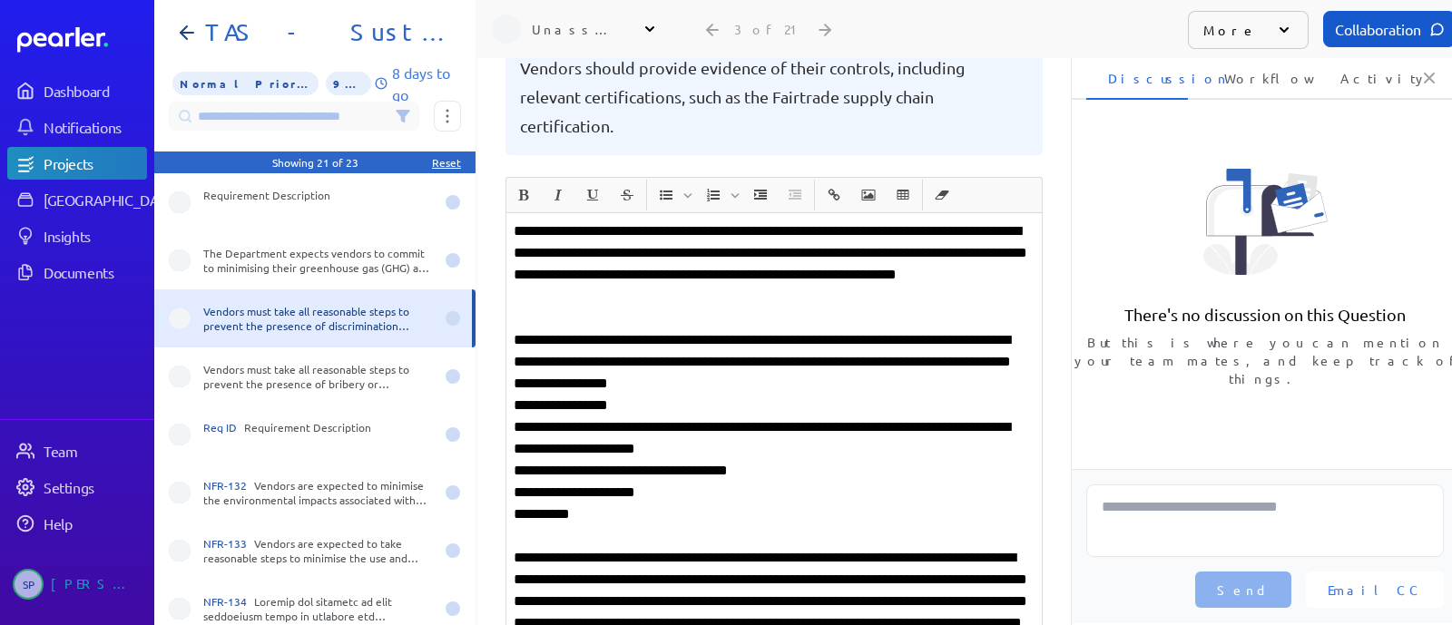
scroll to position [395, 0]
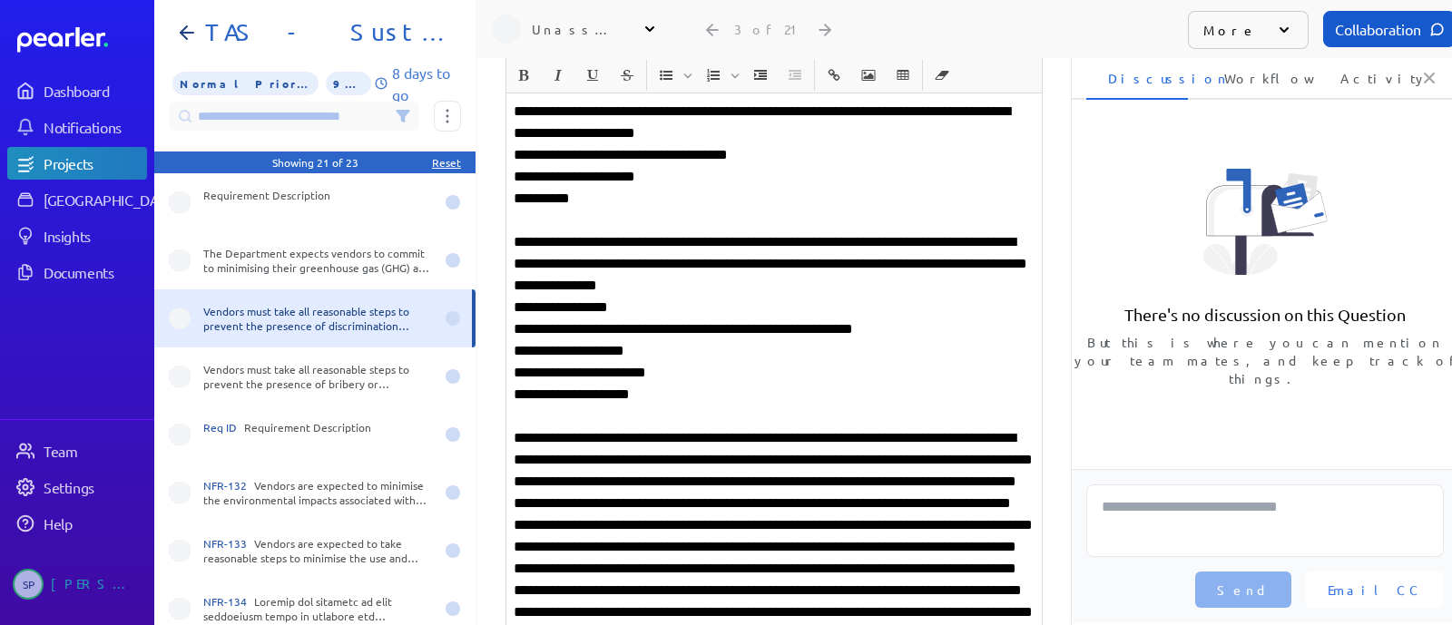
scroll to position [622, 0]
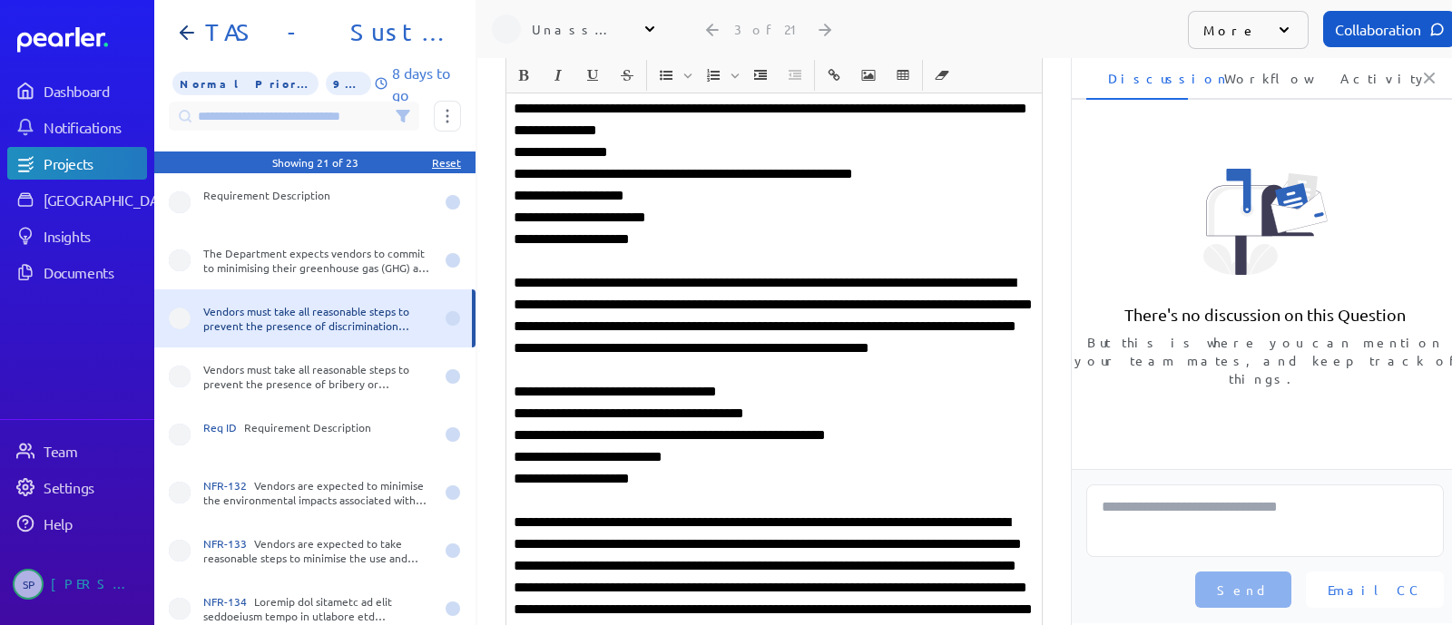
scroll to position [849, 0]
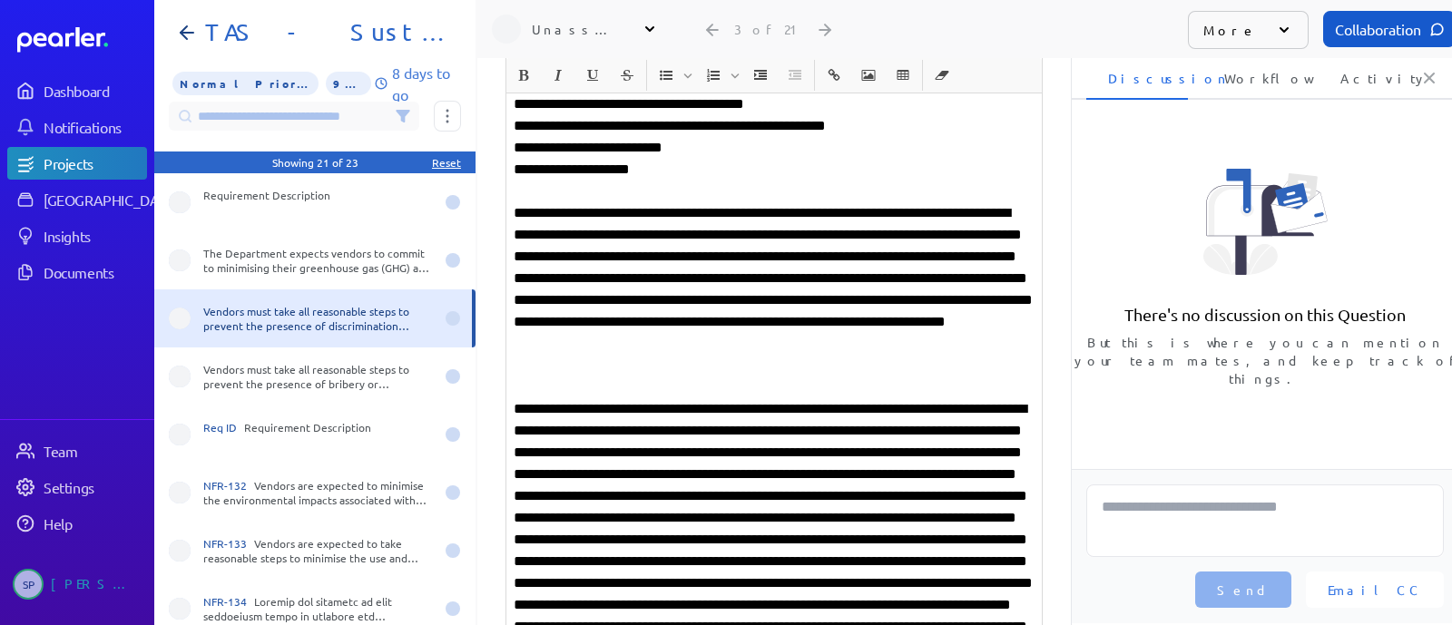
scroll to position [1076, 0]
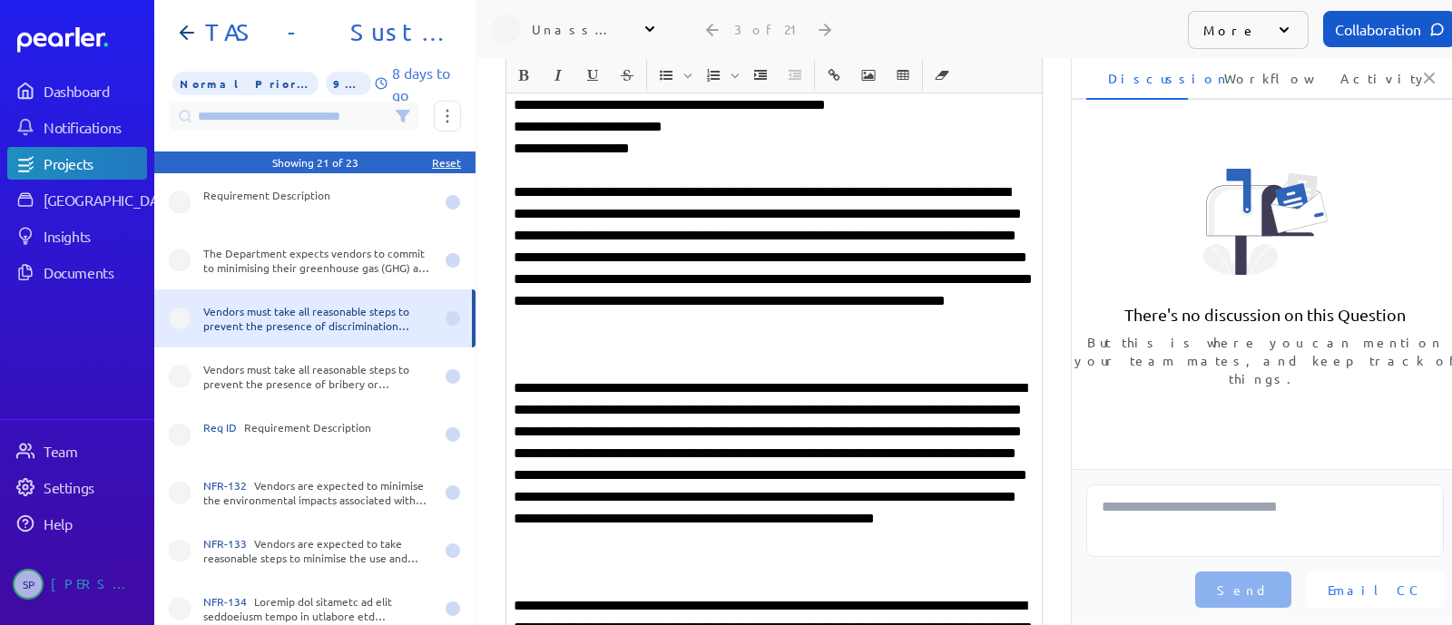
scroll to position [1416, 0]
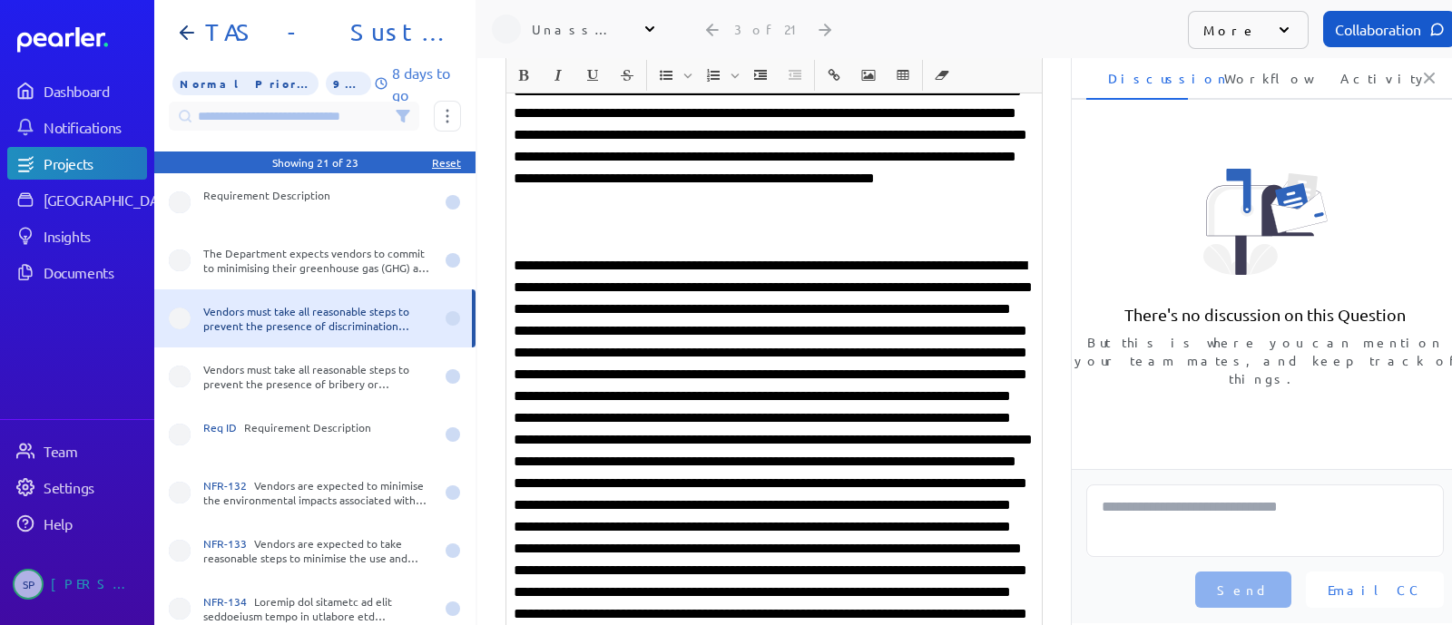
click at [843, 262] on p at bounding box center [774, 516] width 521 height 523
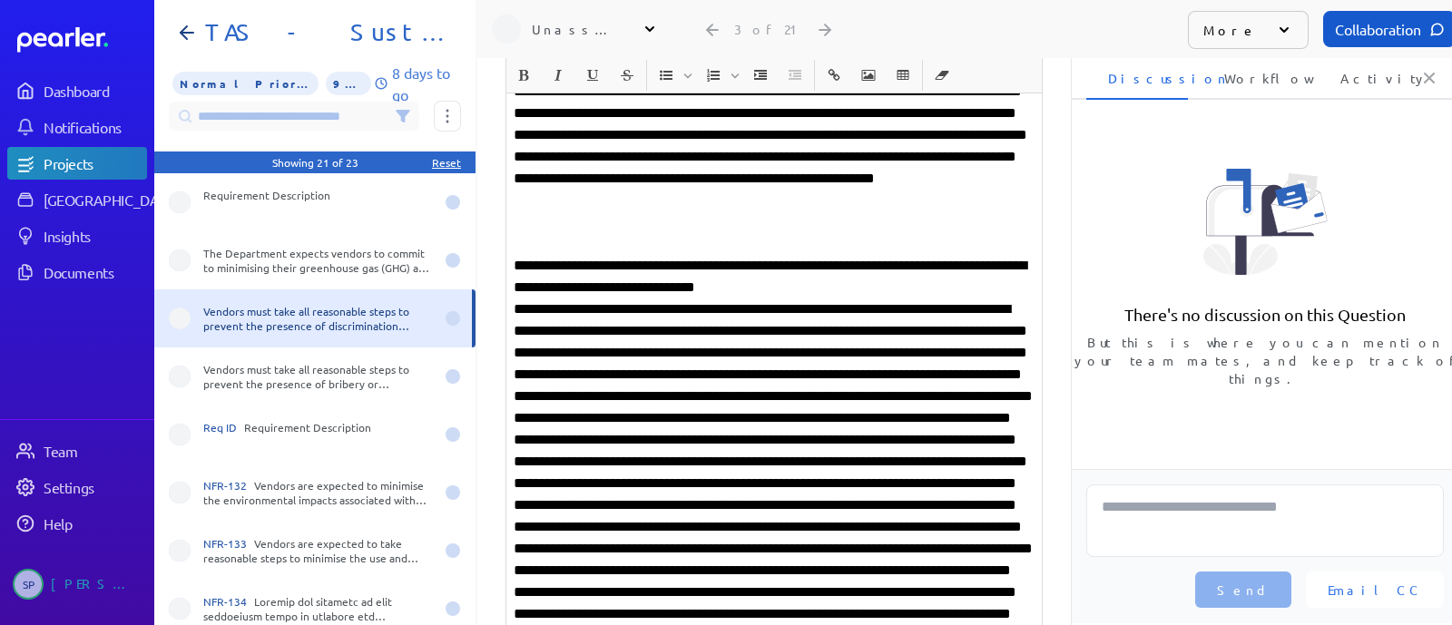
click at [722, 352] on p at bounding box center [774, 549] width 521 height 501
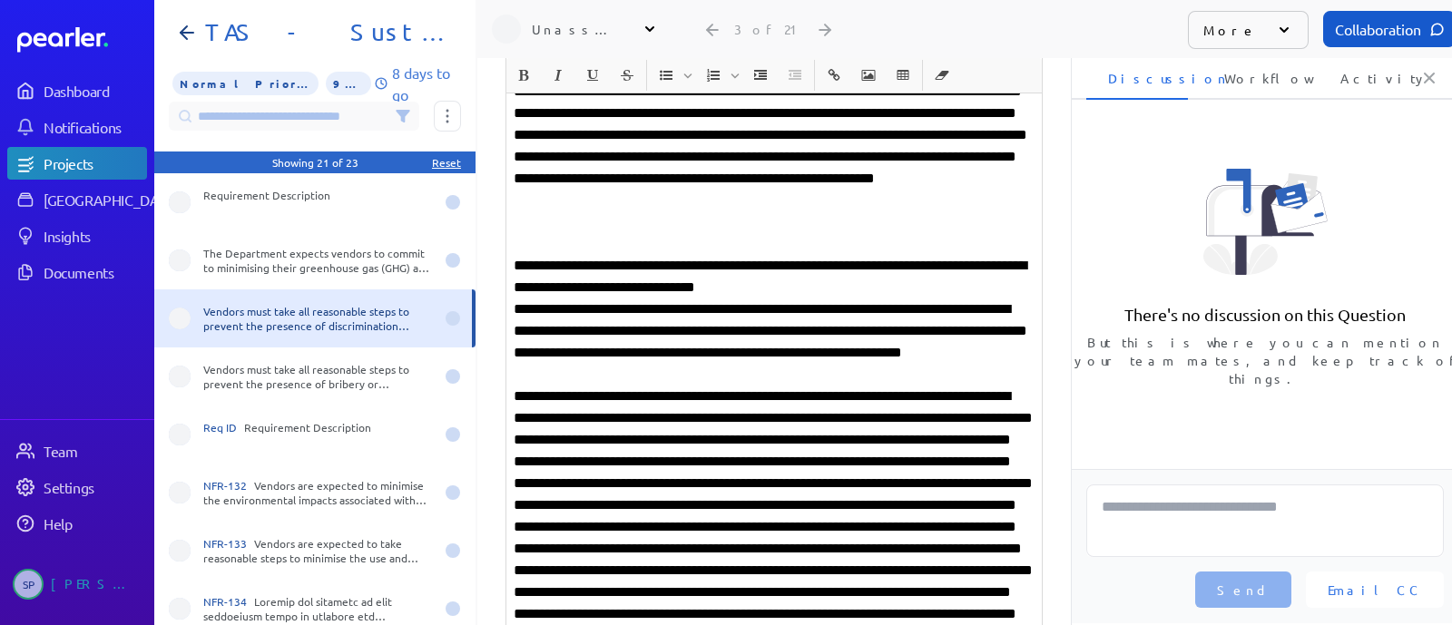
click at [972, 441] on p at bounding box center [774, 593] width 521 height 414
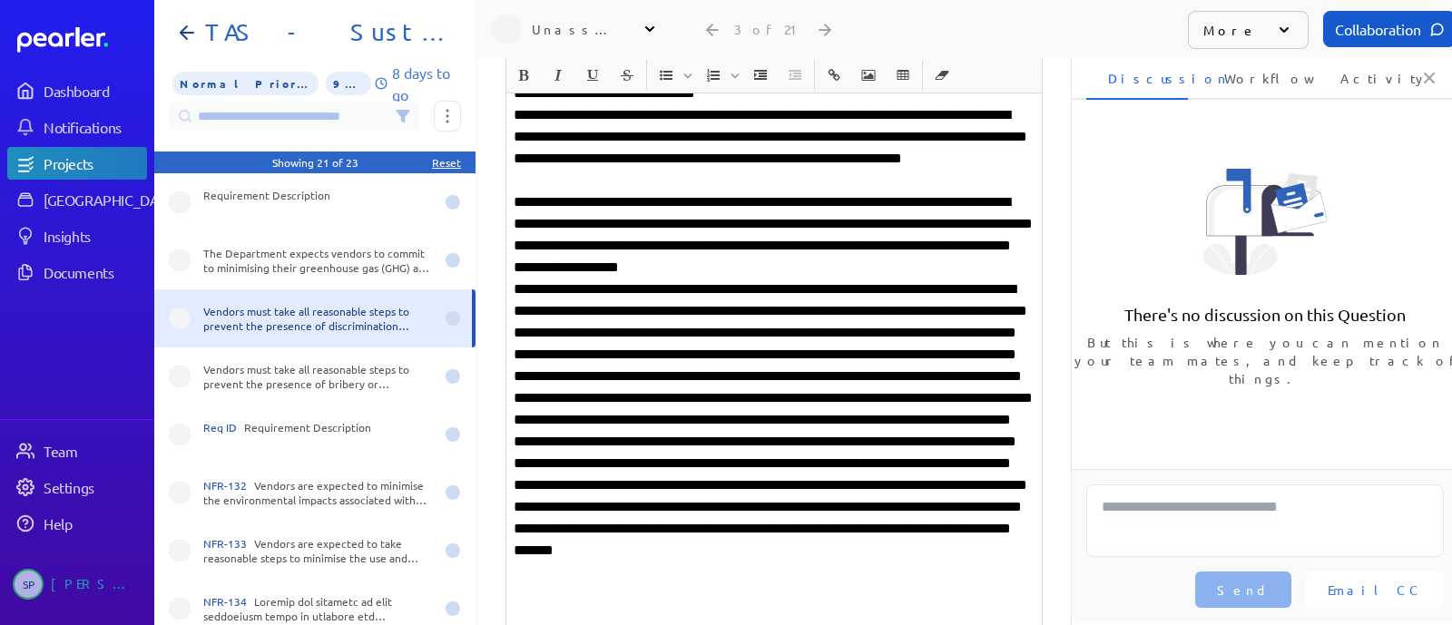
scroll to position [1643, 0]
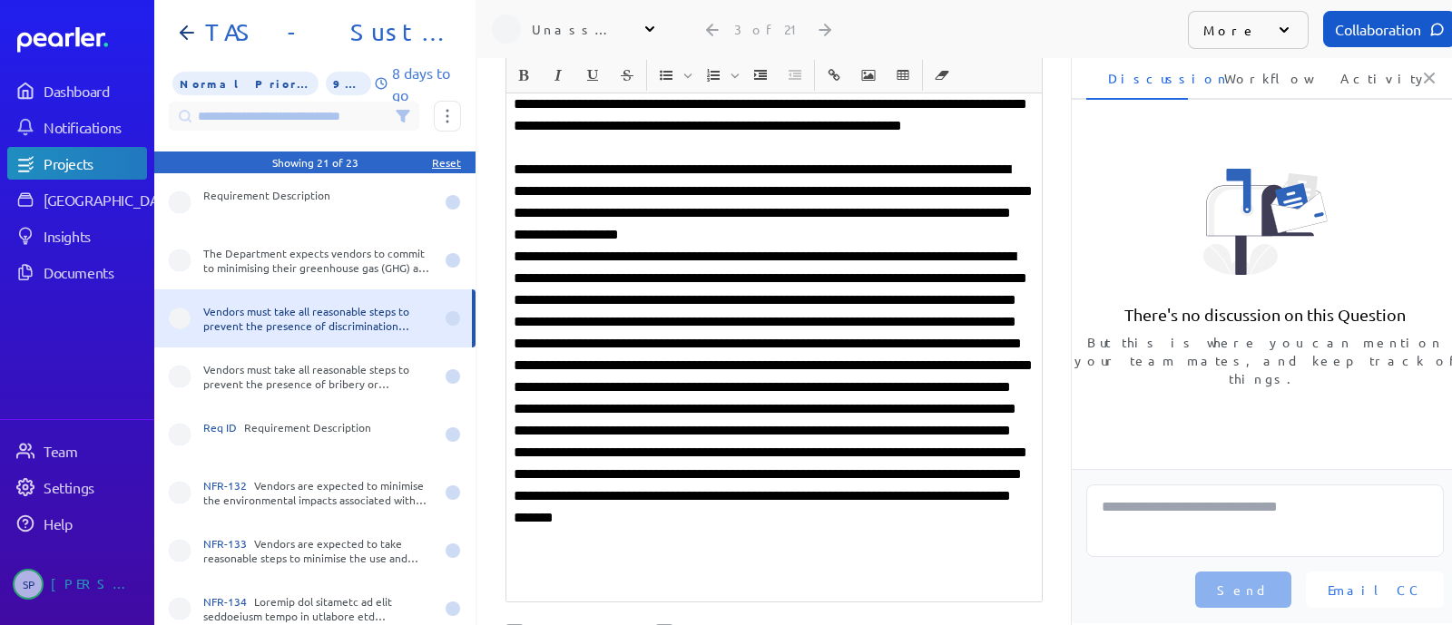
click at [1019, 298] on p at bounding box center [774, 409] width 521 height 327
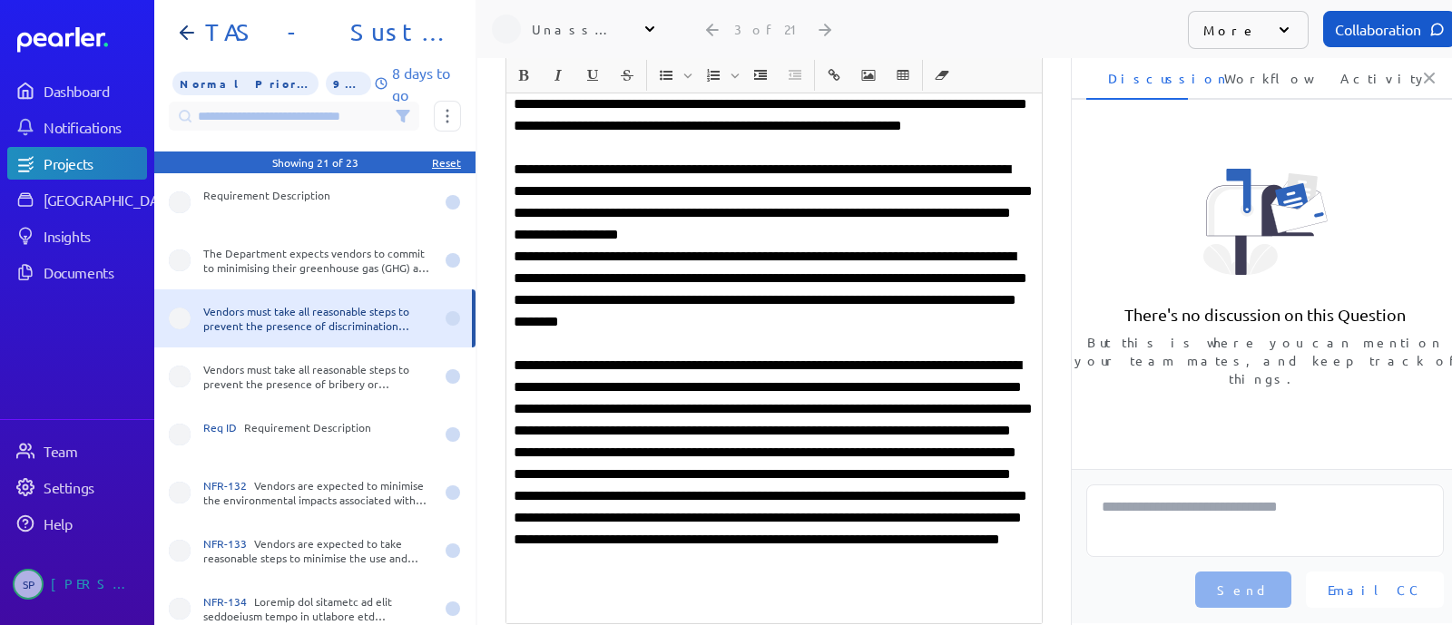
click at [702, 355] on p "**********" at bounding box center [774, 475] width 521 height 240
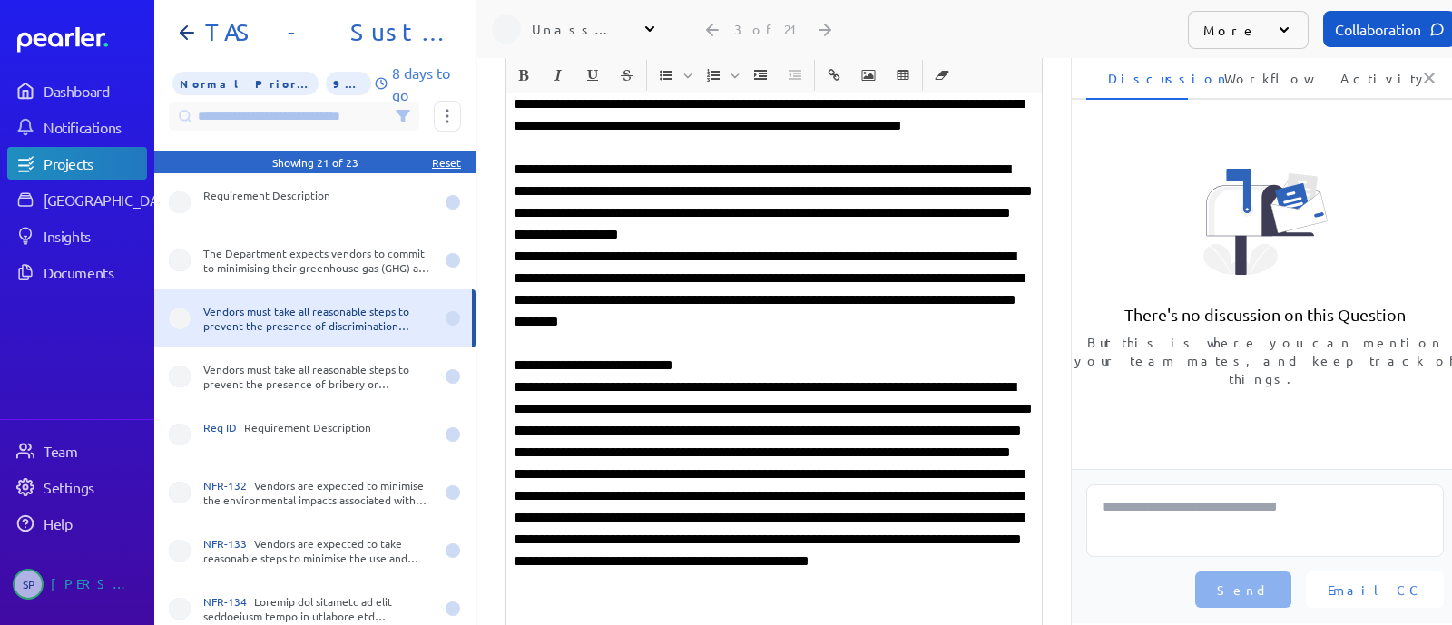
click at [625, 377] on p "**********" at bounding box center [774, 497] width 521 height 240
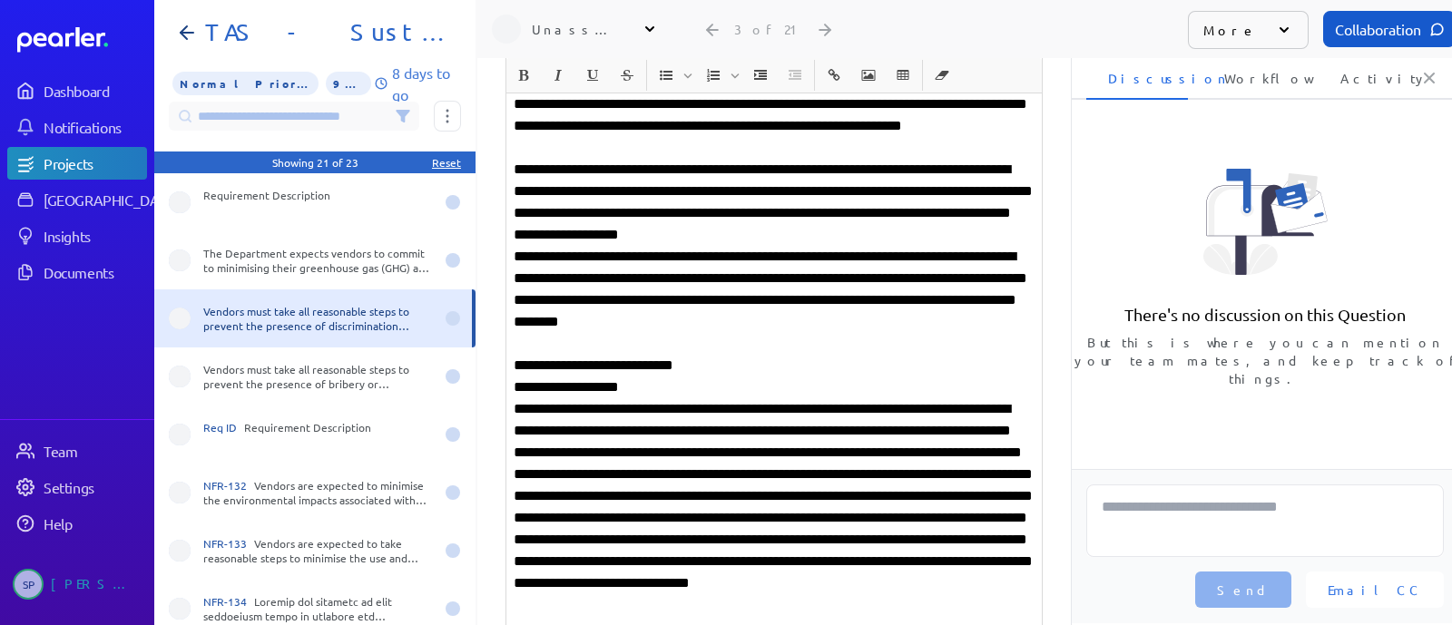
click at [880, 429] on p "**********" at bounding box center [774, 518] width 521 height 240
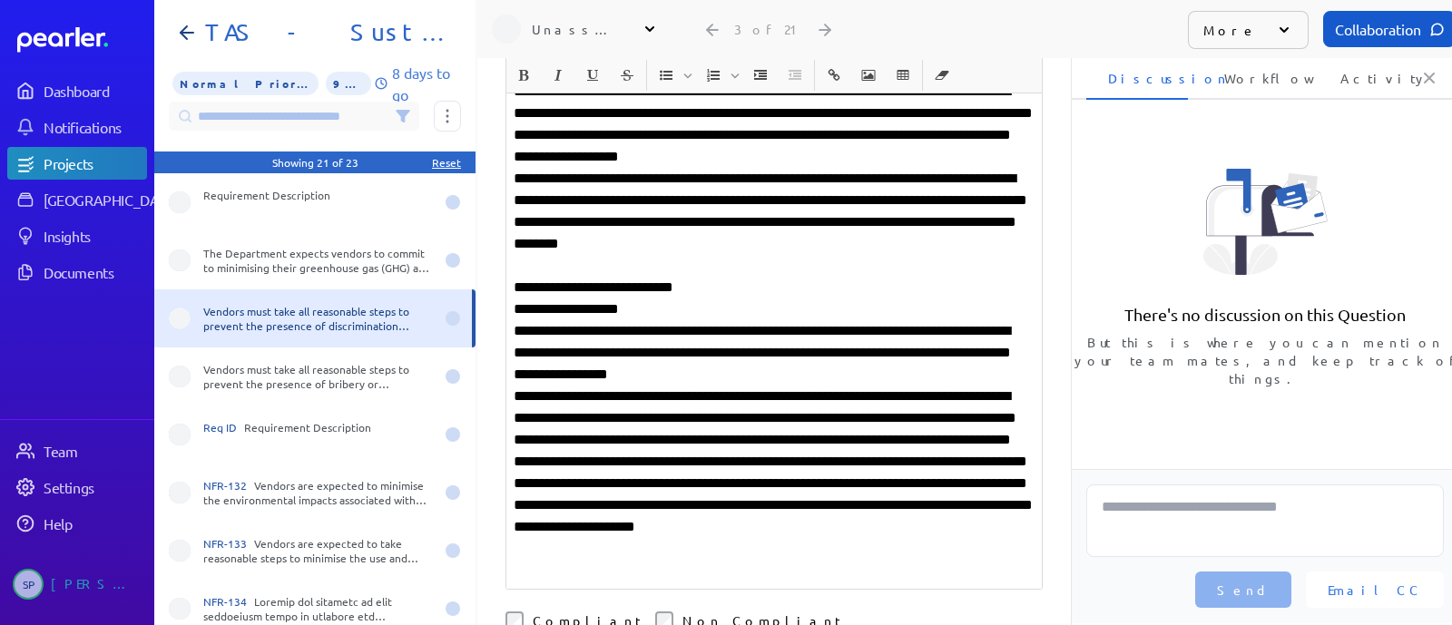
scroll to position [1756, 0]
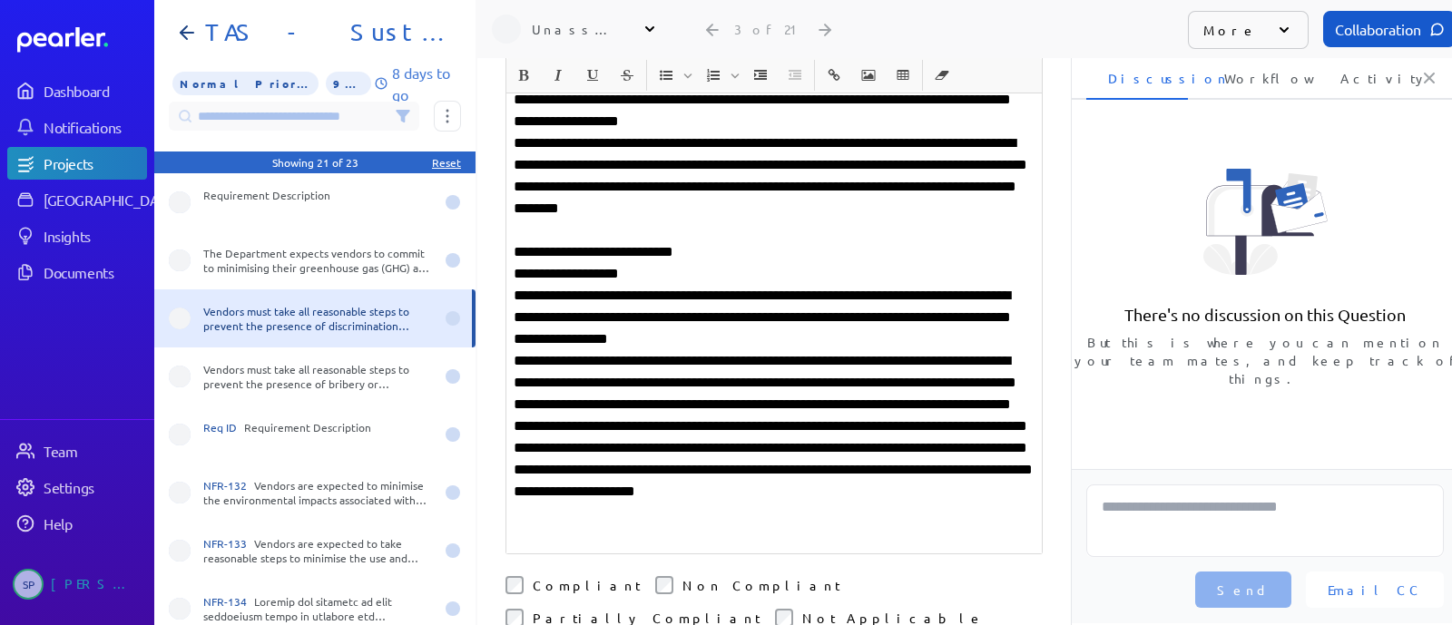
click at [578, 383] on p "**********" at bounding box center [774, 437] width 521 height 174
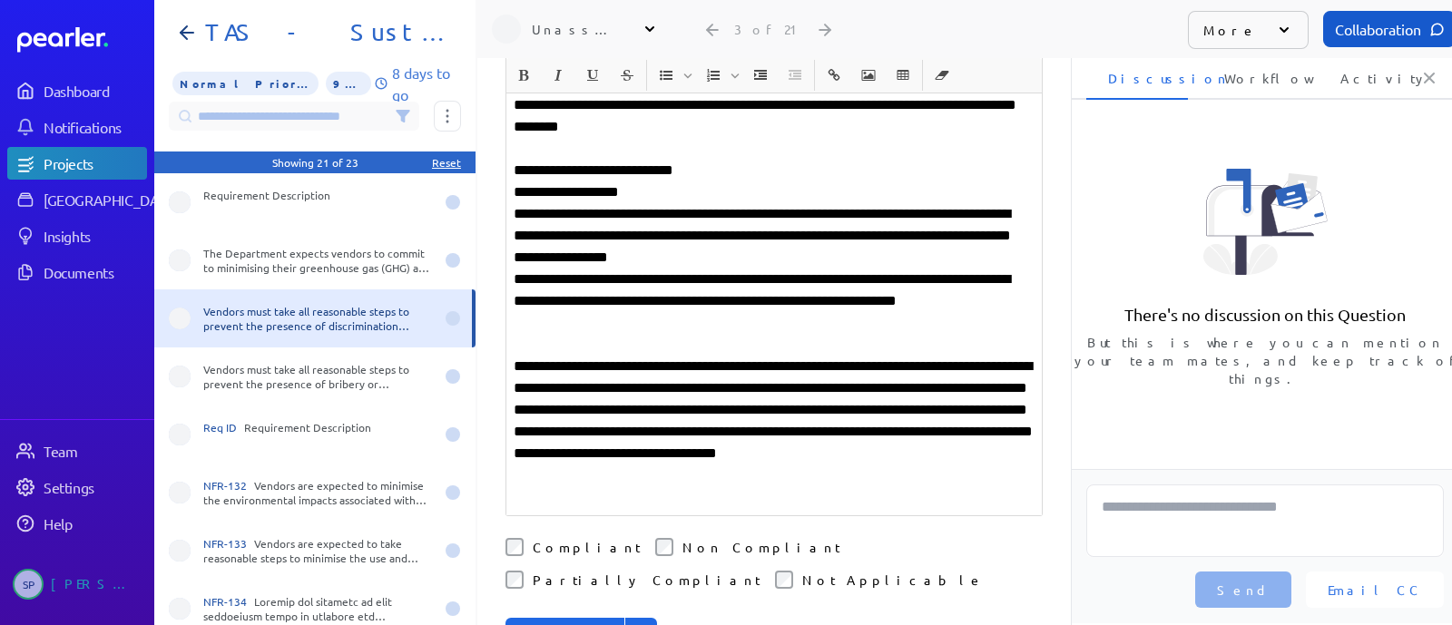
scroll to position [1870, 0]
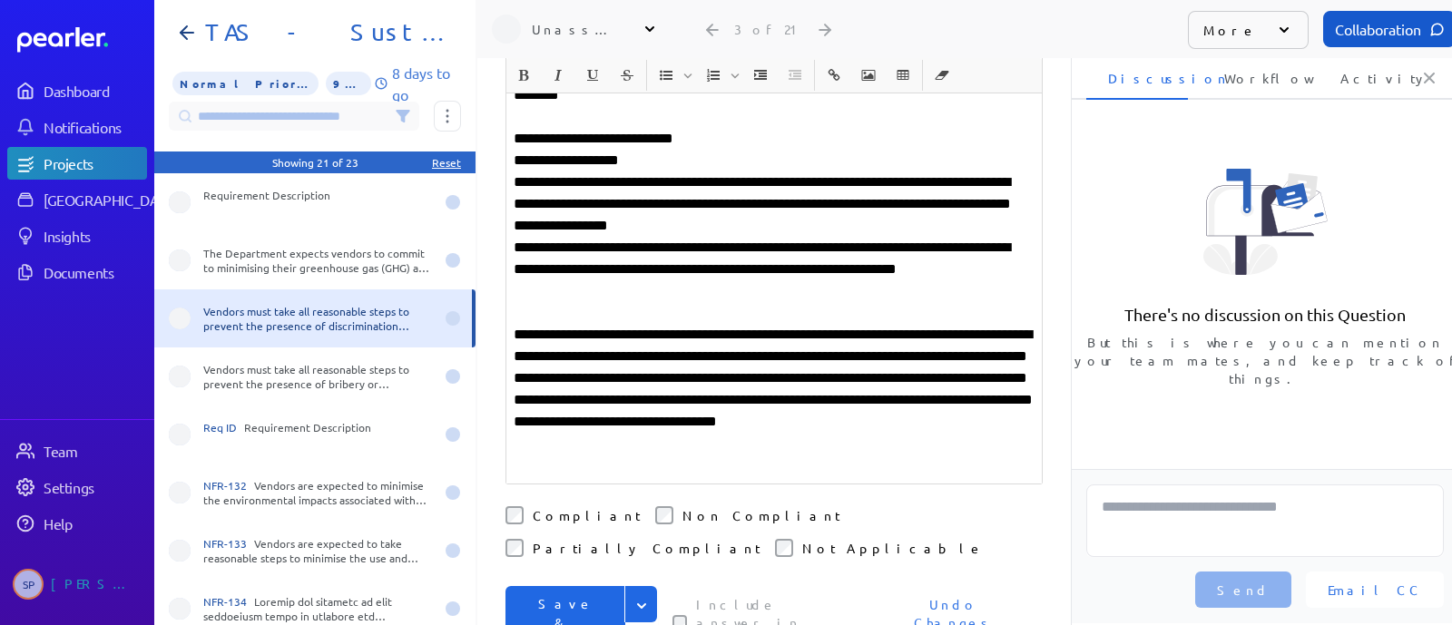
click at [579, 586] on button "Save & Next" at bounding box center [566, 623] width 120 height 74
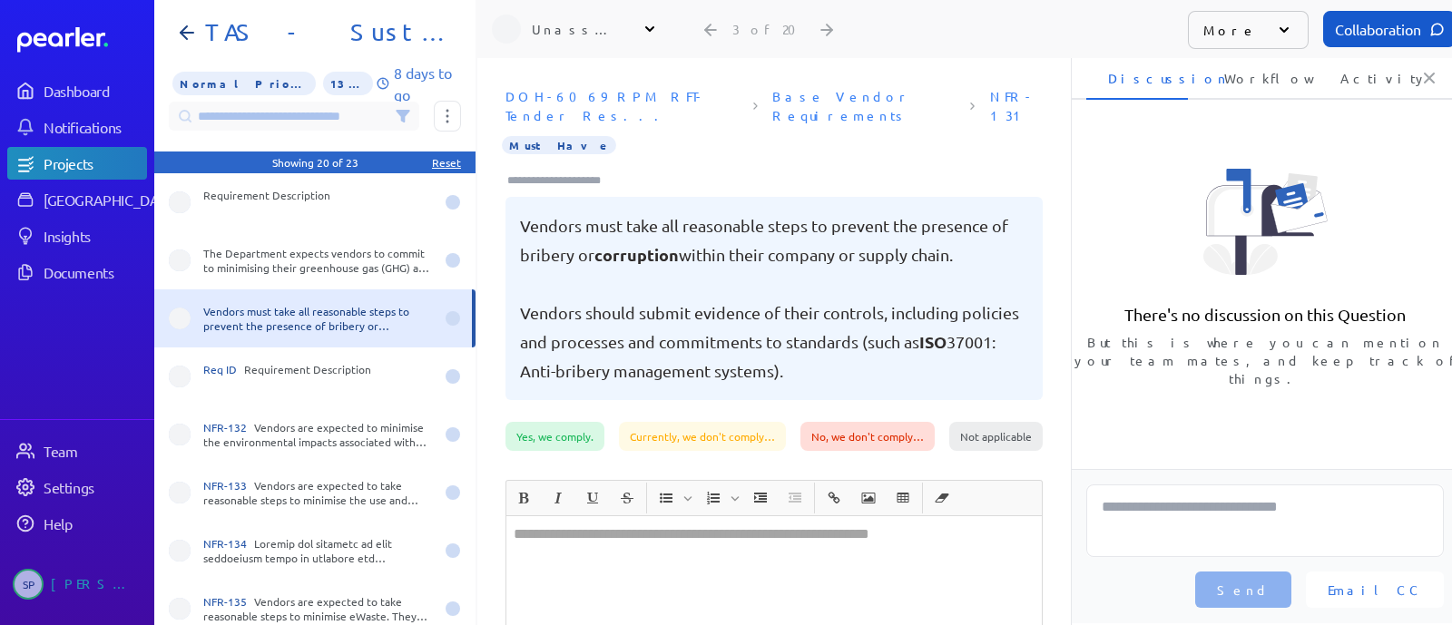
click at [614, 559] on div at bounding box center [774, 588] width 536 height 144
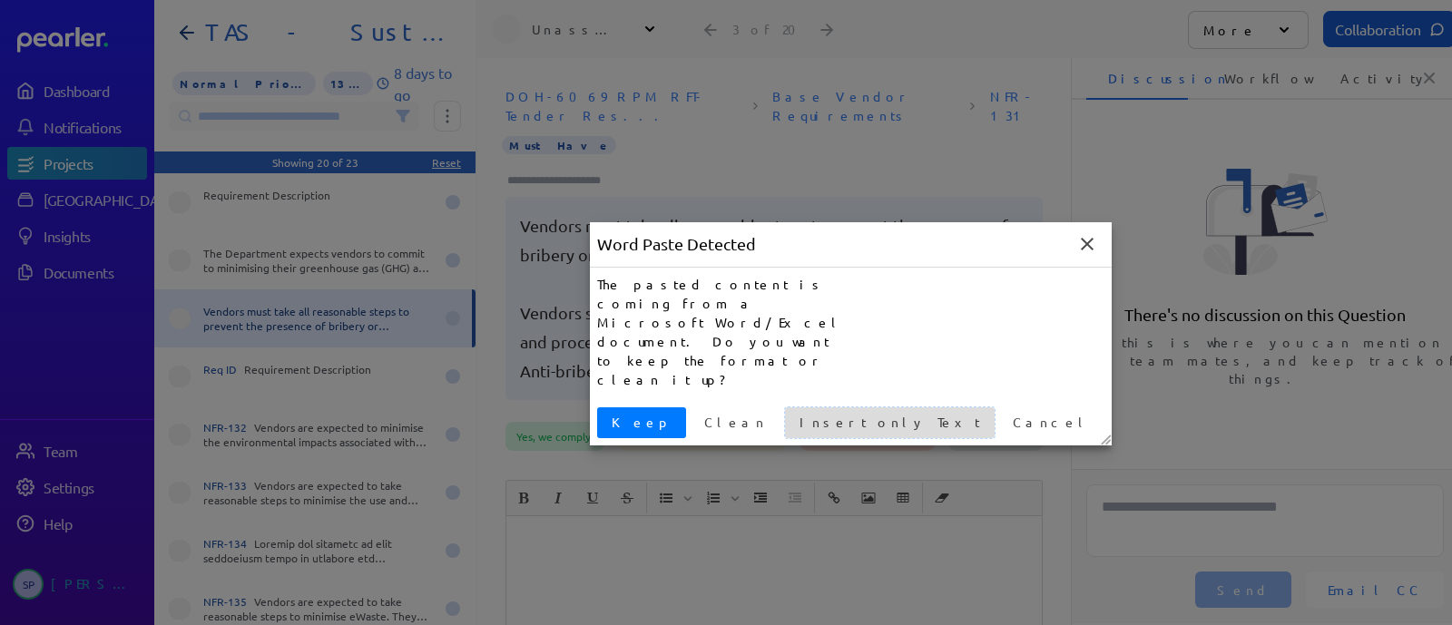
click at [792, 413] on span "Insert only Text" at bounding box center [889, 422] width 195 height 19
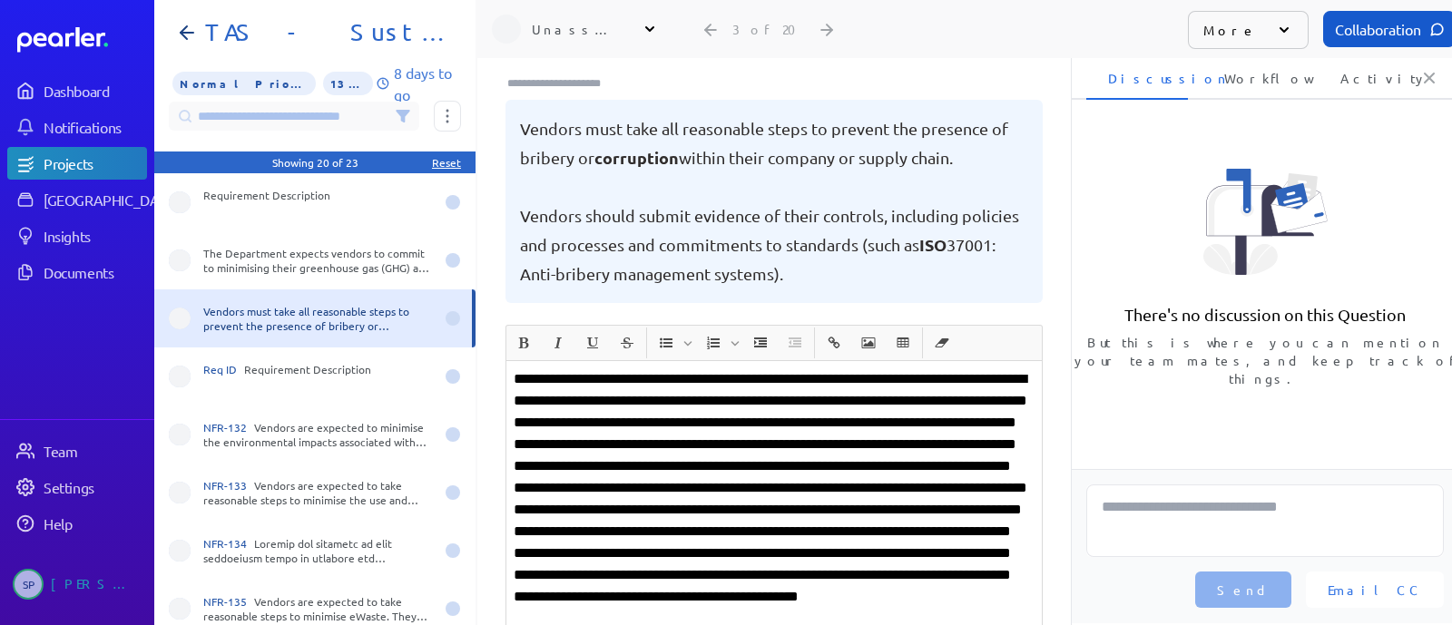
scroll to position [226, 0]
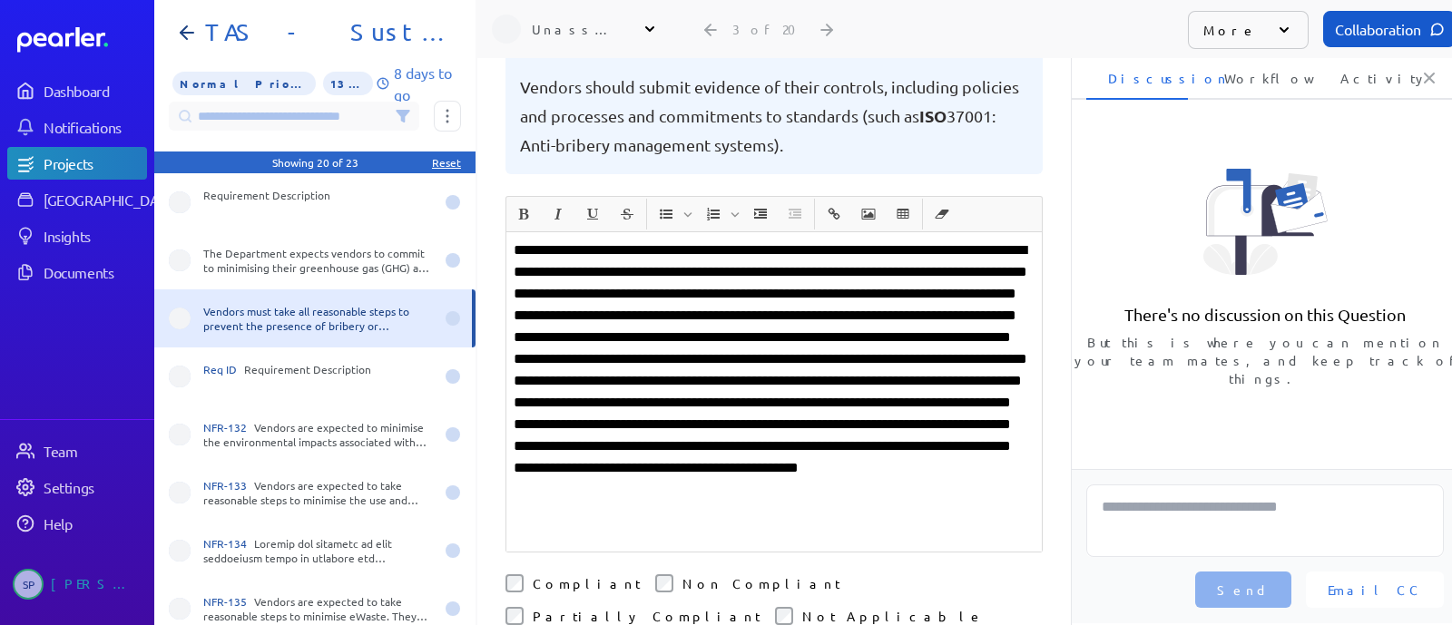
click at [834, 363] on p "**********" at bounding box center [774, 381] width 521 height 283
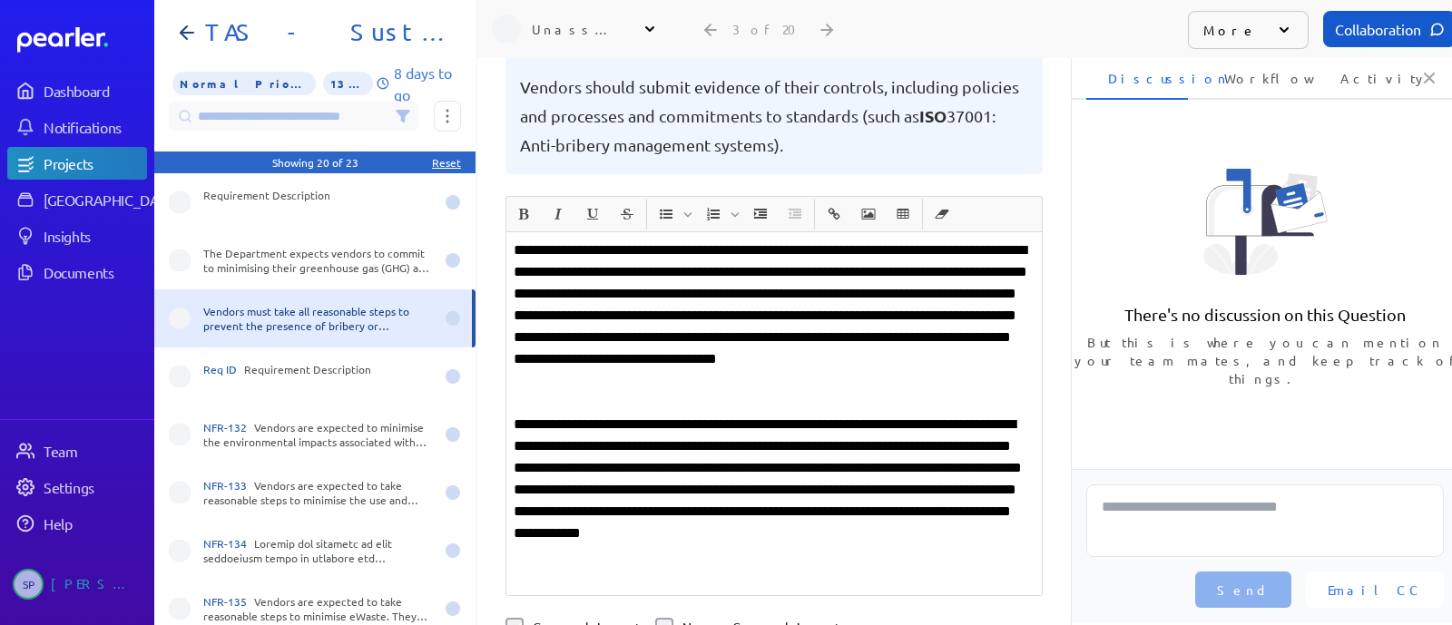
scroll to position [340, 0]
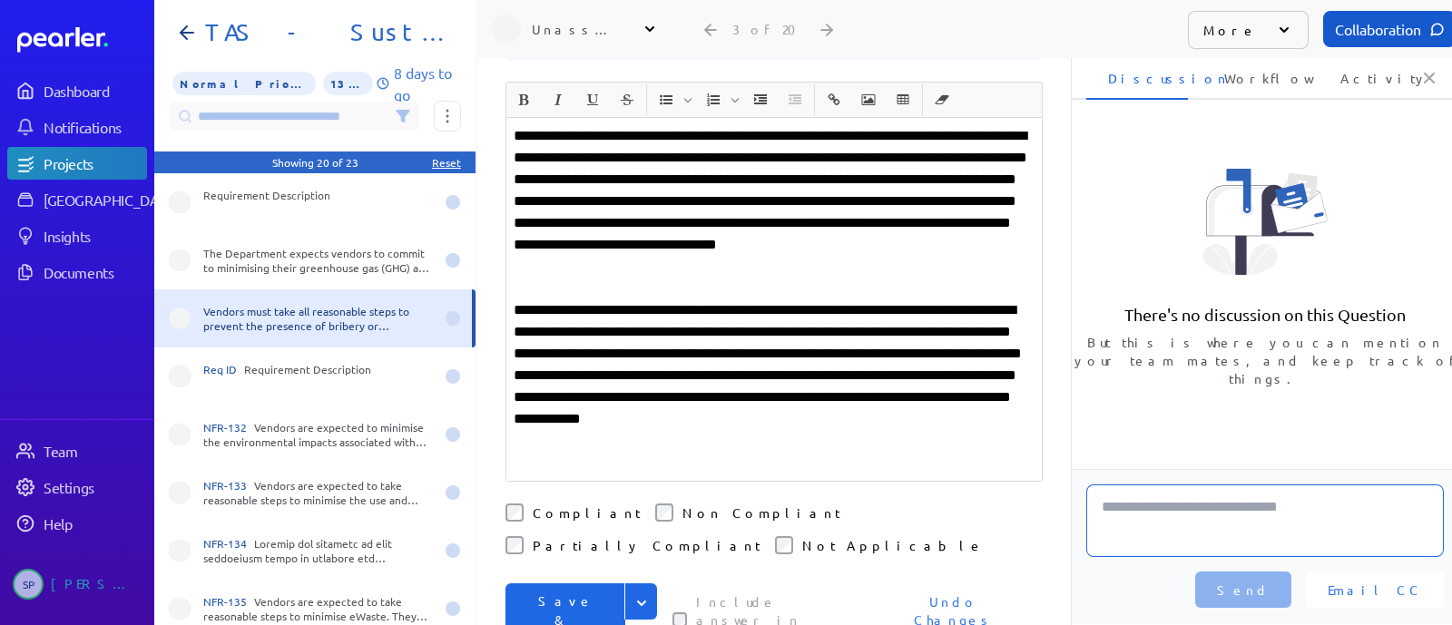
click at [1253, 499] on textarea at bounding box center [1265, 521] width 358 height 73
type textarea "**********"
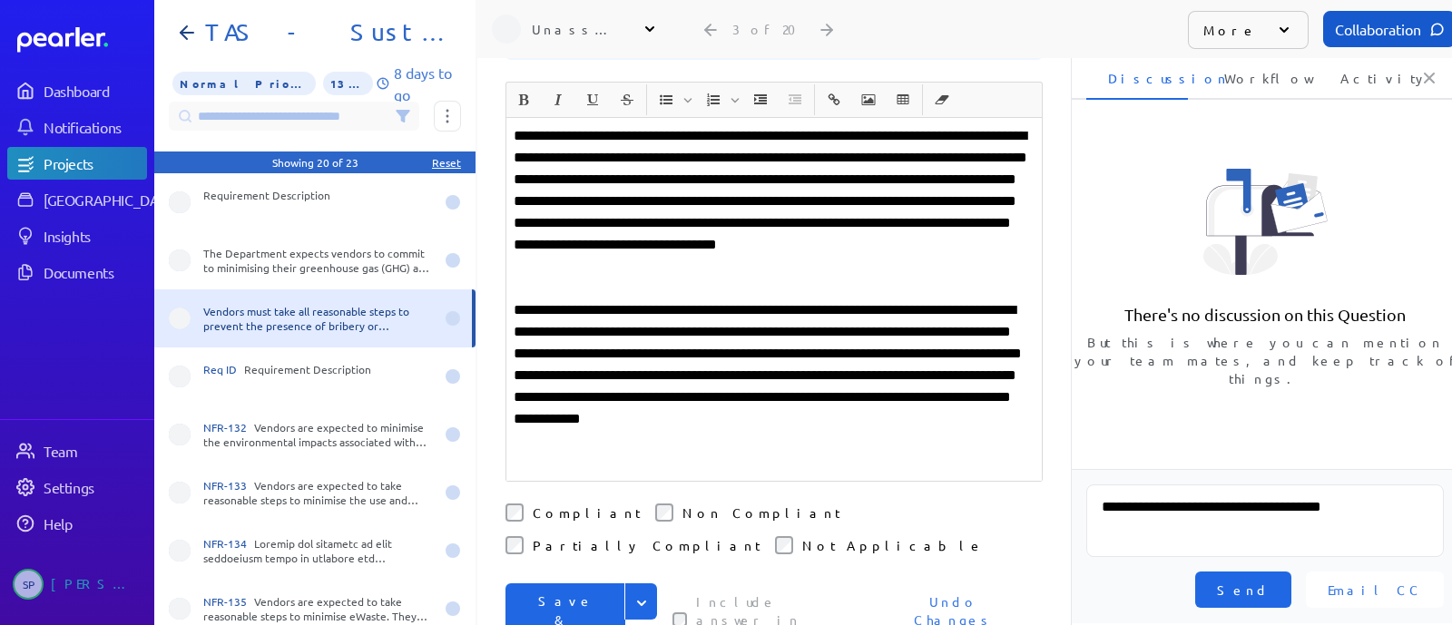
click at [1270, 592] on span "Send" at bounding box center [1243, 590] width 53 height 18
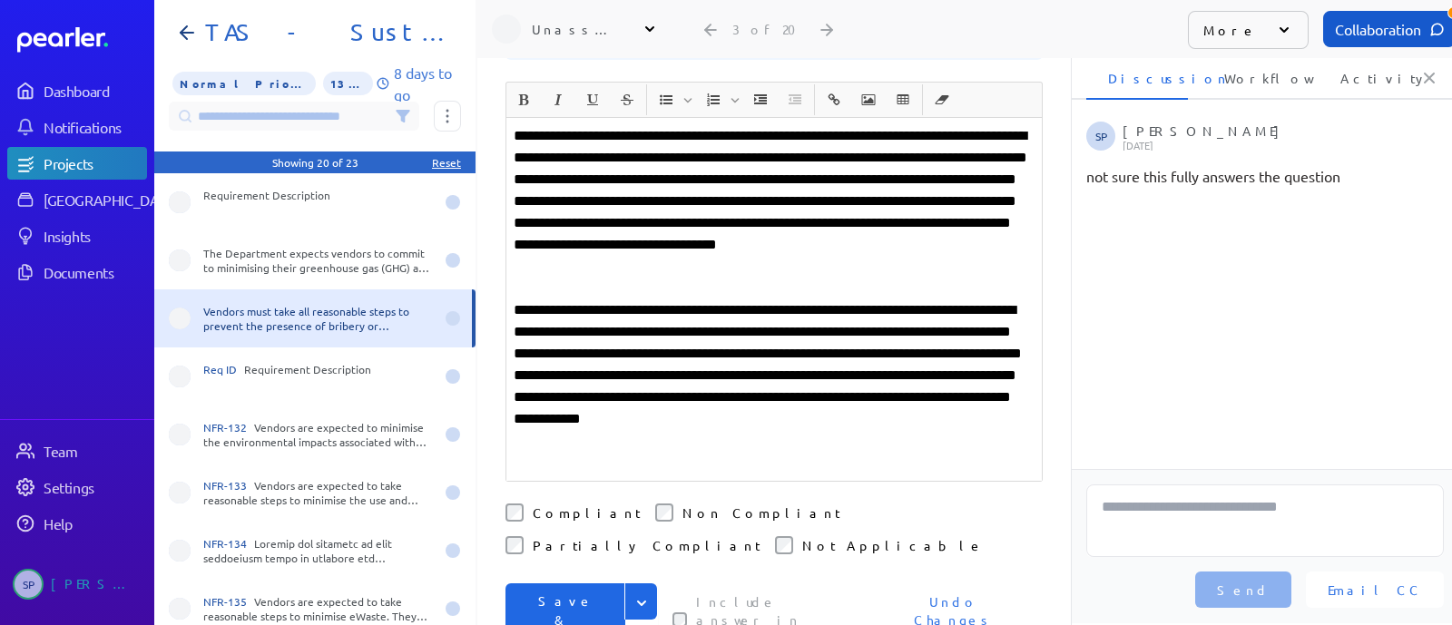
click at [593, 584] on button "Save & Next" at bounding box center [566, 621] width 120 height 74
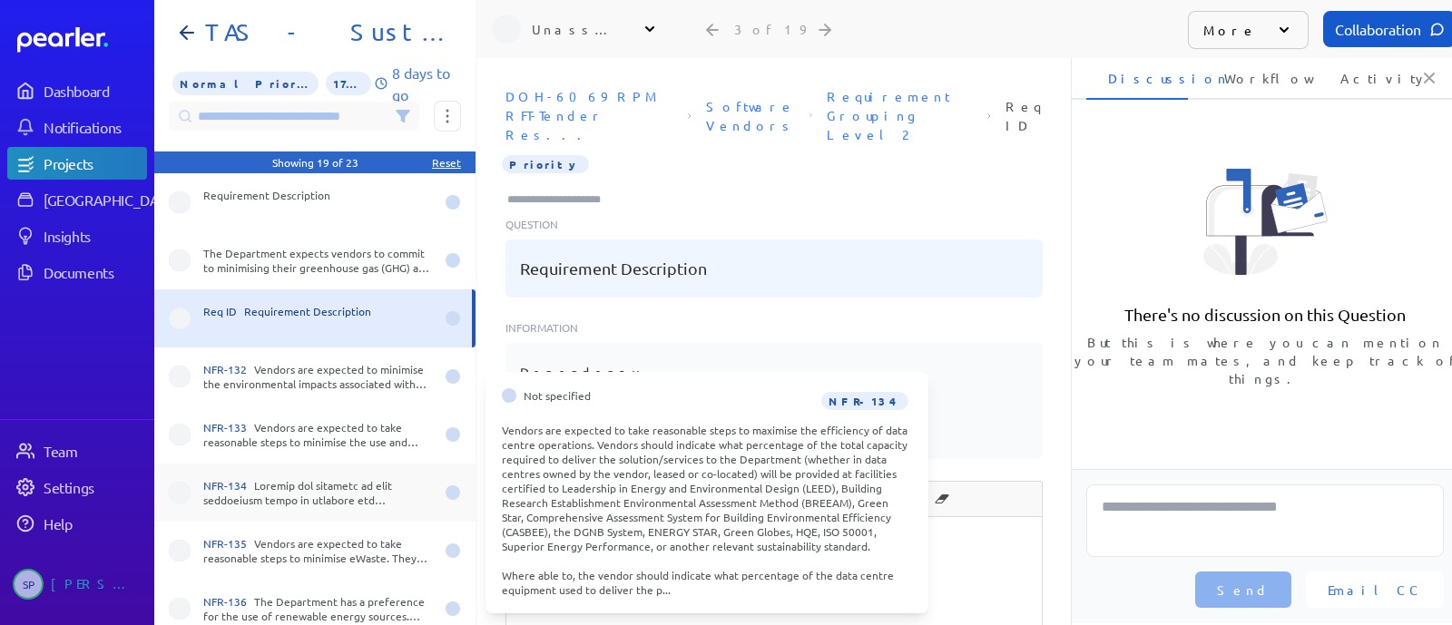
click at [349, 485] on div "NFR-134" at bounding box center [318, 492] width 231 height 29
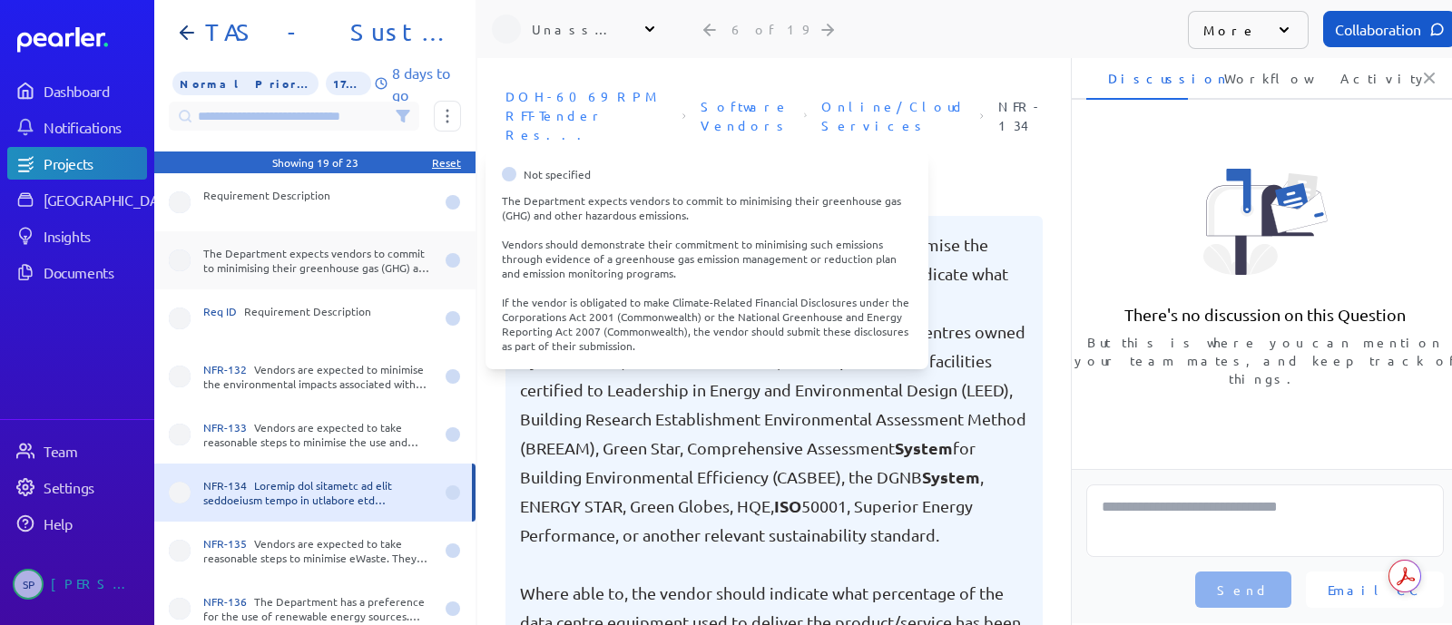
click at [330, 254] on div "The Department expects vendors to commit to minimising their greenhouse gas (GH…" at bounding box center [318, 260] width 231 height 29
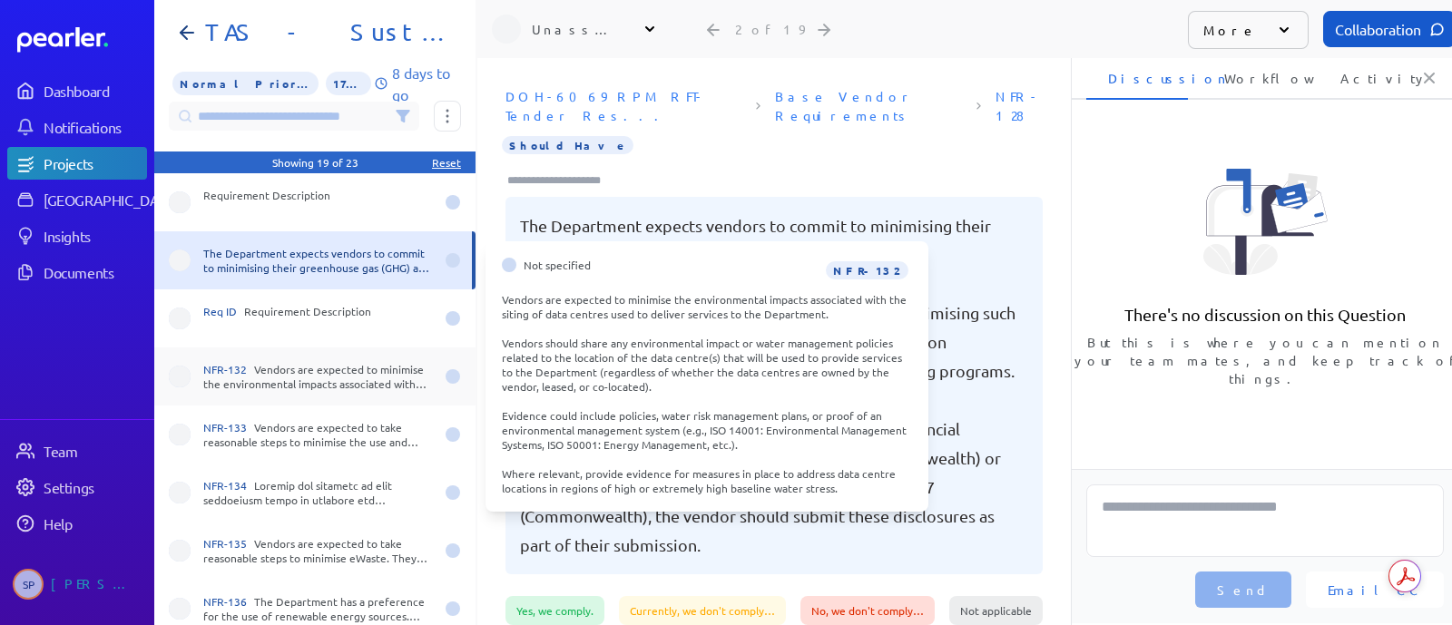
click at [304, 372] on div "NFR-132 Vendors are expected to minimise the environmental impacts associated w…" at bounding box center [318, 376] width 231 height 29
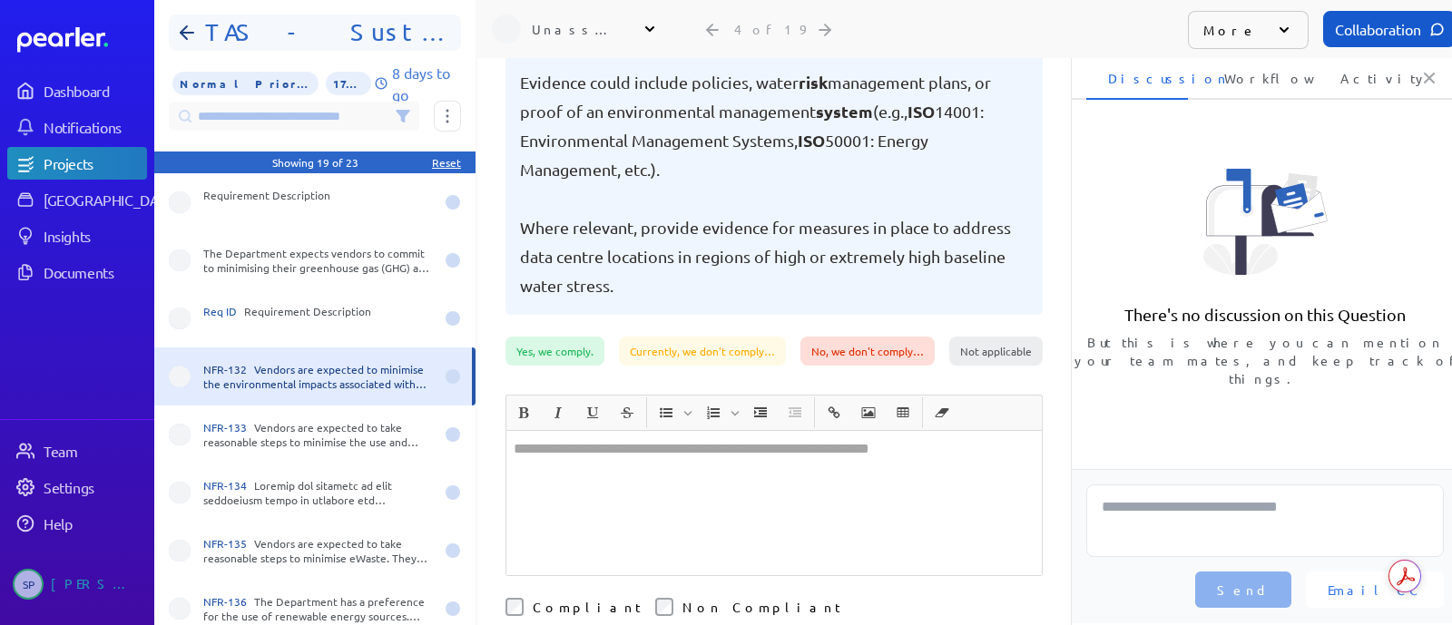
click at [246, 33] on h1 "TAS - Sustainability" at bounding box center [322, 32] width 249 height 29
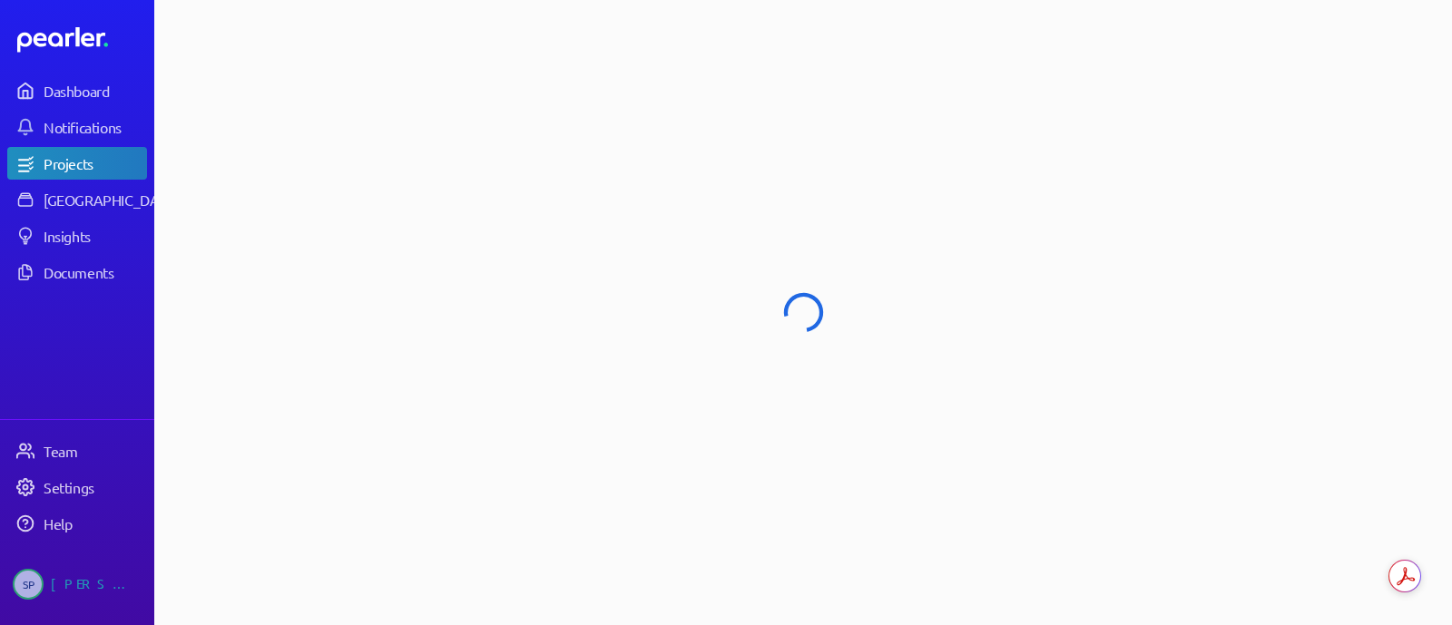
select select "******"
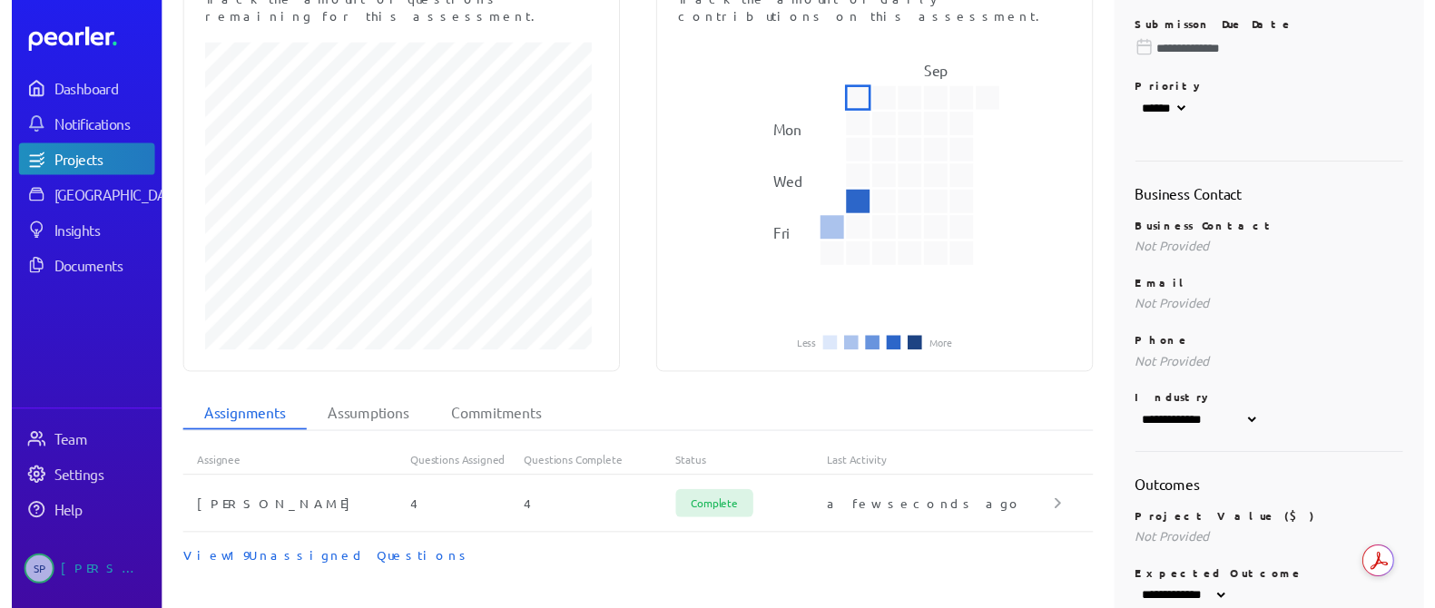
scroll to position [453, 0]
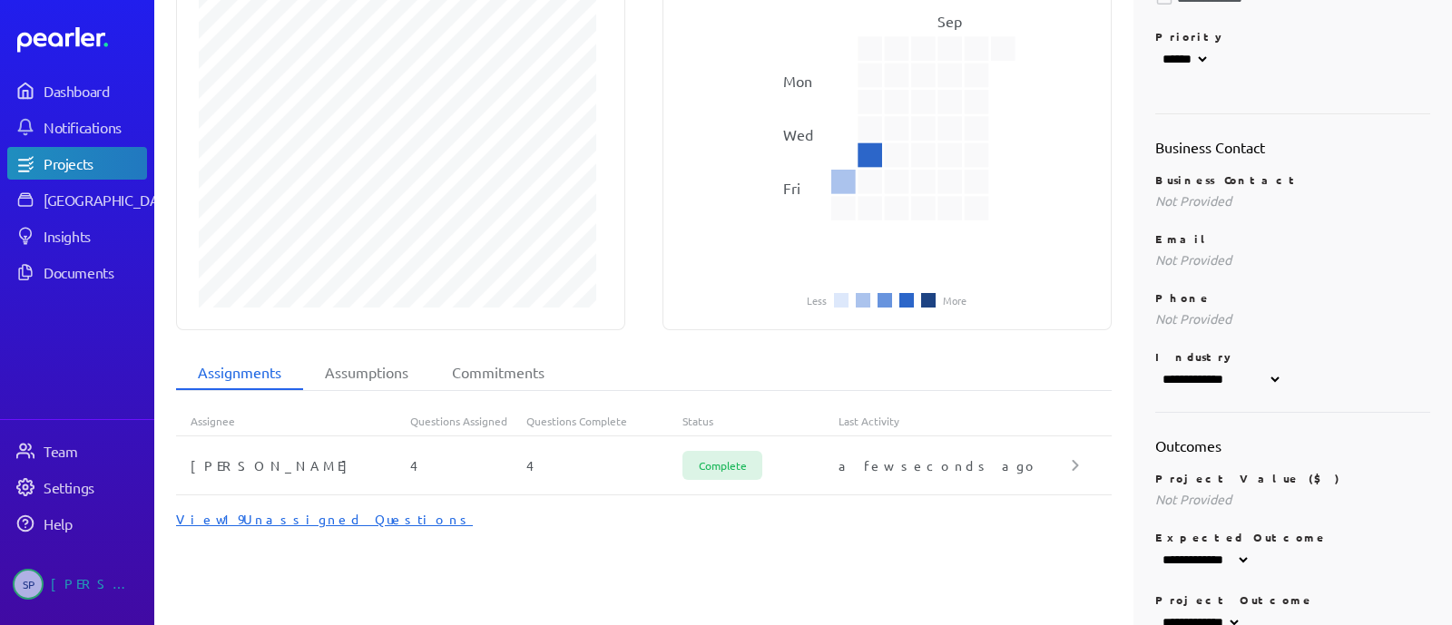
click at [304, 510] on div "View 19 Unassigned Questions" at bounding box center [644, 519] width 936 height 18
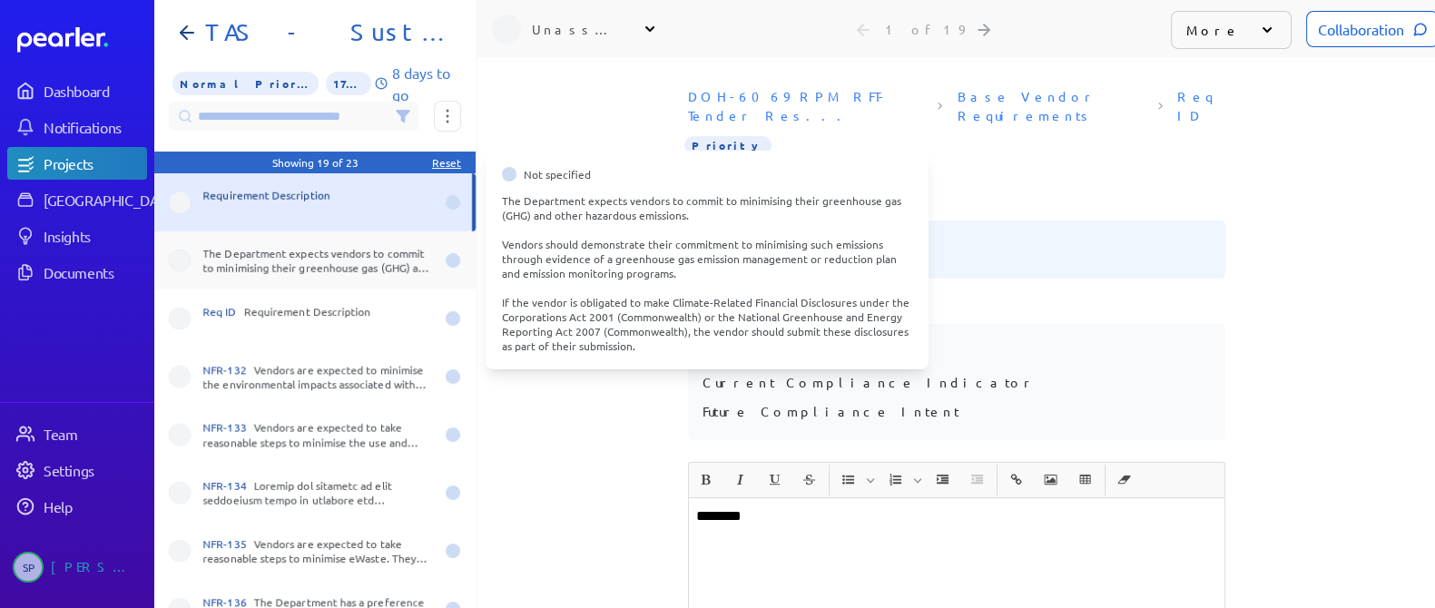
click at [299, 264] on div "The Department expects vendors to commit to minimising their greenhouse gas (GH…" at bounding box center [318, 260] width 231 height 29
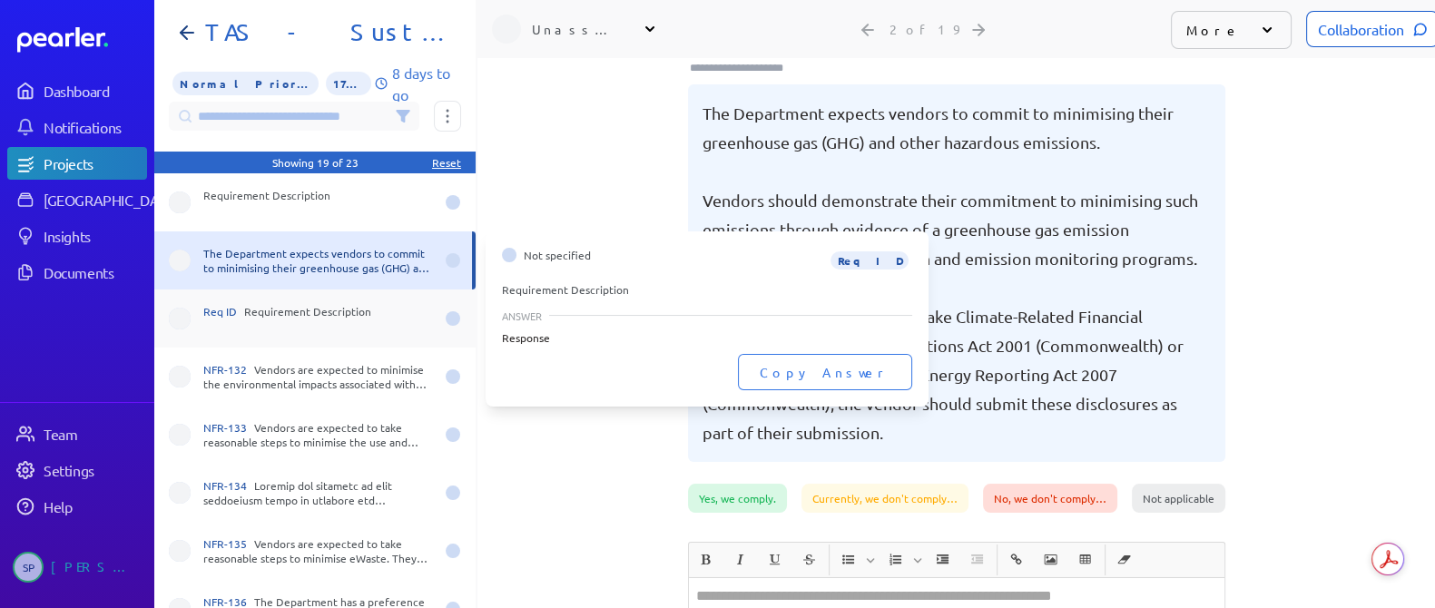
click at [281, 320] on div "Req ID Requirement Description" at bounding box center [318, 318] width 231 height 29
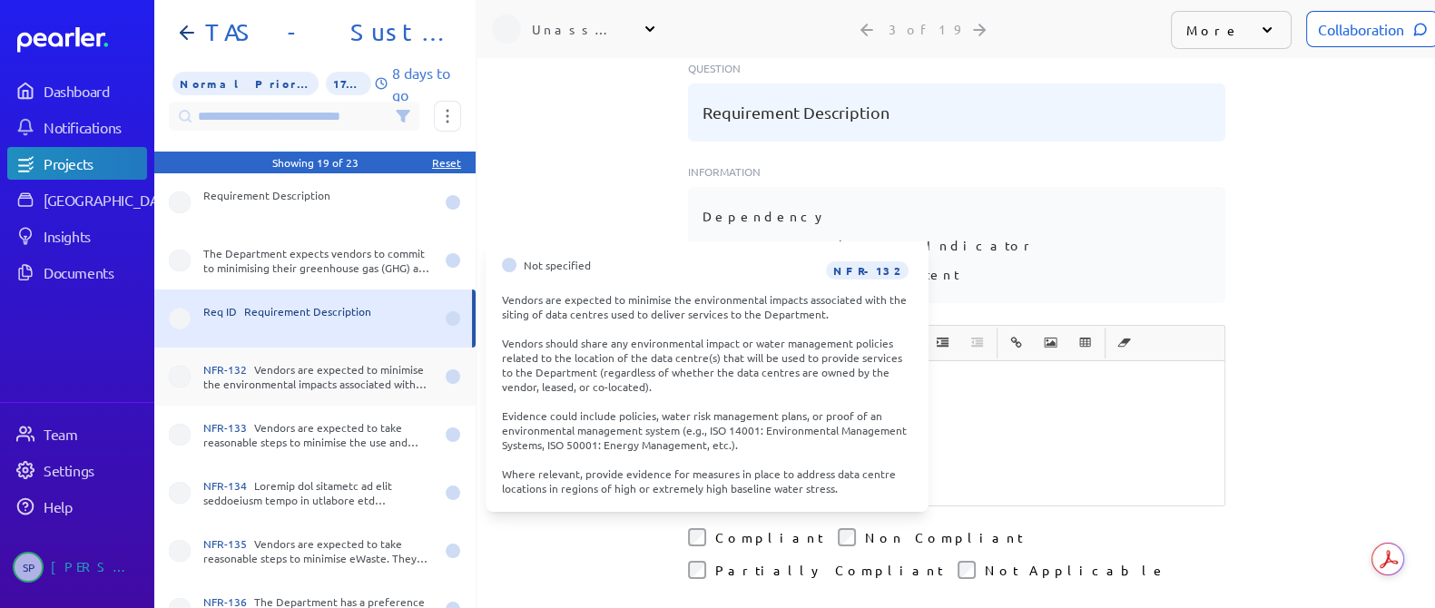
click at [268, 382] on div "NFR-132 Vendors are expected to minimise the environmental impacts associated w…" at bounding box center [318, 376] width 231 height 29
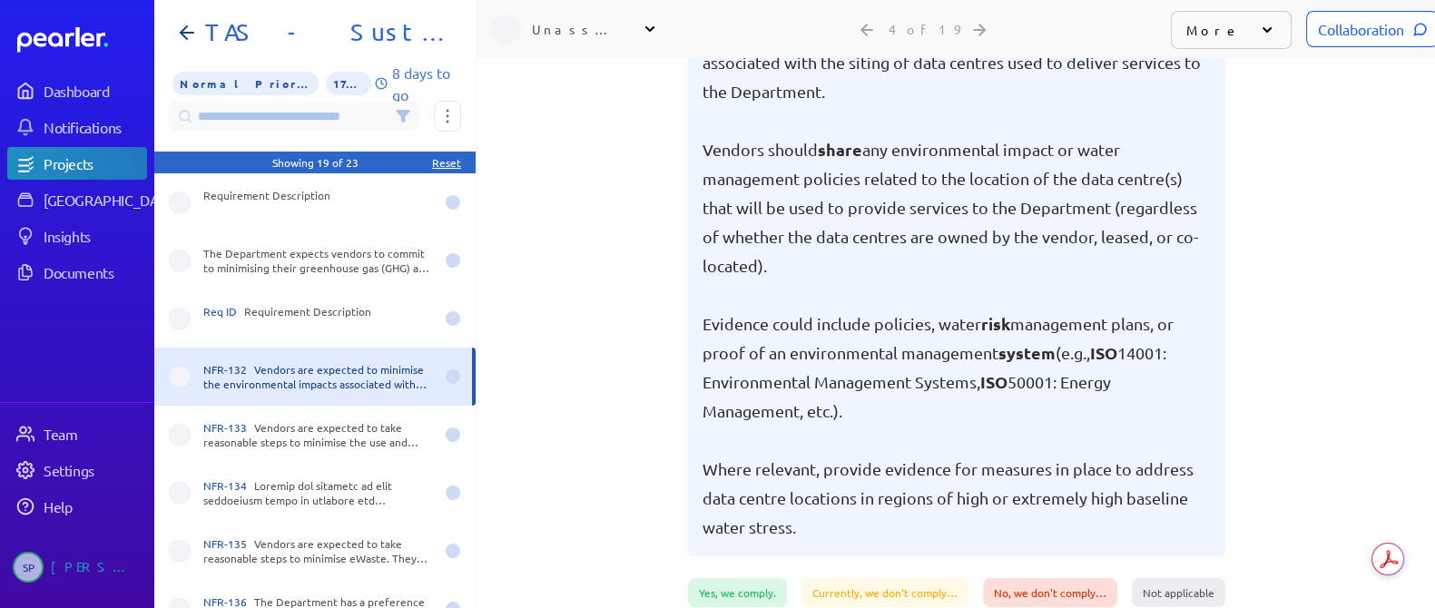
scroll to position [246, 0]
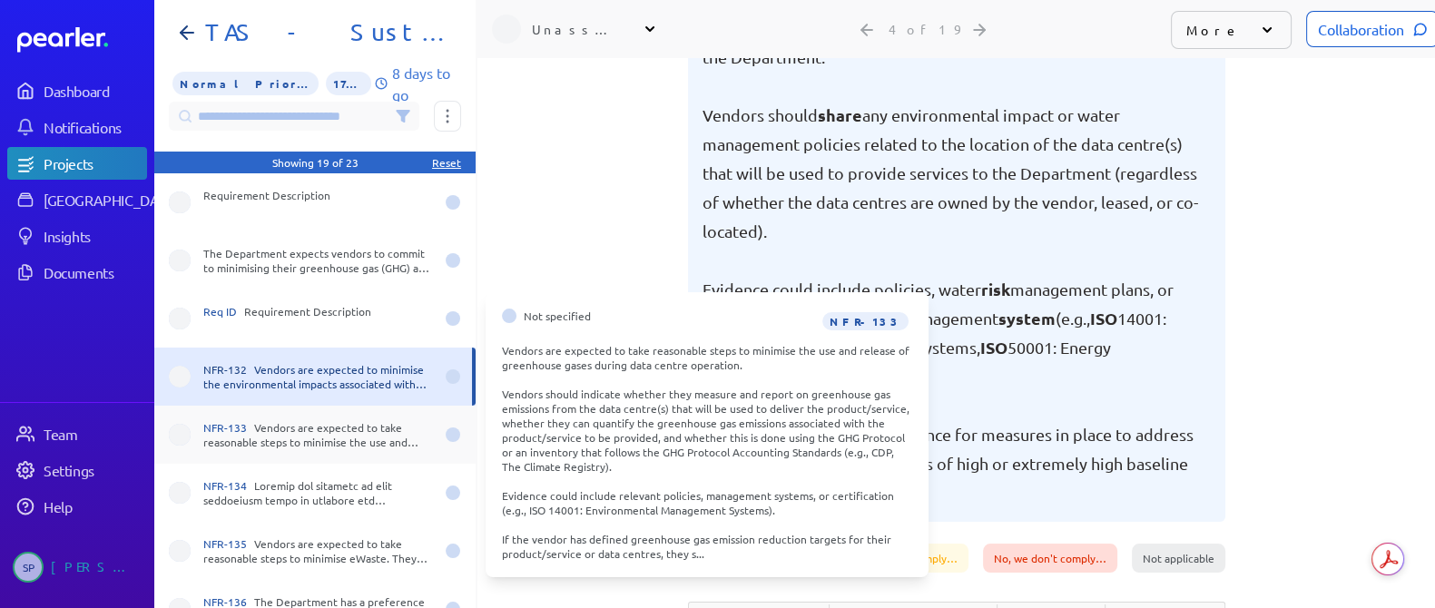
click at [290, 433] on div "NFR-133 Vendors are expected to take reasonable steps to minimise the use and r…" at bounding box center [318, 434] width 231 height 29
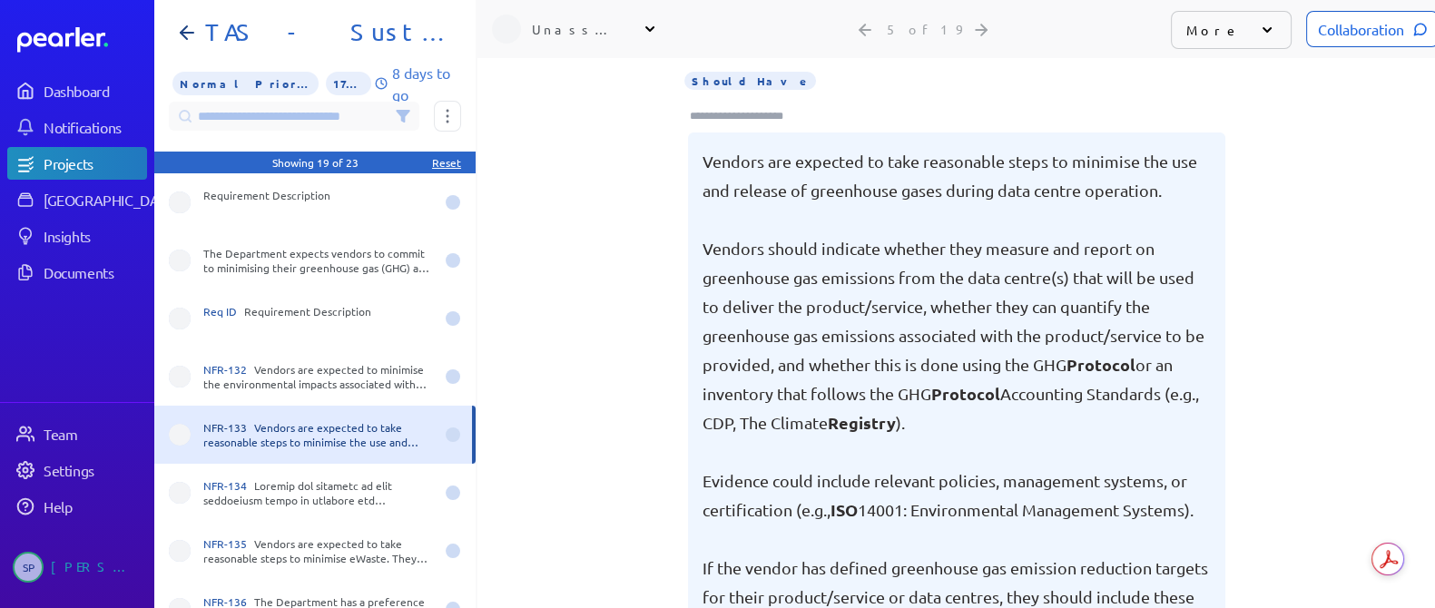
scroll to position [113, 0]
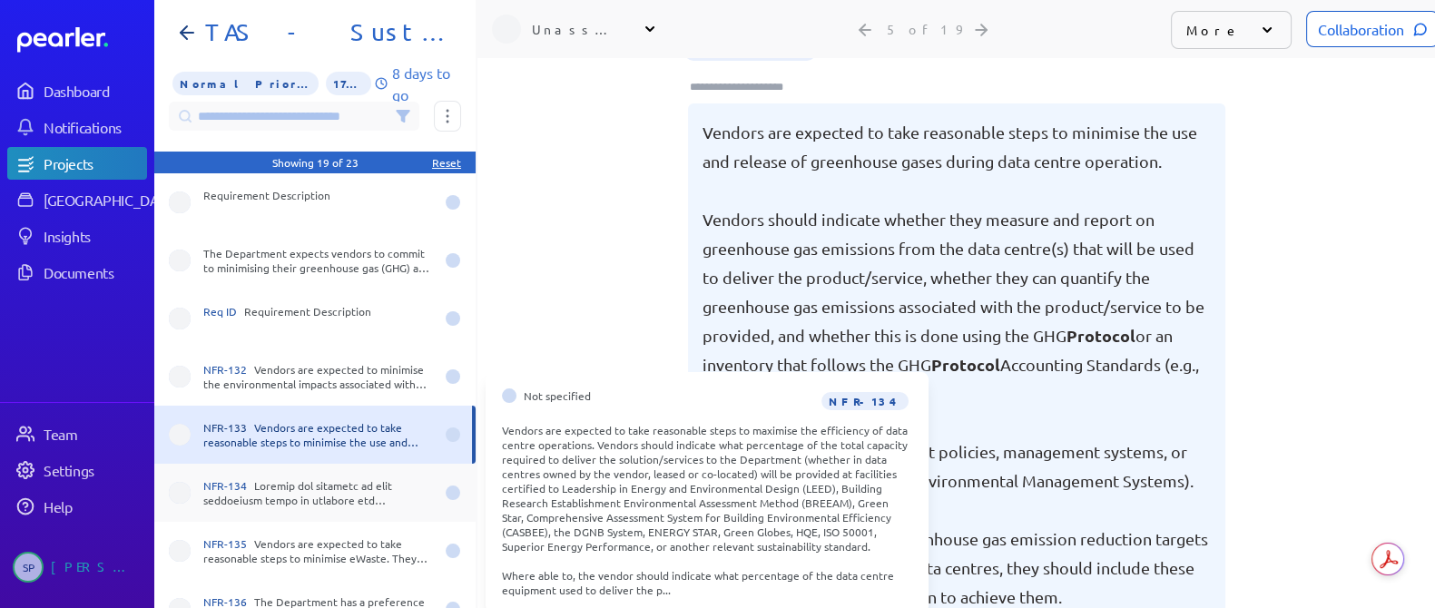
click at [349, 490] on div "NFR-134" at bounding box center [318, 492] width 231 height 29
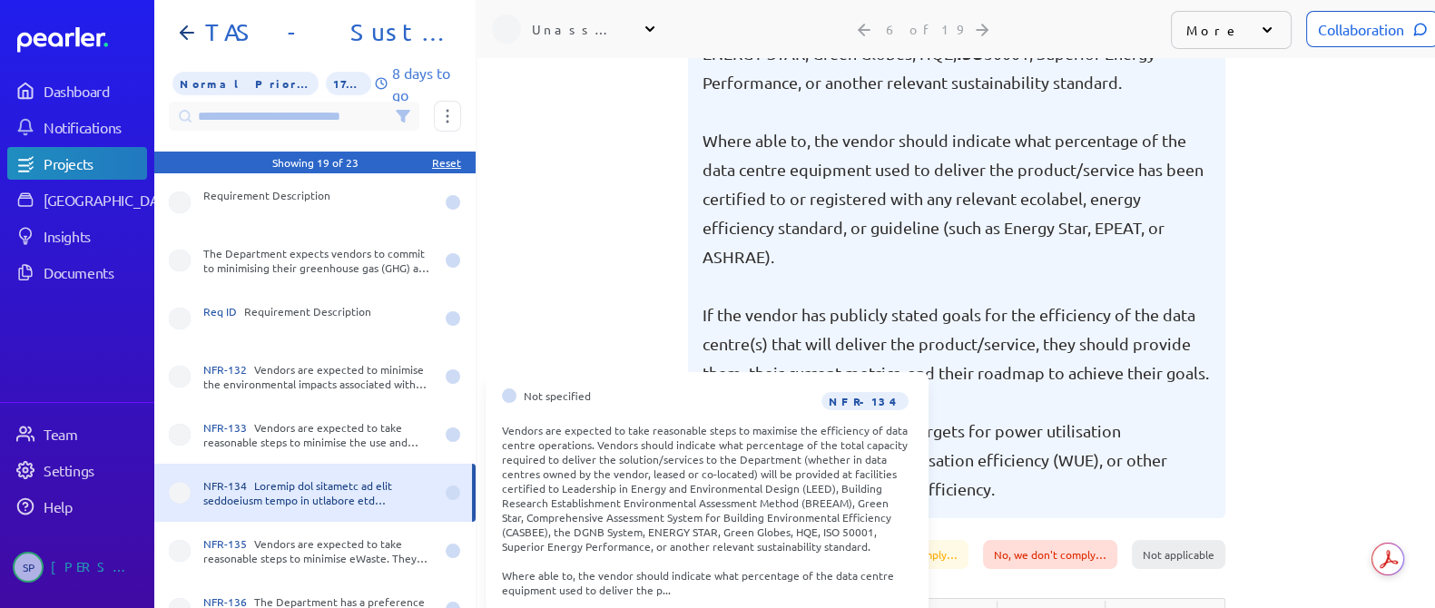
scroll to position [113, 0]
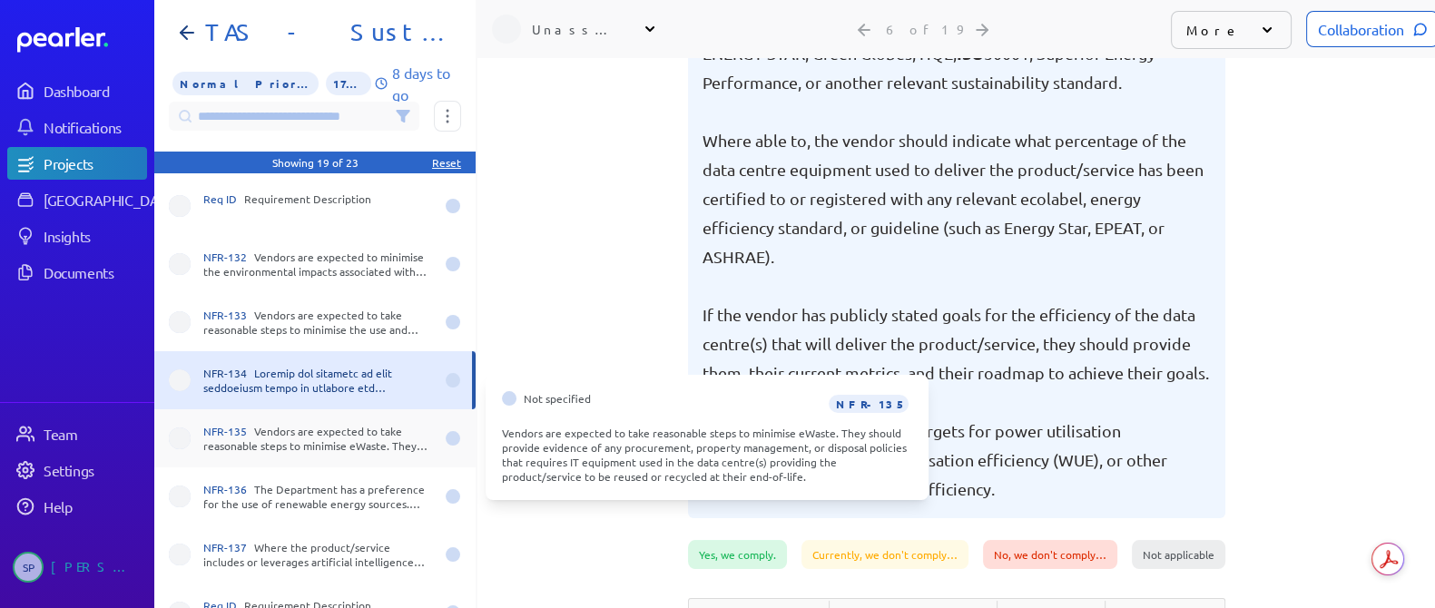
click at [273, 437] on div "NFR-135 Vendors are expected to take reasonable steps to minimise eWaste. They …" at bounding box center [318, 438] width 231 height 29
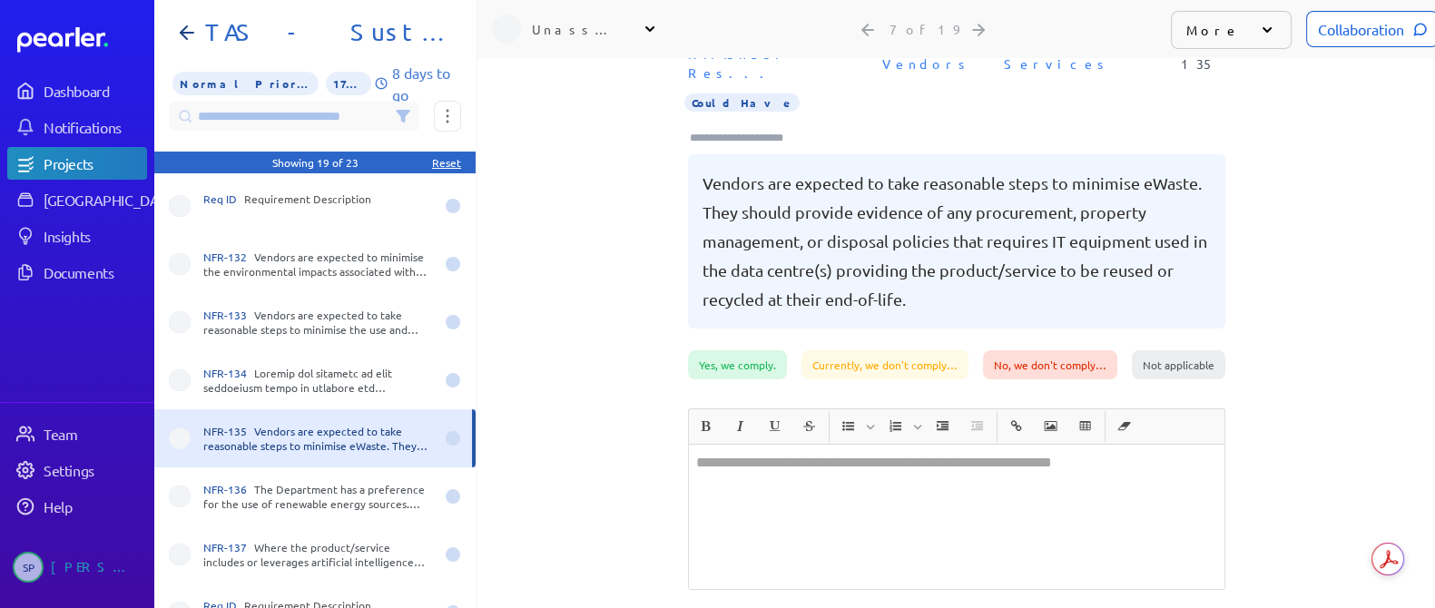
scroll to position [61, 0]
click at [749, 465] on div at bounding box center [957, 518] width 536 height 144
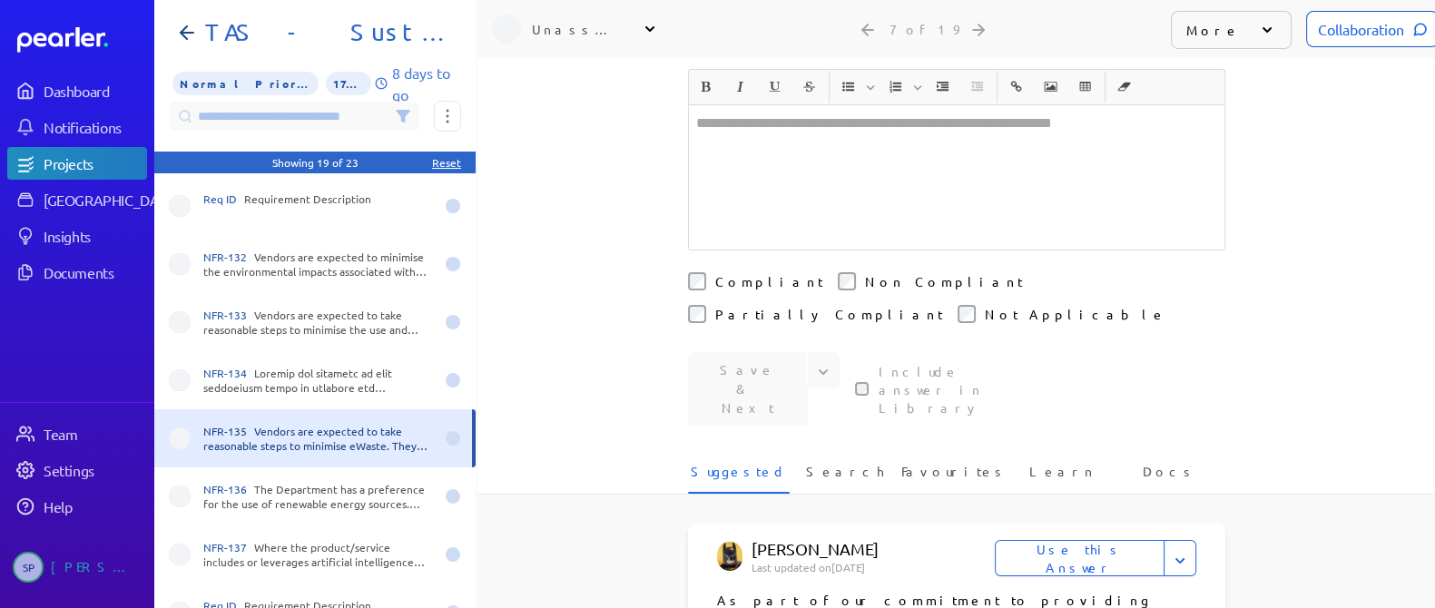
scroll to position [0, 0]
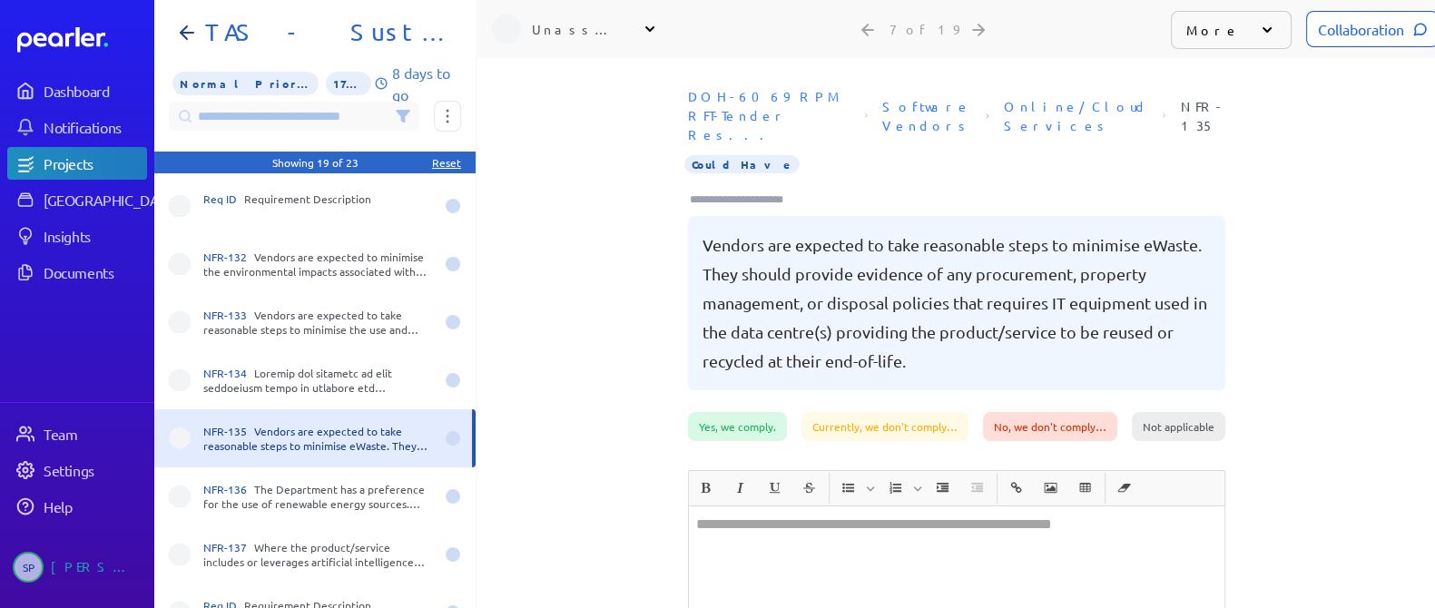
click at [749, 520] on div at bounding box center [957, 578] width 536 height 144
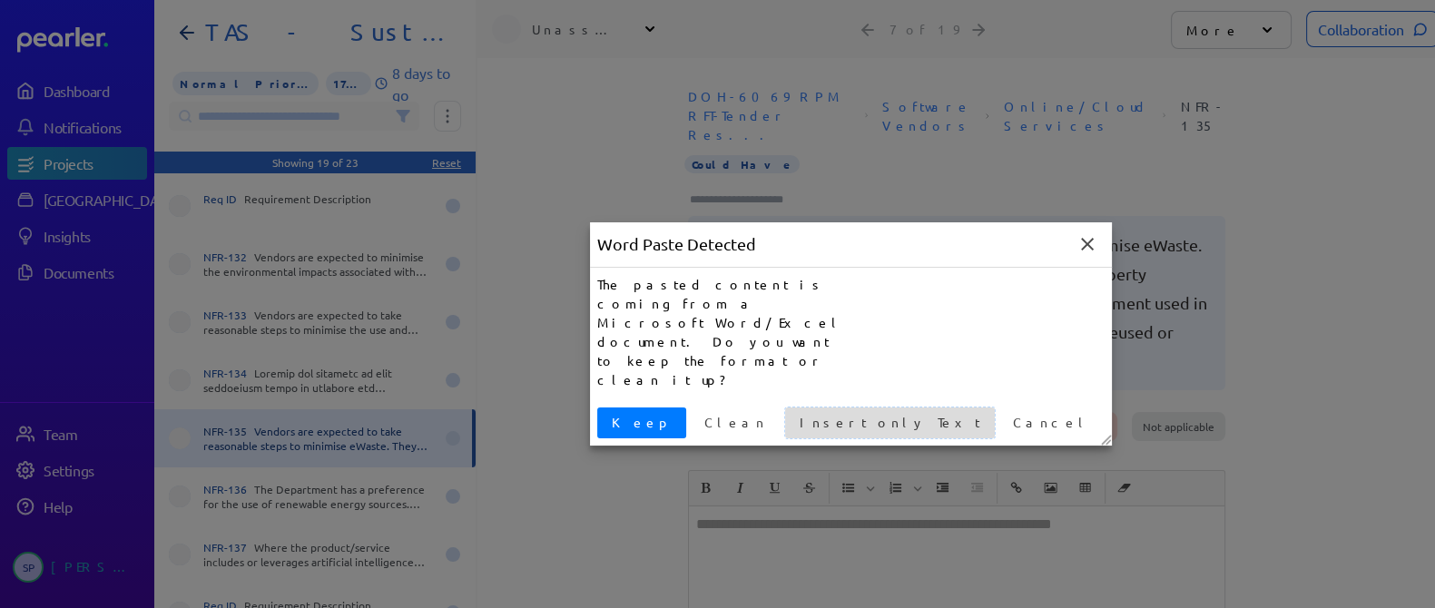
click at [785, 408] on button "Insert only Text" at bounding box center [890, 423] width 210 height 31
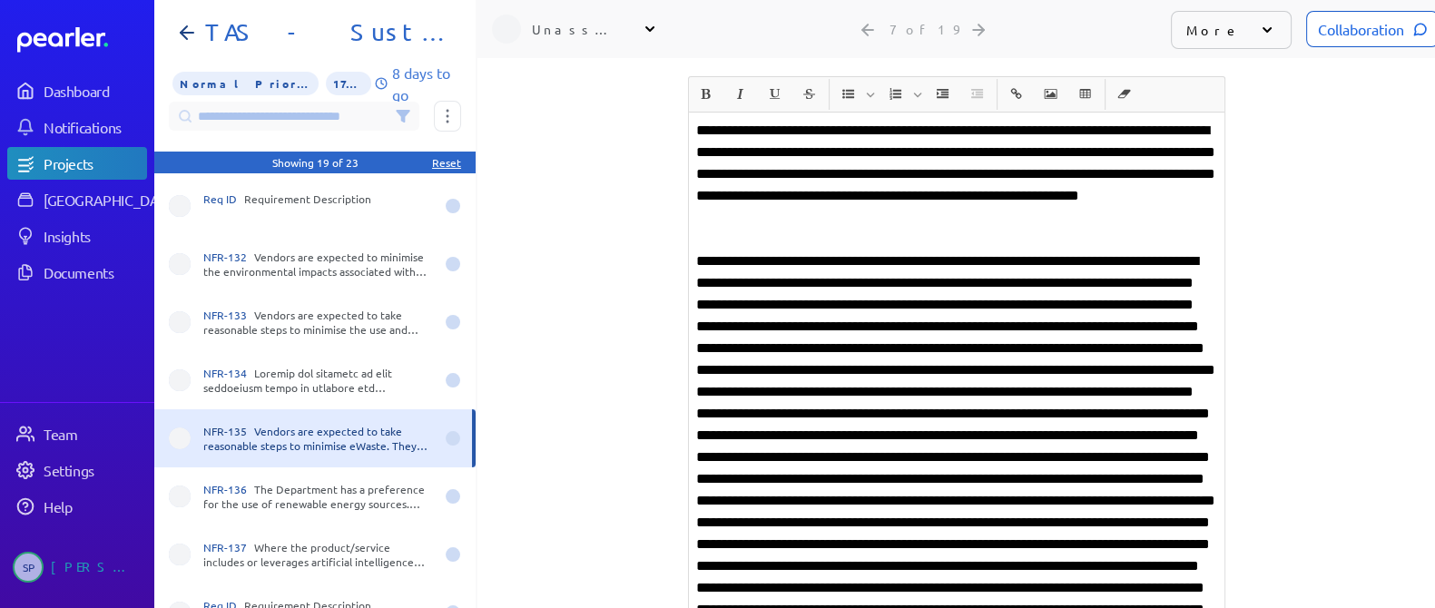
scroll to position [340, 0]
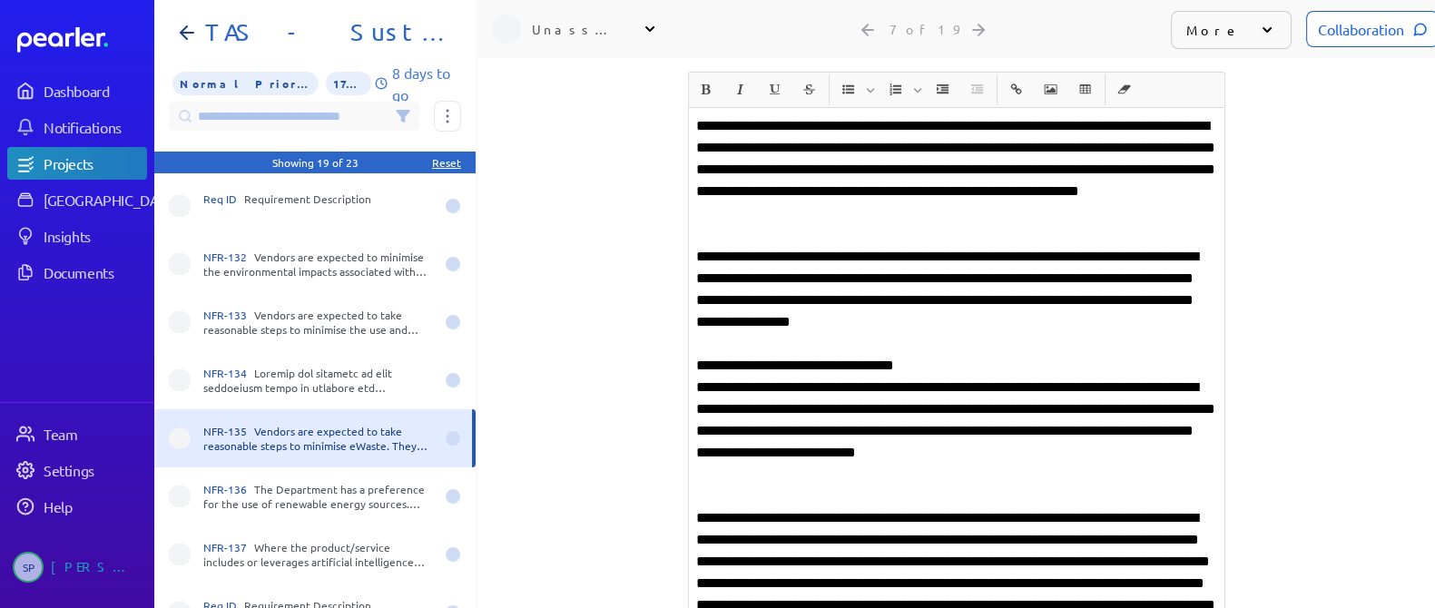
scroll to position [453, 0]
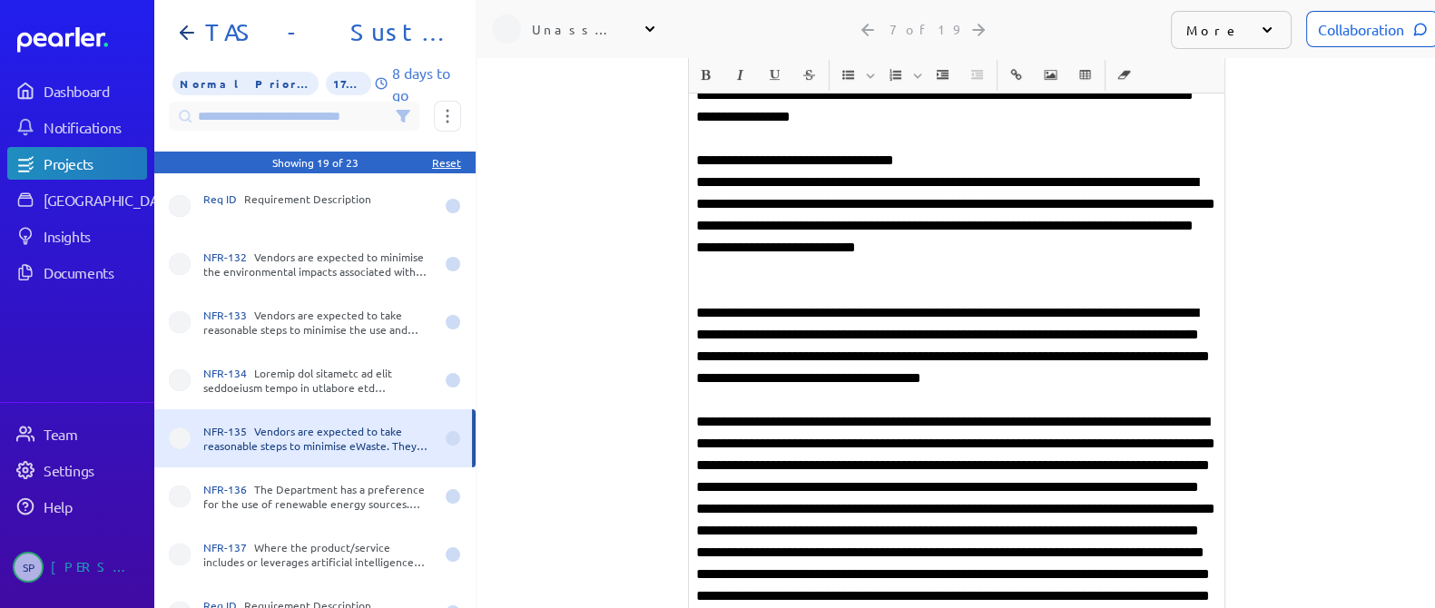
scroll to position [567, 0]
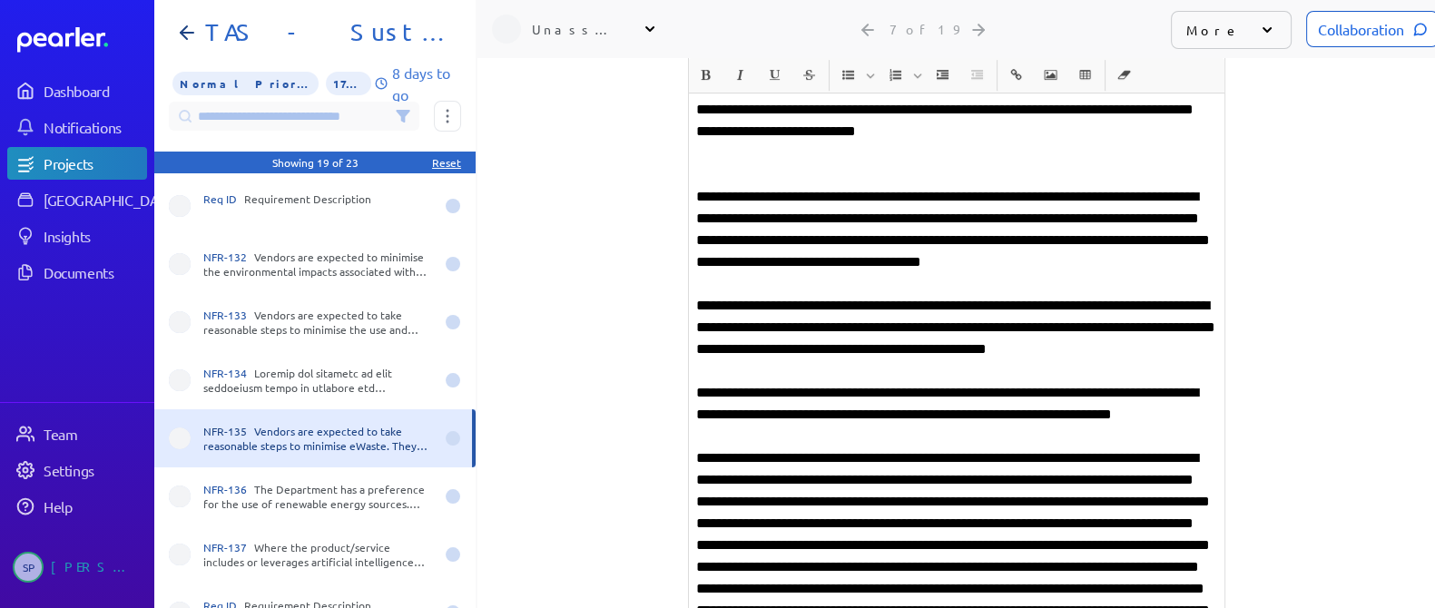
scroll to position [793, 0]
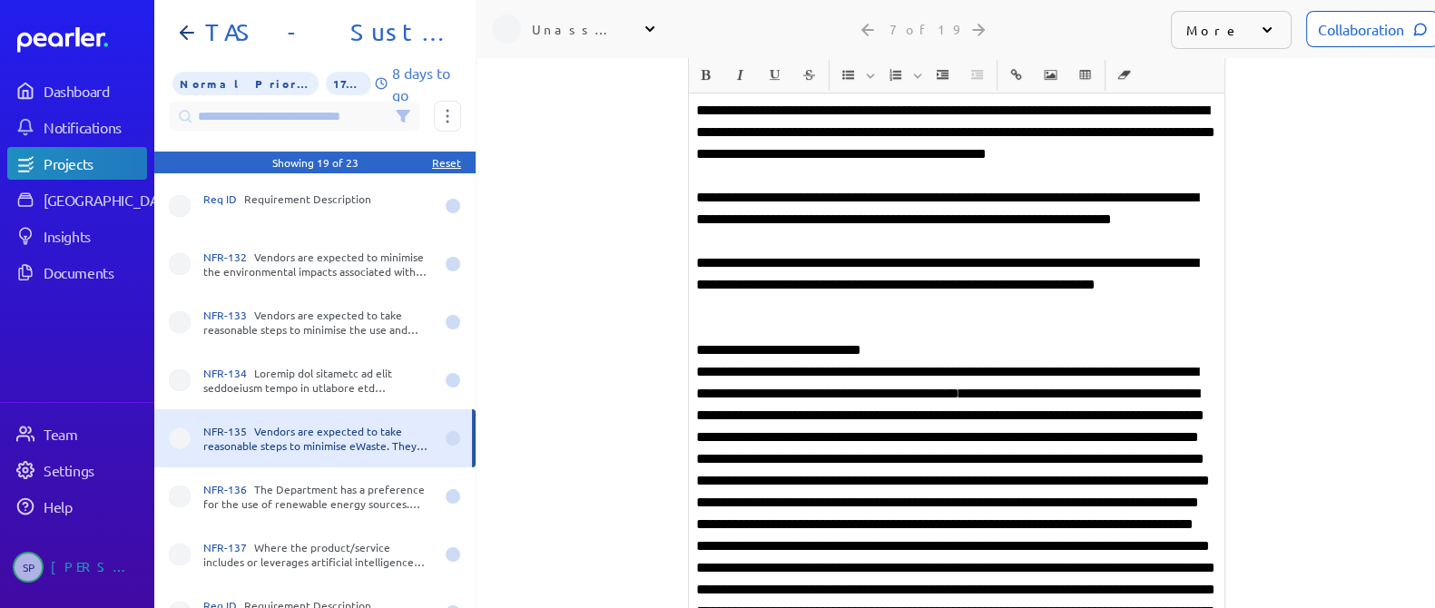
scroll to position [907, 0]
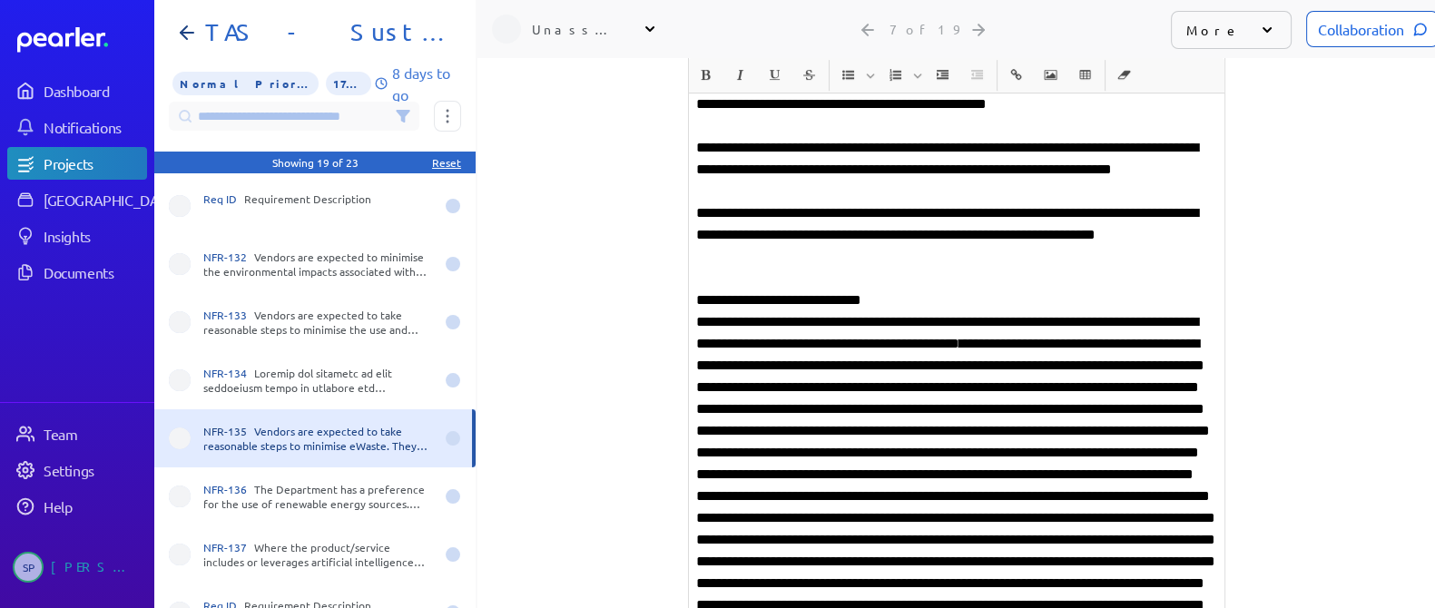
click at [927, 433] on p "**********" at bounding box center [956, 594] width 521 height 566
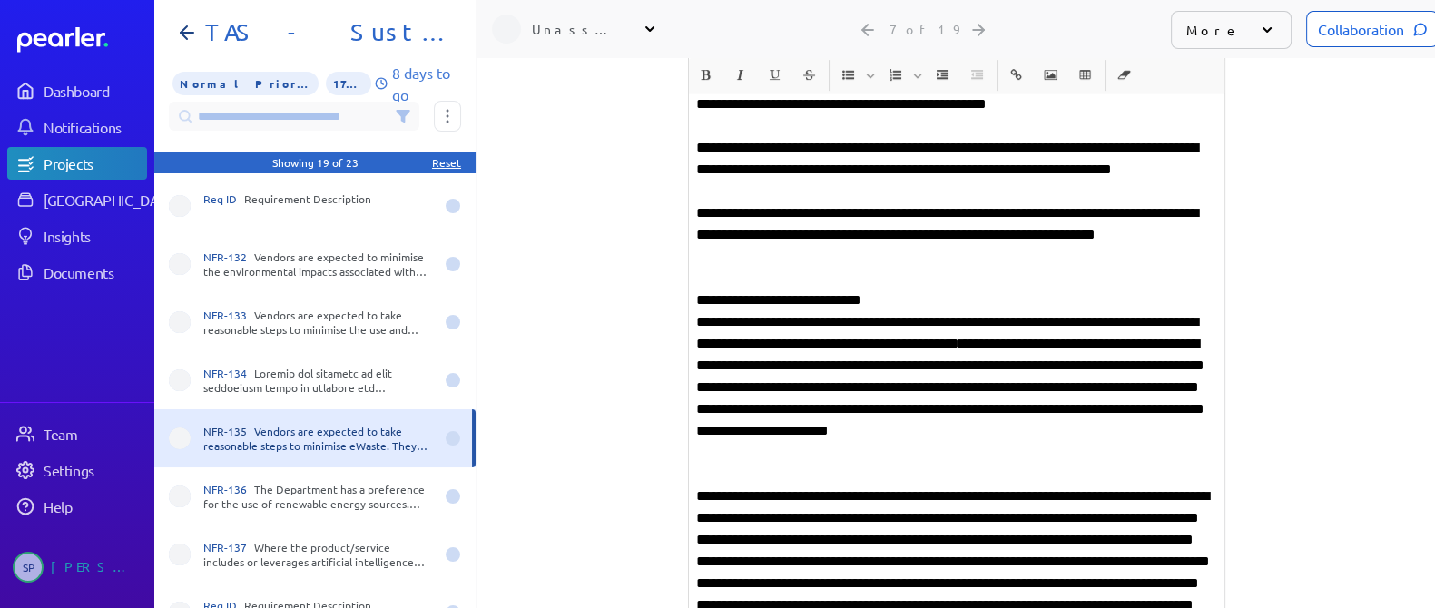
scroll to position [1135, 0]
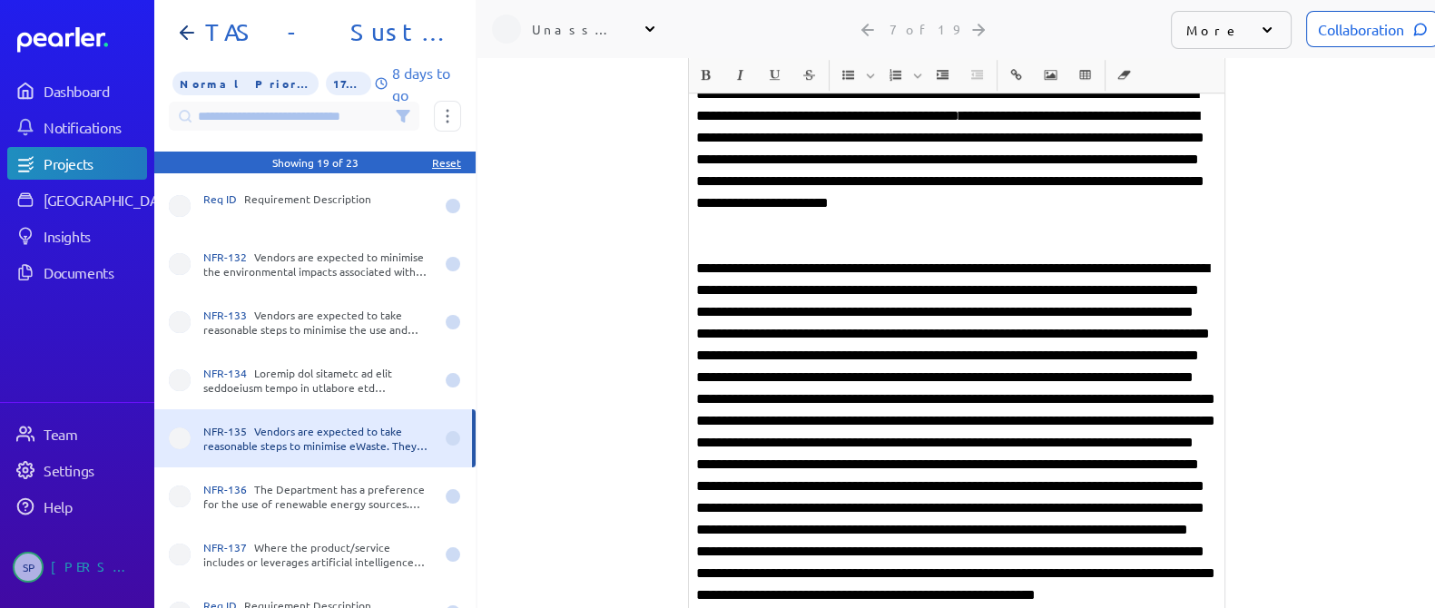
click at [910, 423] on p at bounding box center [956, 476] width 521 height 436
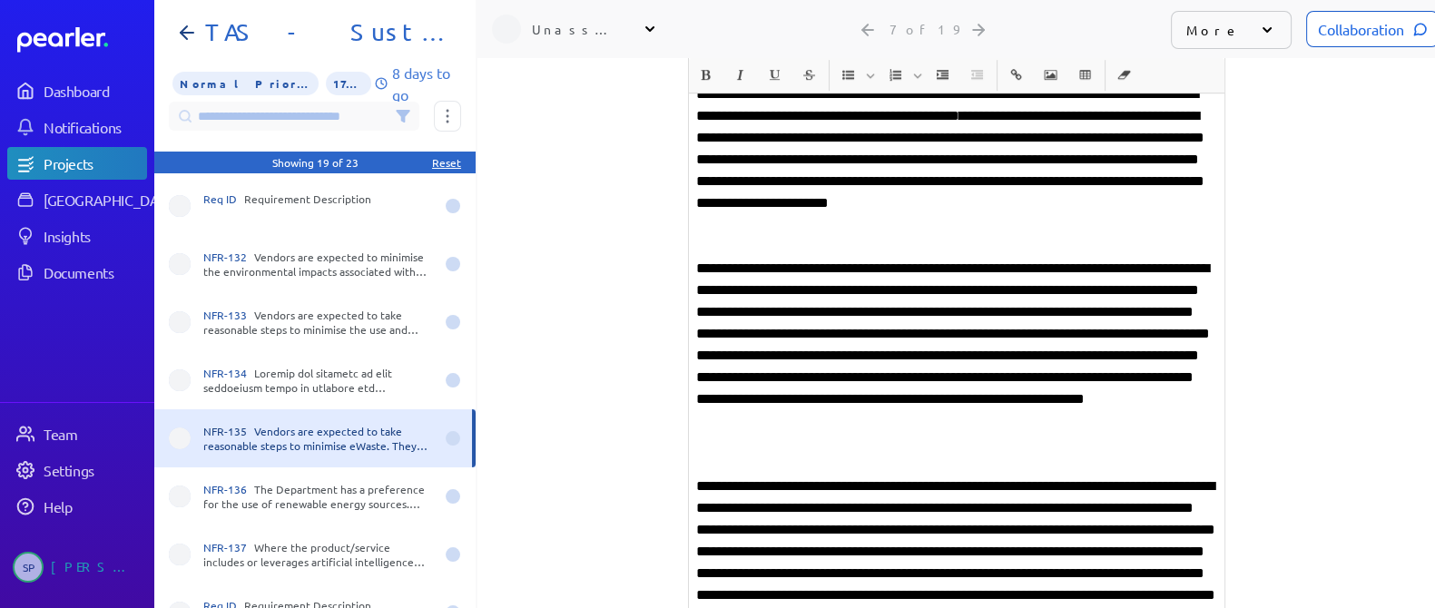
click at [749, 491] on p "**********" at bounding box center [956, 596] width 521 height 240
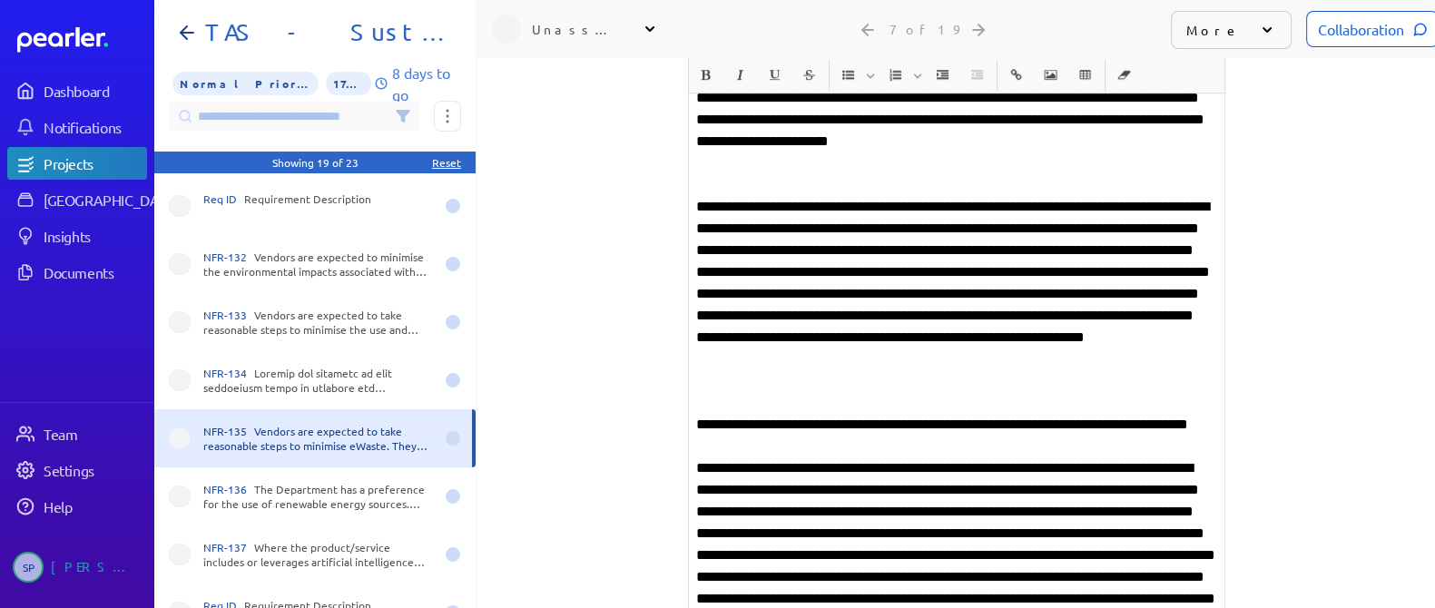
scroll to position [1248, 0]
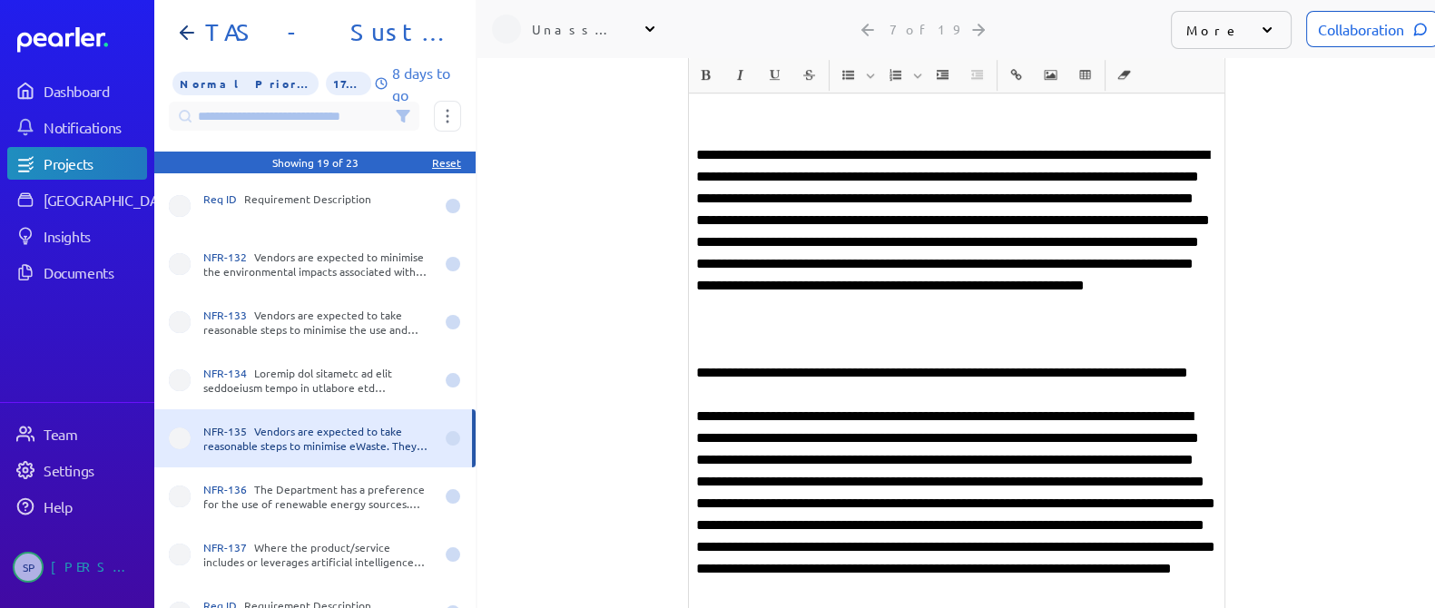
click at [840, 439] on p "**********" at bounding box center [956, 515] width 521 height 218
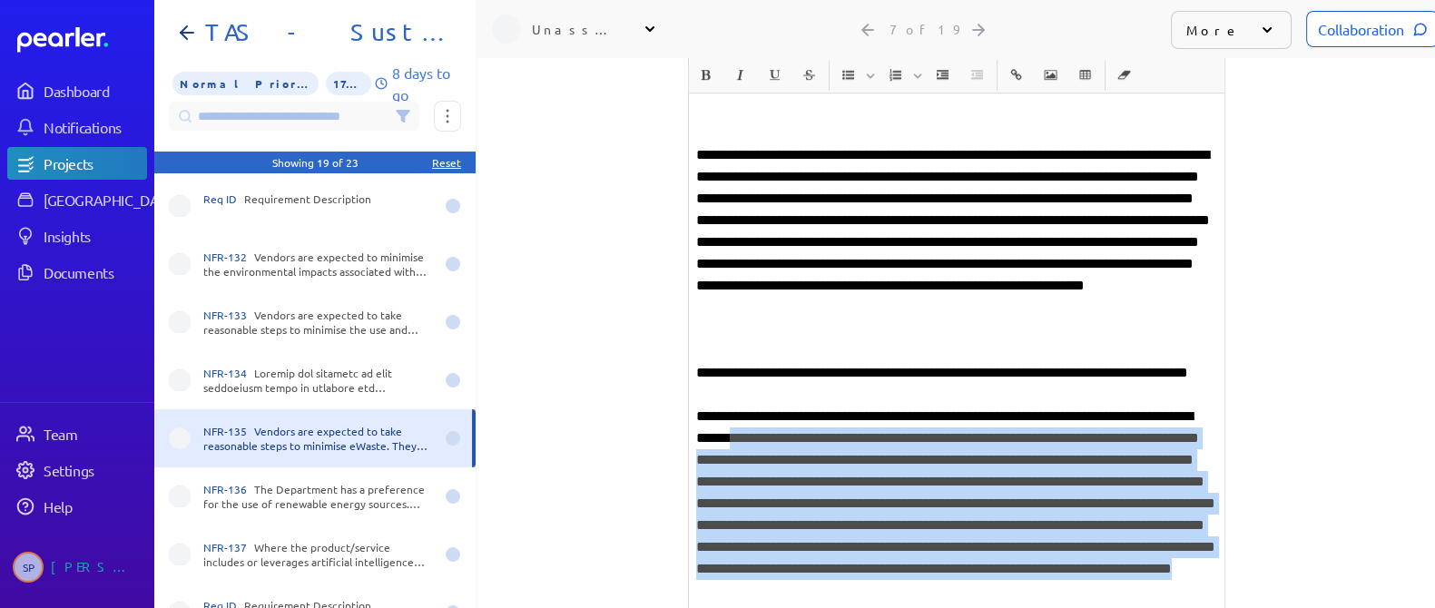
drag, startPoint x: 752, startPoint y: 414, endPoint x: 1012, endPoint y: 583, distance: 310.4
click at [1012, 583] on p "**********" at bounding box center [956, 515] width 521 height 218
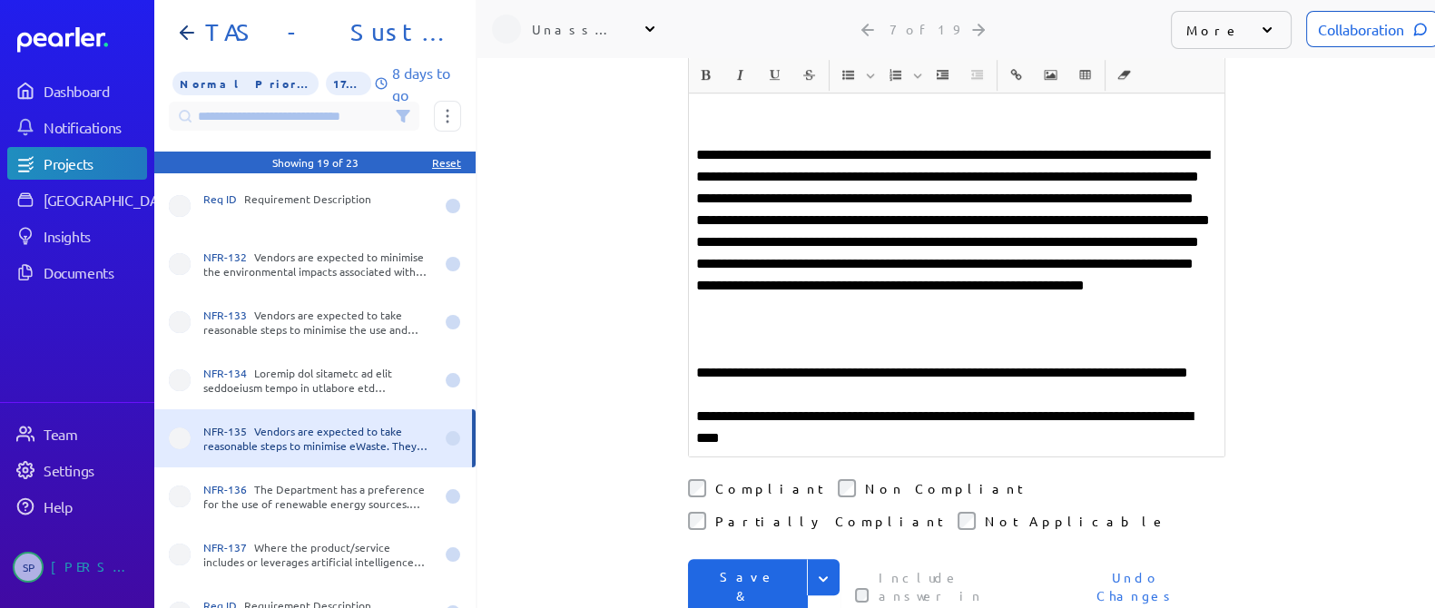
click at [779, 559] on button "Save & Next" at bounding box center [748, 596] width 120 height 74
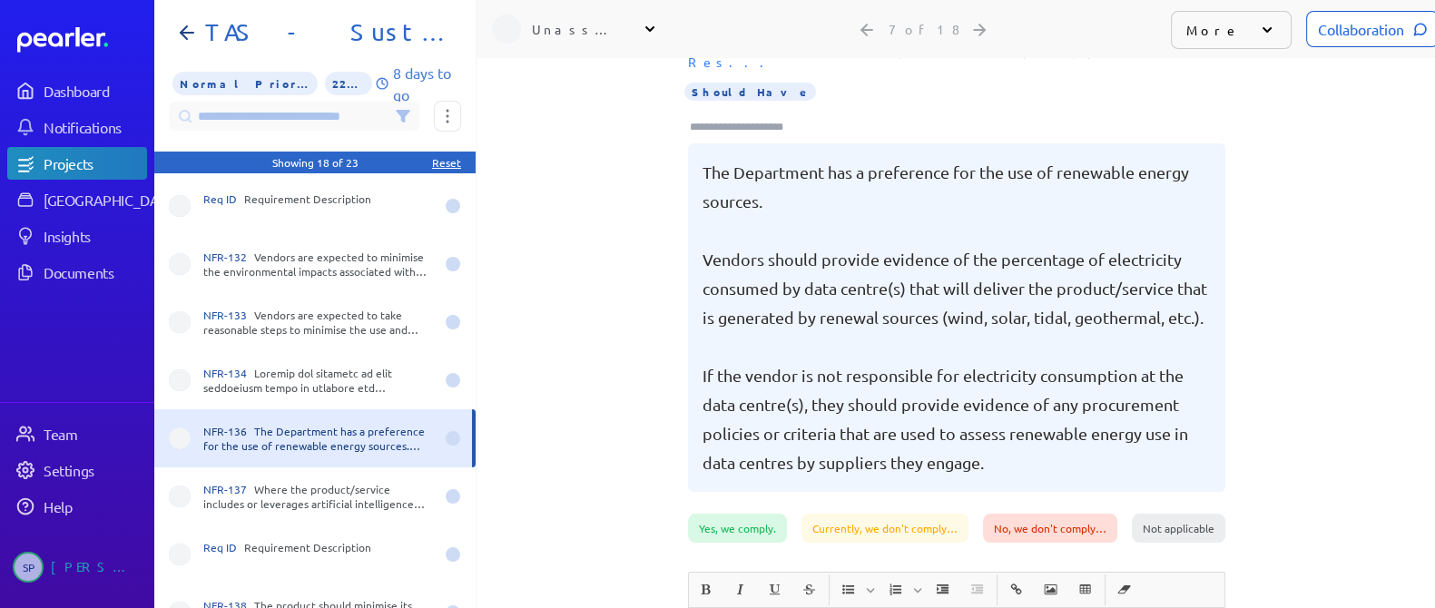
scroll to position [122, 0]
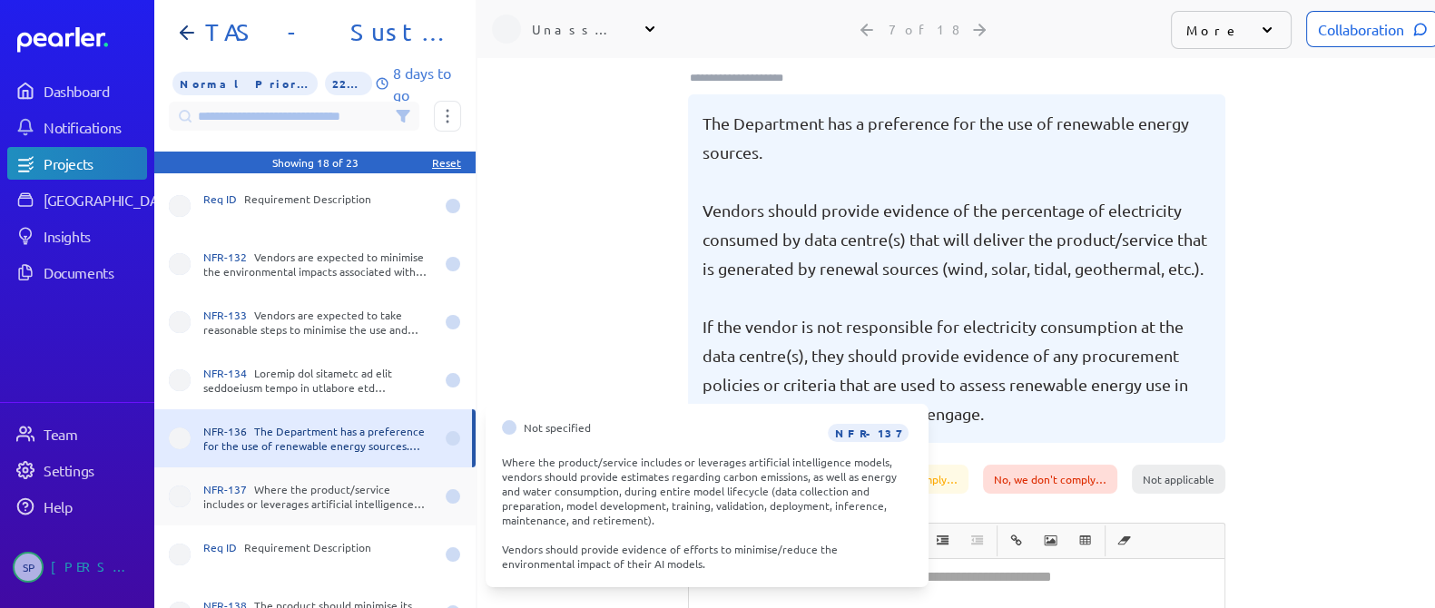
click at [332, 497] on div "NFR-137 Where the product/service includes or leverages artificial intelligence…" at bounding box center [318, 496] width 231 height 29
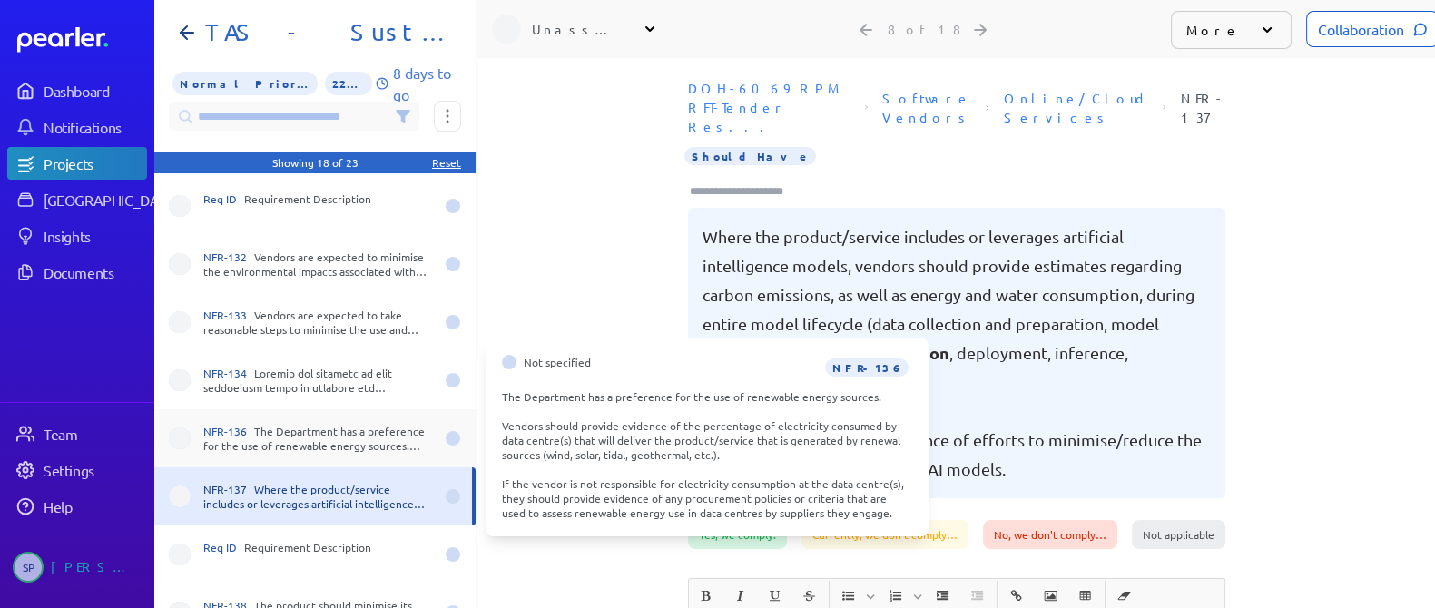
scroll to position [226, 0]
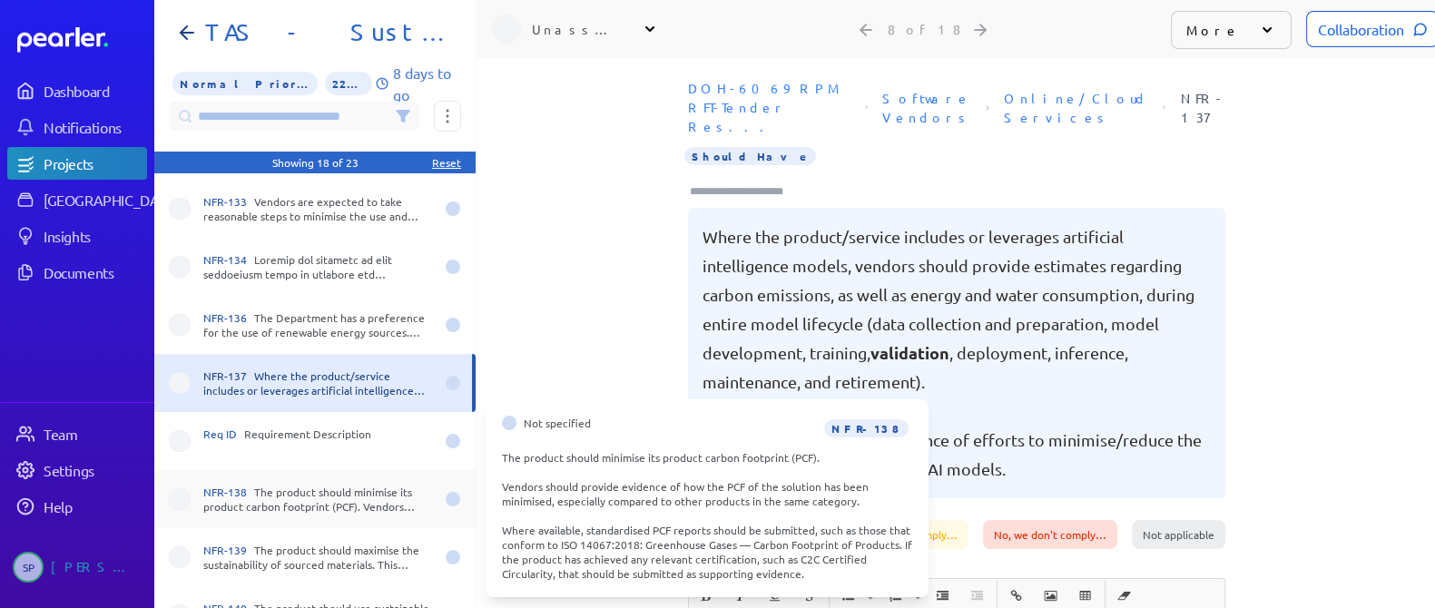
click at [312, 503] on div "NFR-138 The product should minimise its product carbon footprint (PCF). Vendors…" at bounding box center [318, 499] width 231 height 29
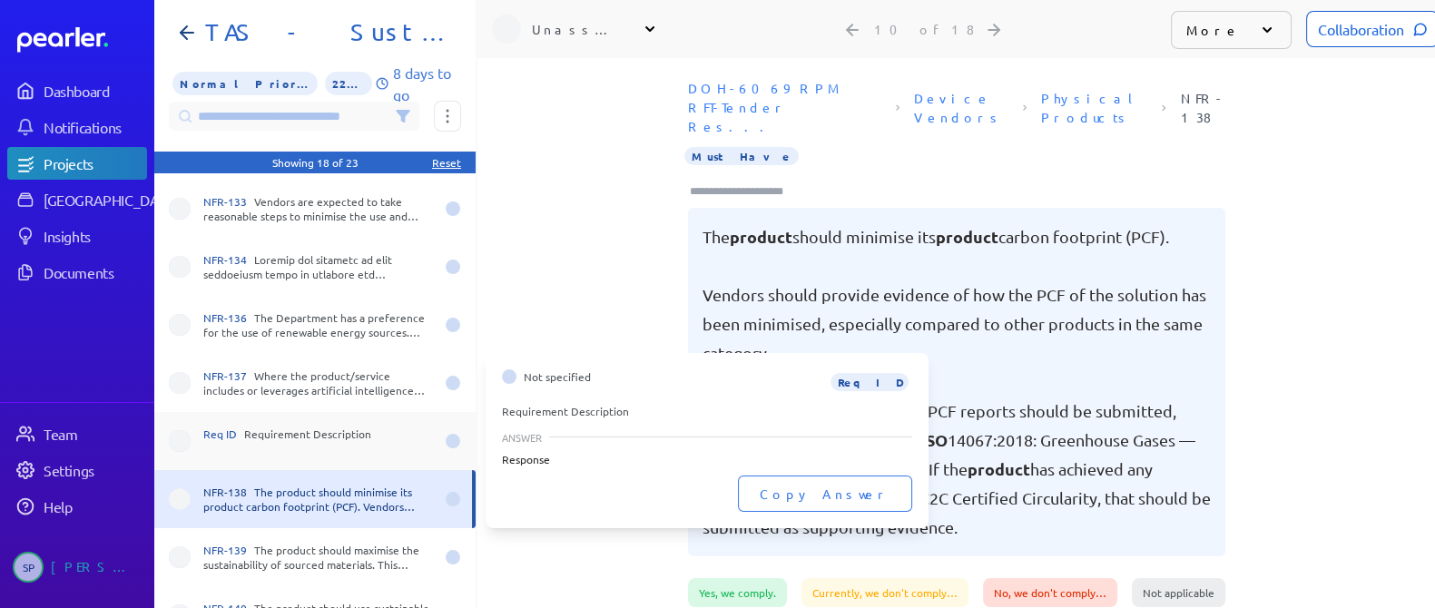
scroll to position [340, 0]
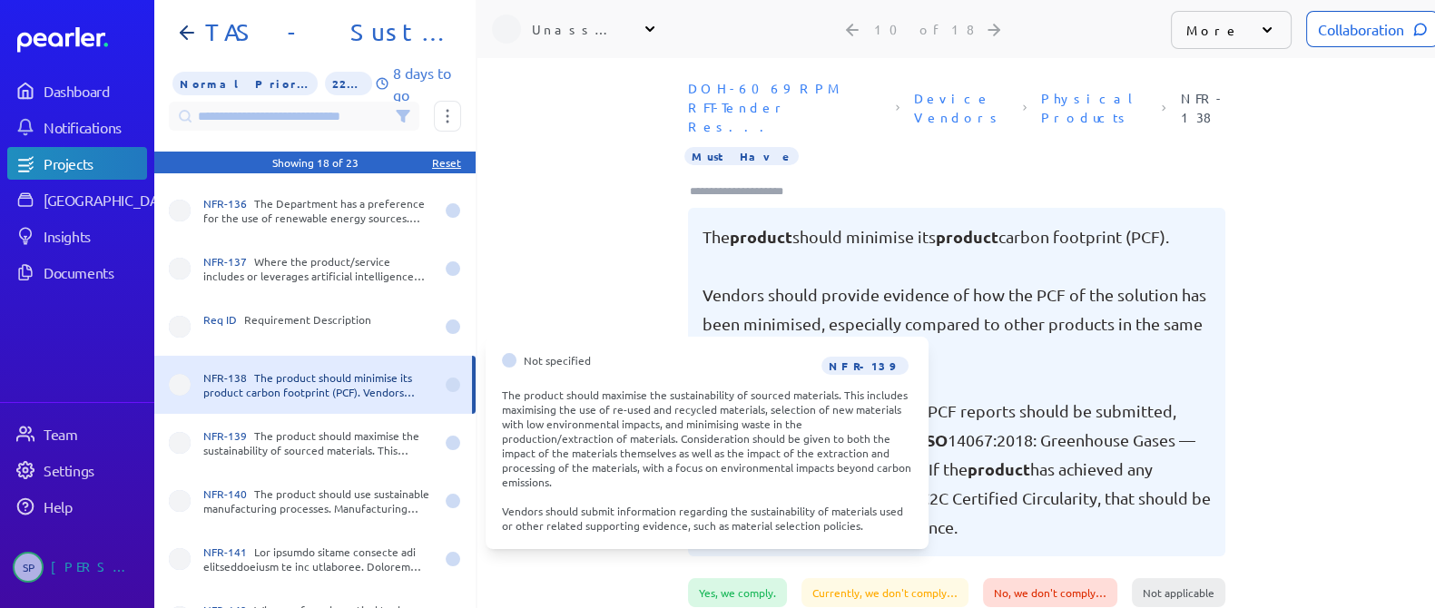
click at [327, 432] on div "NFR-139 The product should maximise the sustainability of sourced materials. Th…" at bounding box center [318, 442] width 231 height 29
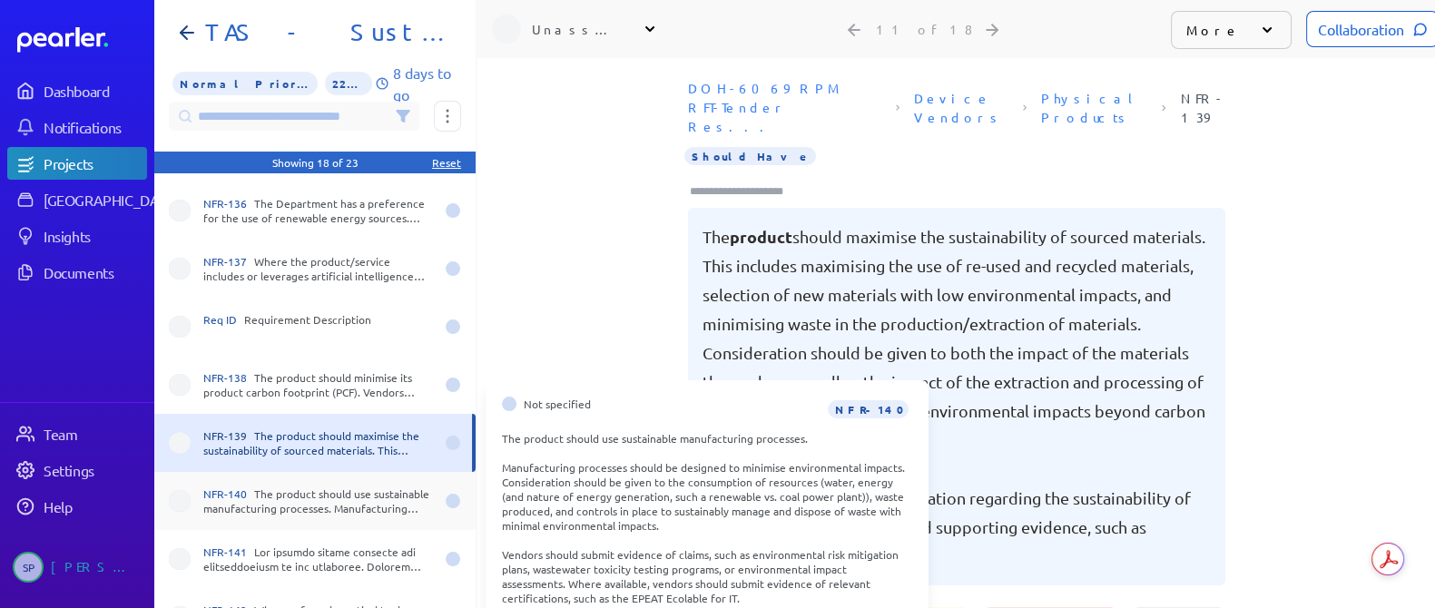
click at [329, 501] on div "NFR-140 The product should use sustainable manufacturing processes. Manufacturi…" at bounding box center [318, 501] width 231 height 29
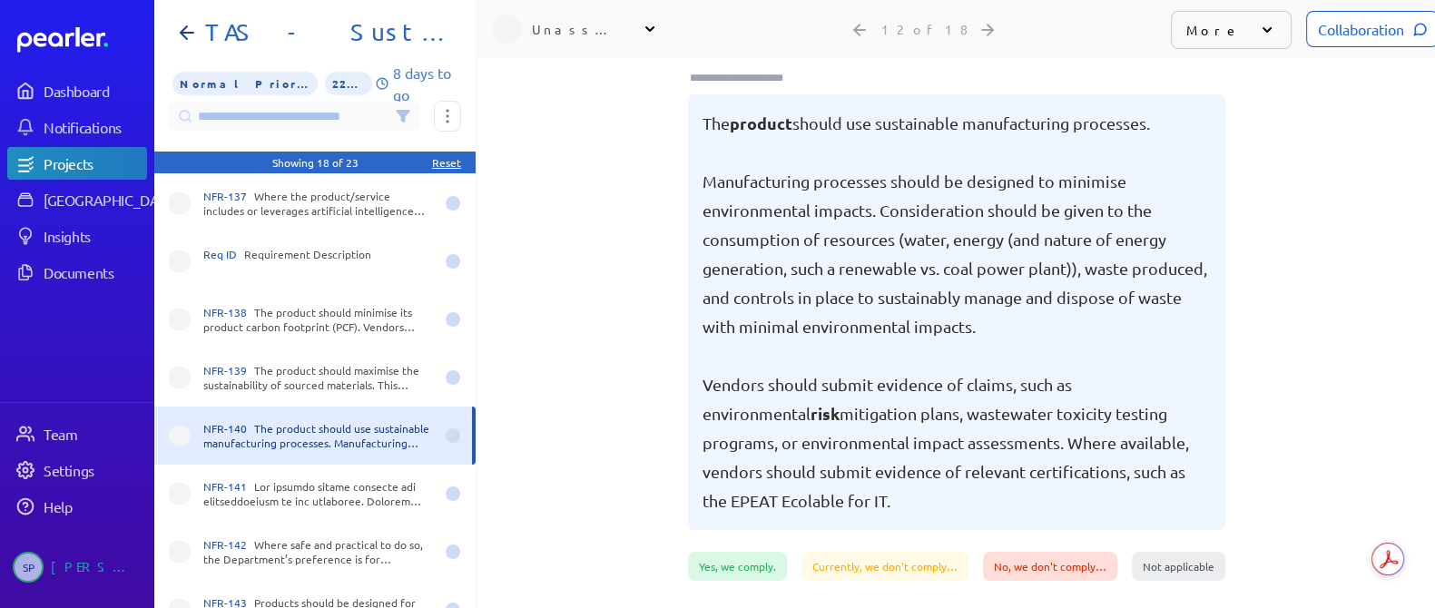
scroll to position [453, 0]
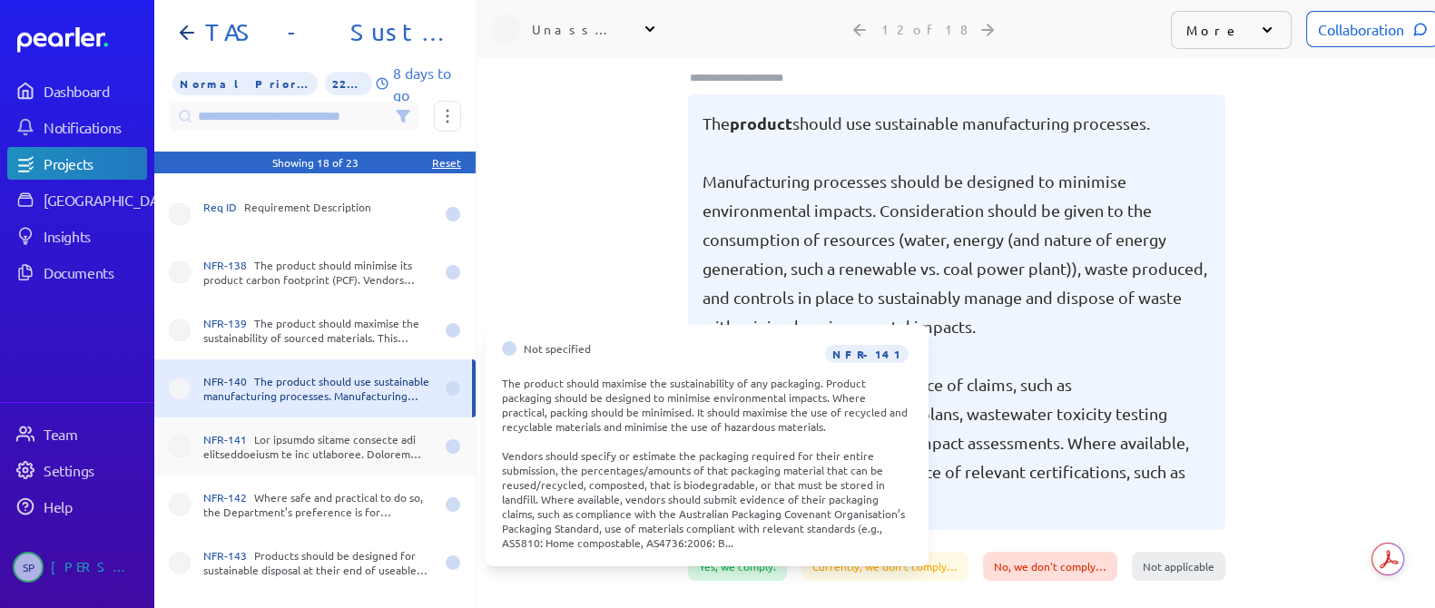
click at [347, 446] on div "NFR-141" at bounding box center [318, 446] width 231 height 29
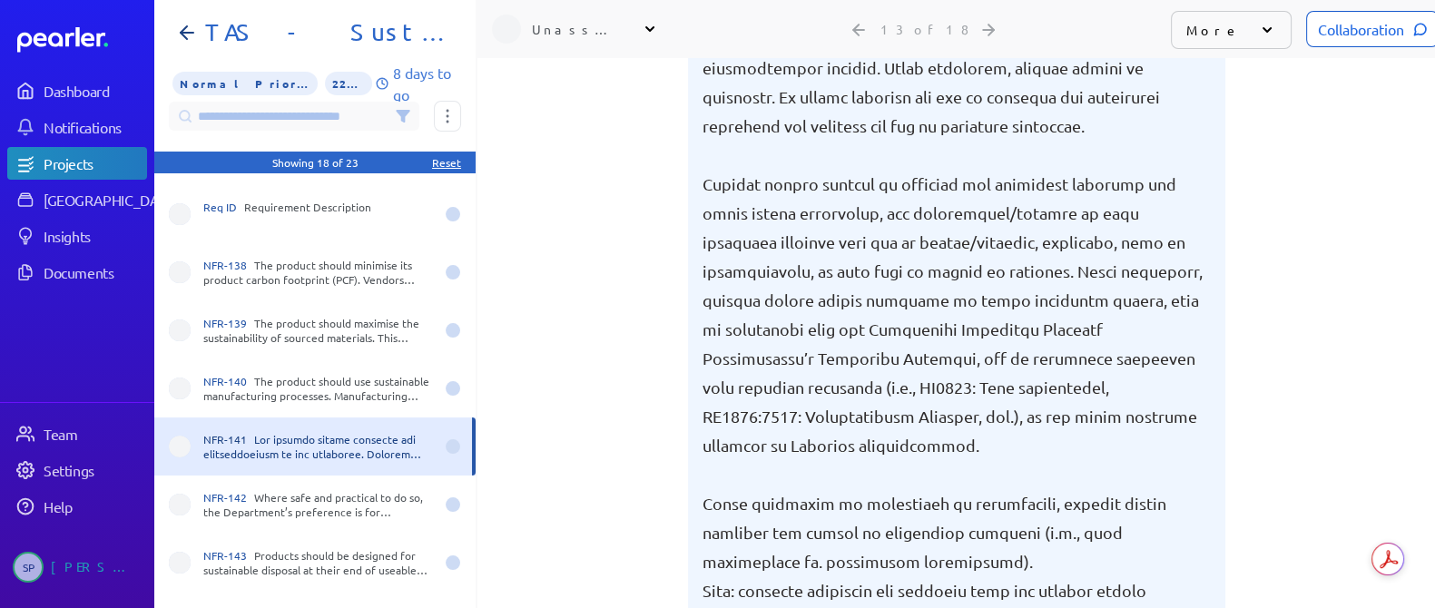
scroll to position [349, 0]
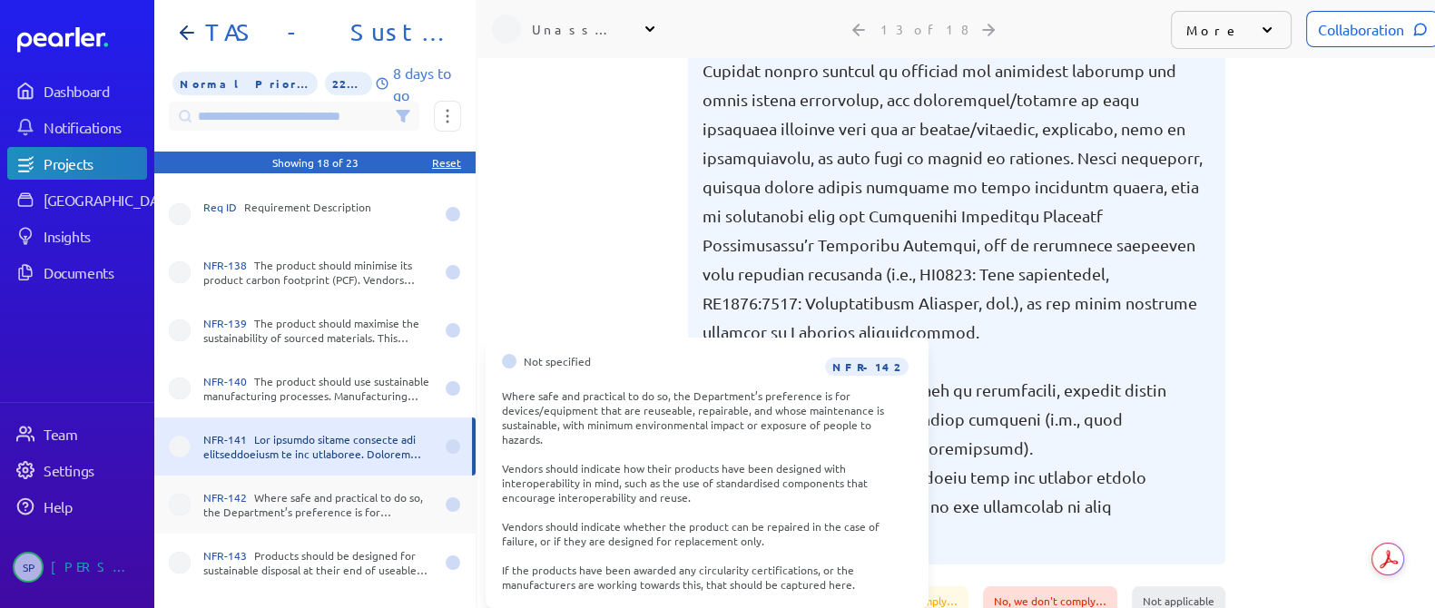
click at [259, 509] on div "NFR-142 Where safe and practical to do so, the Department’s preference is for d…" at bounding box center [318, 504] width 231 height 29
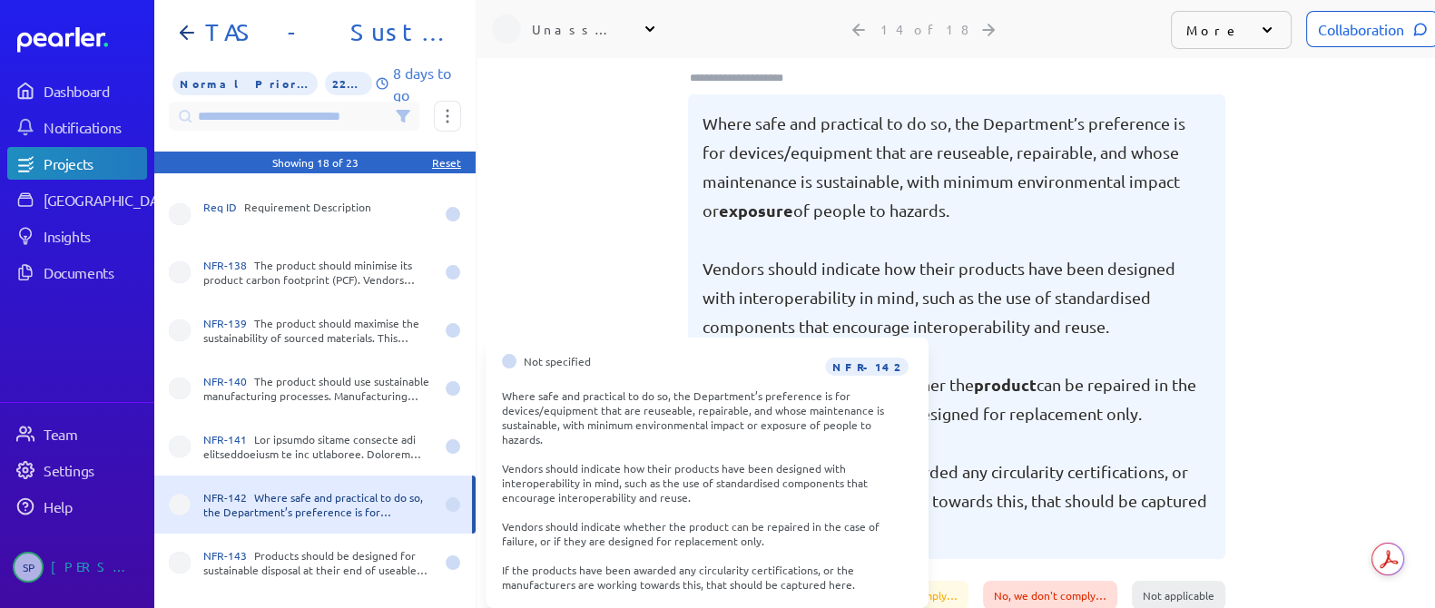
scroll to position [567, 0]
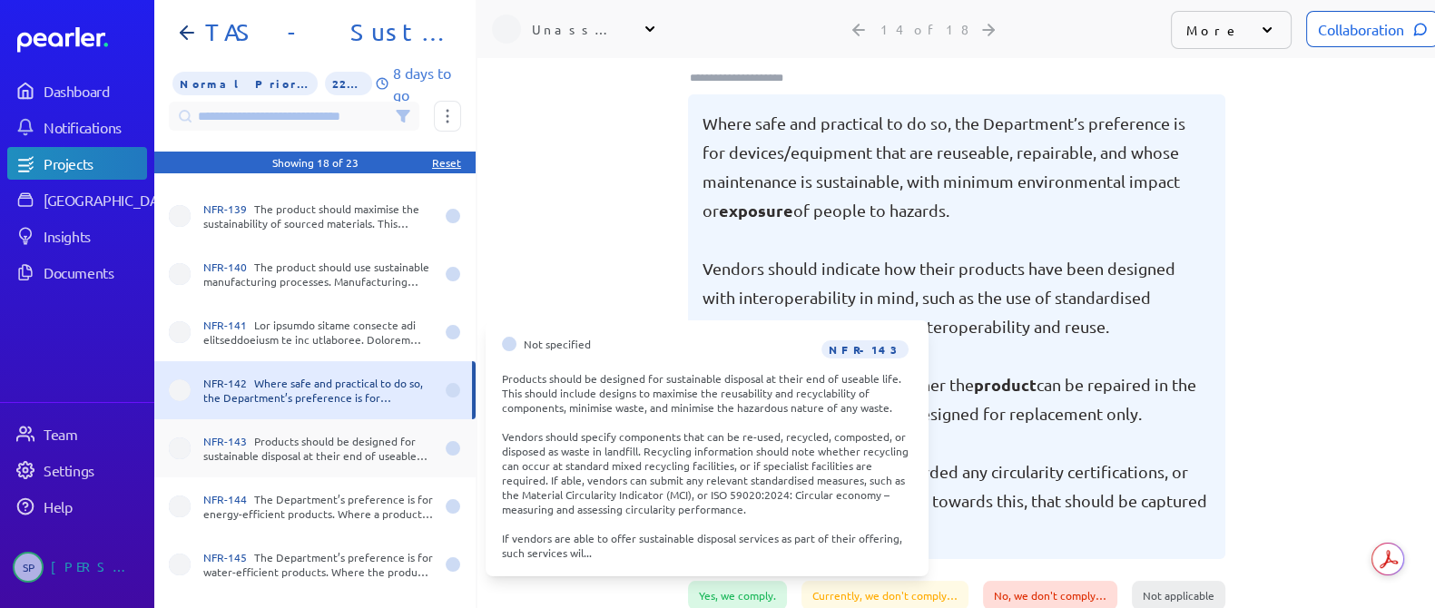
click at [267, 450] on div "NFR-143 Products should be designed for sustainable disposal at their end of us…" at bounding box center [318, 448] width 231 height 29
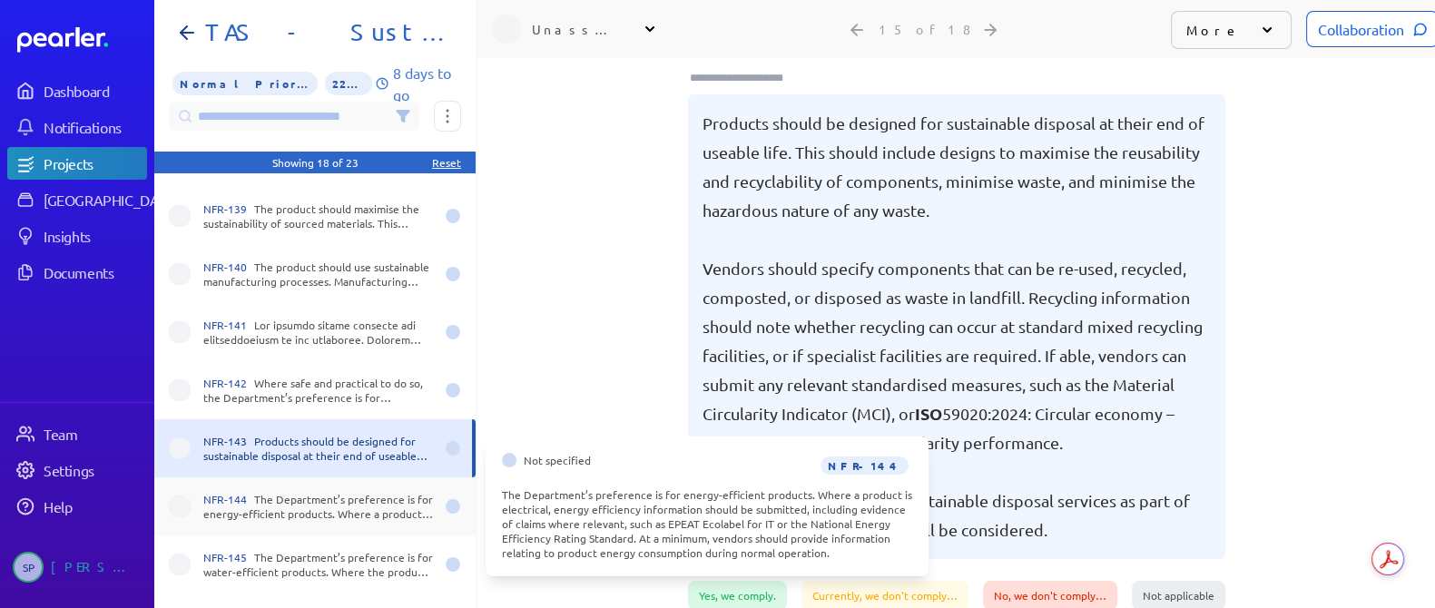
click at [310, 514] on div "NFR-144 The Department’s preference is for energy-efficient products. Where a p…" at bounding box center [318, 506] width 231 height 29
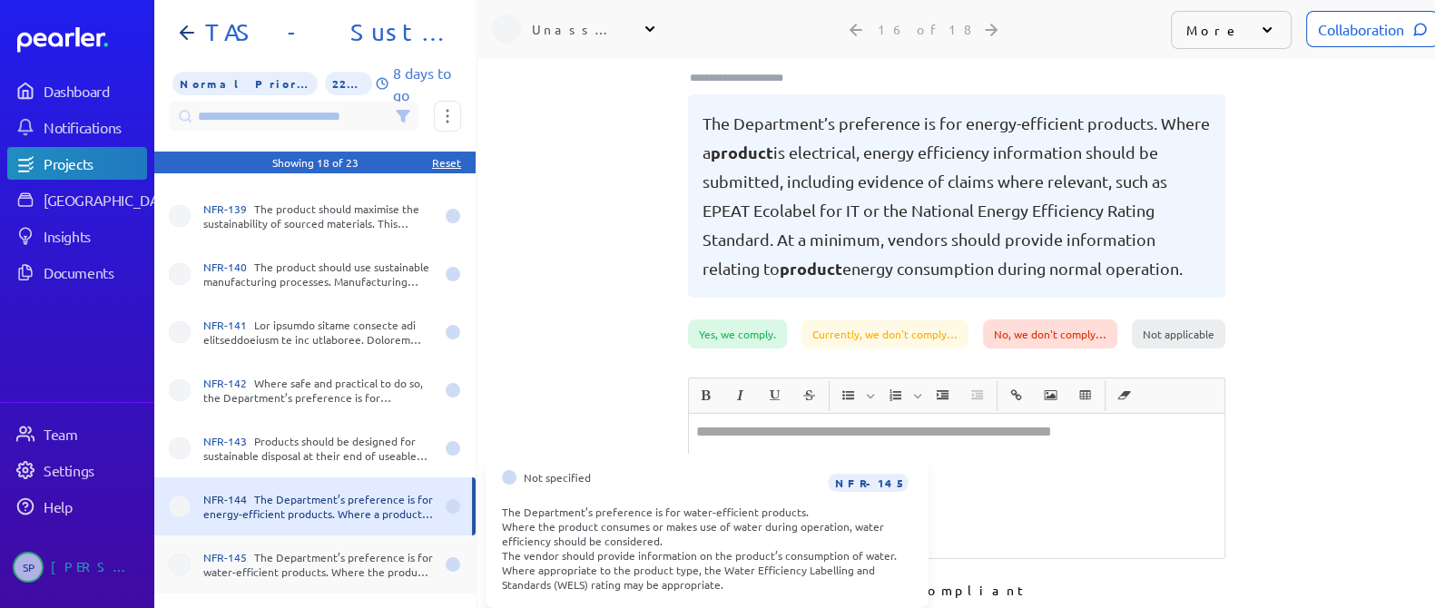
click at [310, 565] on div "NFR-145 The Department’s preference is for water-efficient products. Where the …" at bounding box center [318, 564] width 231 height 29
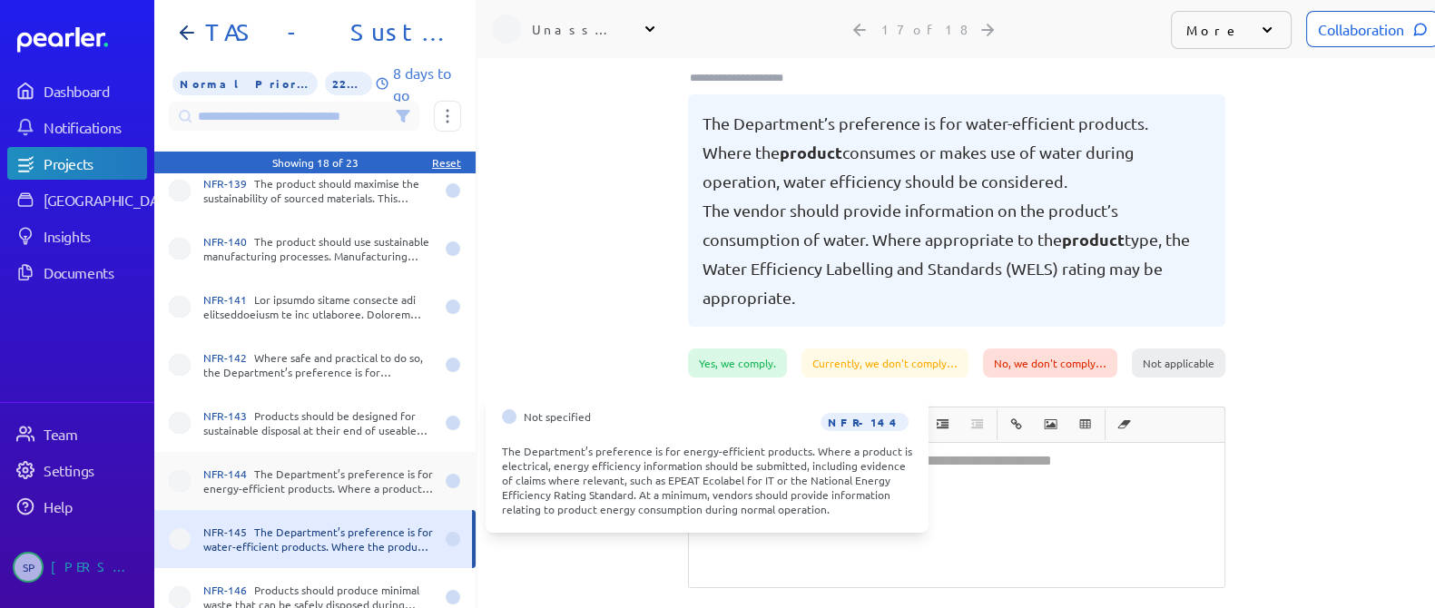
scroll to position [17, 0]
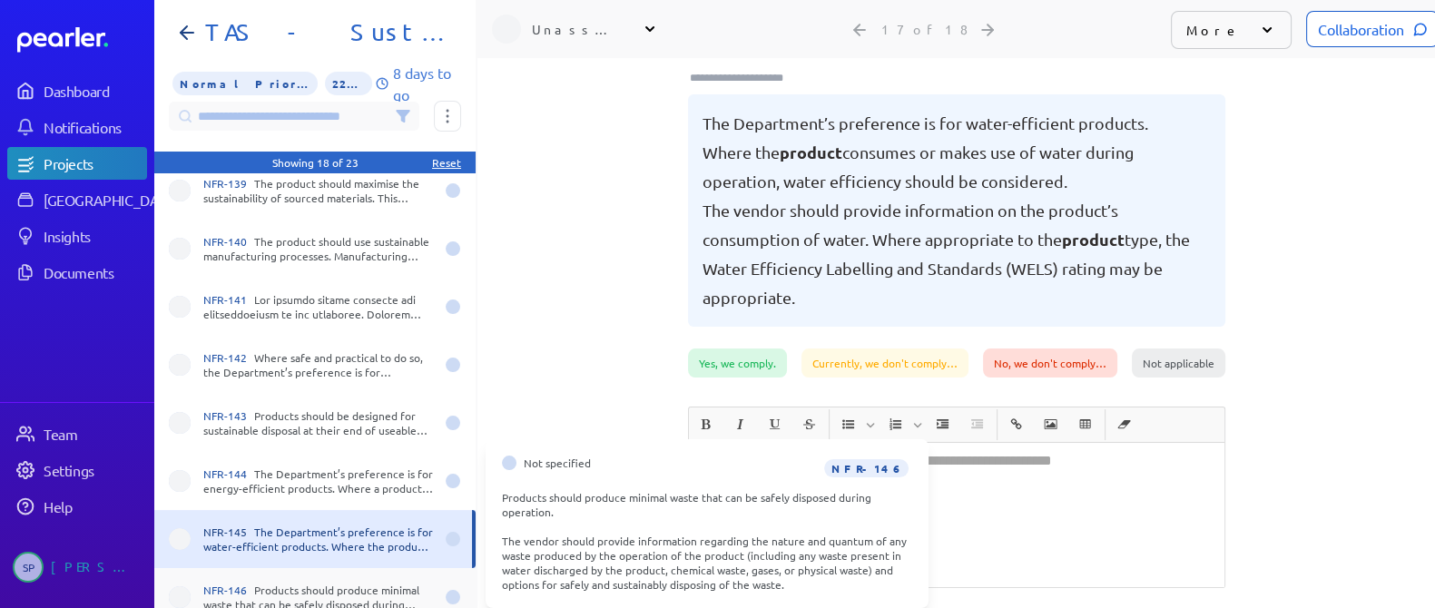
click at [309, 583] on div "NFR-146 Products should produce minimal waste that can be safely disposed durin…" at bounding box center [318, 597] width 231 height 29
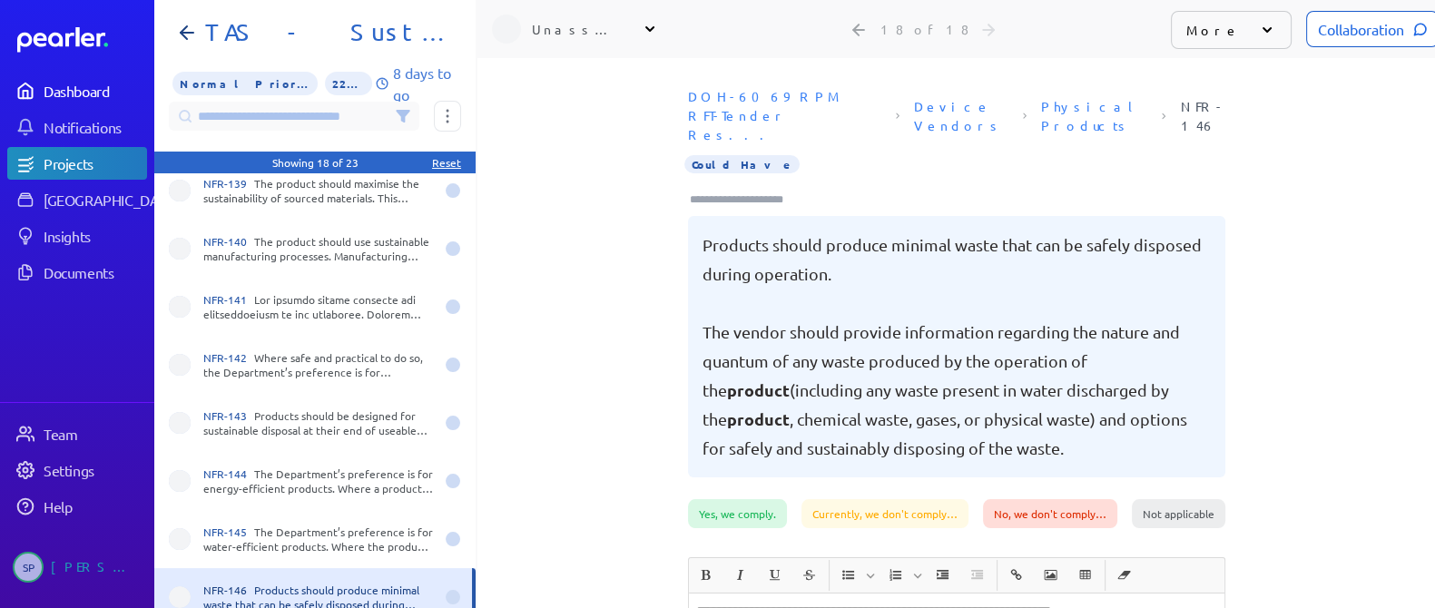
click at [86, 82] on div "Dashboard" at bounding box center [95, 91] width 102 height 18
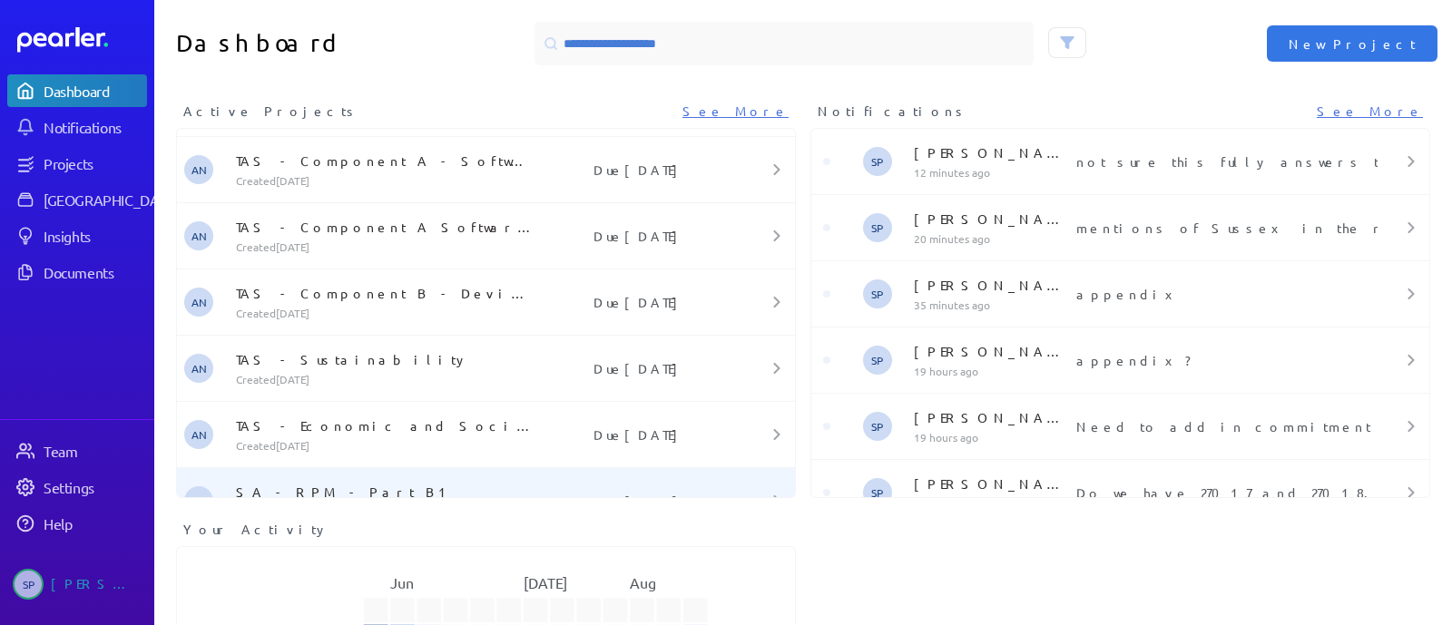
scroll to position [161, 0]
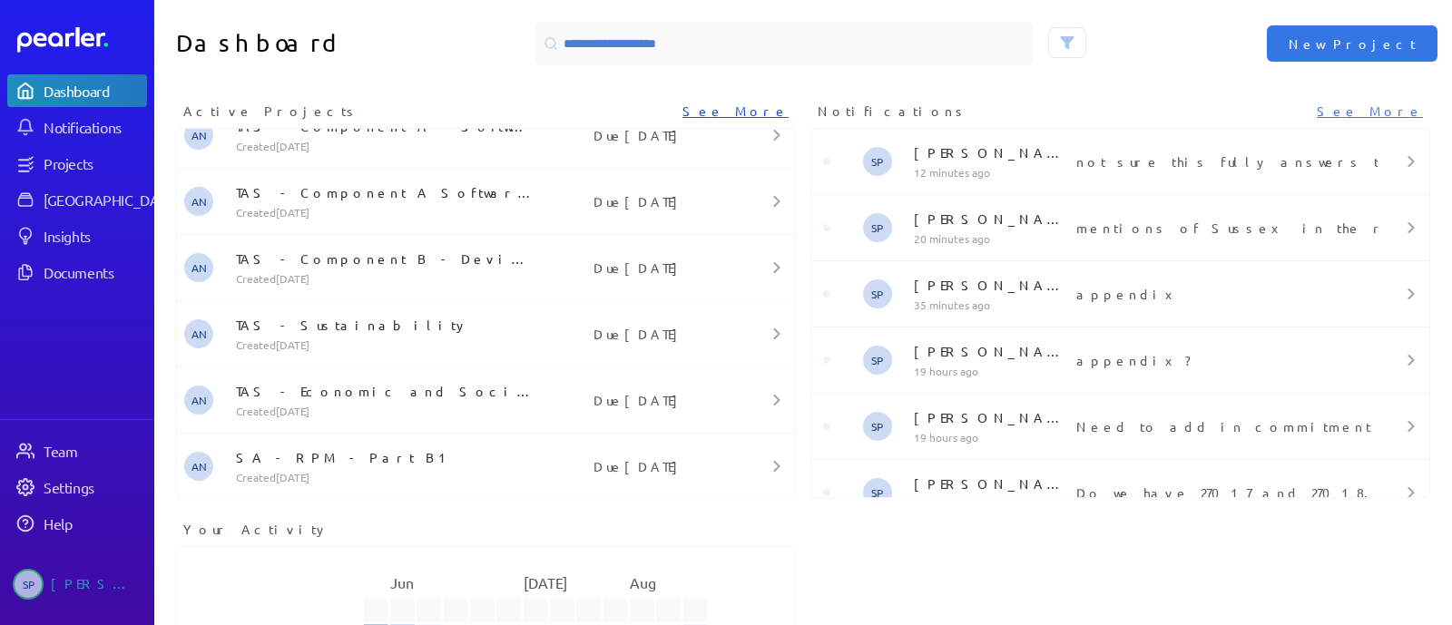
click at [740, 104] on link "See More" at bounding box center [736, 111] width 106 height 19
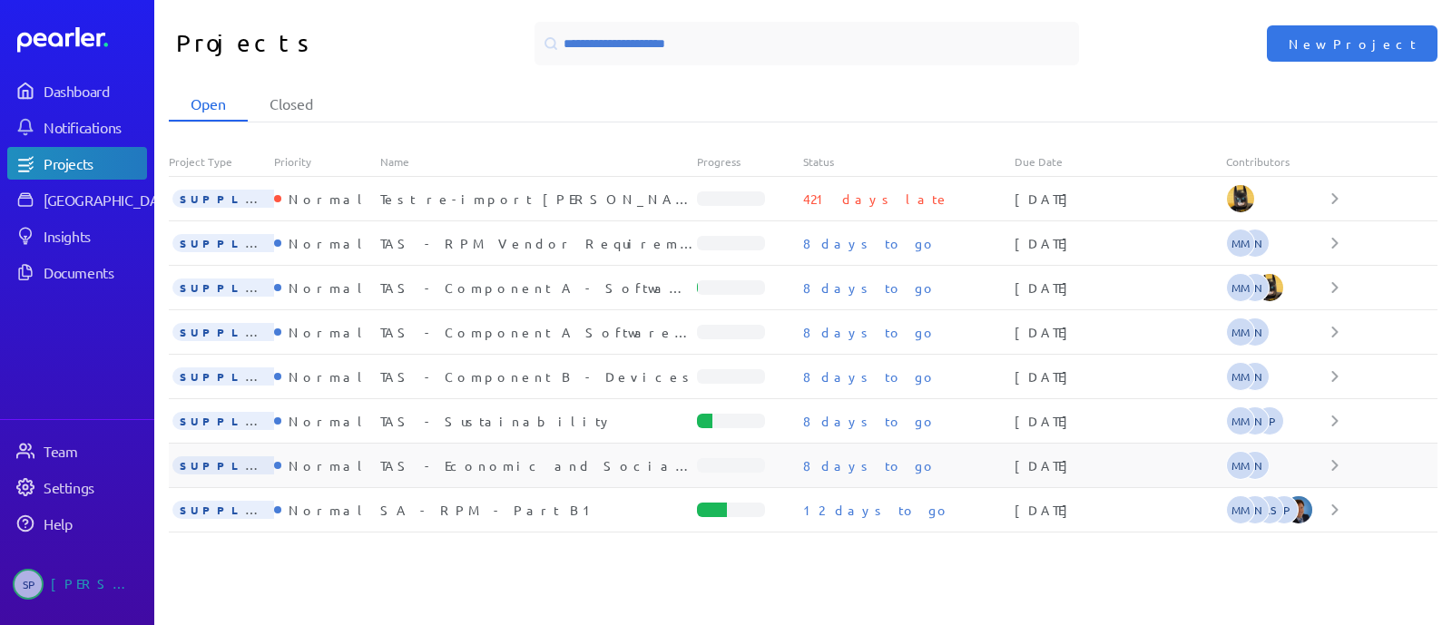
click at [497, 465] on div "TAS - Economic and Social Benefits" at bounding box center [539, 466] width 318 height 18
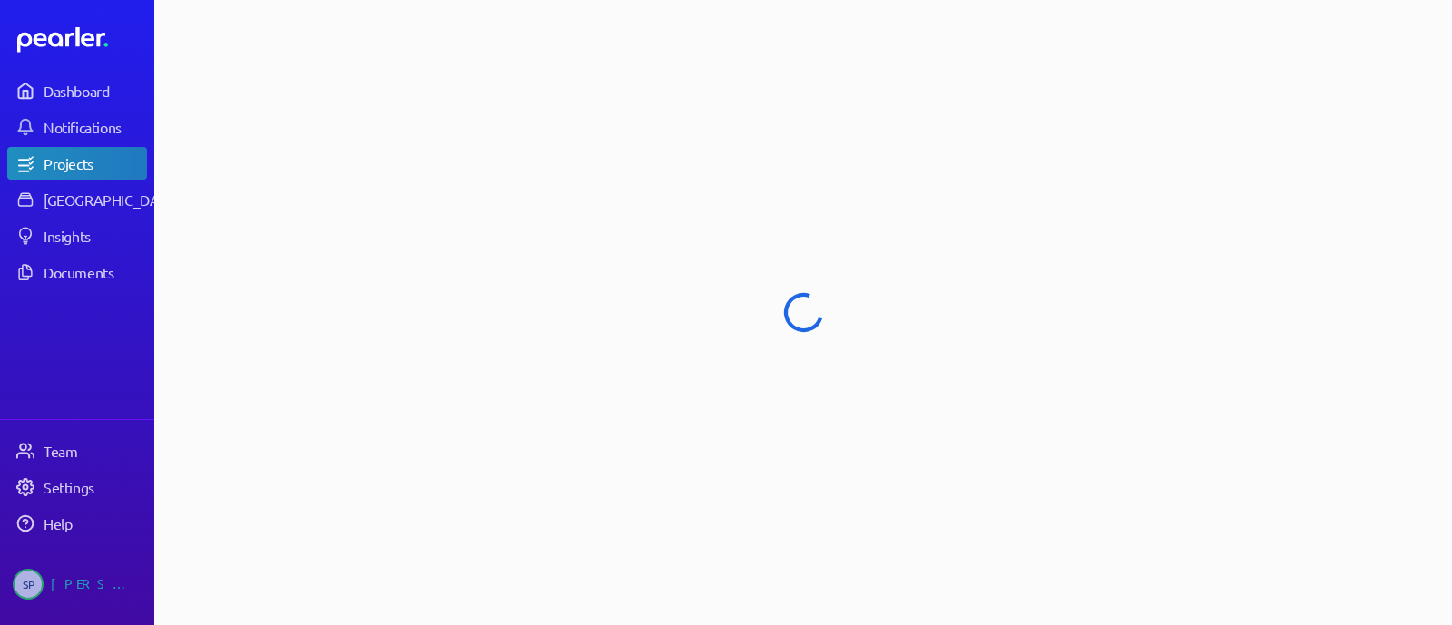
select select "******"
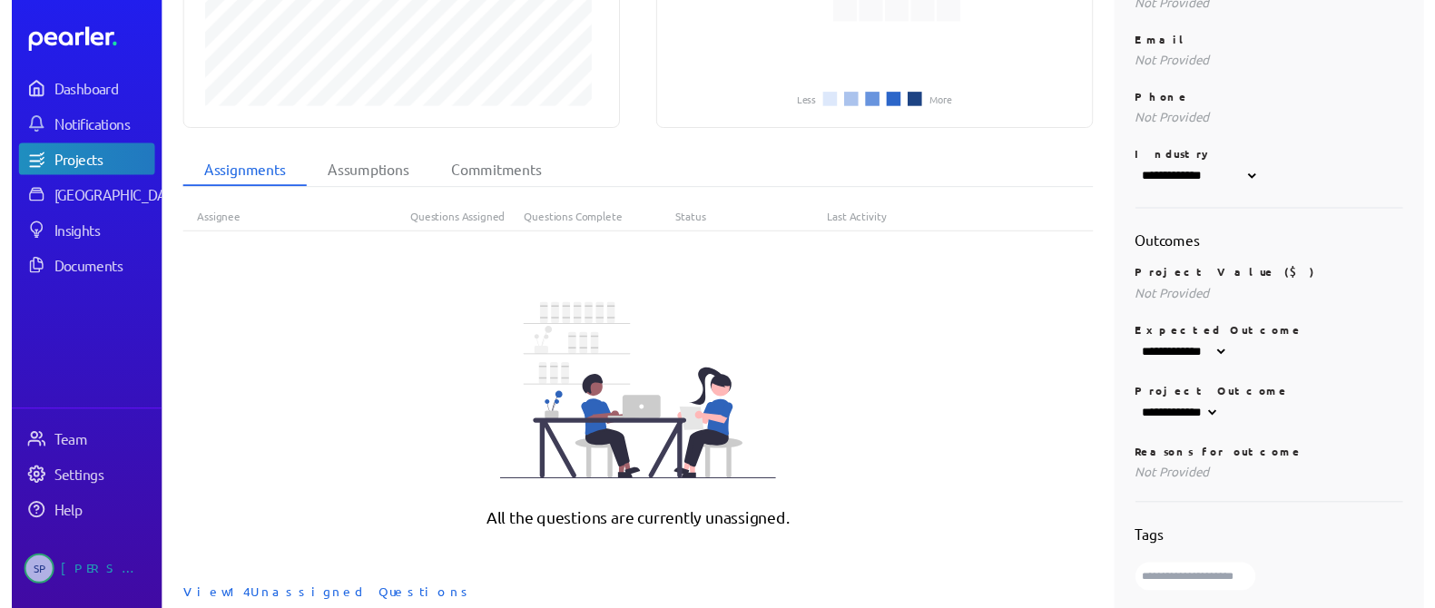
scroll to position [658, 0]
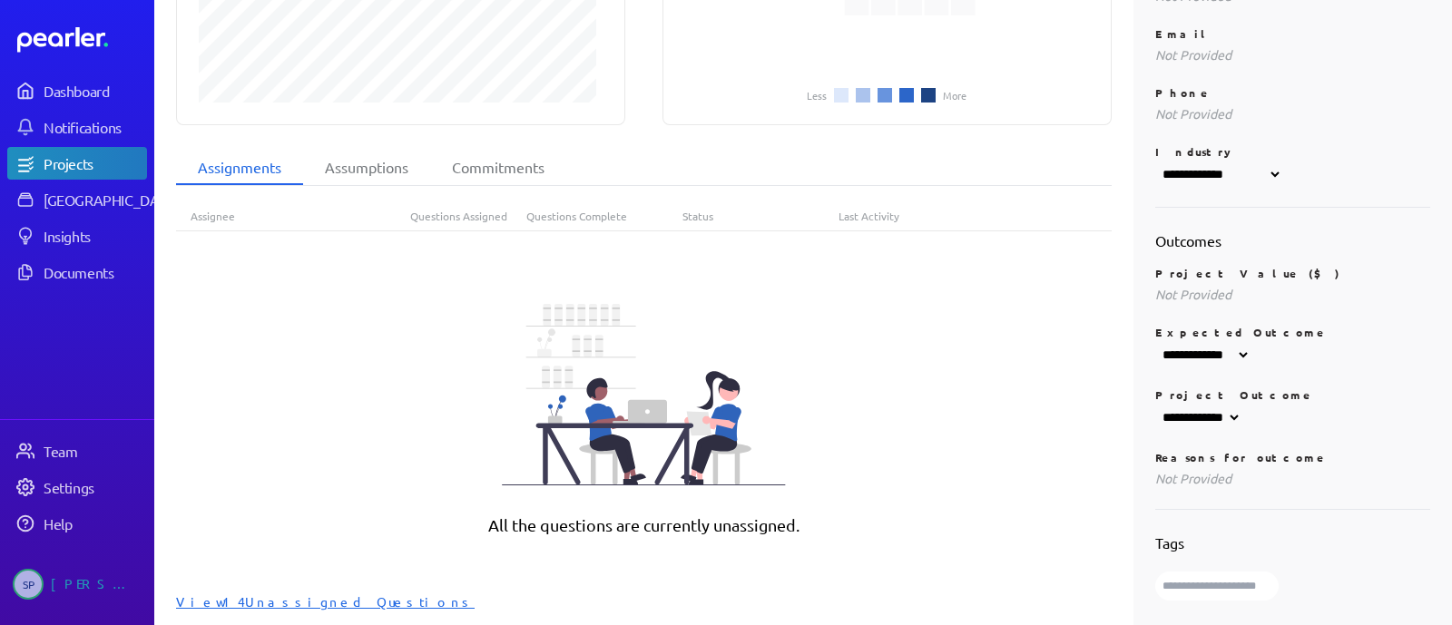
click at [227, 593] on div "View 14 Unassigned Questions" at bounding box center [644, 602] width 936 height 18
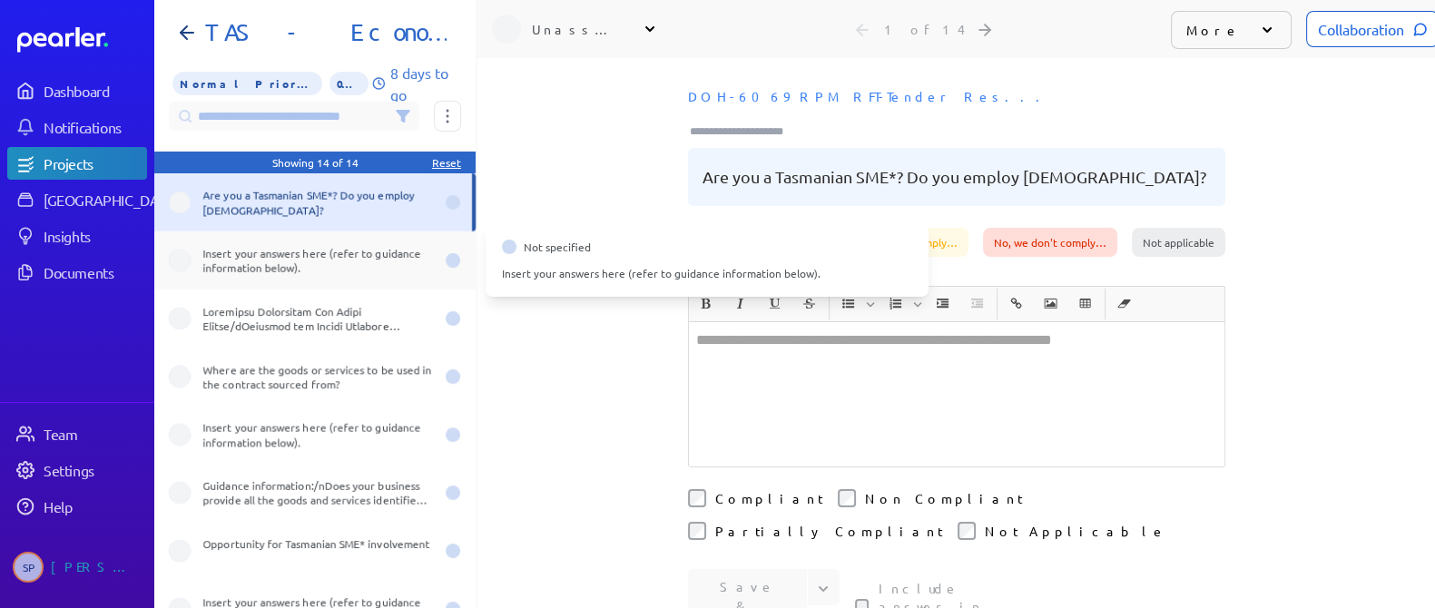
click at [331, 258] on div "Insert your answers here (refer to guidance information below)." at bounding box center [318, 260] width 231 height 29
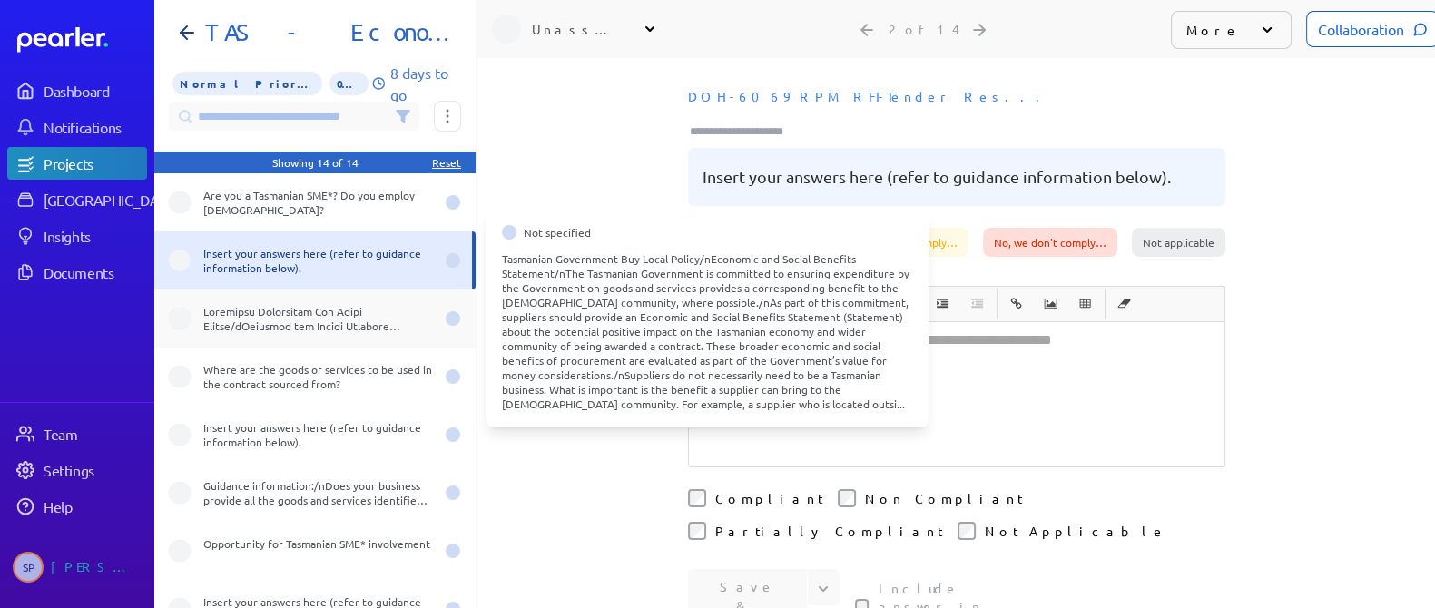
click at [327, 328] on div at bounding box center [318, 318] width 231 height 29
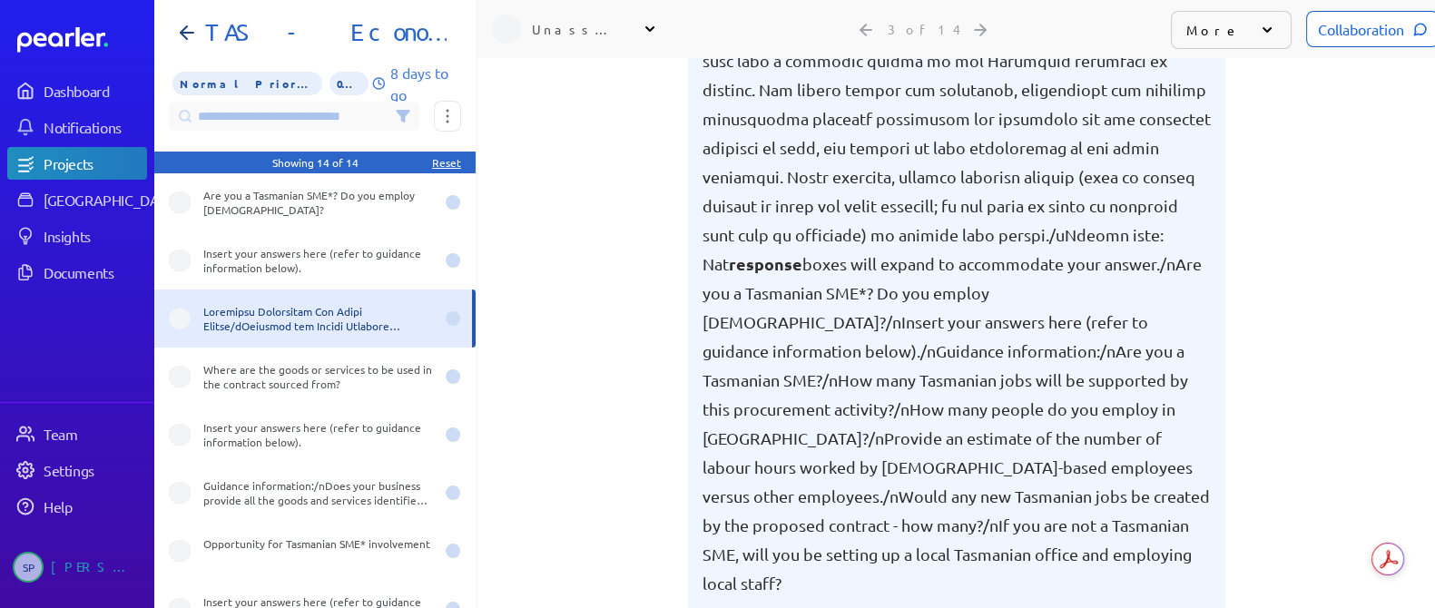
scroll to position [907, 0]
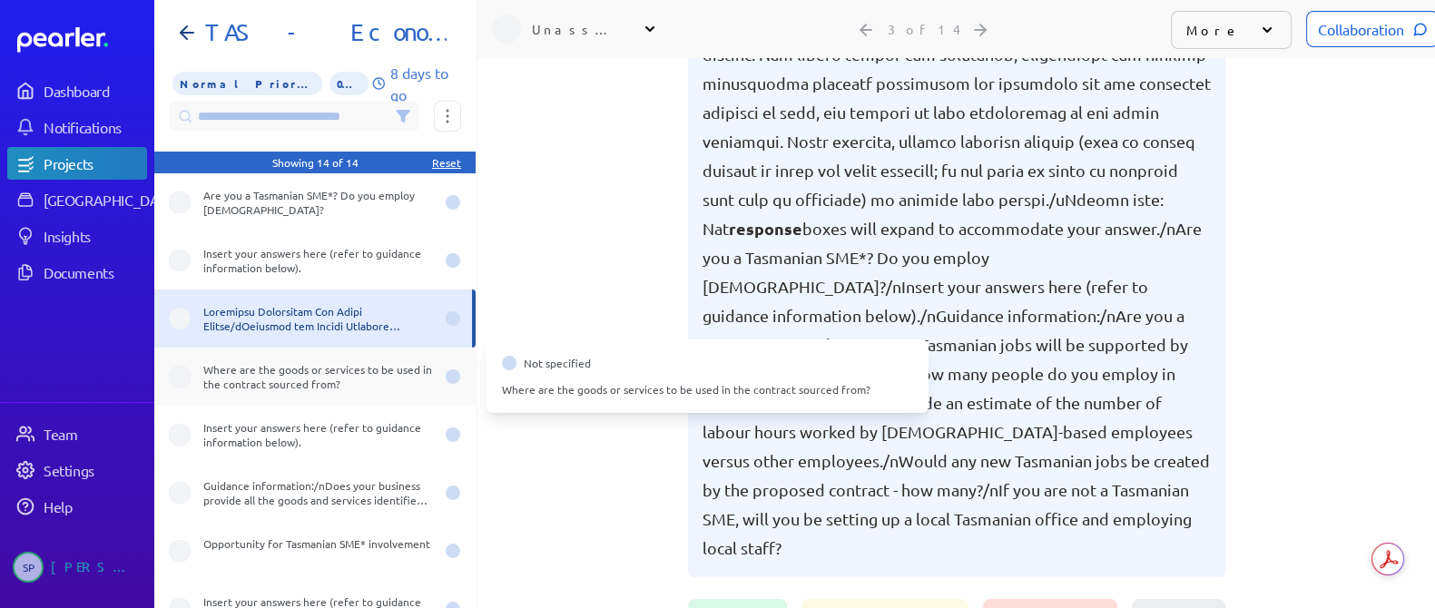
click at [317, 375] on div "Where are the goods or services to be used in the contract sourced from?" at bounding box center [318, 376] width 231 height 29
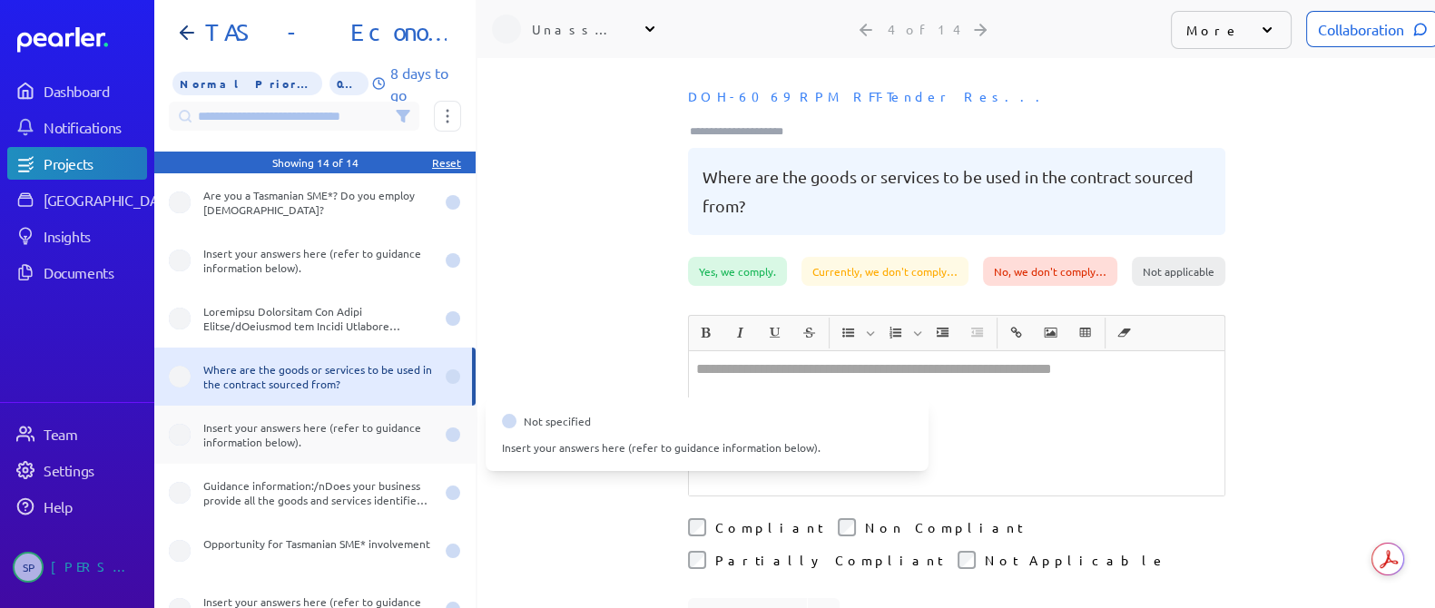
click at [311, 442] on div "Insert your answers here (refer to guidance information below)." at bounding box center [318, 434] width 231 height 29
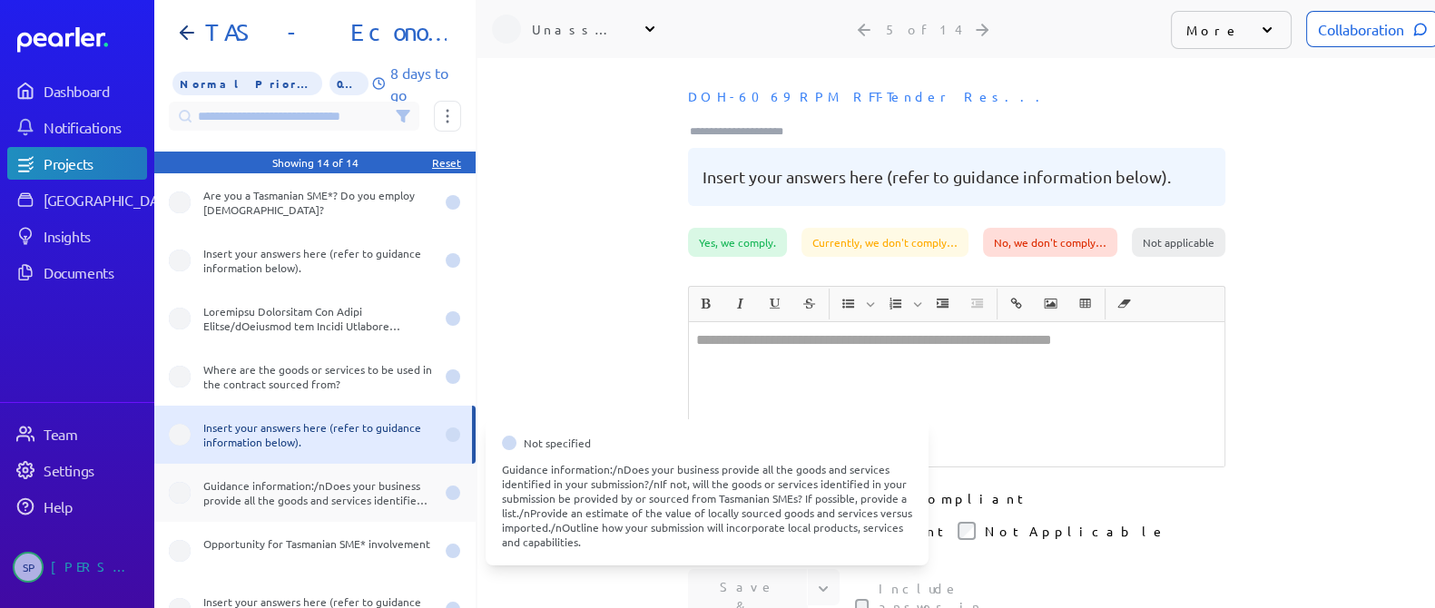
click at [311, 498] on div "Guidance information:/nDoes your business provide all the goods and services id…" at bounding box center [318, 492] width 231 height 29
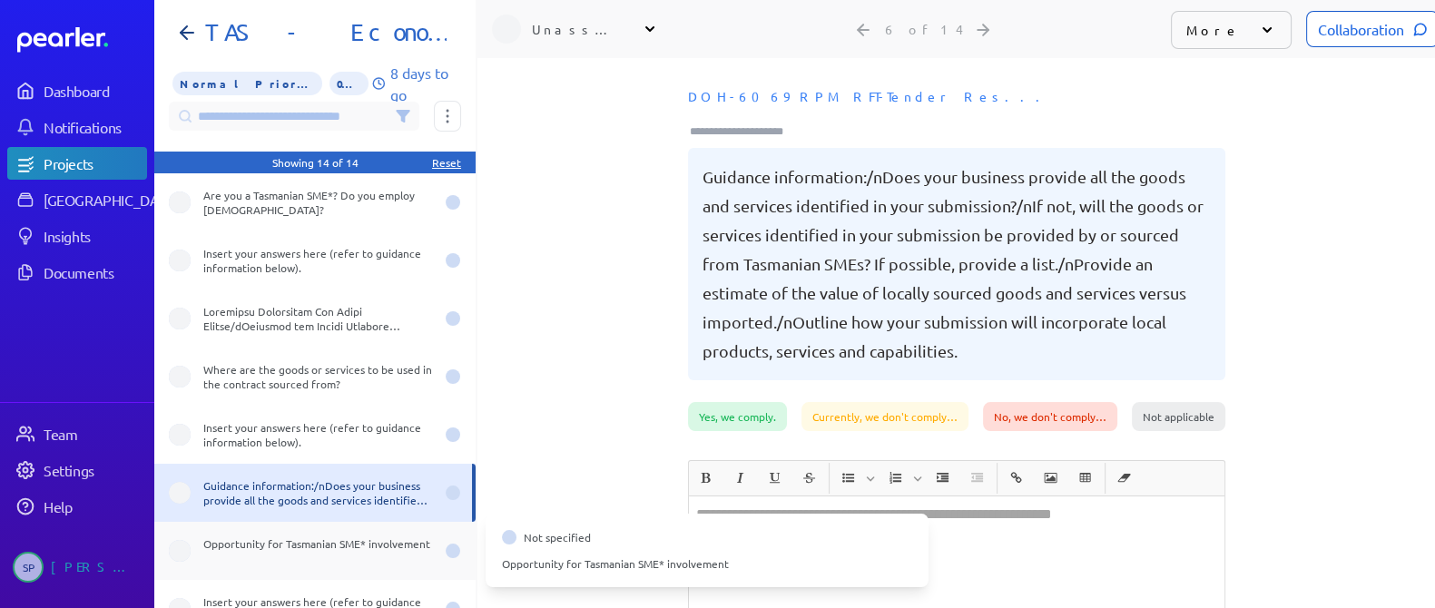
click at [274, 542] on div "Opportunity for Tasmanian SME* involvement" at bounding box center [318, 550] width 231 height 29
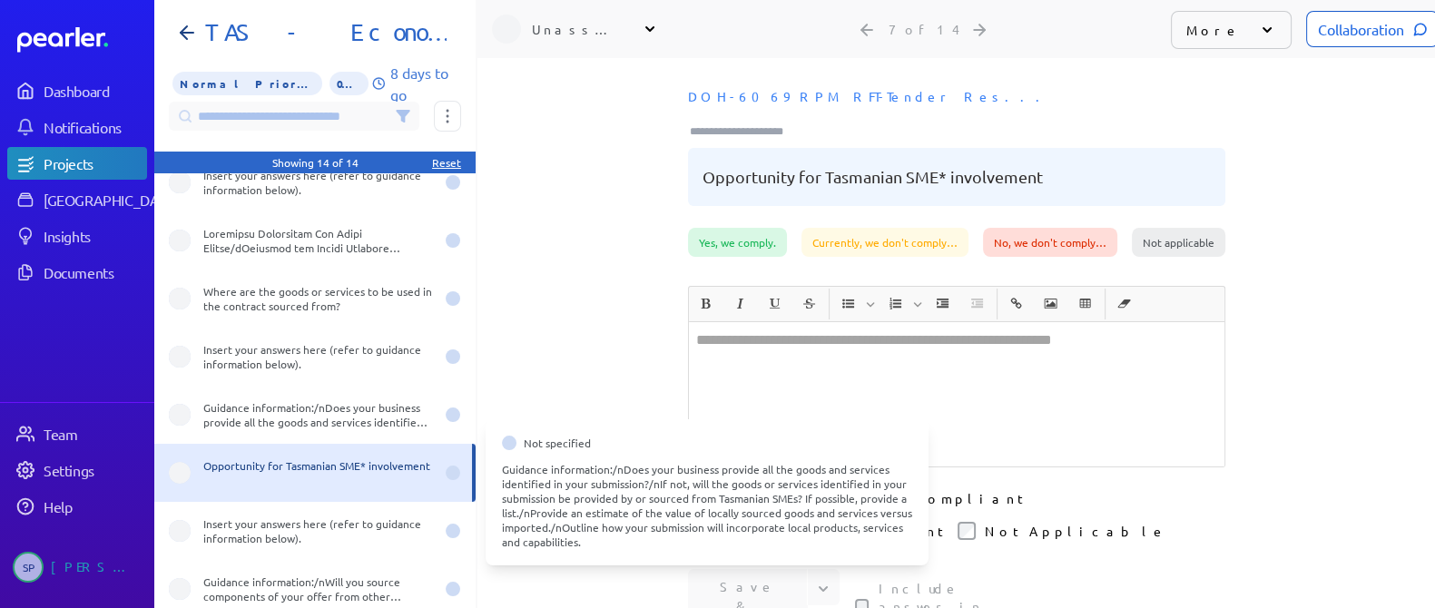
scroll to position [113, 0]
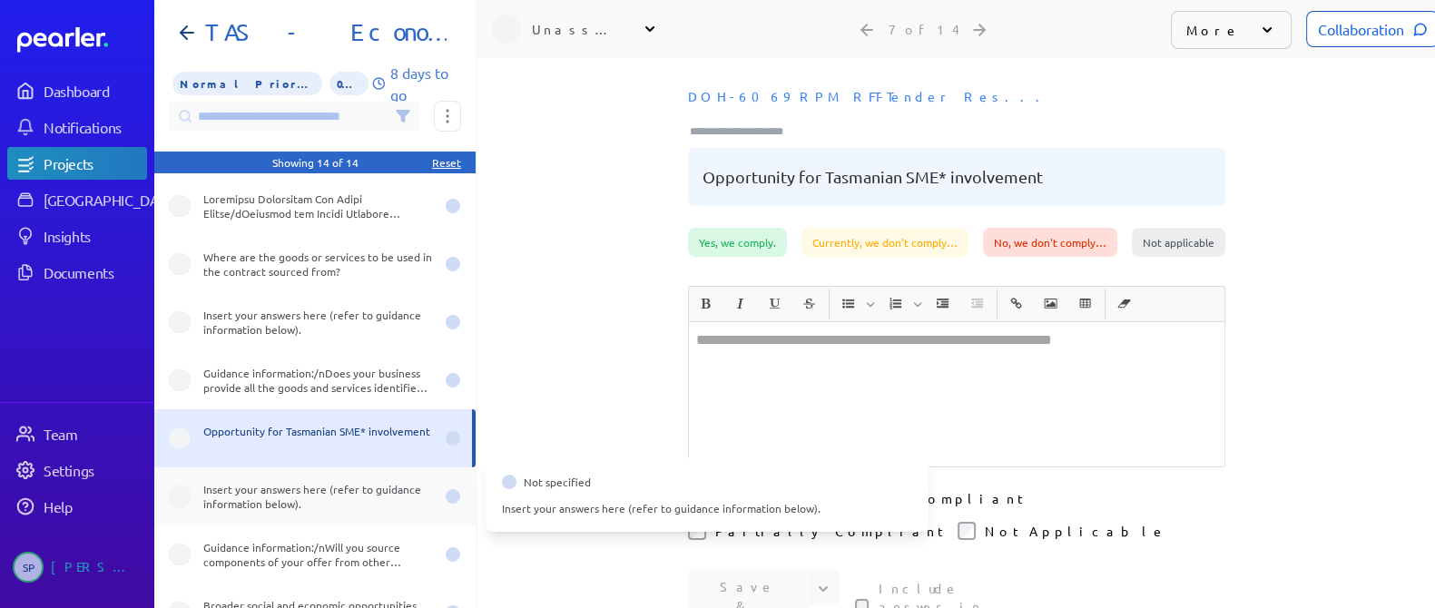
click at [324, 492] on div "Insert your answers here (refer to guidance information below)." at bounding box center [318, 496] width 231 height 29
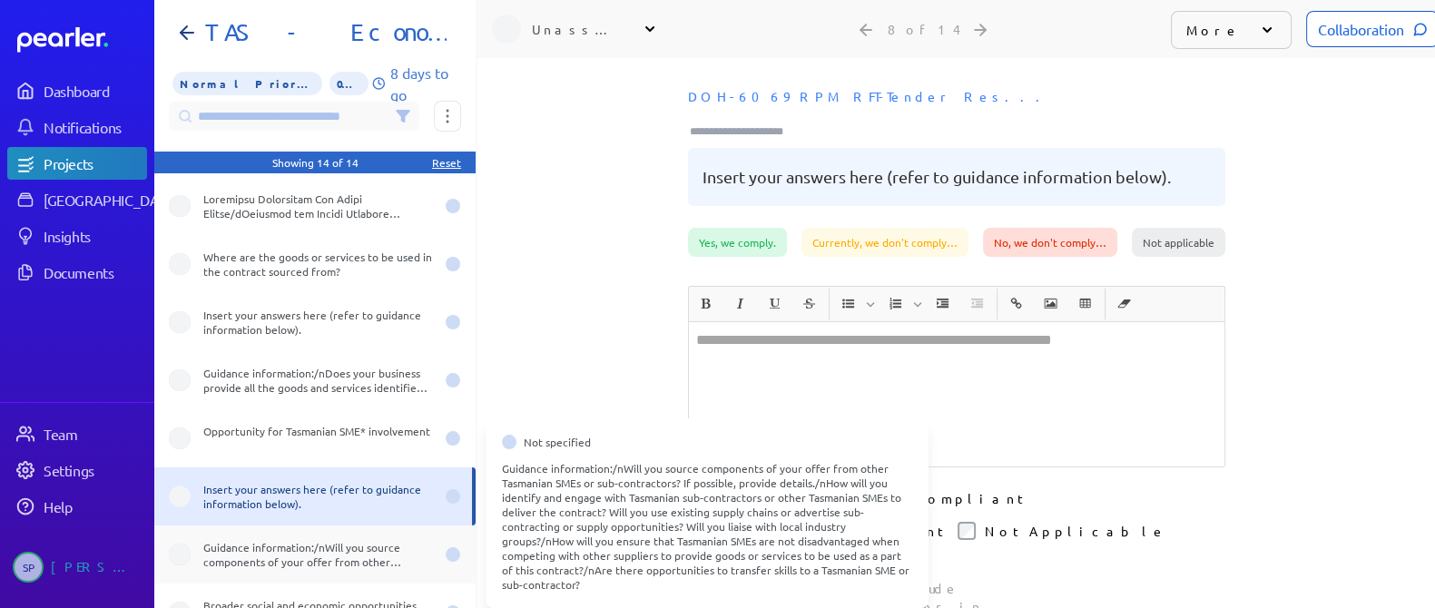
click at [315, 534] on div "Guidance information:/nWill you source components of your offer from other Tasm…" at bounding box center [314, 555] width 321 height 58
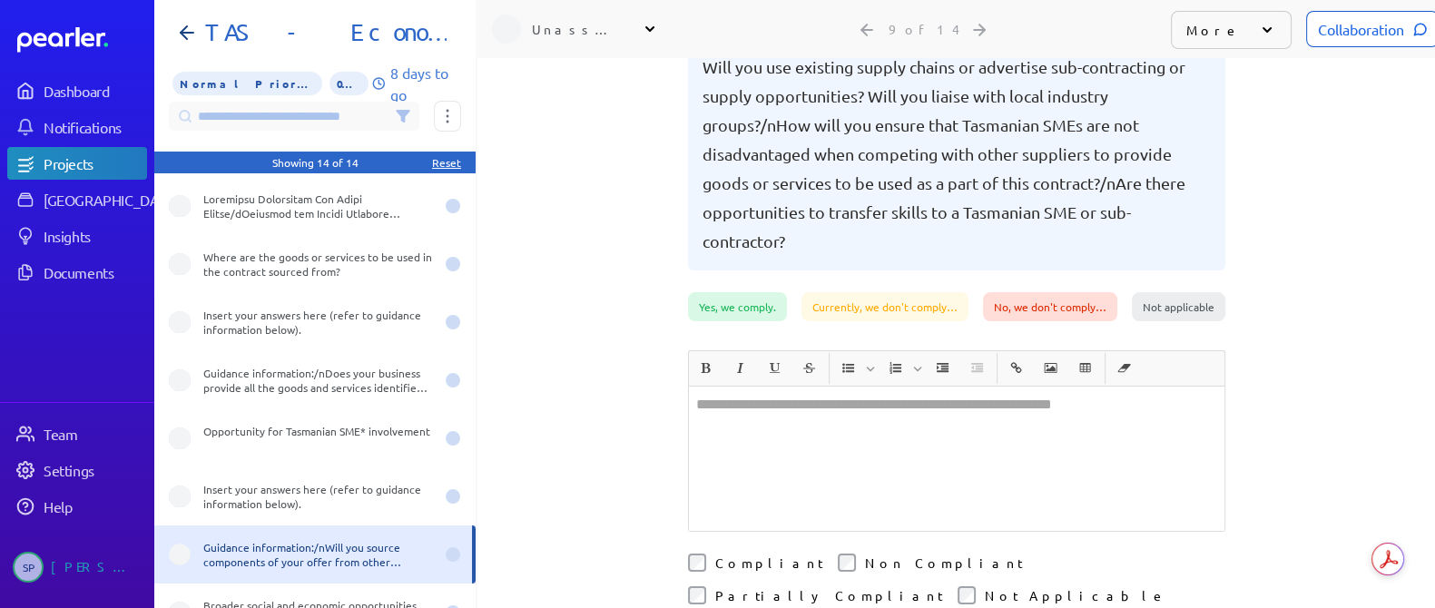
scroll to position [226, 0]
click at [1074, 243] on pre "Guidance information:/nWill you source components of your offer from other Tasm…" at bounding box center [957, 96] width 508 height 320
drag, startPoint x: 967, startPoint y: 256, endPoint x: 798, endPoint y: 235, distance: 170.1
click at [798, 235] on div "Guidance information:/nWill you source components of your offer from other Tasm…" at bounding box center [956, 96] width 537 height 349
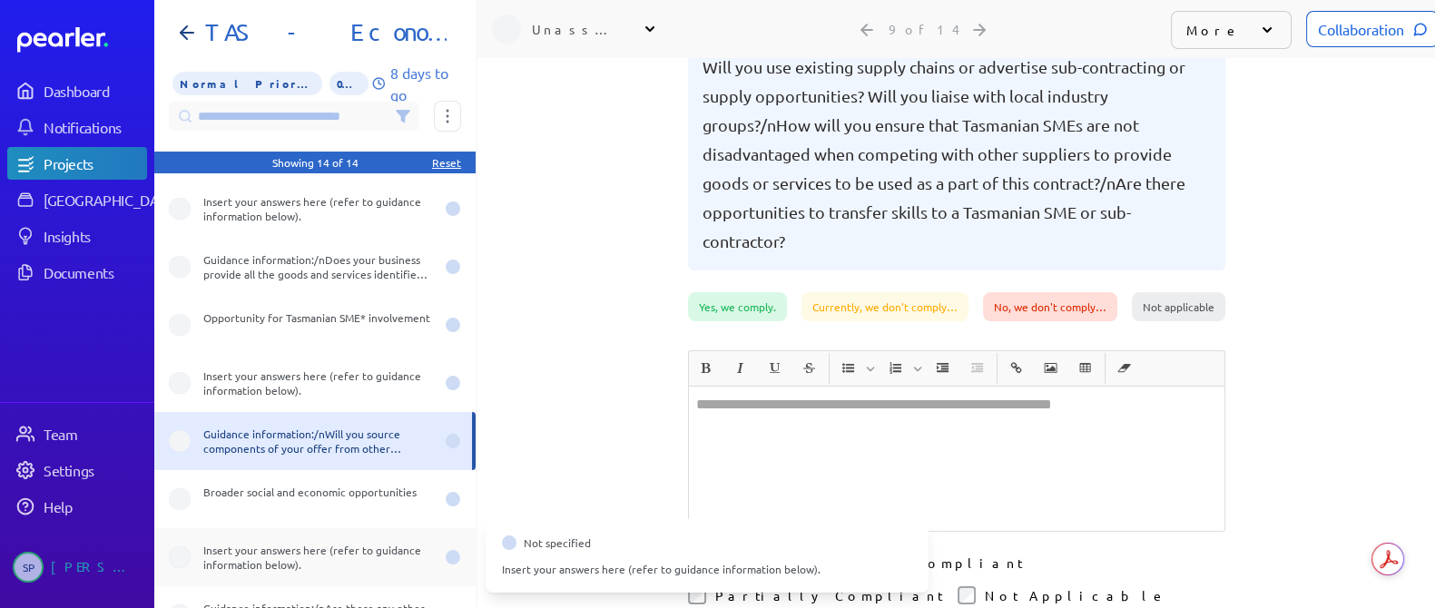
click at [312, 558] on div "Insert your answers here (refer to guidance information below)." at bounding box center [318, 557] width 231 height 29
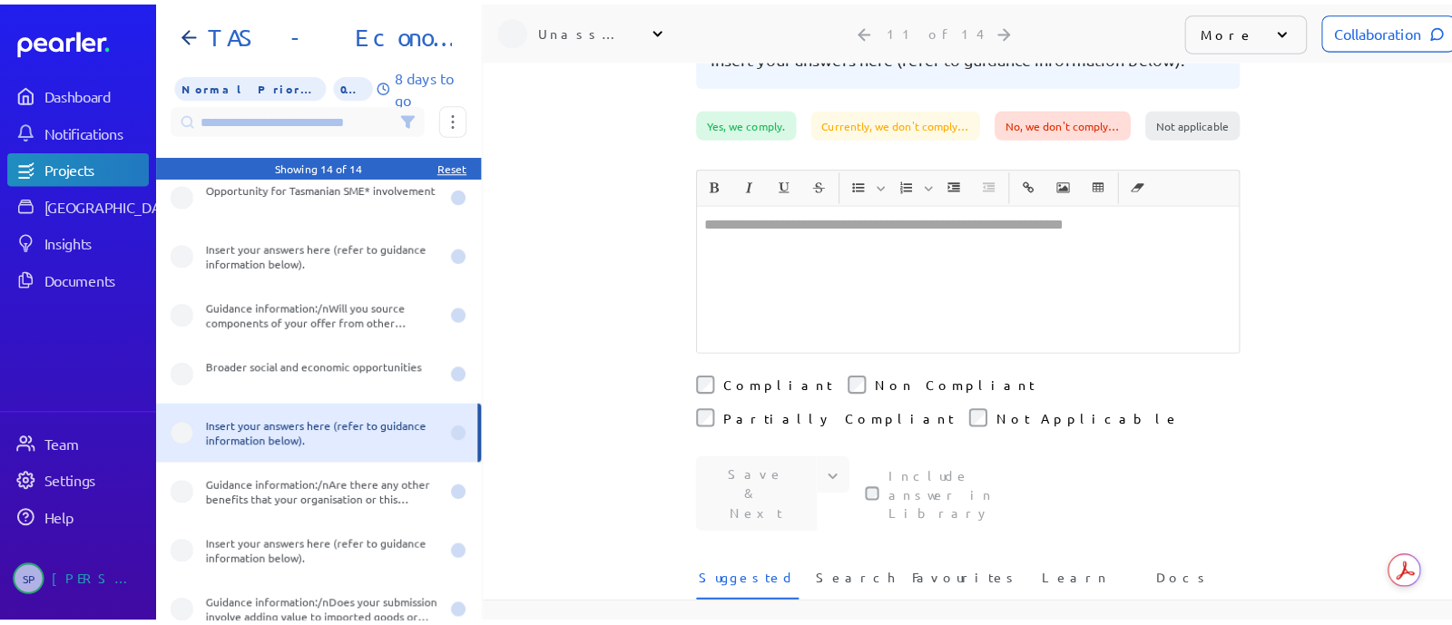
scroll to position [226, 0]
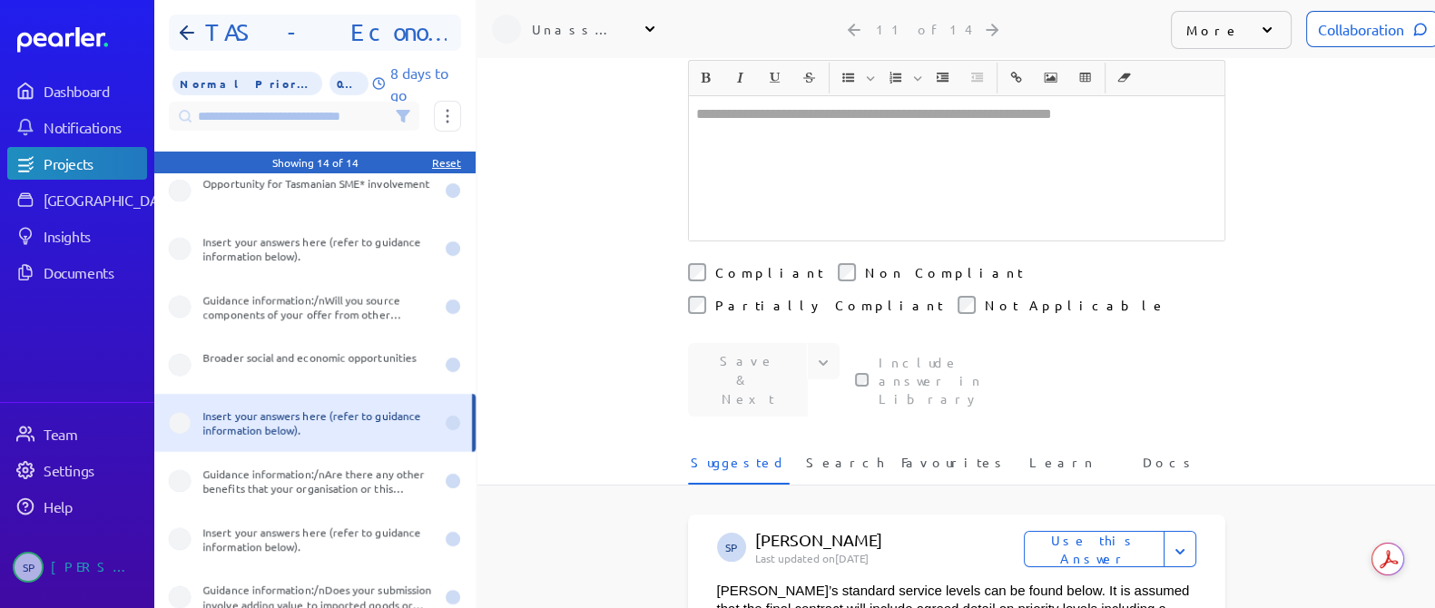
click at [218, 26] on h1 "TAS - Economic and Social Benefits" at bounding box center [322, 32] width 249 height 29
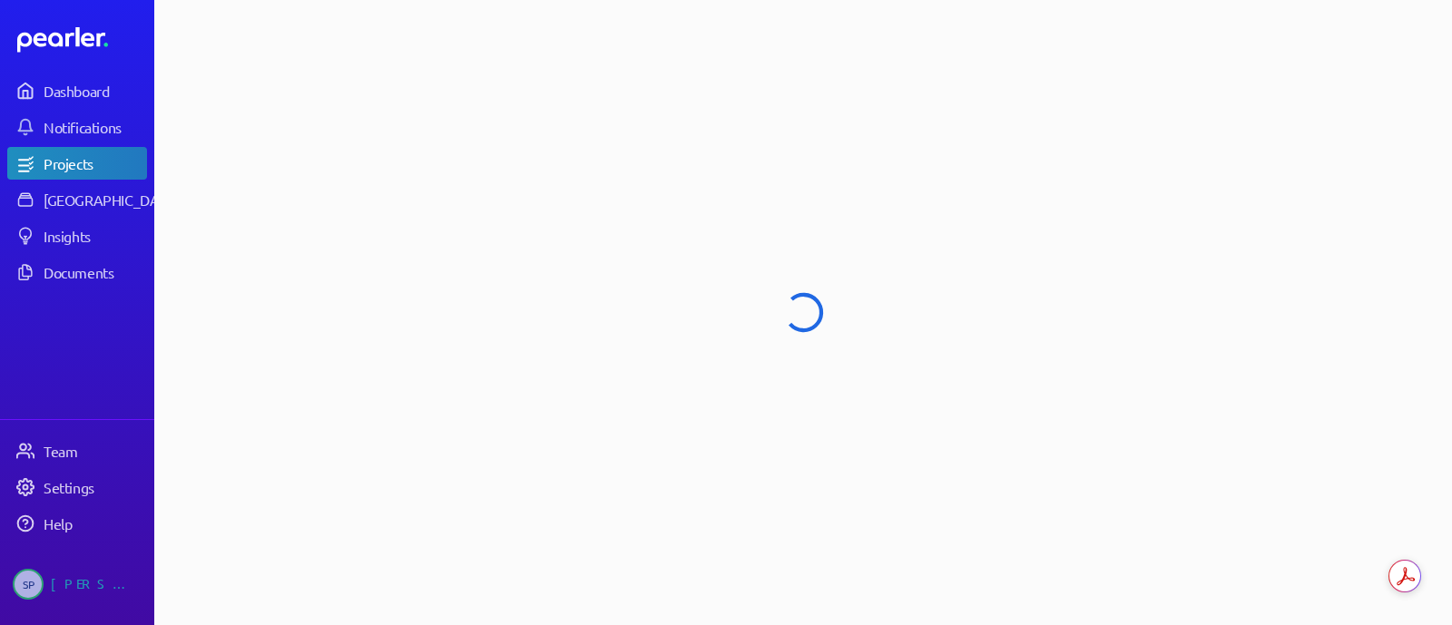
select select "******"
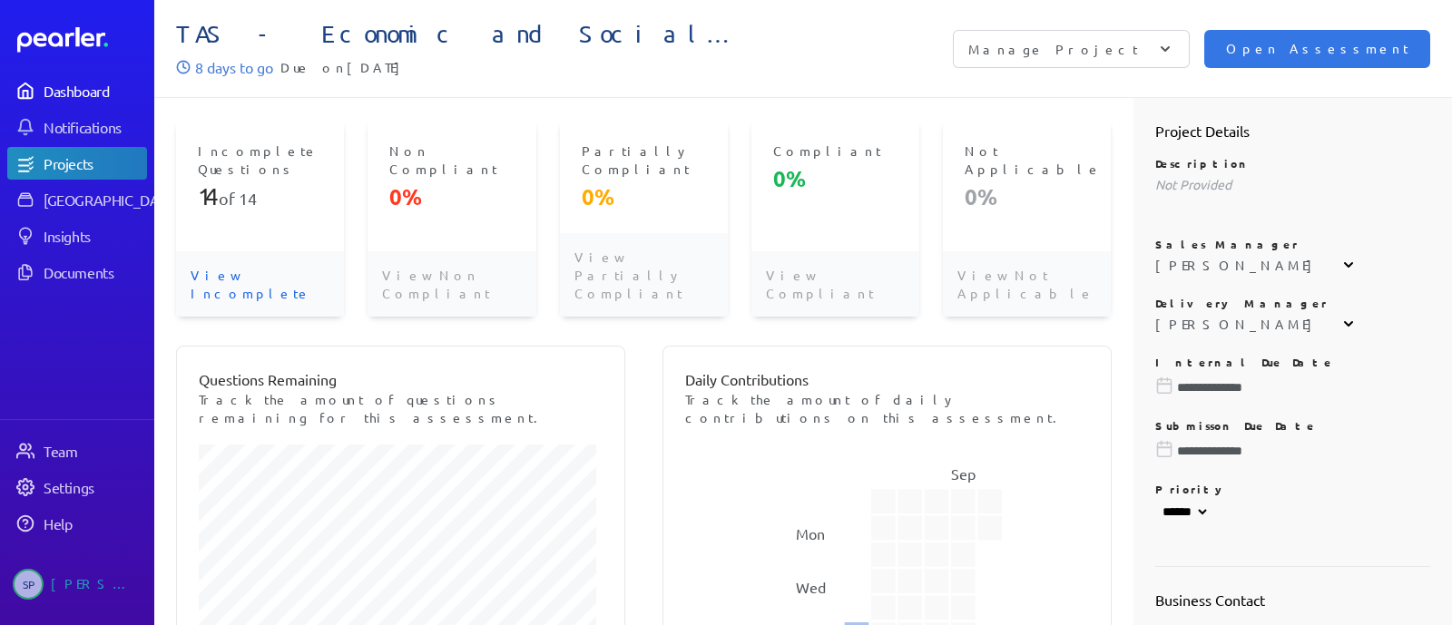
click at [92, 93] on div "Dashboard" at bounding box center [95, 91] width 102 height 18
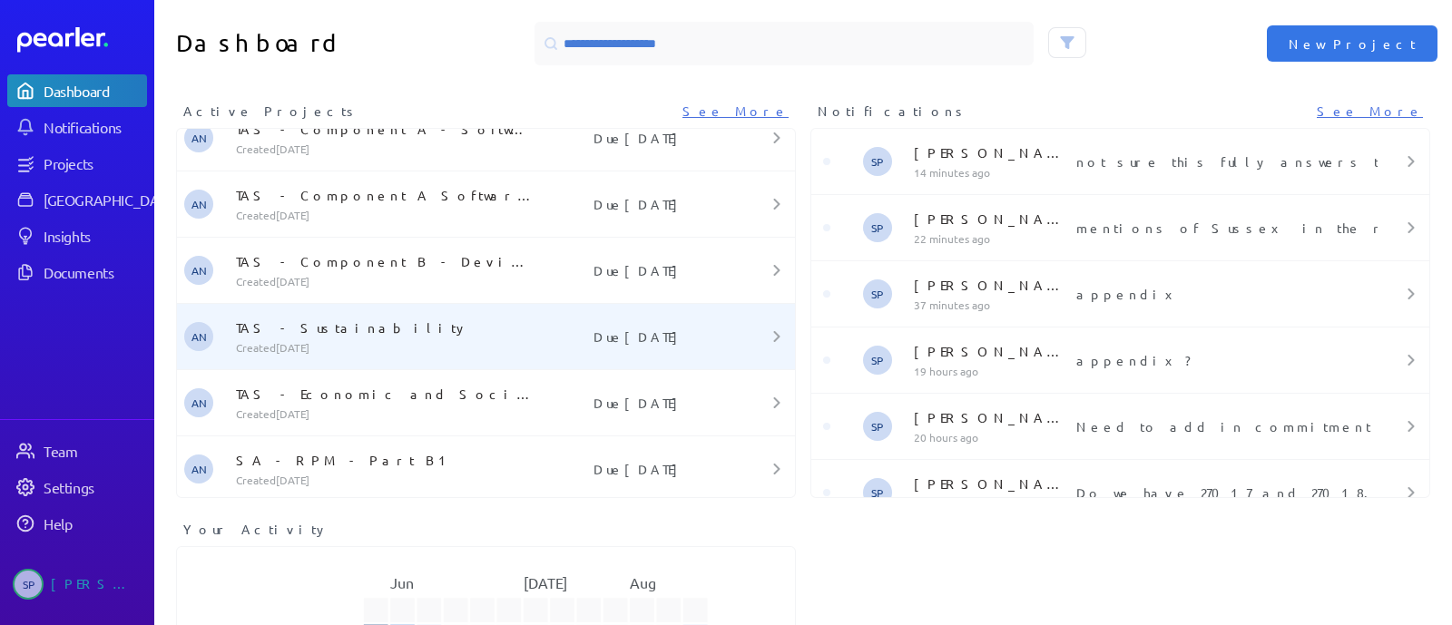
scroll to position [161, 0]
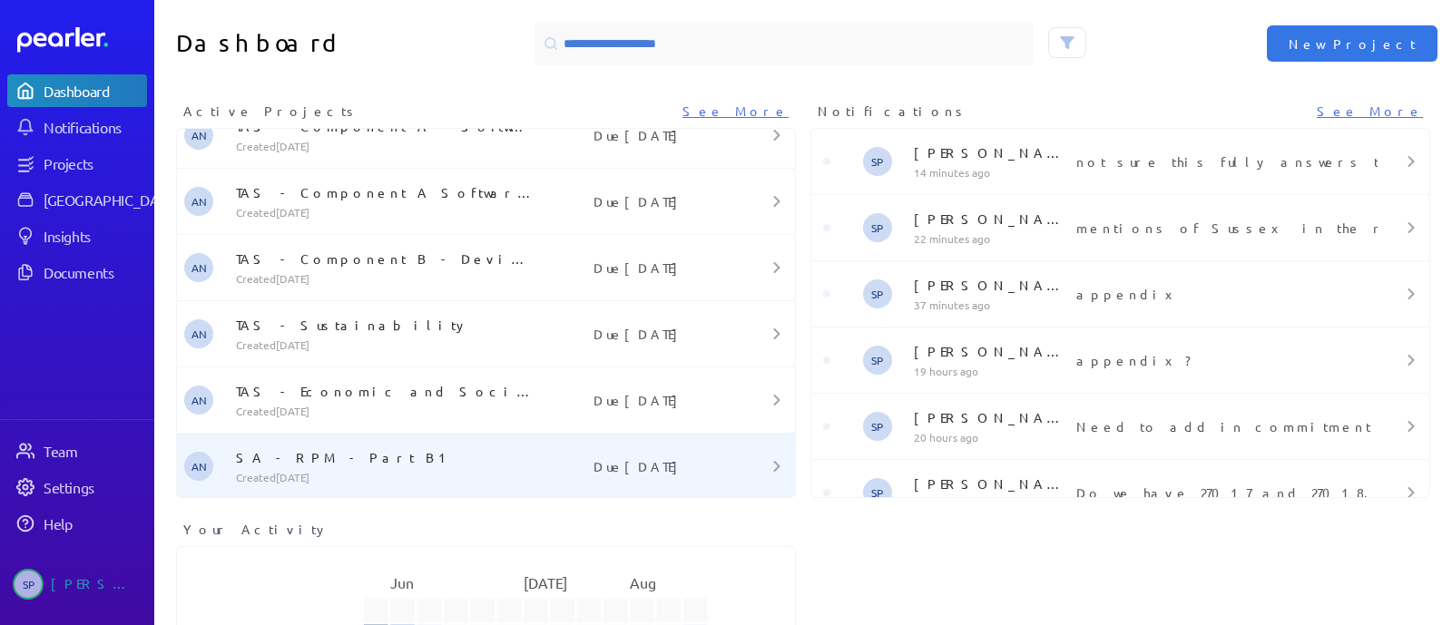
click at [394, 464] on p "SA - RPM - Part B1" at bounding box center [387, 457] width 302 height 18
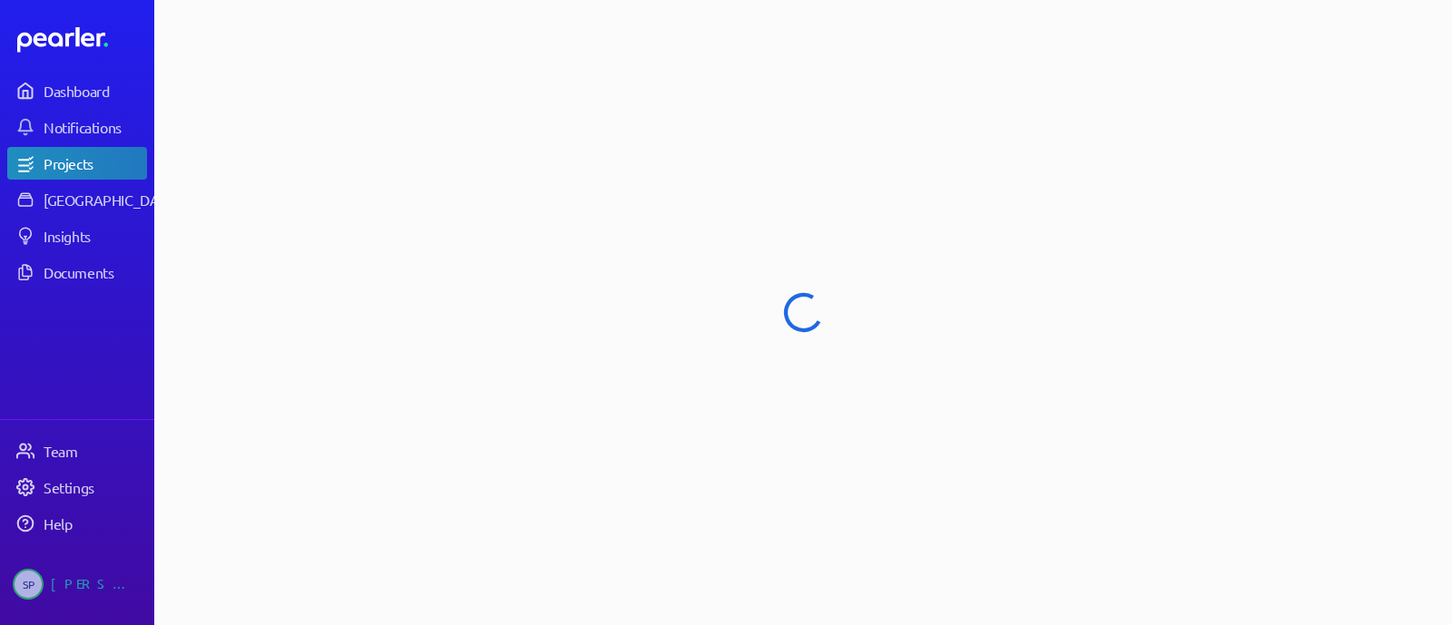
select select "******"
